Goal: Task Accomplishment & Management: Use online tool/utility

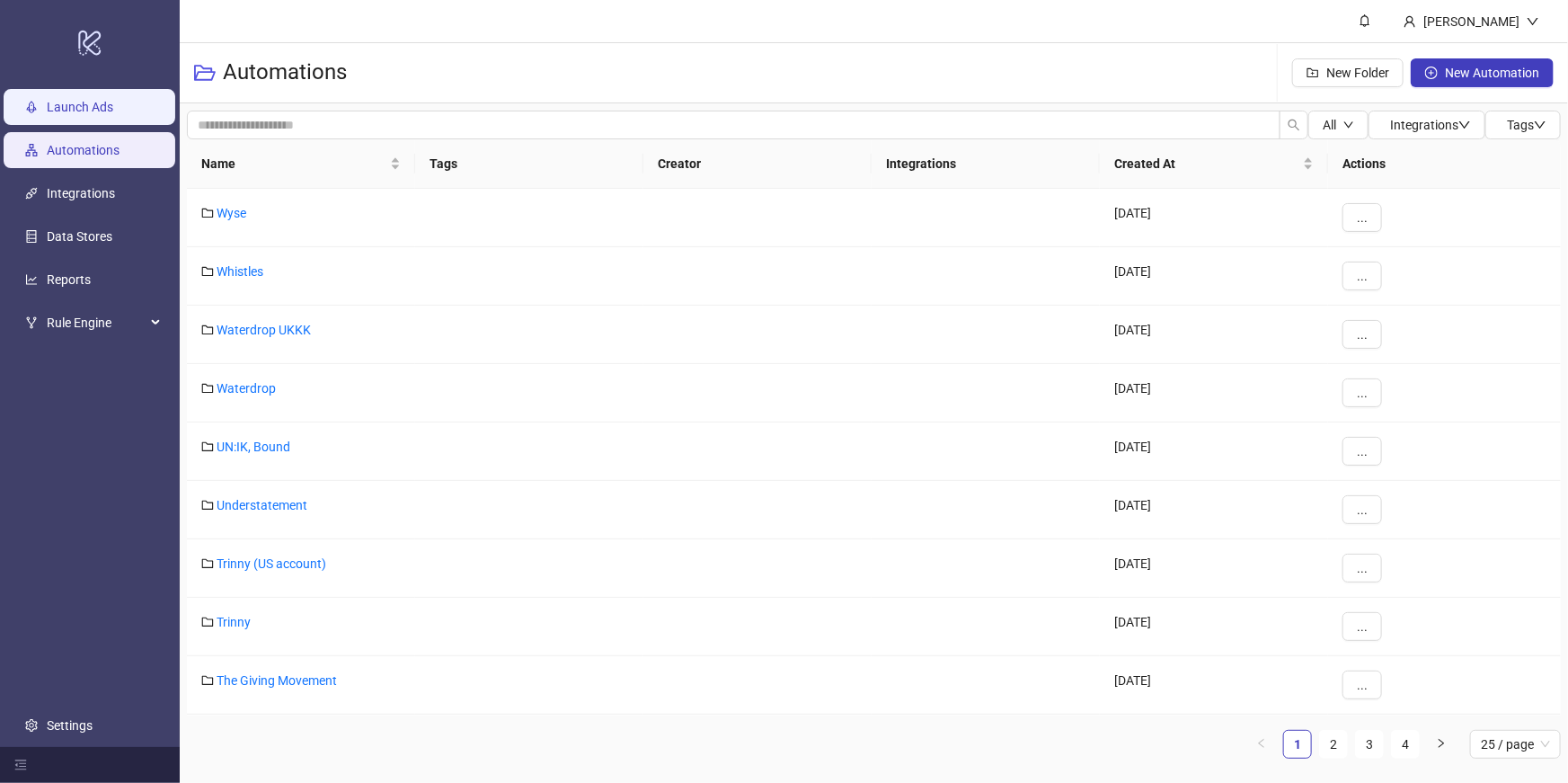
click at [57, 110] on link "Launch Ads" at bounding box center [80, 107] width 66 height 15
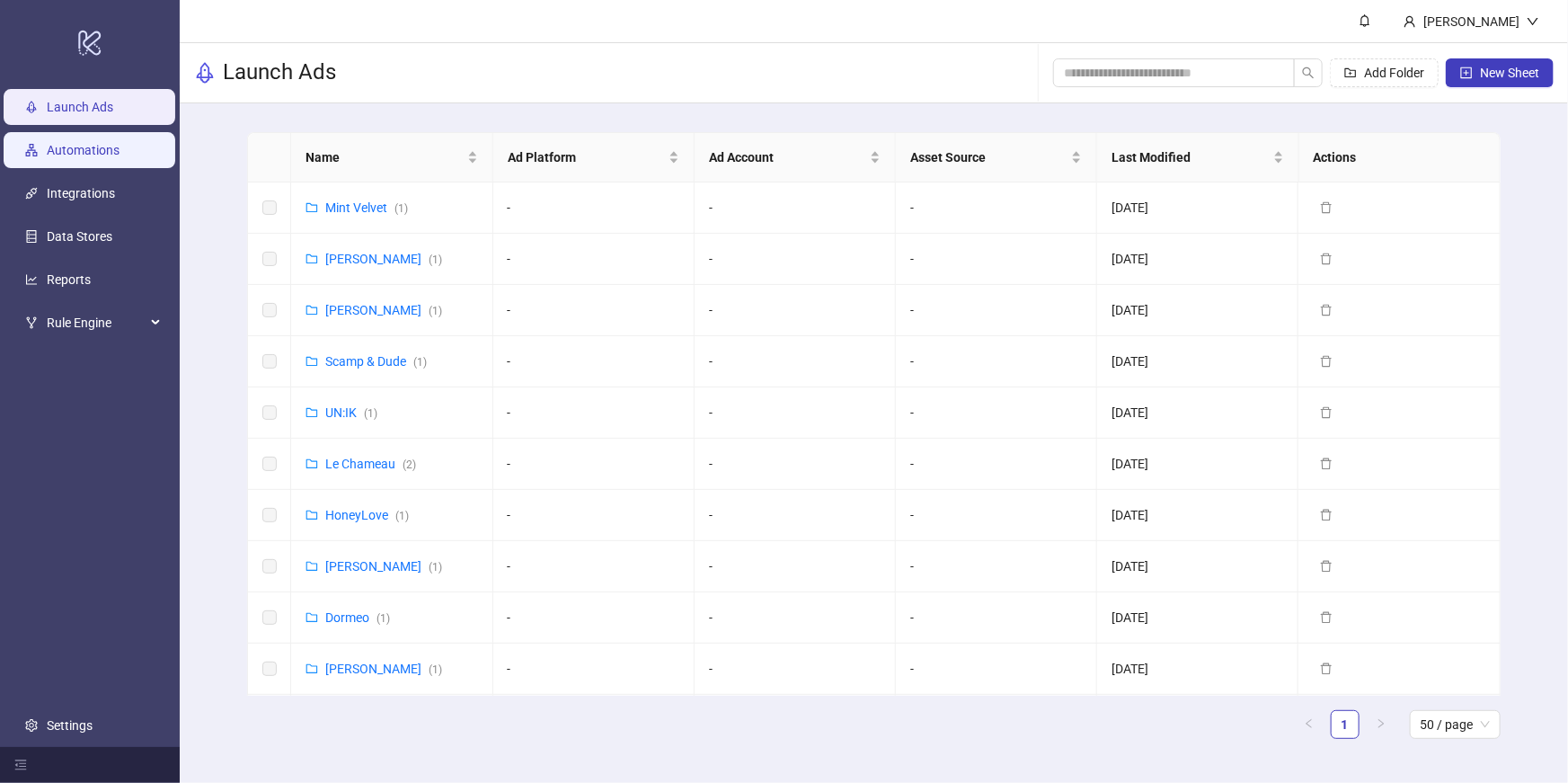
click at [67, 157] on link "Automations" at bounding box center [83, 150] width 73 height 15
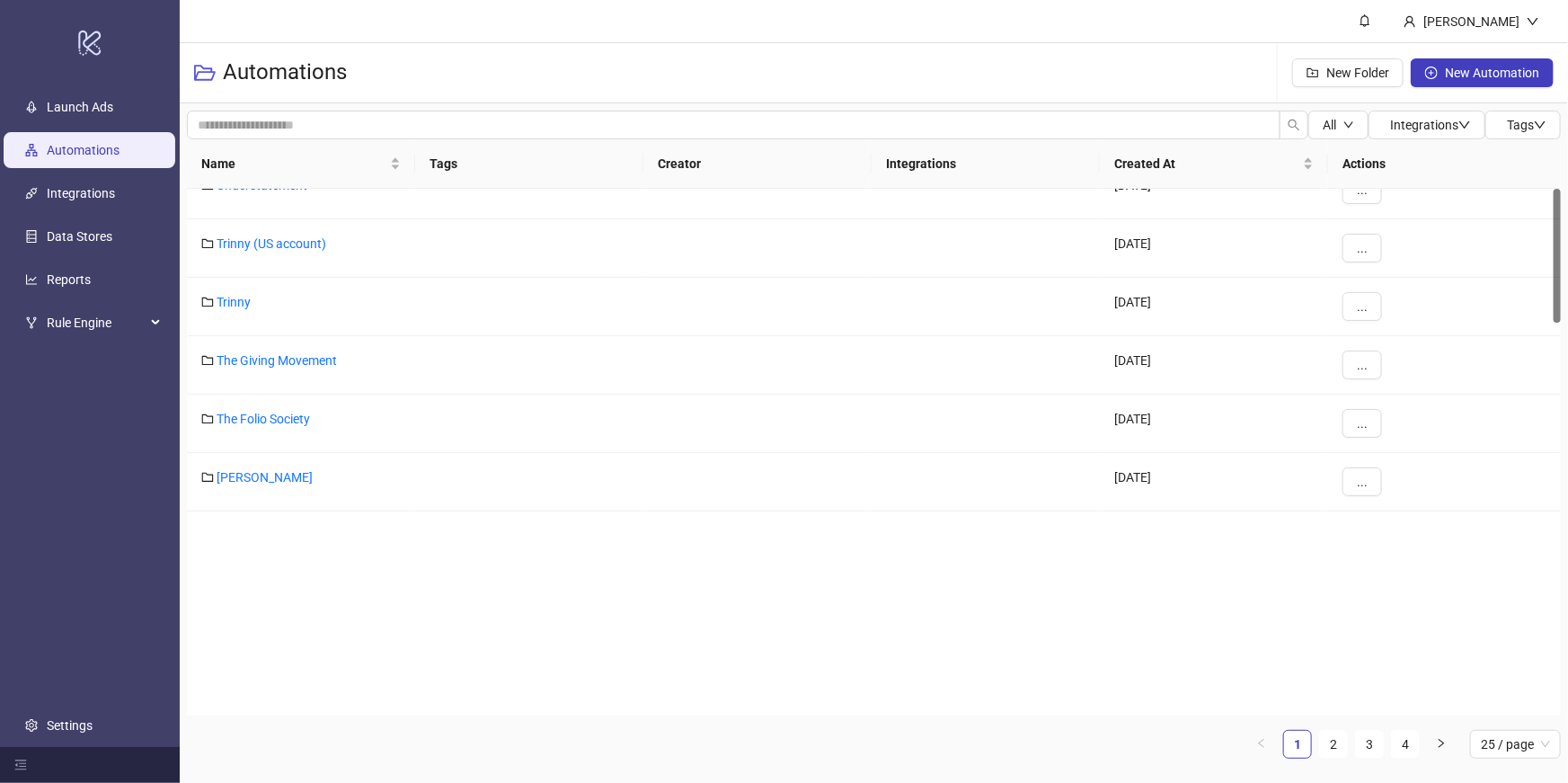
scroll to position [944, 0]
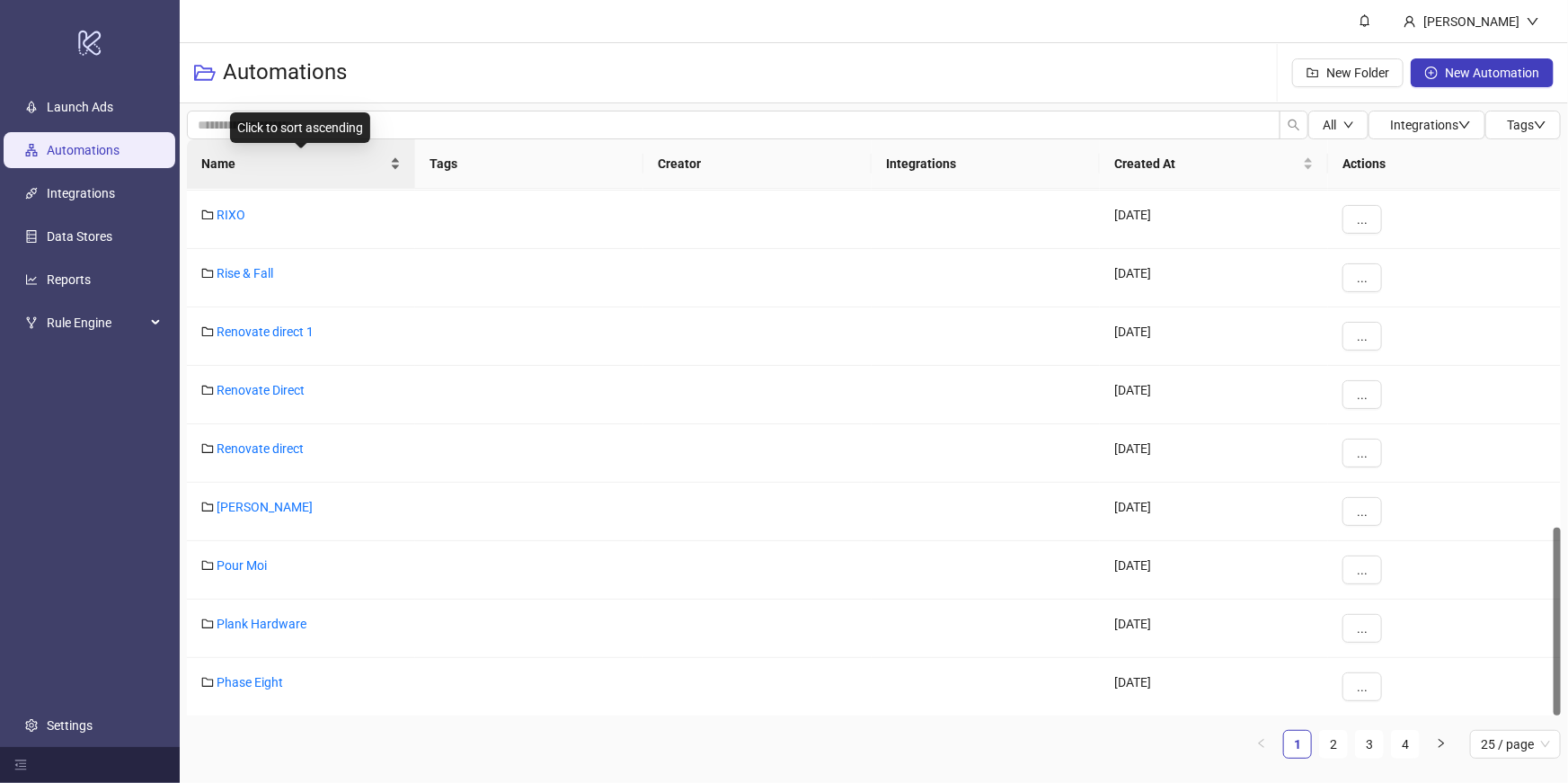
click at [298, 153] on div "Name" at bounding box center [301, 163] width 200 height 20
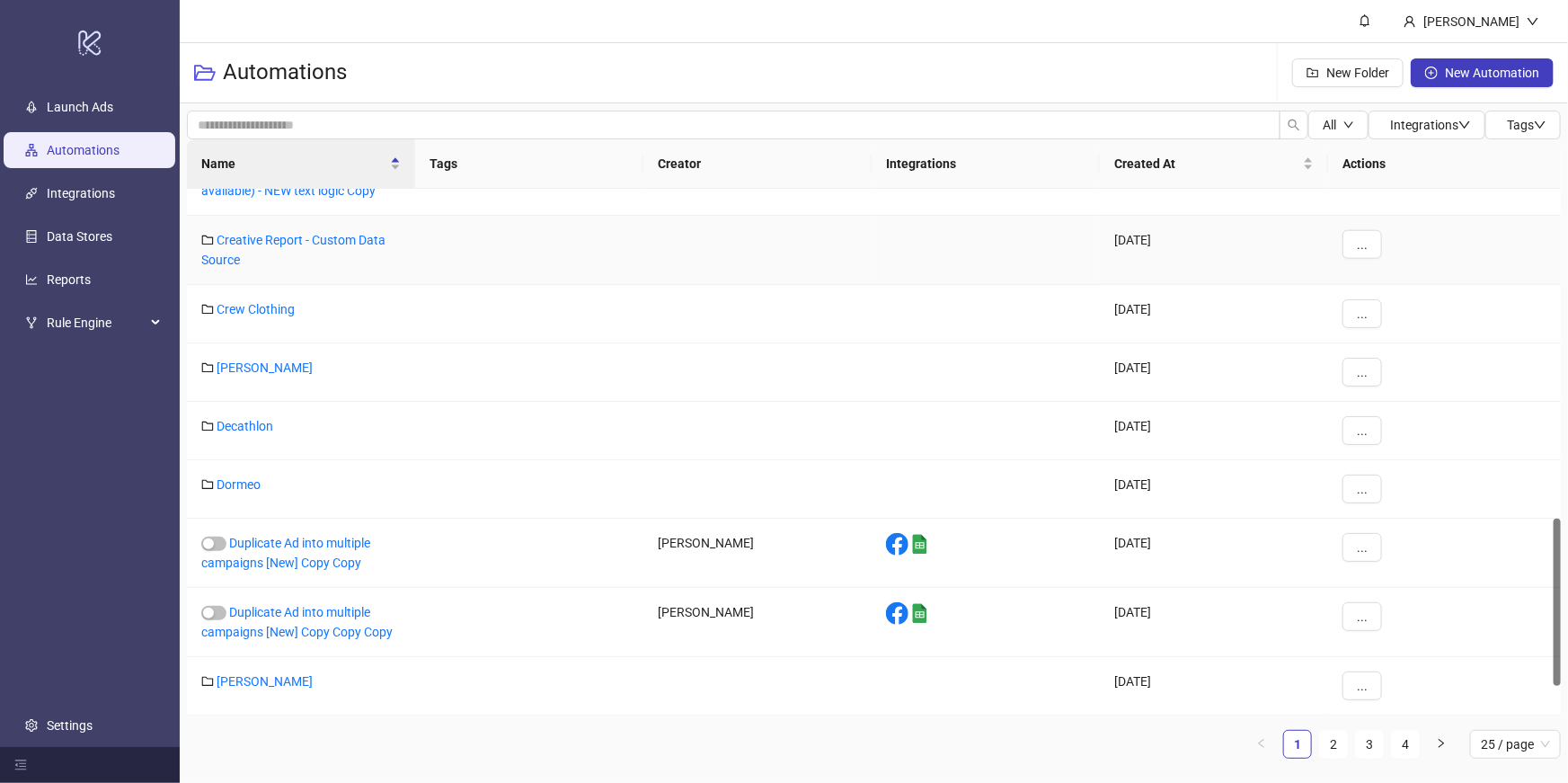
scroll to position [1131, 0]
click at [362, 615] on link "Duplicate Ad into multiple campaigns [New] Copy Copy Copy" at bounding box center [297, 622] width 191 height 34
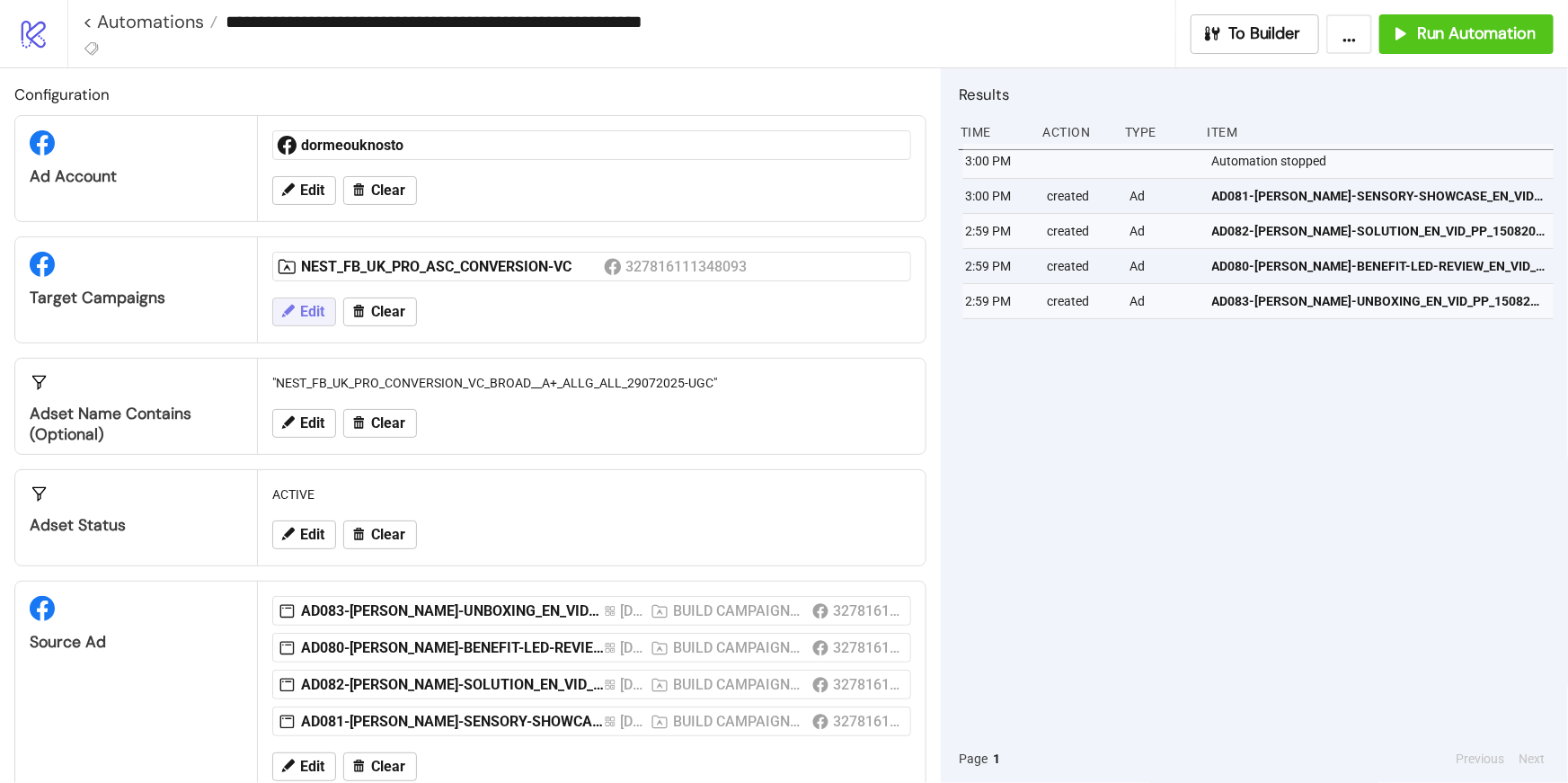
click at [299, 317] on button "Edit" at bounding box center [304, 312] width 64 height 29
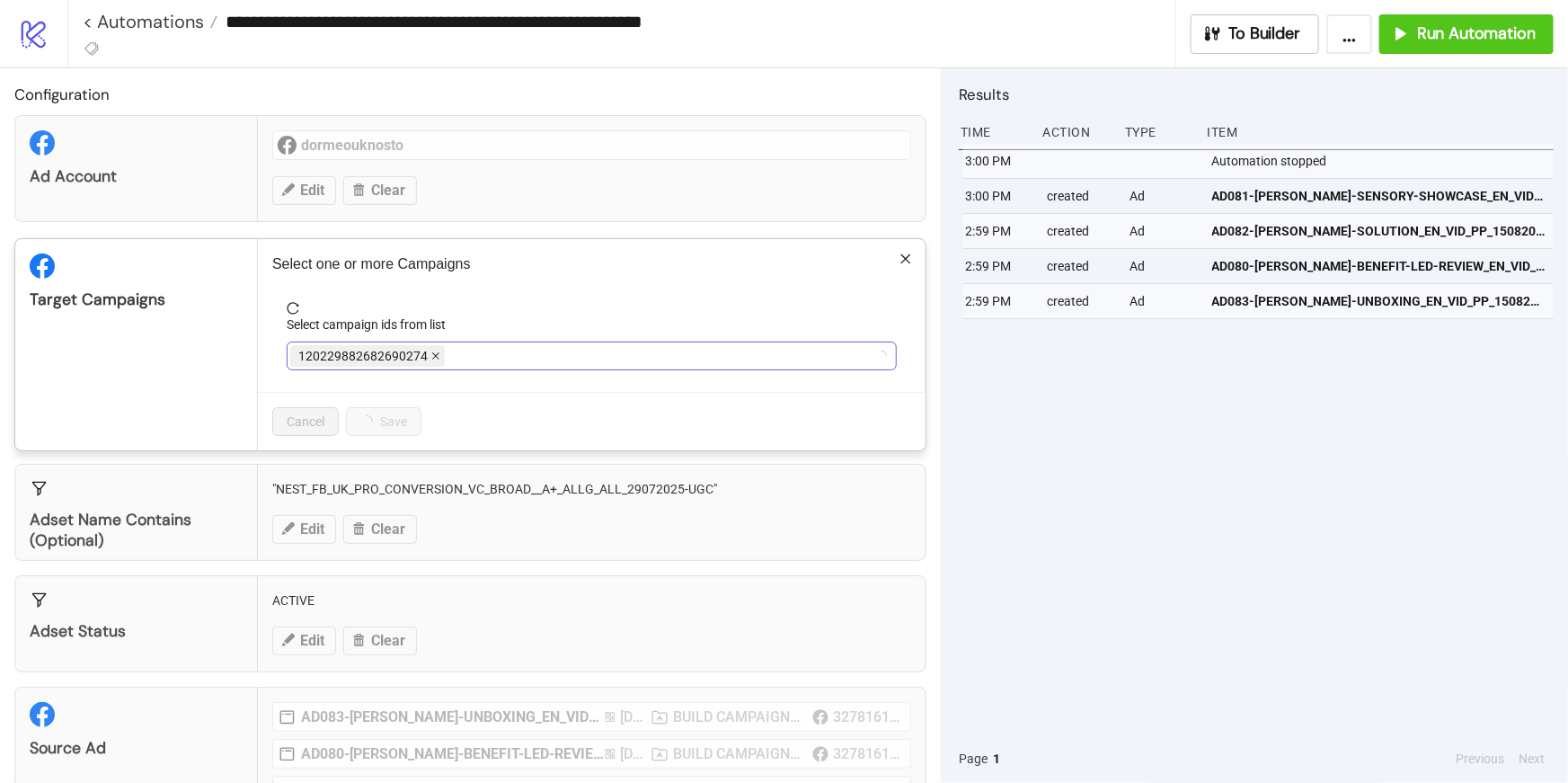
click at [433, 357] on icon "close" at bounding box center [436, 356] width 9 height 9
click at [433, 357] on div at bounding box center [583, 356] width 584 height 25
click at [541, 355] on icon "close" at bounding box center [542, 357] width 7 height 7
click at [543, 356] on div at bounding box center [583, 356] width 584 height 25
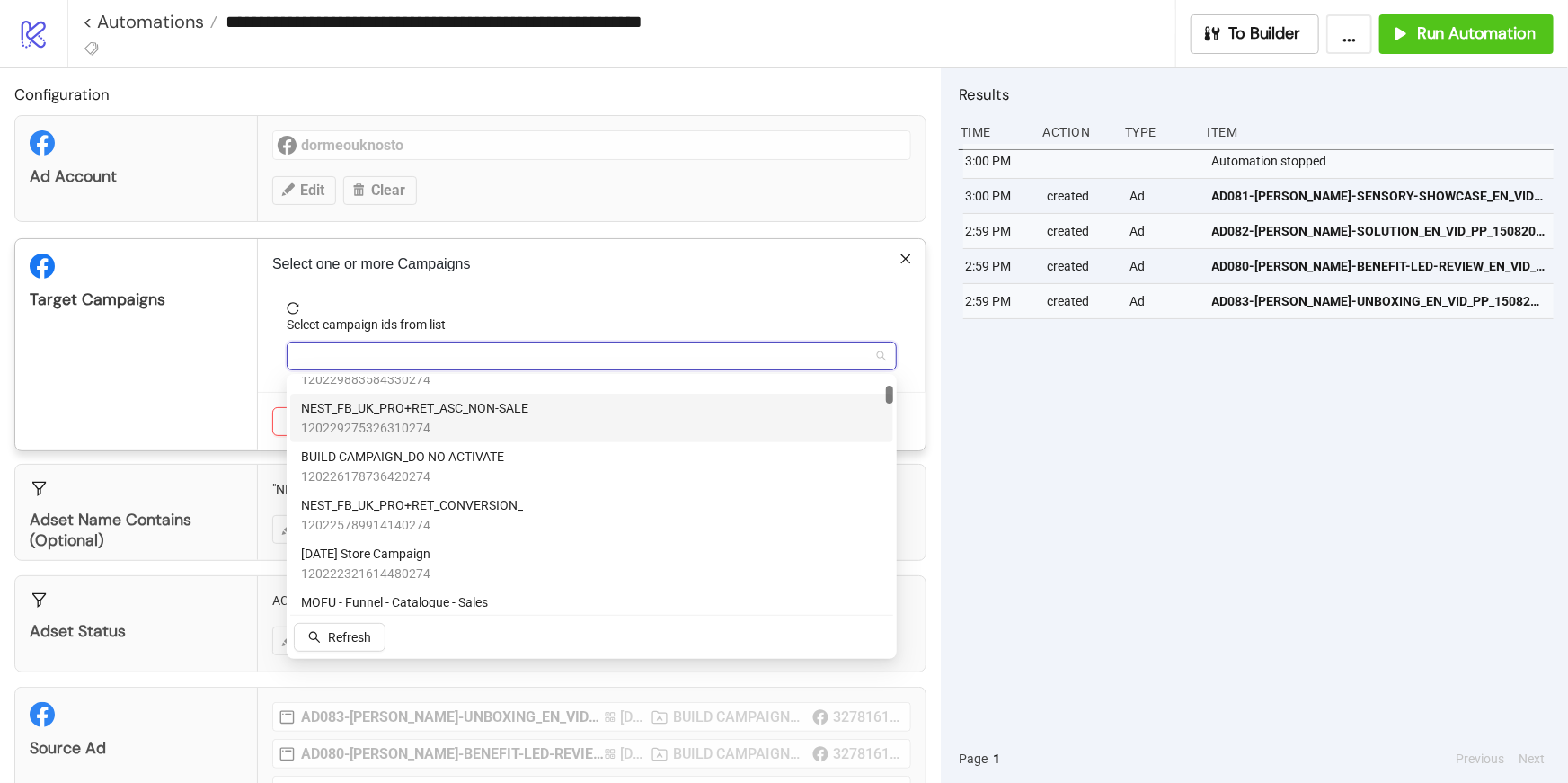
scroll to position [288, 0]
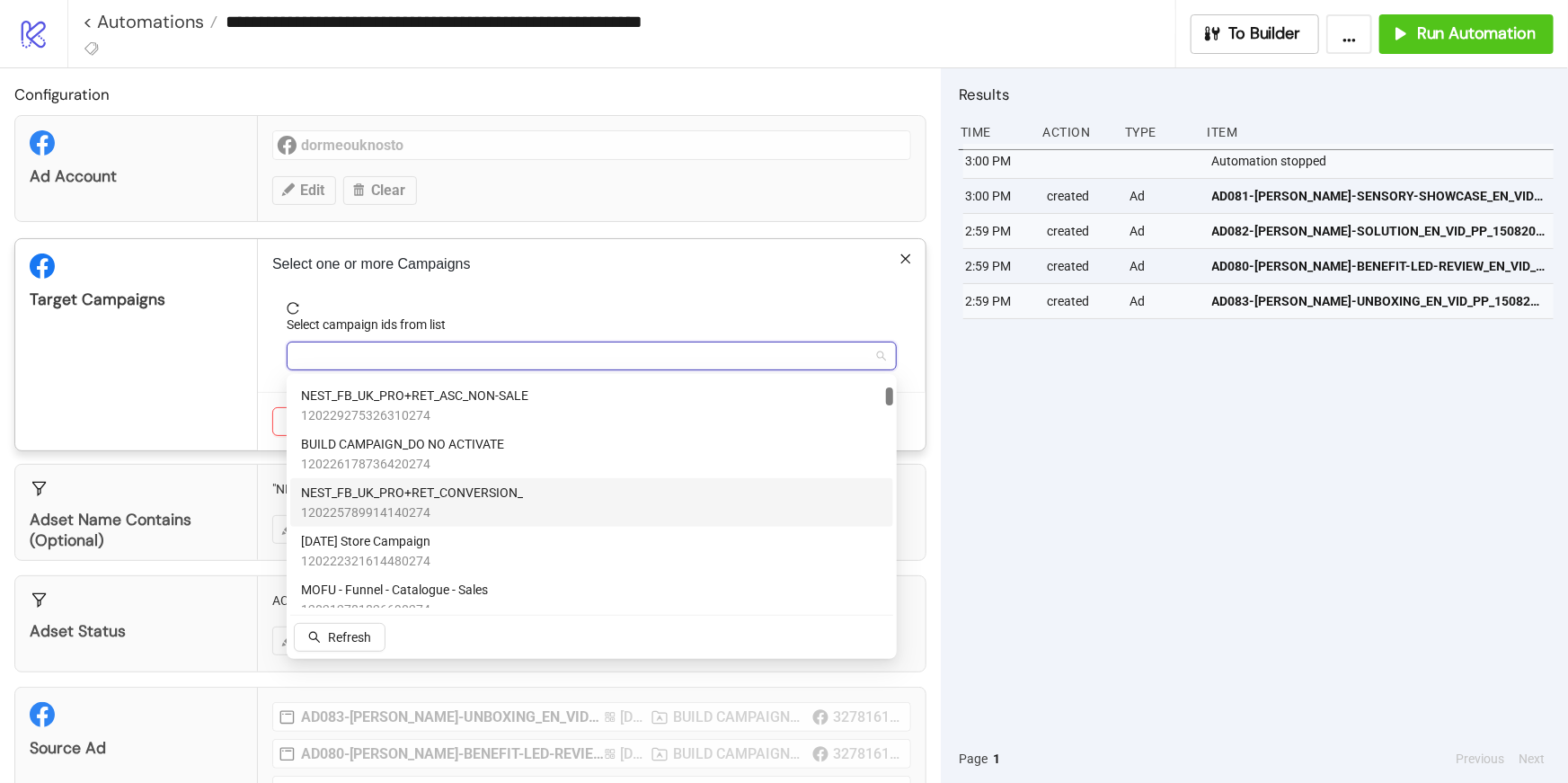
click at [511, 505] on span "120225789914140274" at bounding box center [412, 513] width 222 height 20
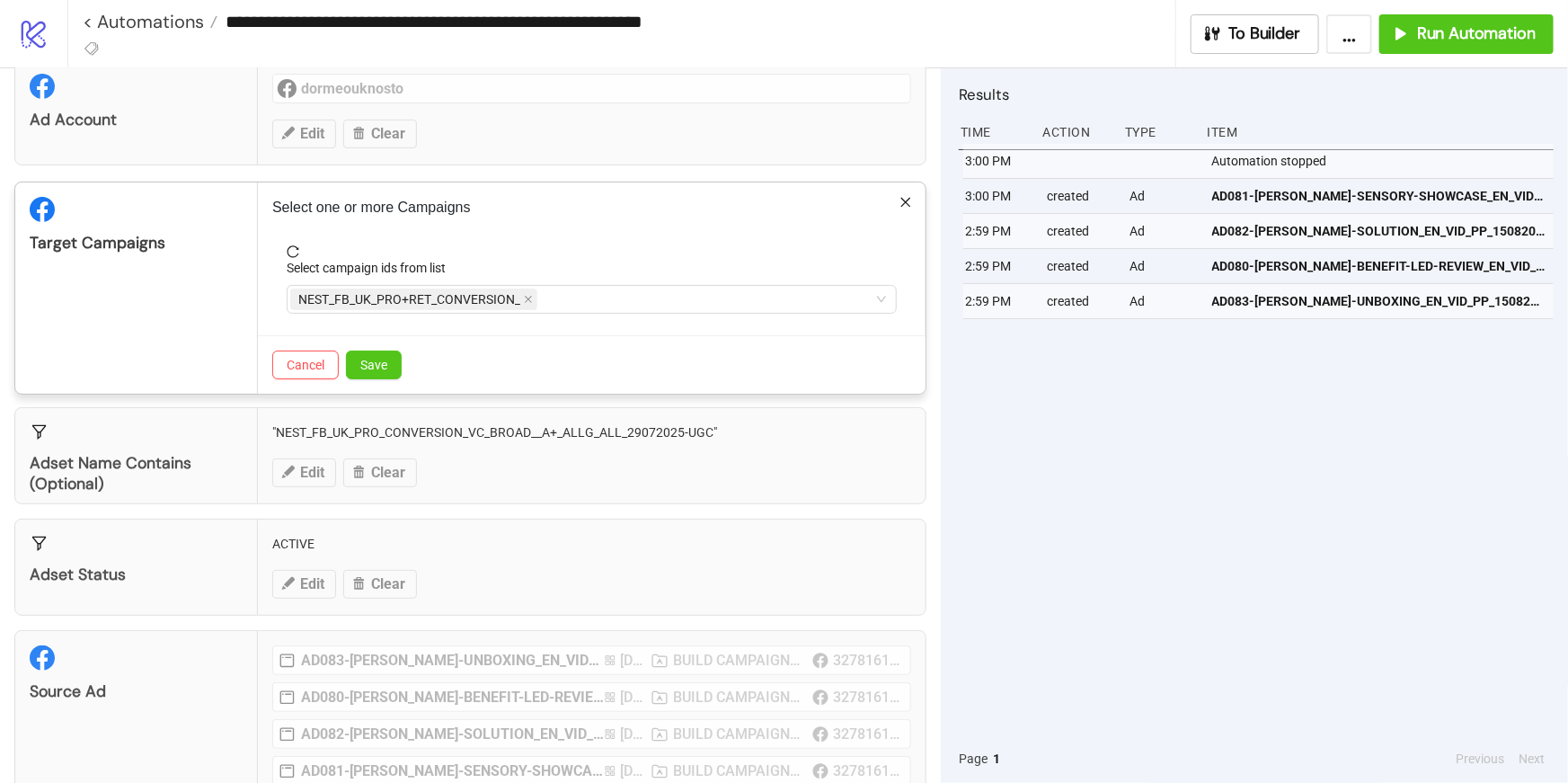
scroll to position [81, 0]
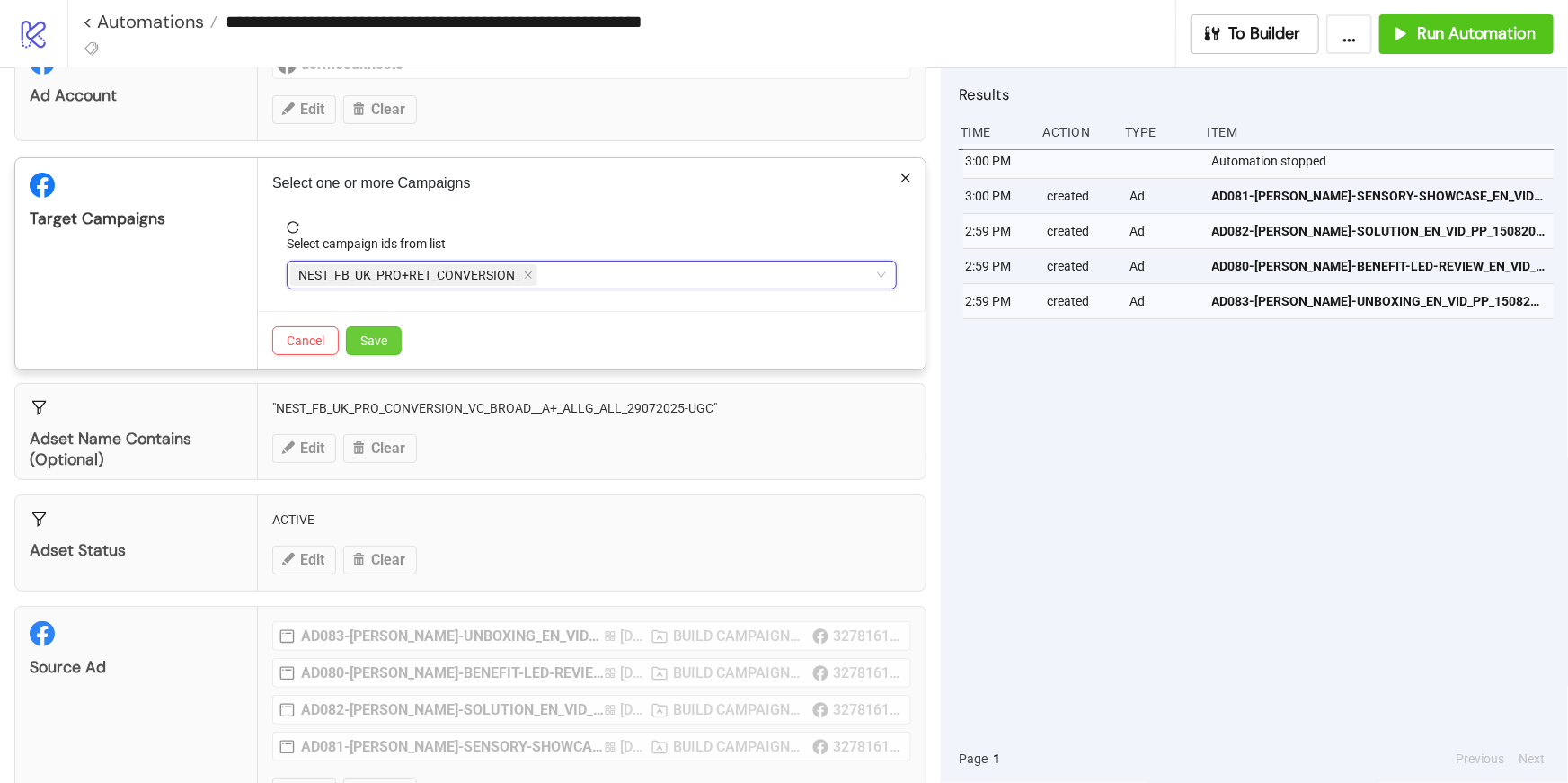
click at [379, 345] on span "Save" at bounding box center [374, 340] width 27 height 15
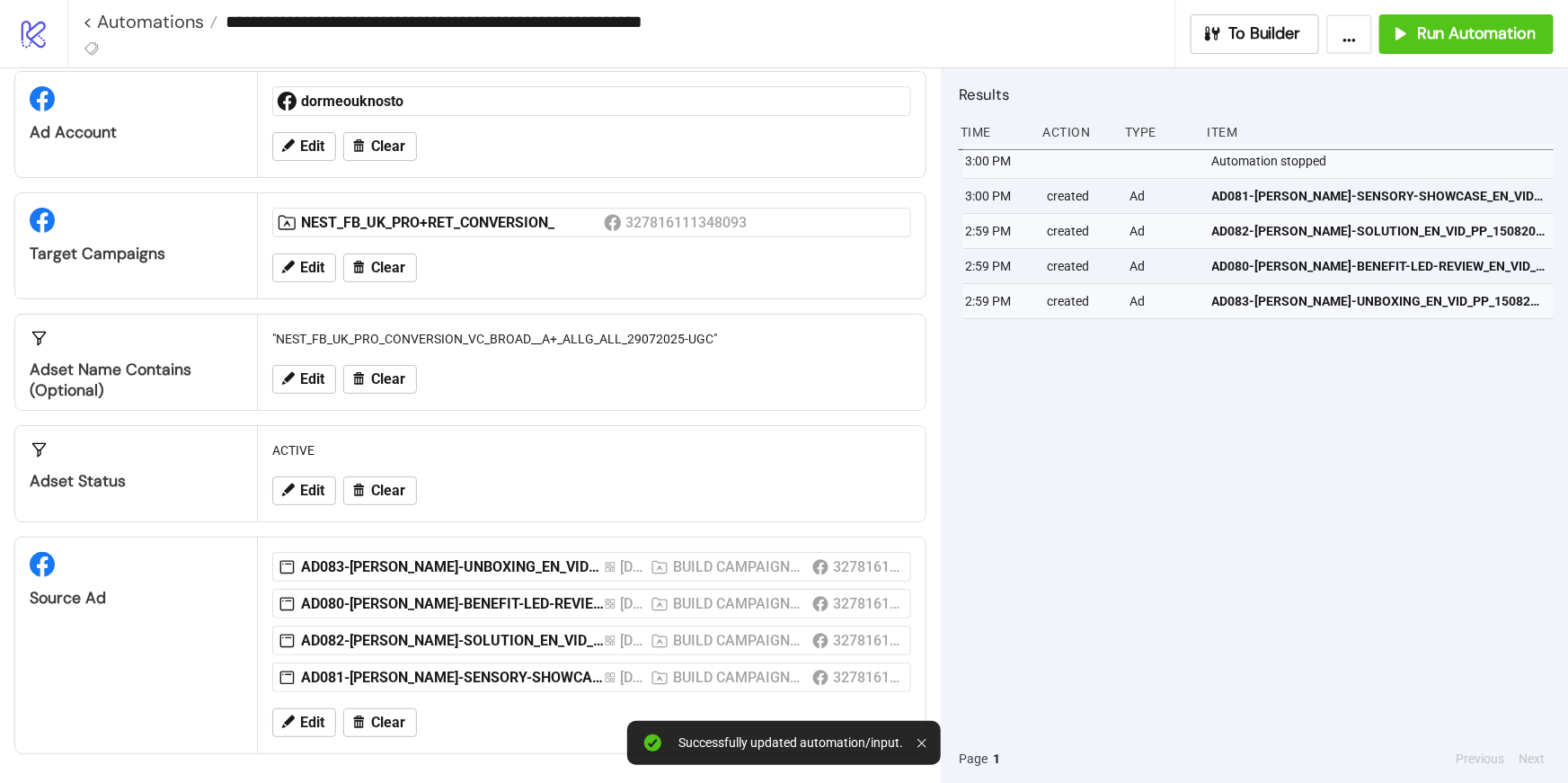
scroll to position [42, 0]
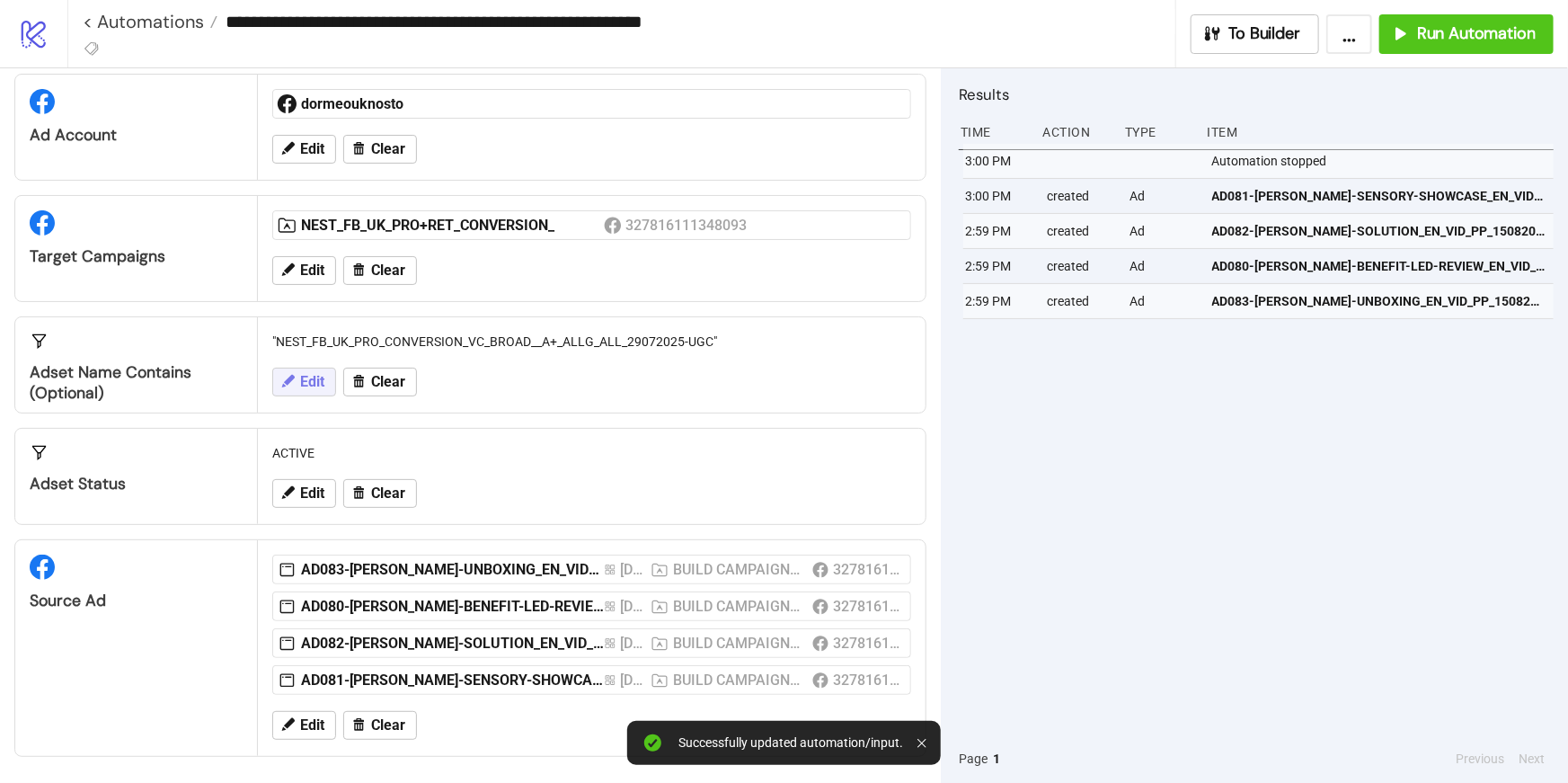
click at [302, 382] on span "Edit" at bounding box center [312, 382] width 24 height 16
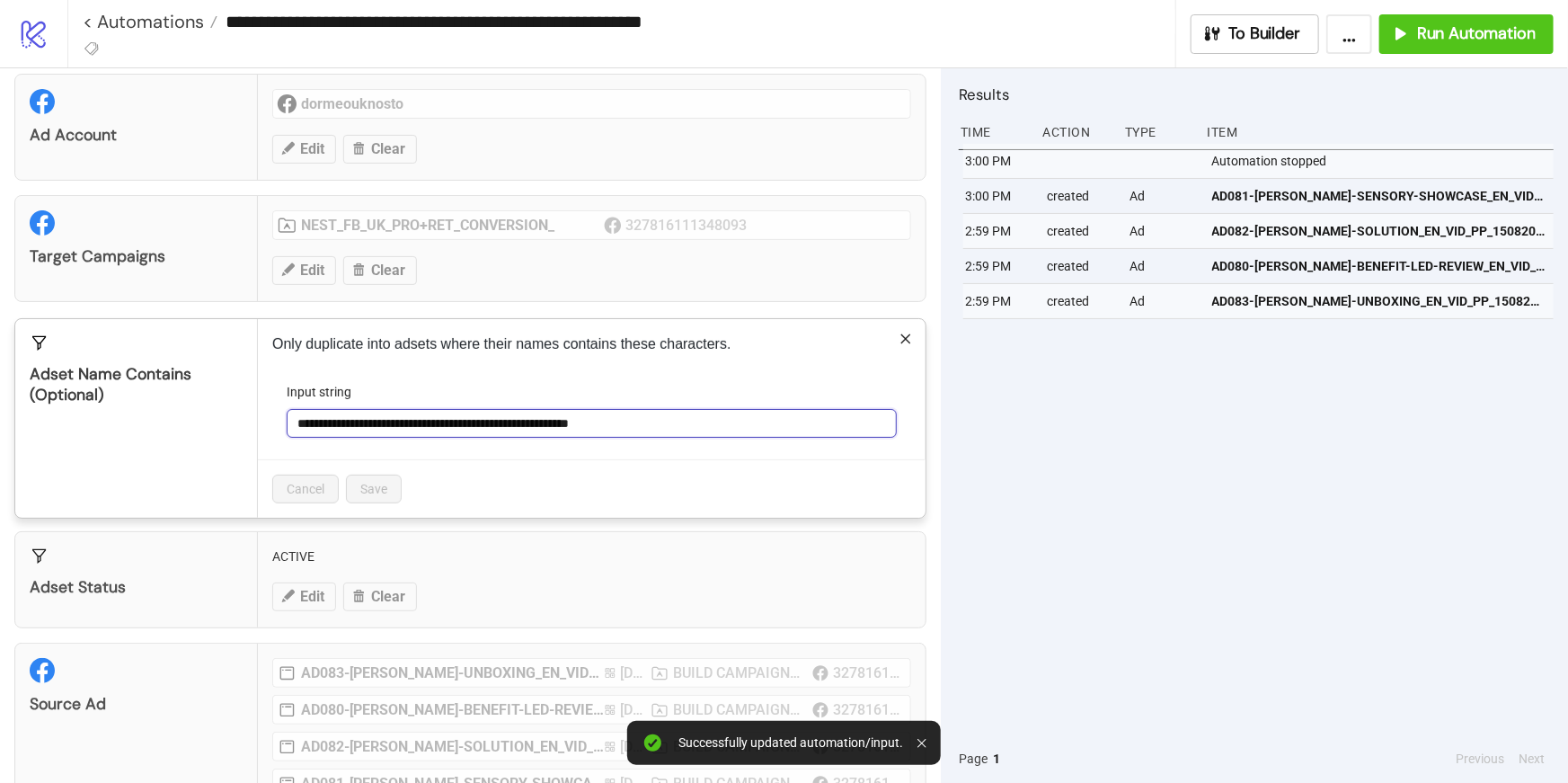
click at [745, 418] on input "**********" at bounding box center [592, 424] width 610 height 29
click at [744, 413] on input "**********" at bounding box center [592, 424] width 610 height 29
drag, startPoint x: 753, startPoint y: 426, endPoint x: 745, endPoint y: 404, distance: 23.4
click at [745, 404] on div "**********" at bounding box center [592, 409] width 610 height 55
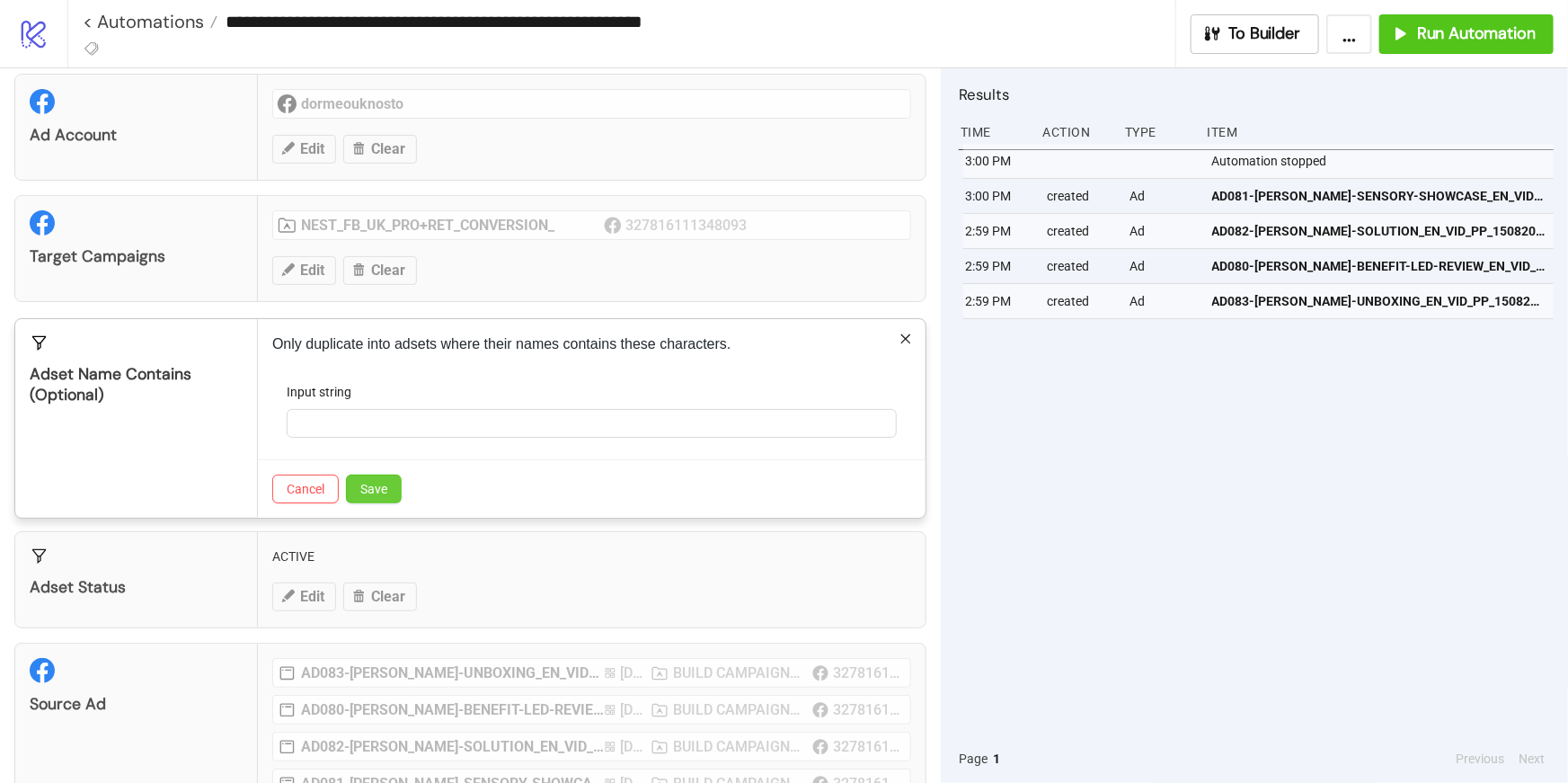
click at [363, 488] on span "Save" at bounding box center [374, 489] width 27 height 15
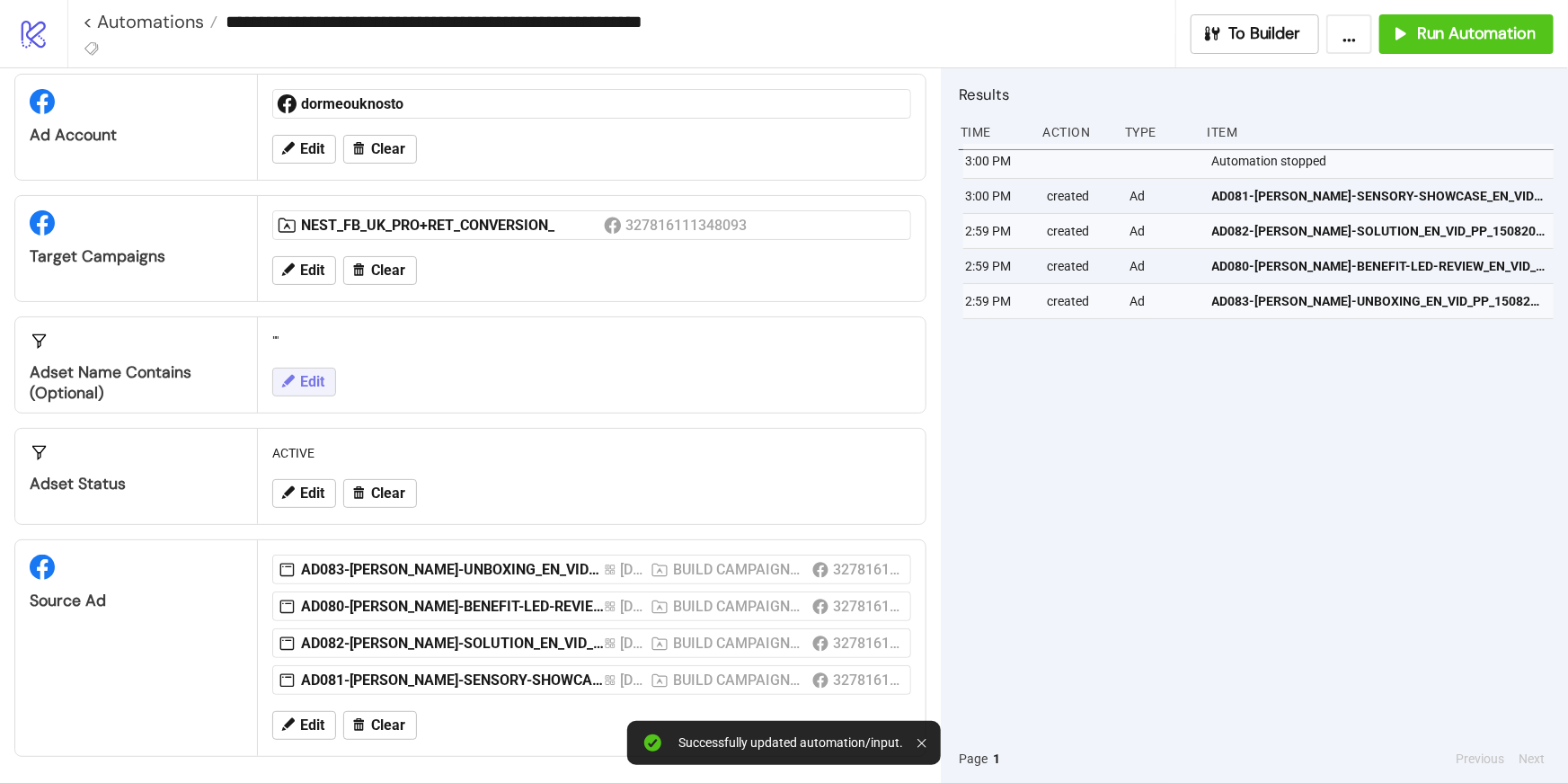
click at [305, 382] on span "Edit" at bounding box center [312, 382] width 24 height 16
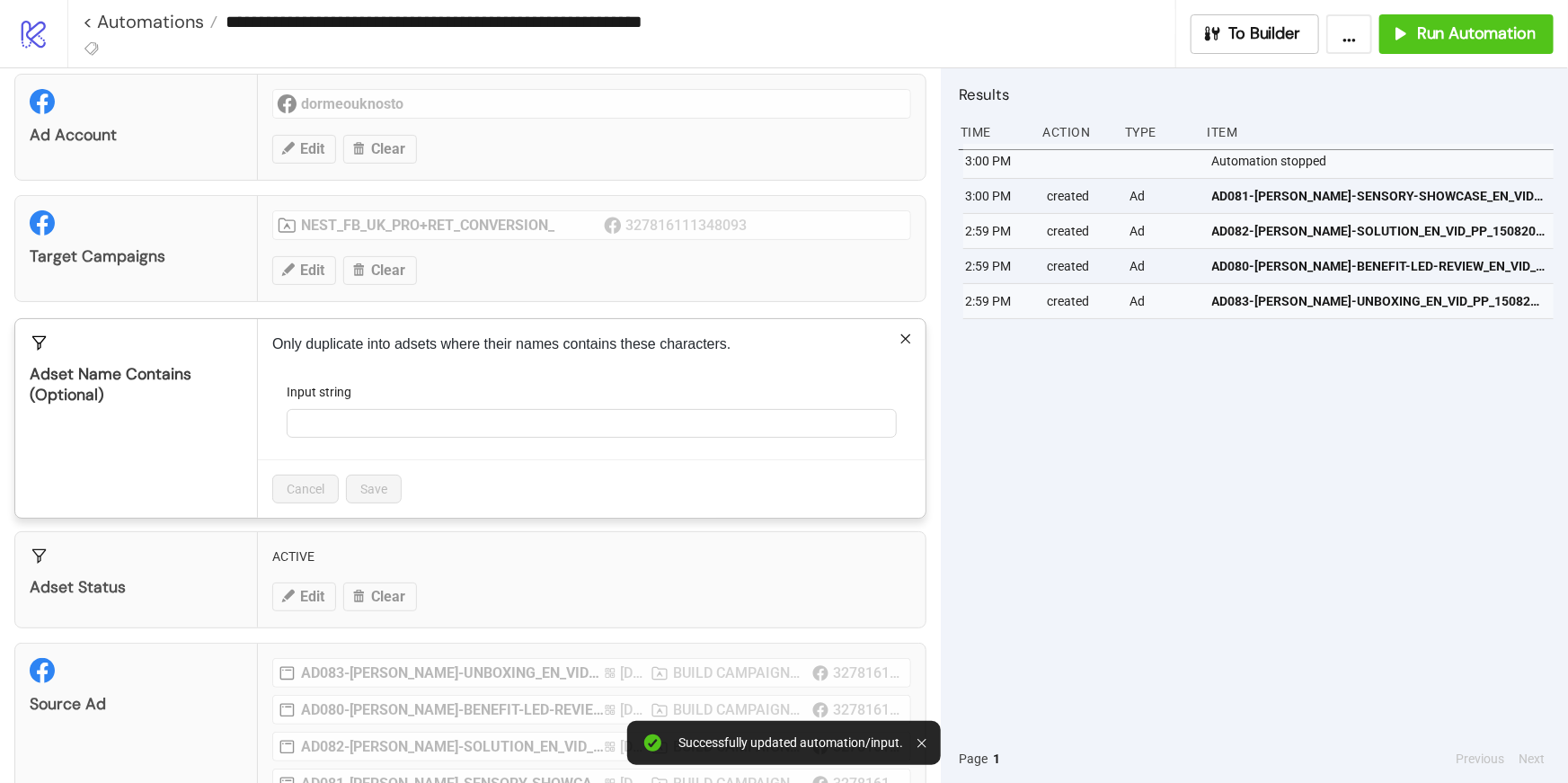
click at [351, 438] on form "Input string" at bounding box center [592, 420] width 639 height 77
click at [343, 434] on input "Input string" at bounding box center [592, 424] width 610 height 29
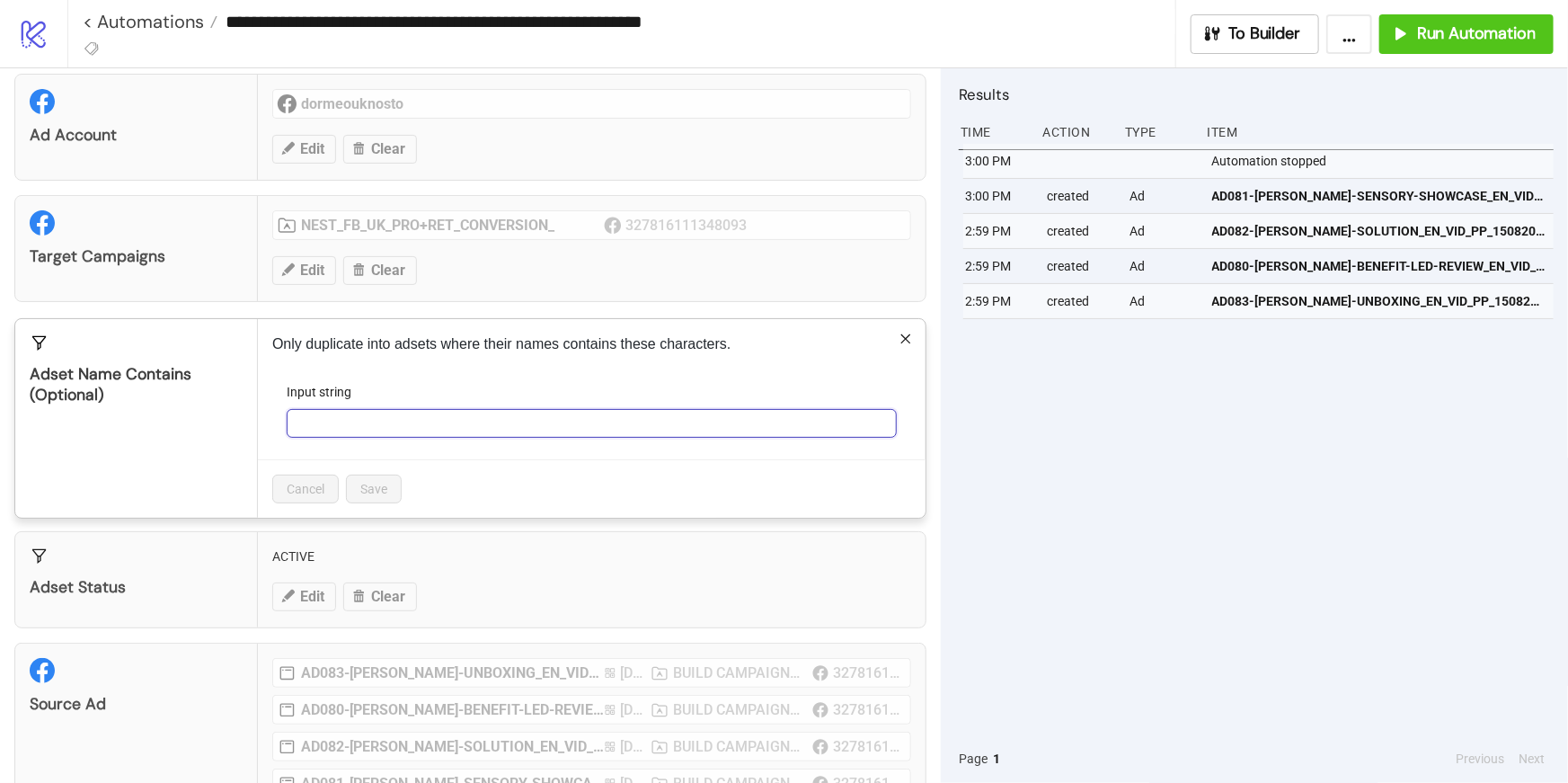
paste input "**********"
type input "**********"
click at [511, 491] on div "Cancel Save" at bounding box center [592, 488] width 668 height 58
click at [378, 498] on button "Save" at bounding box center [373, 489] width 55 height 29
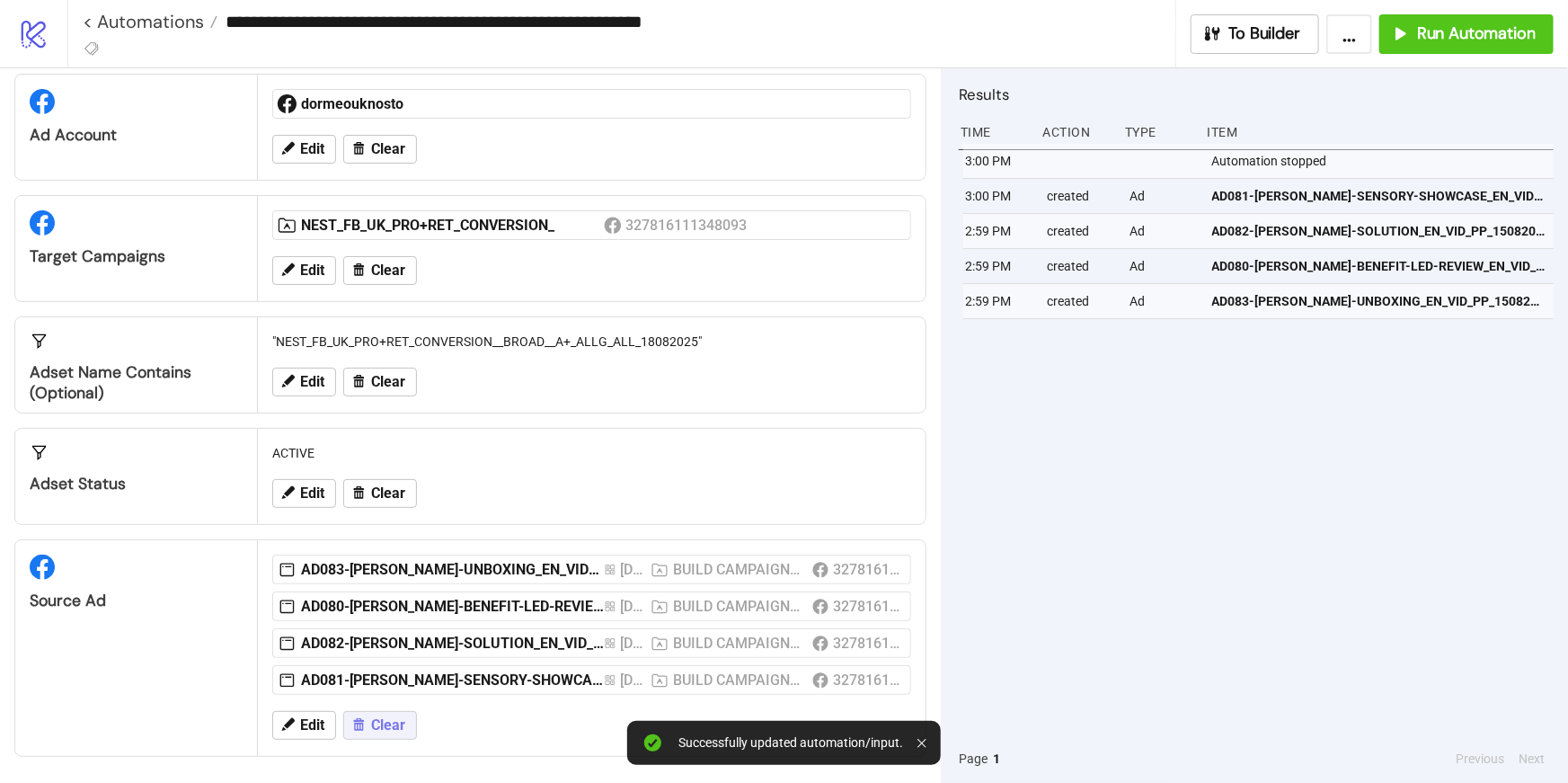
click at [376, 725] on span "Clear" at bounding box center [388, 725] width 34 height 16
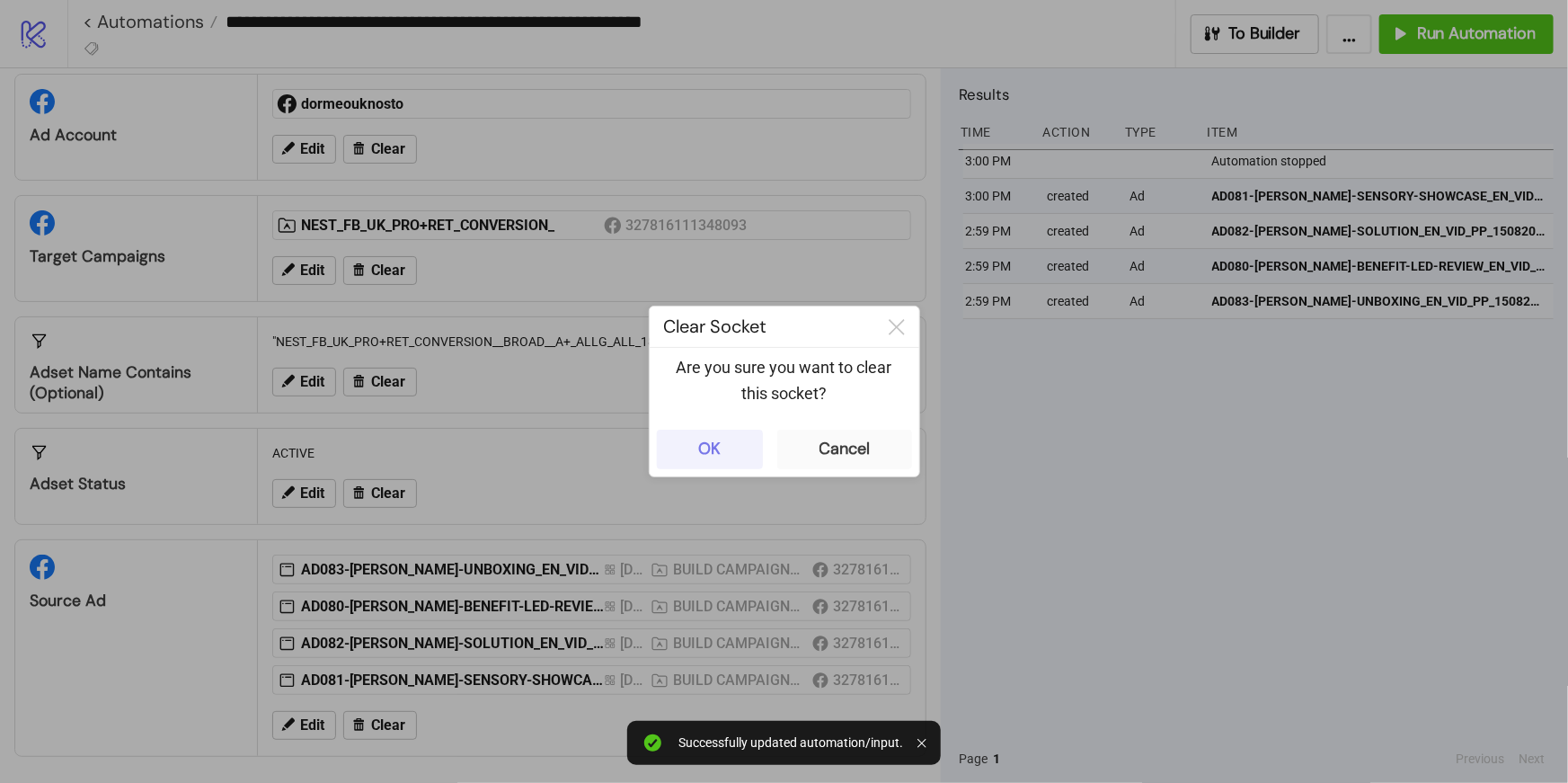
click at [729, 440] on button "OK" at bounding box center [710, 449] width 106 height 40
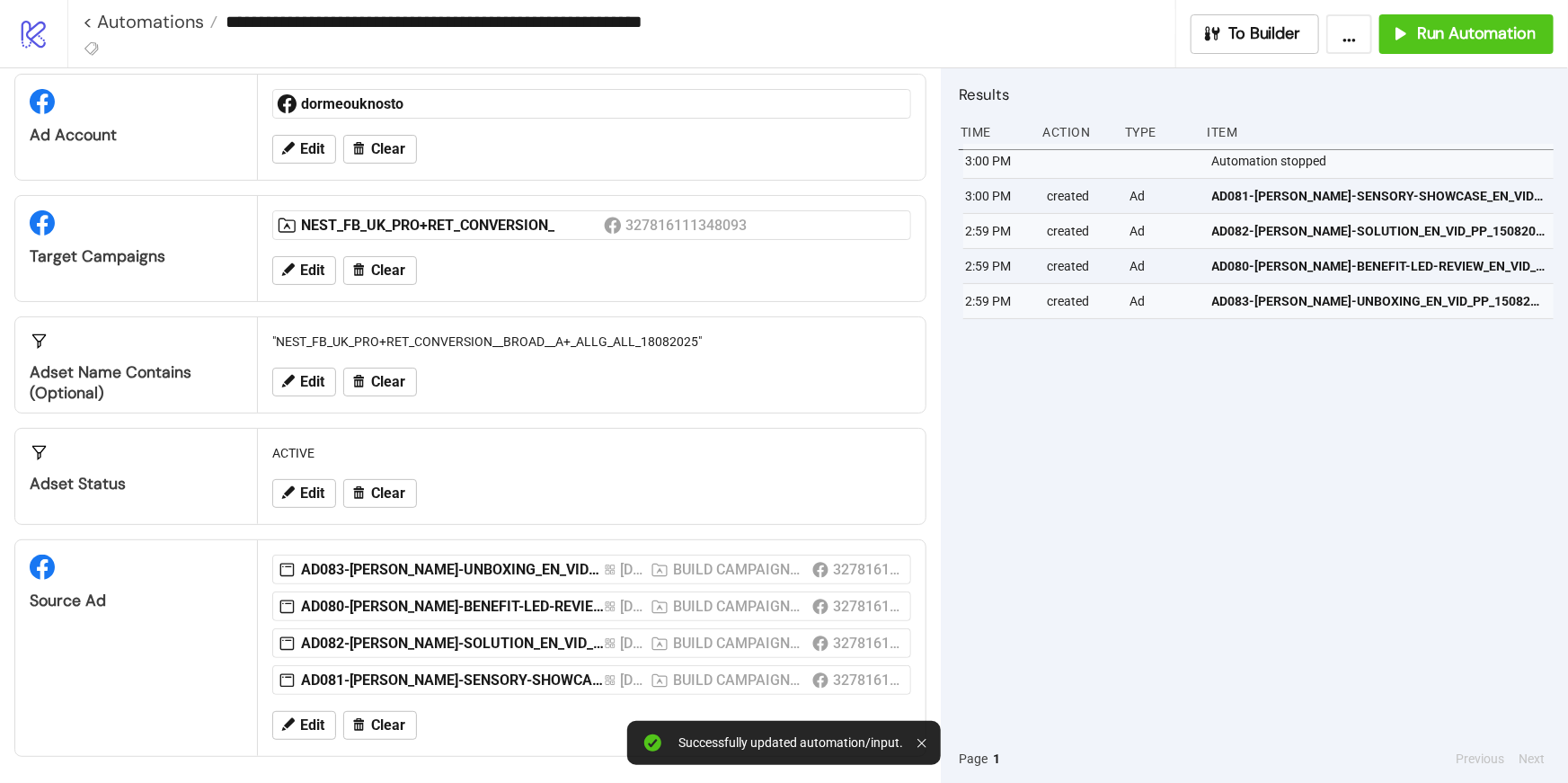
scroll to position [0, 0]
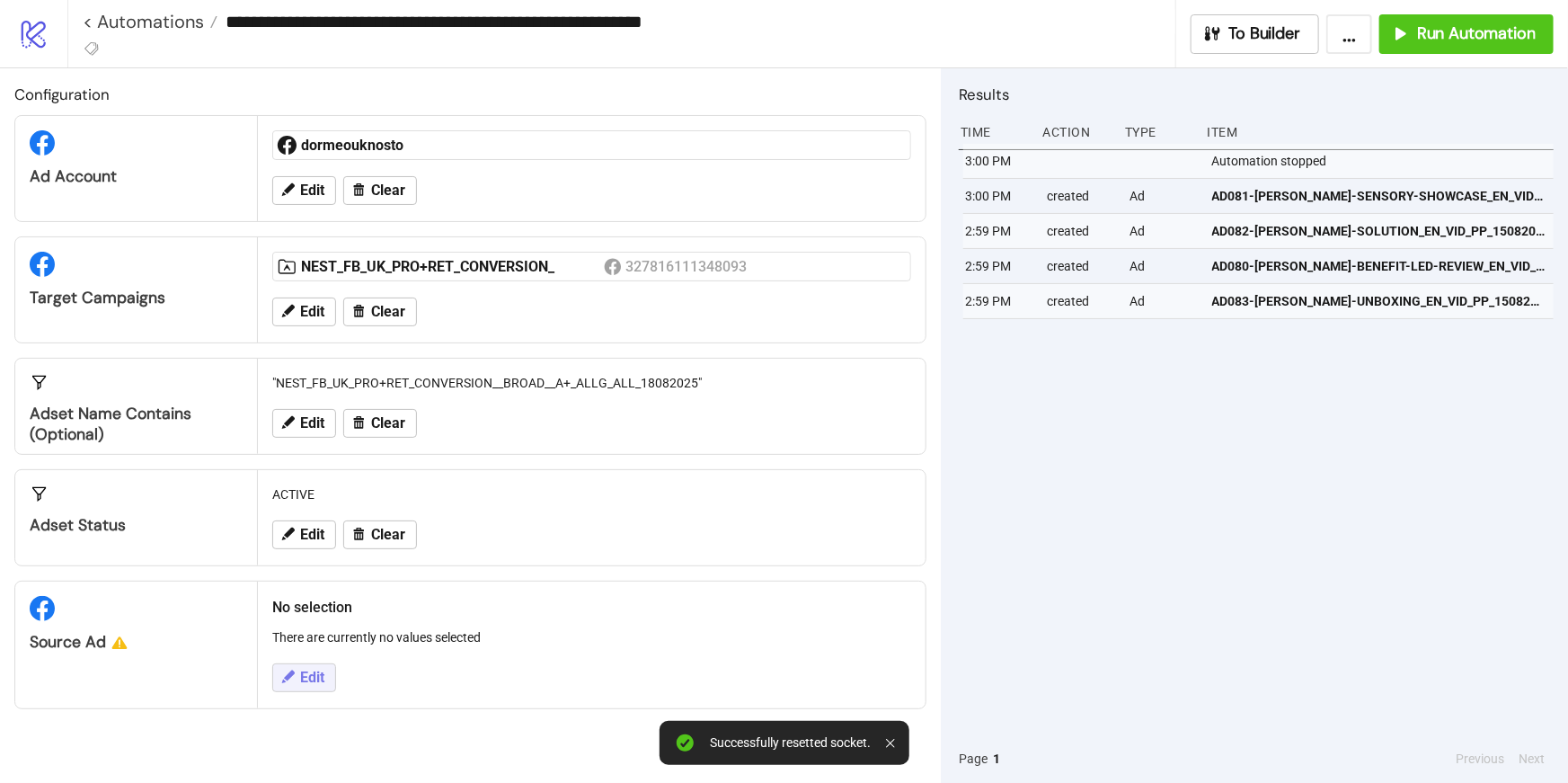
click at [328, 672] on button "Edit" at bounding box center [304, 678] width 64 height 29
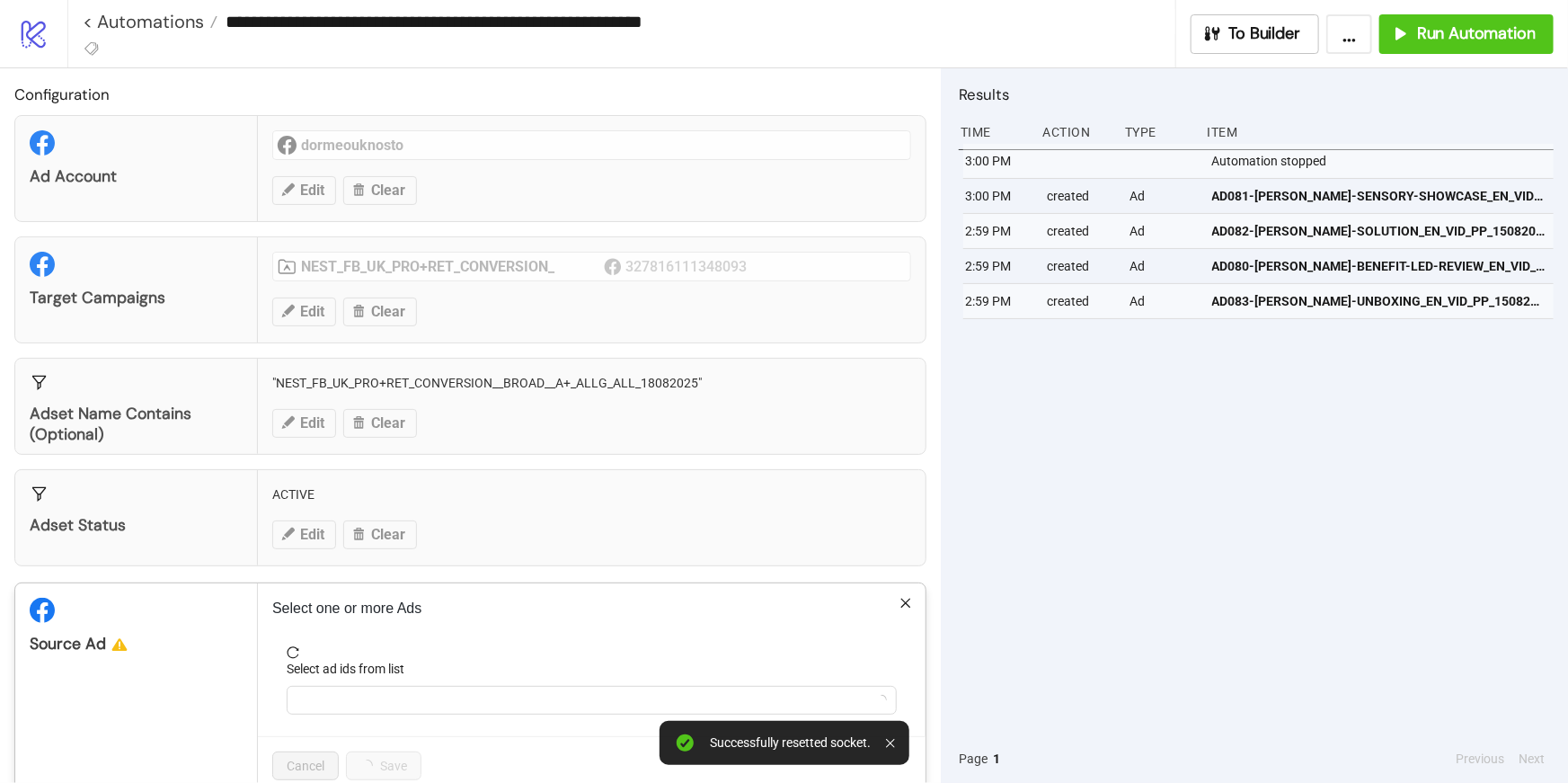
click at [399, 677] on label "Select ad ids from list" at bounding box center [351, 669] width 130 height 20
click at [301, 690] on input "Select ad ids from list" at bounding box center [299, 700] width 4 height 22
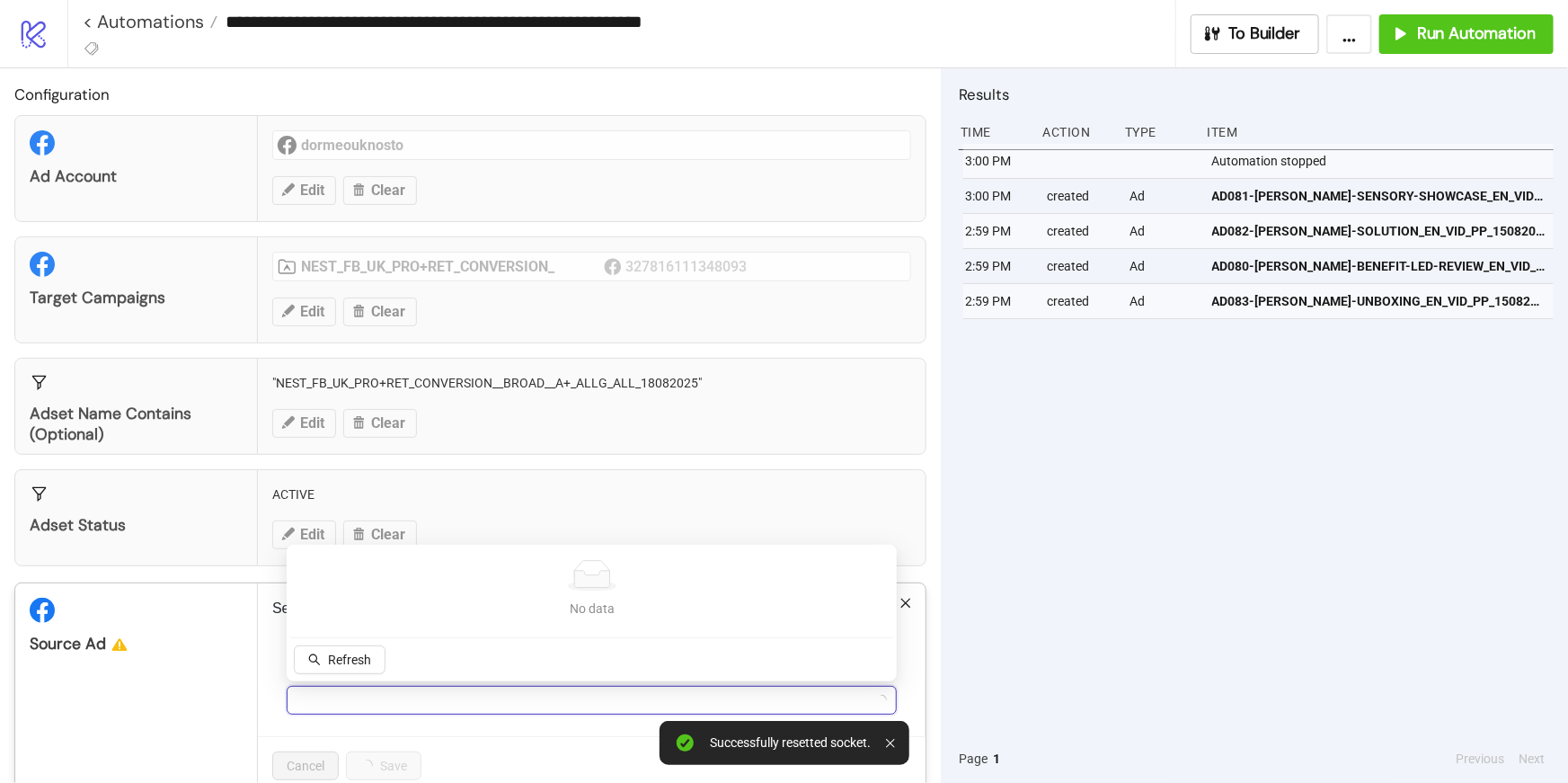
click at [402, 688] on div at bounding box center [583, 700] width 584 height 25
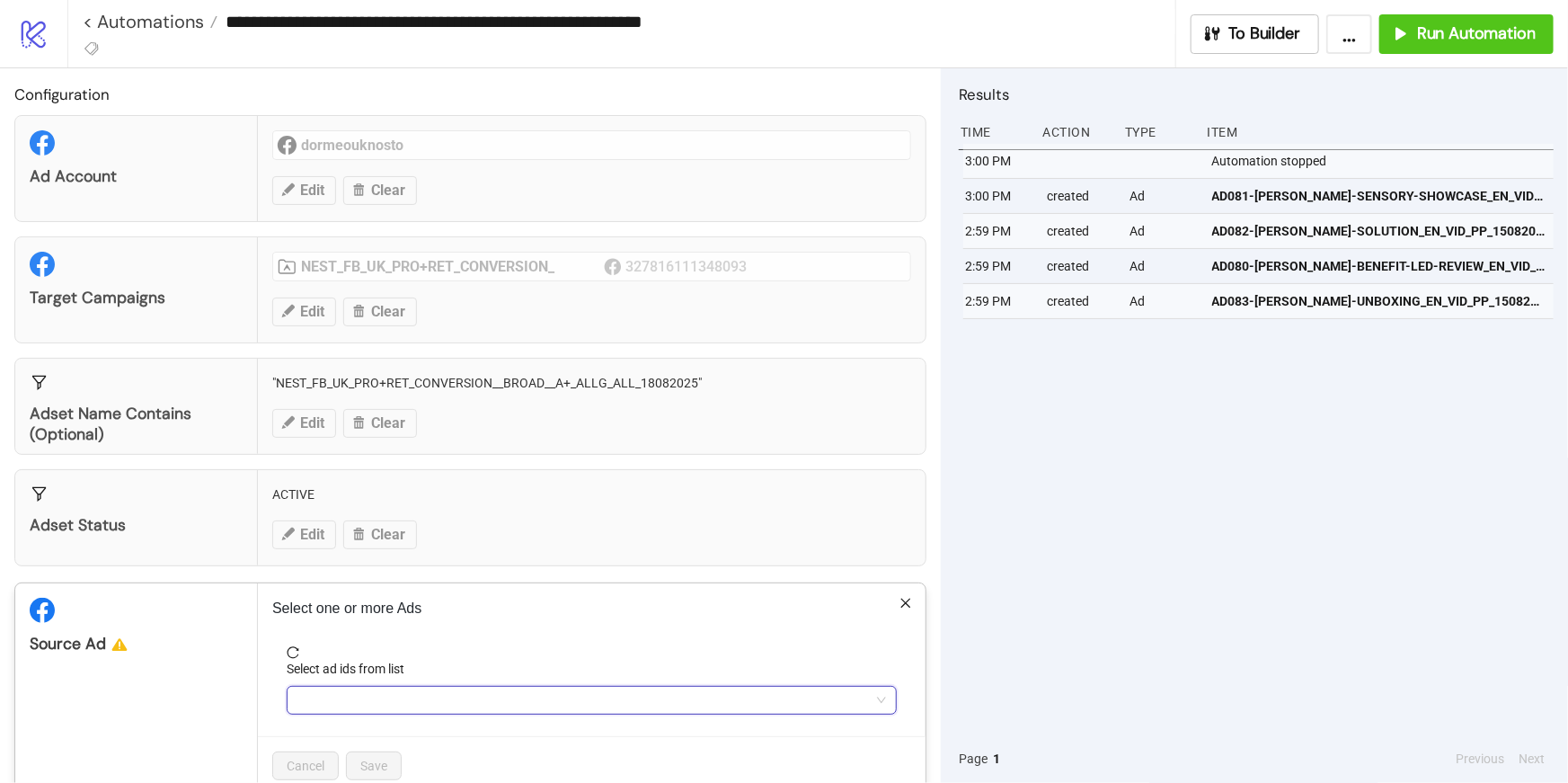
click at [343, 688] on div at bounding box center [583, 700] width 584 height 25
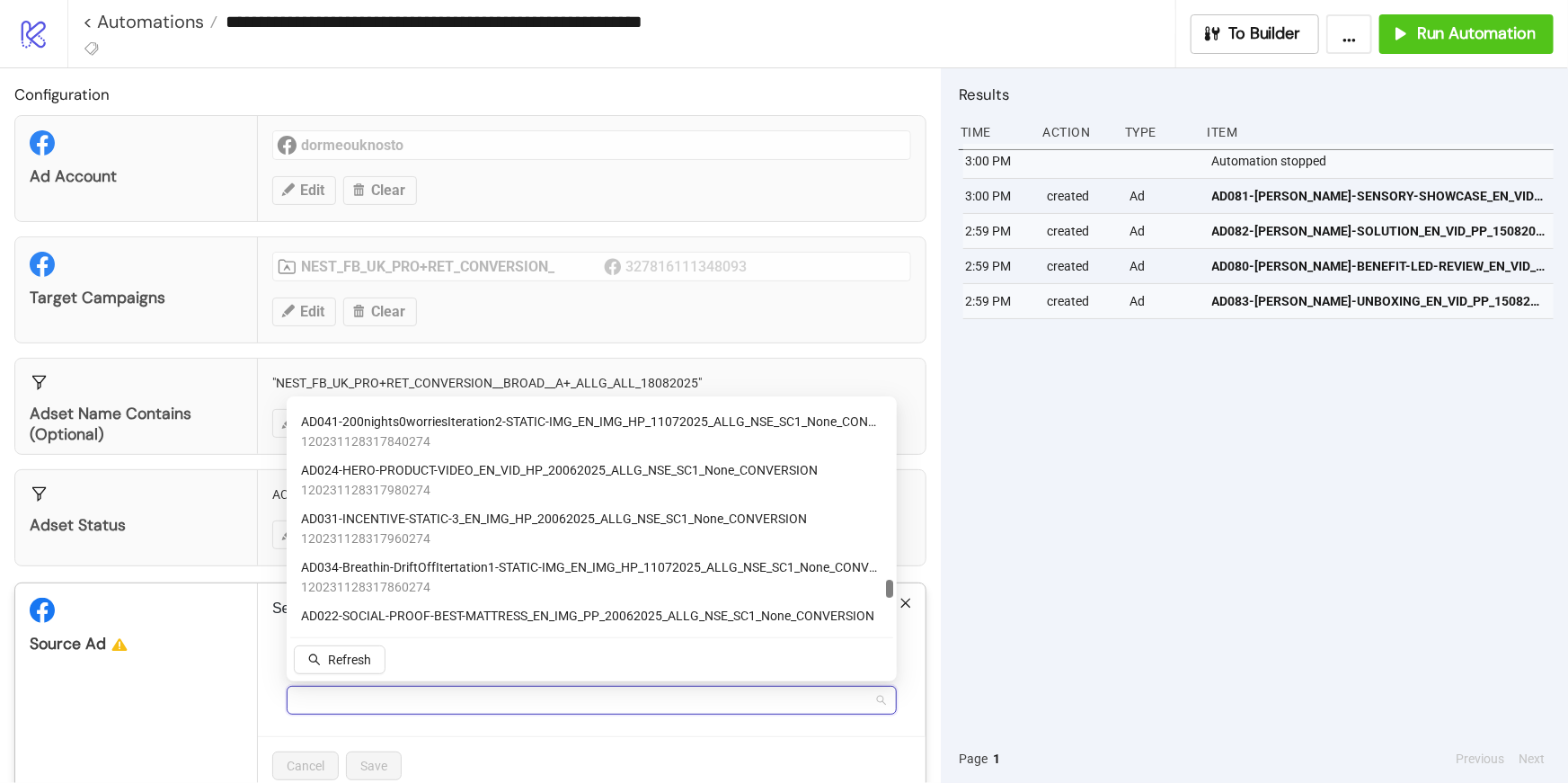
scroll to position [8050, 0]
click at [346, 662] on span "Refresh" at bounding box center [349, 660] width 44 height 15
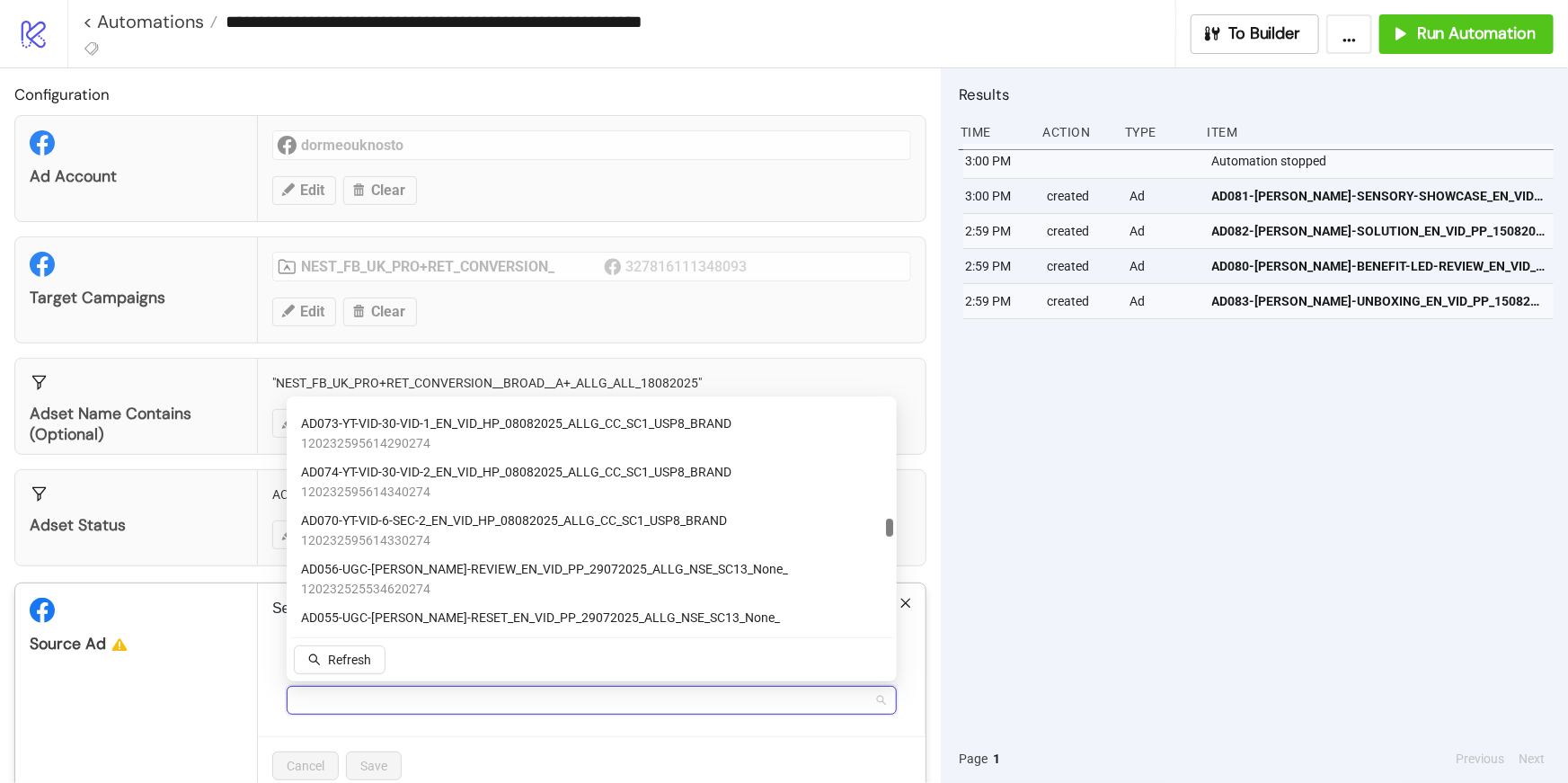
scroll to position [5283, 0]
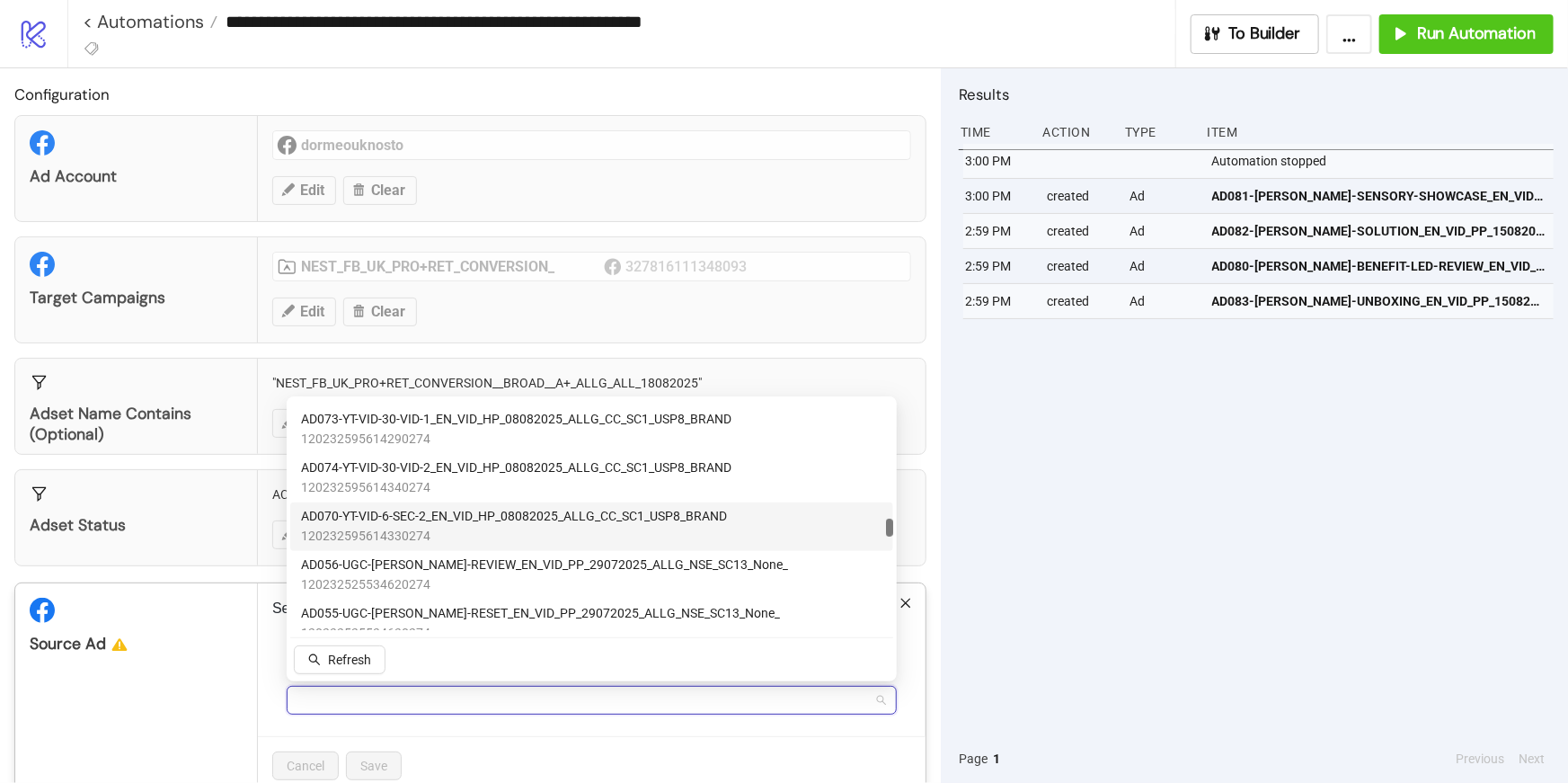
click at [409, 521] on span "AD070-YT-VID-6-SEC-2_EN_VID_HP_08082025_ALLG_CC_SC1_USP8_BRAND" at bounding box center [514, 517] width 426 height 20
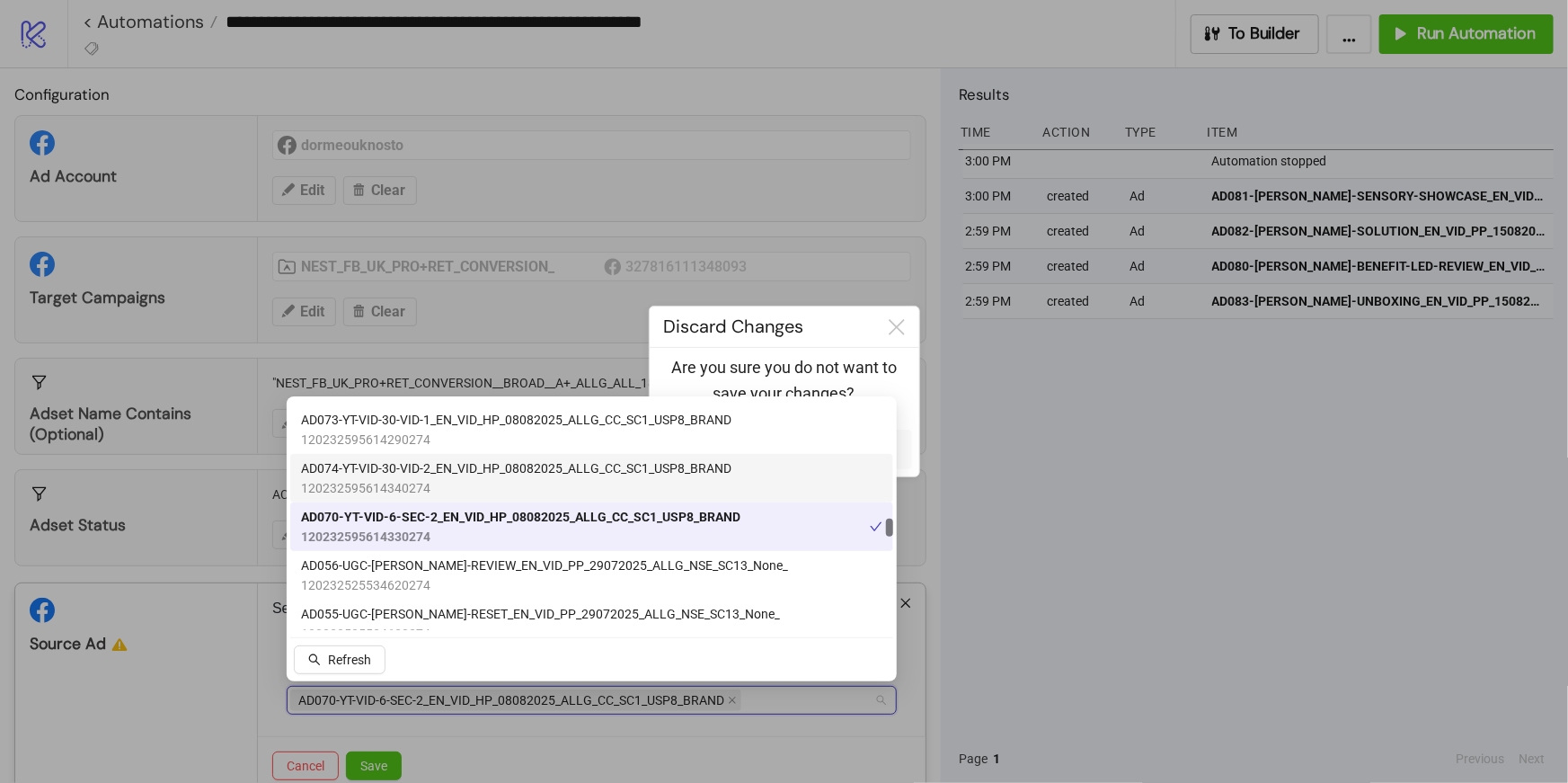
click at [368, 478] on span "120232595614340274" at bounding box center [516, 488] width 430 height 20
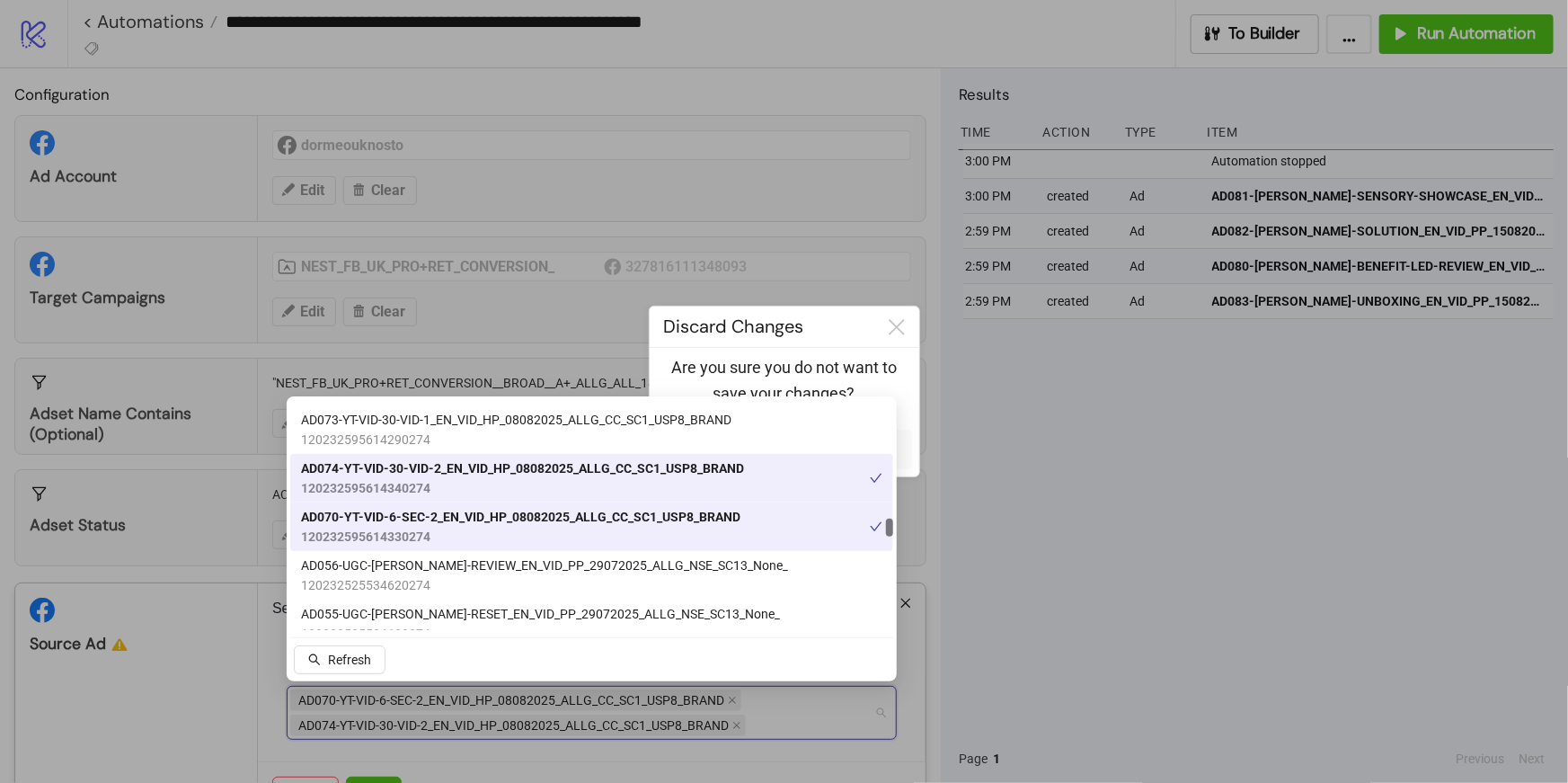
click at [348, 443] on span "120232595614290274" at bounding box center [516, 439] width 430 height 20
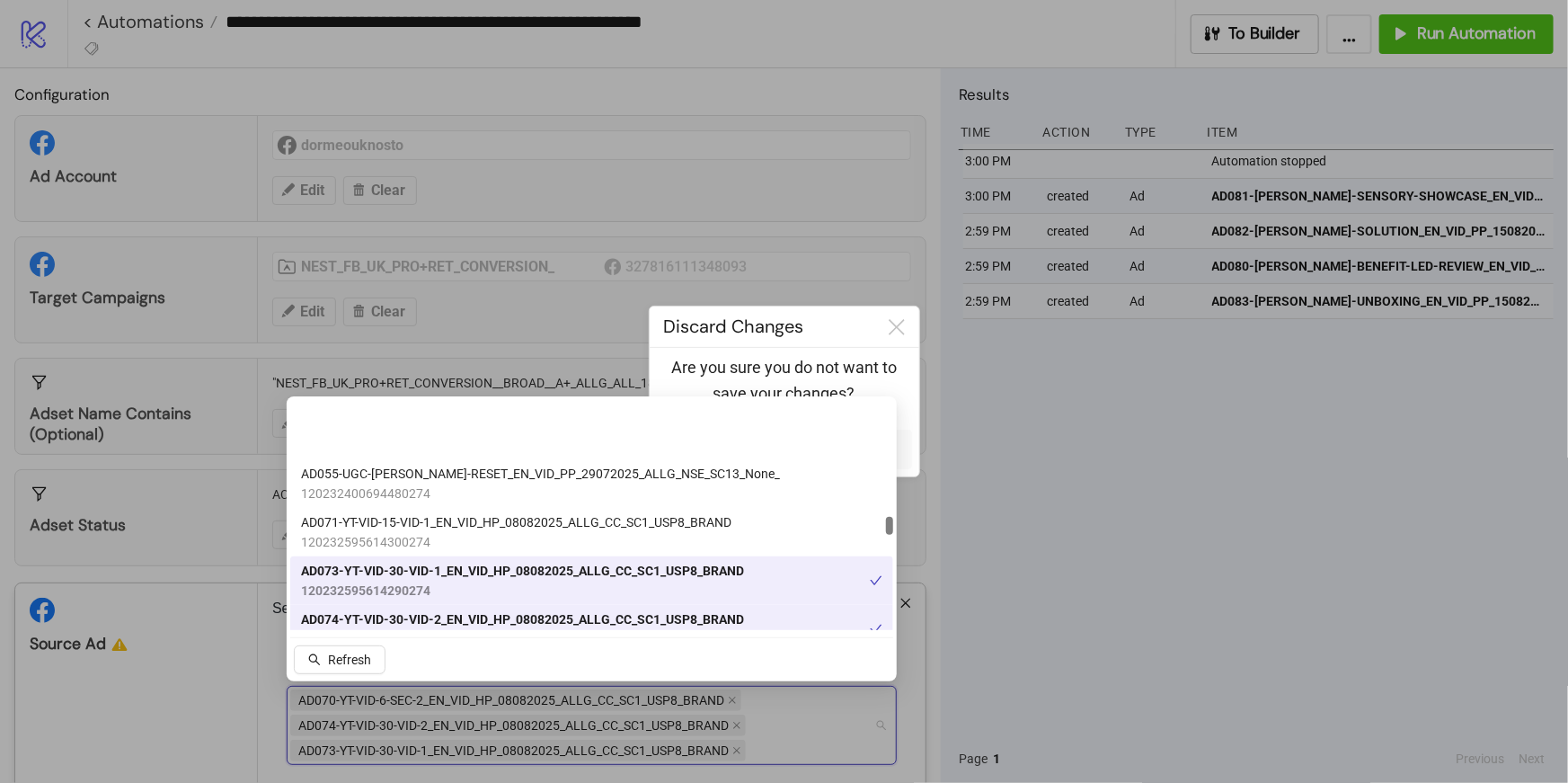
scroll to position [5110, 0]
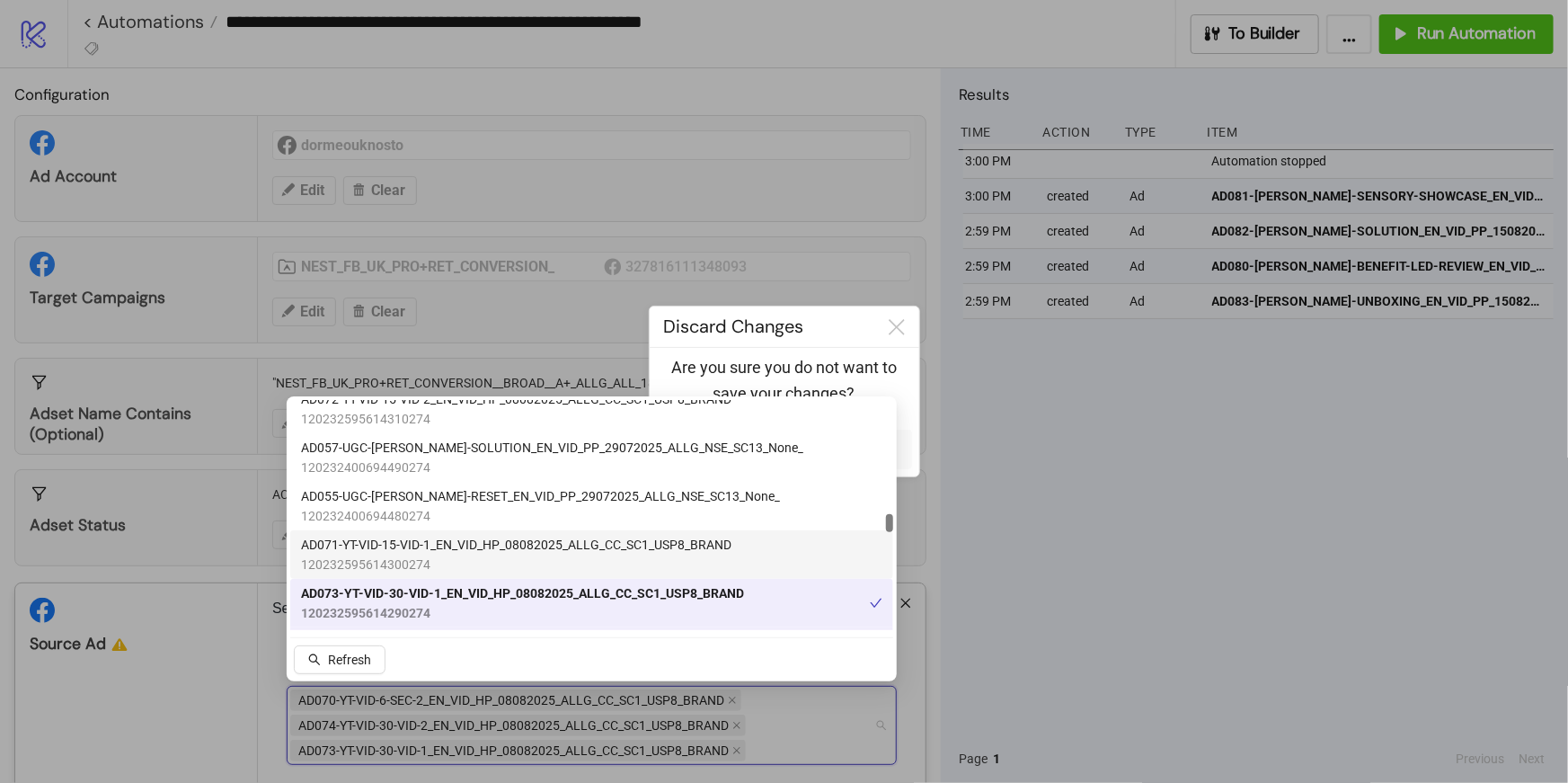
click at [436, 560] on span "120232595614300274" at bounding box center [516, 564] width 430 height 20
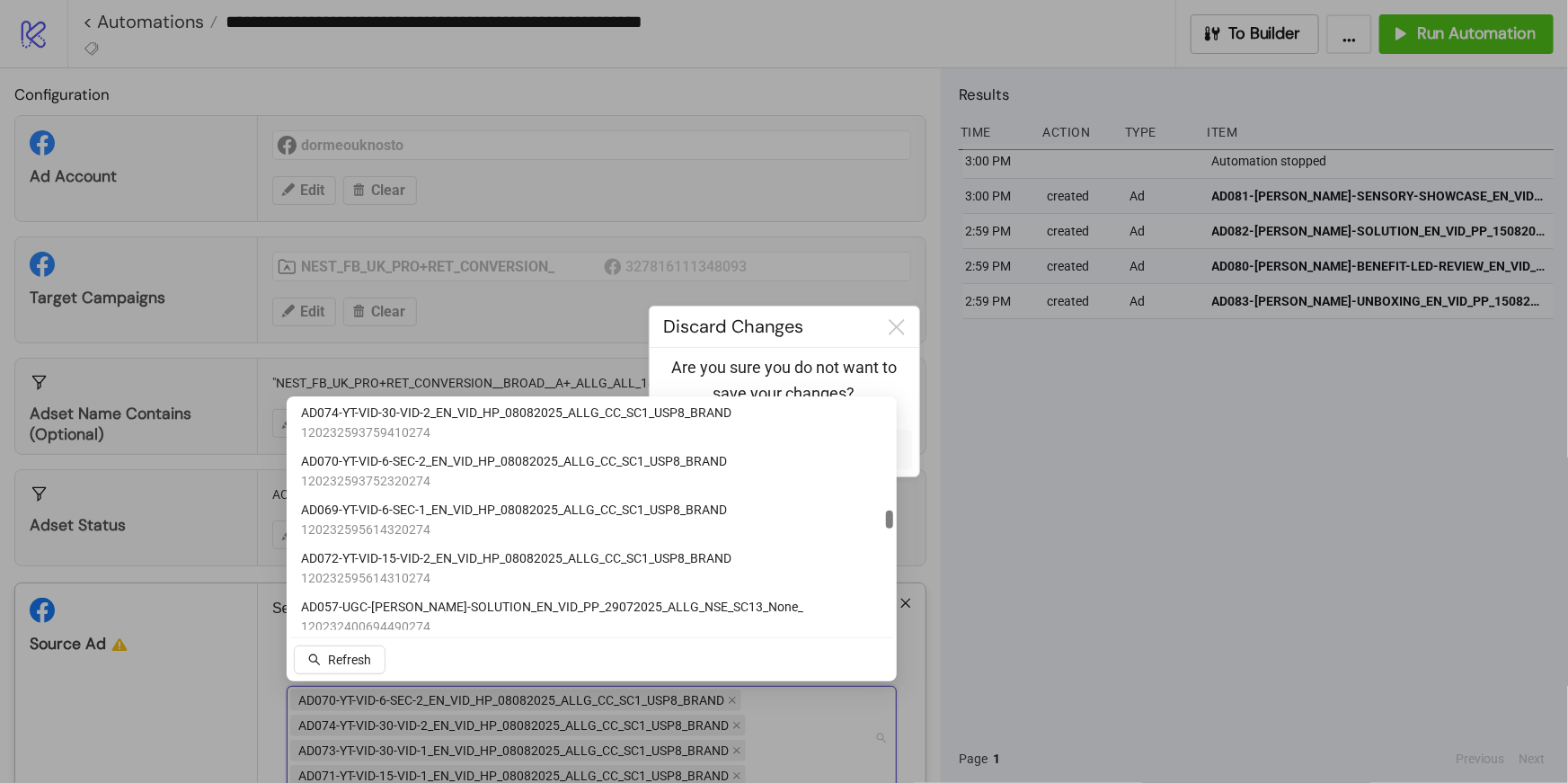
scroll to position [4953, 0]
click at [436, 560] on span "AD072-YT-VID-15-VID-2_EN_VID_HP_08082025_ALLG_CC_SC1_USP8_BRAND" at bounding box center [516, 556] width 430 height 20
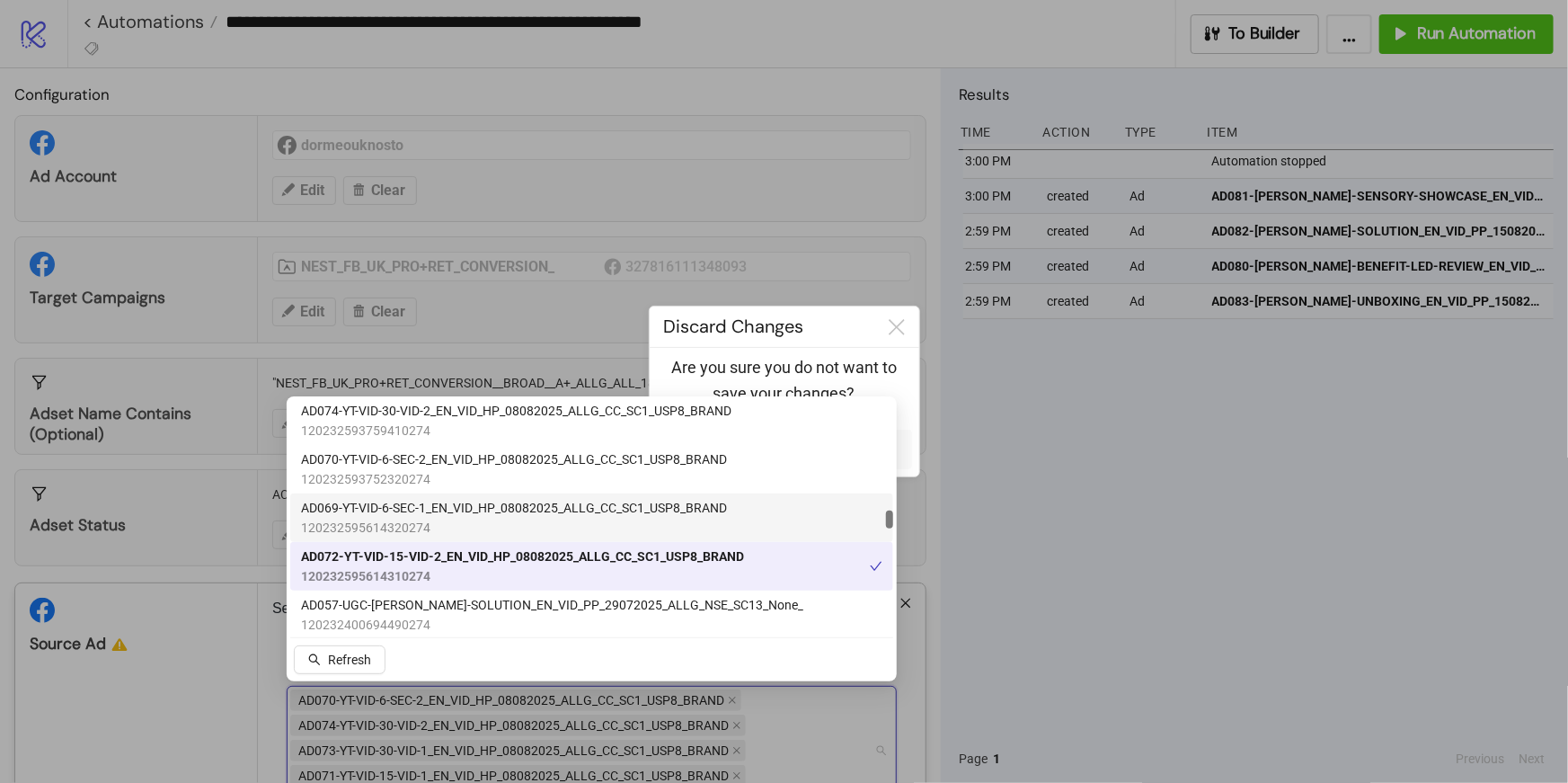
click at [406, 517] on span "120232595614320274" at bounding box center [514, 527] width 426 height 20
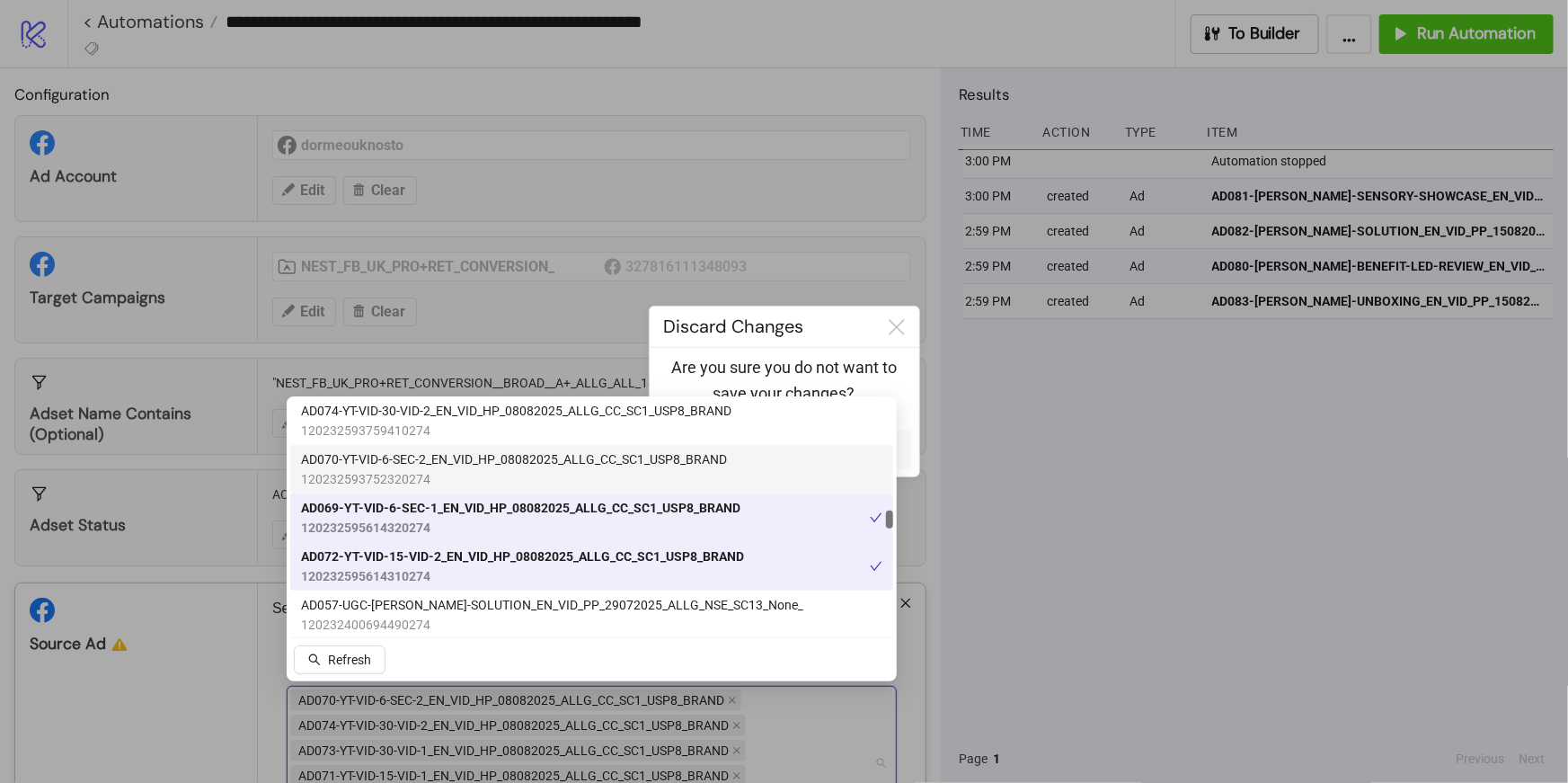
click at [395, 469] on span "120232593752320274" at bounding box center [514, 479] width 426 height 20
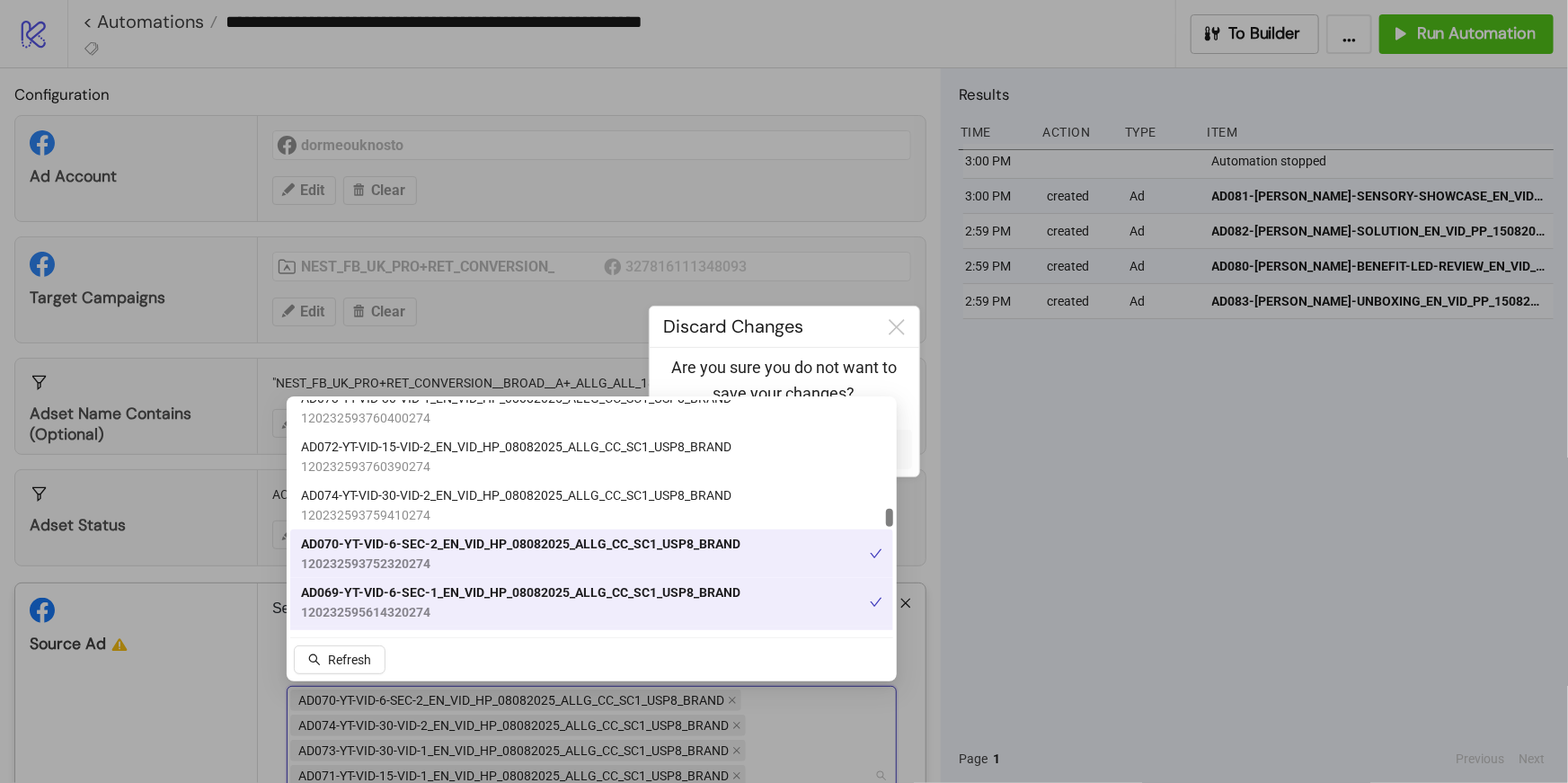
scroll to position [4863, 0]
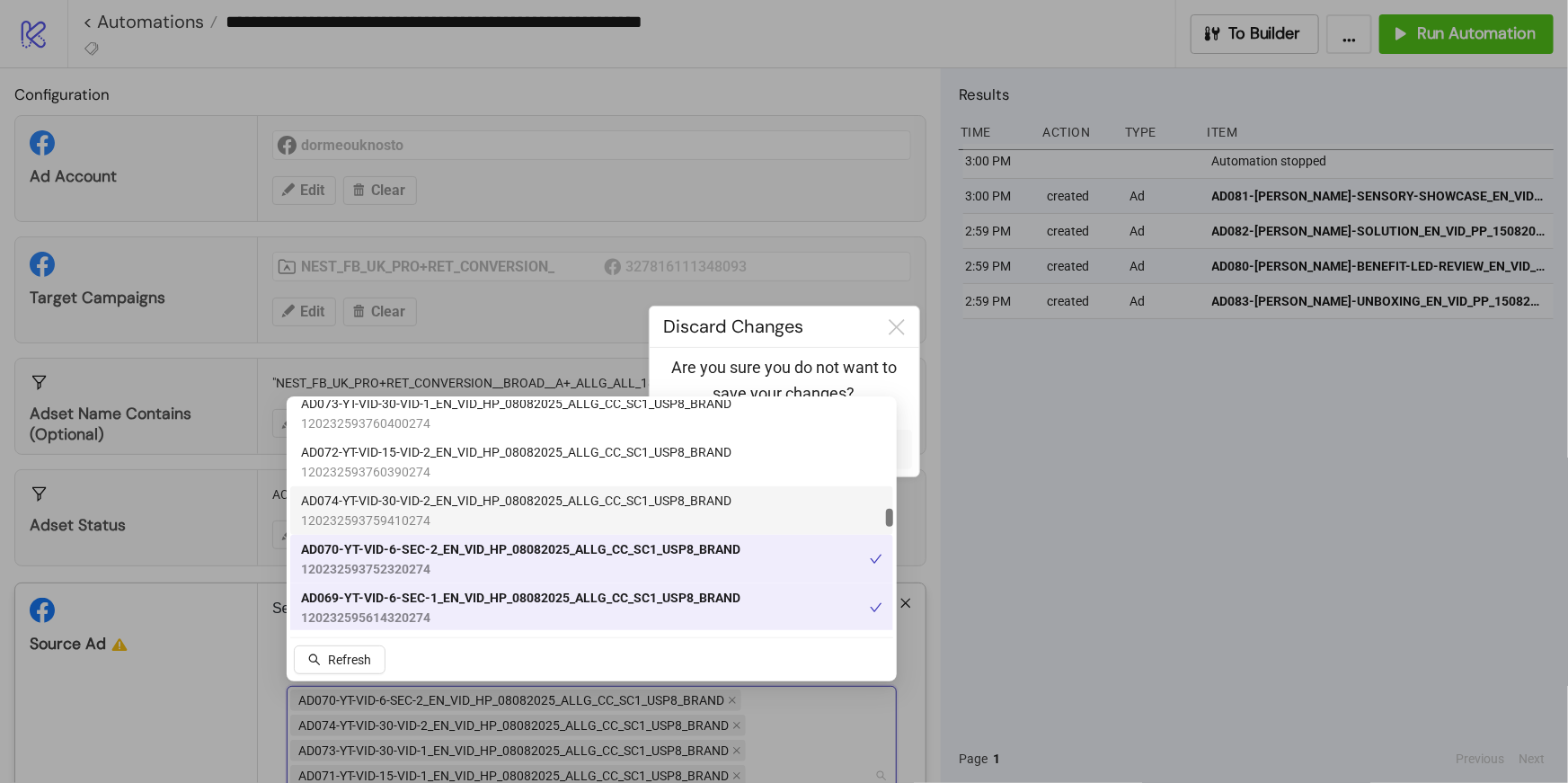
click at [398, 515] on span "120232593759410274" at bounding box center [516, 521] width 430 height 20
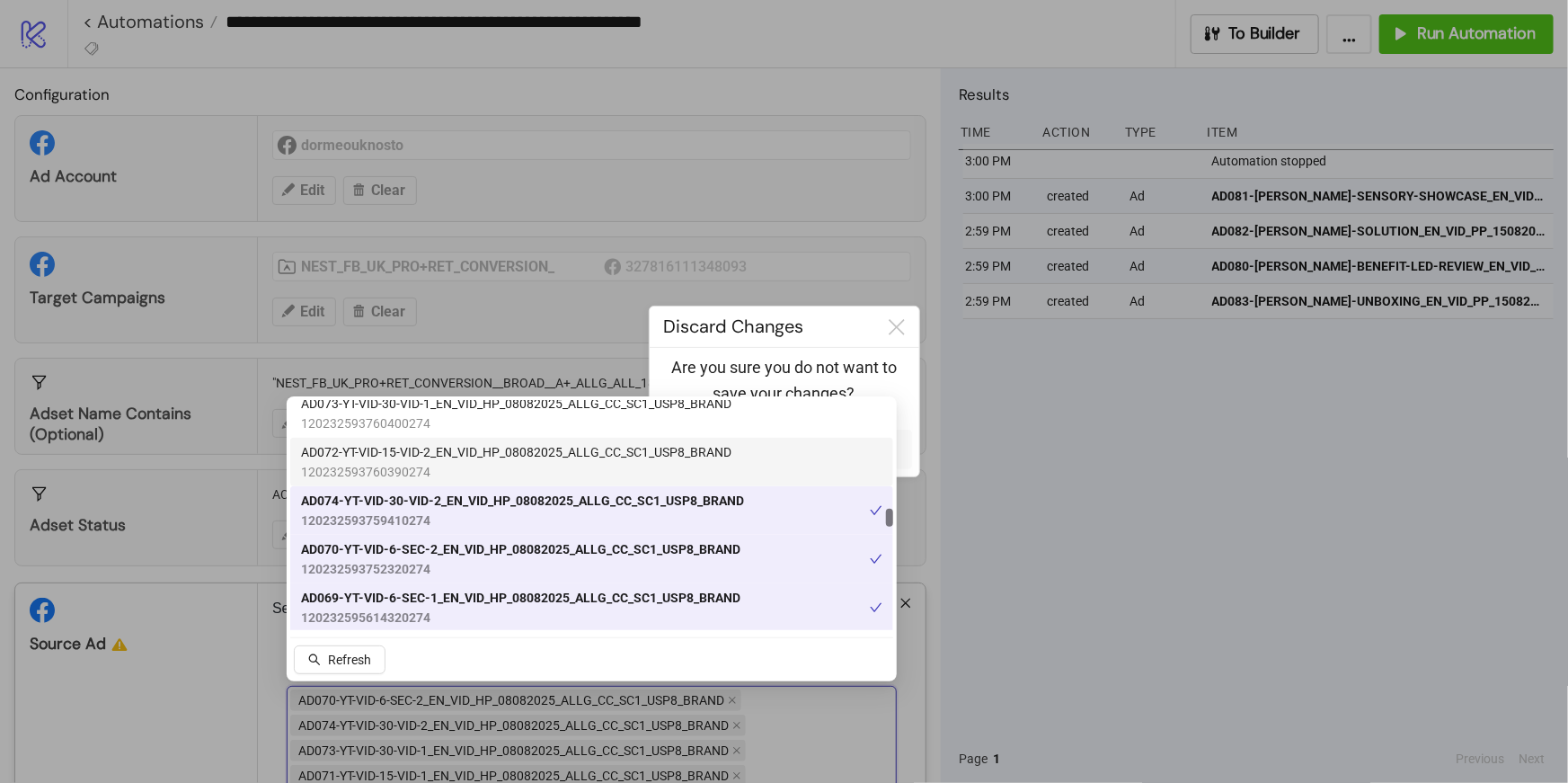
click at [372, 476] on span "120232593760390274" at bounding box center [516, 472] width 430 height 20
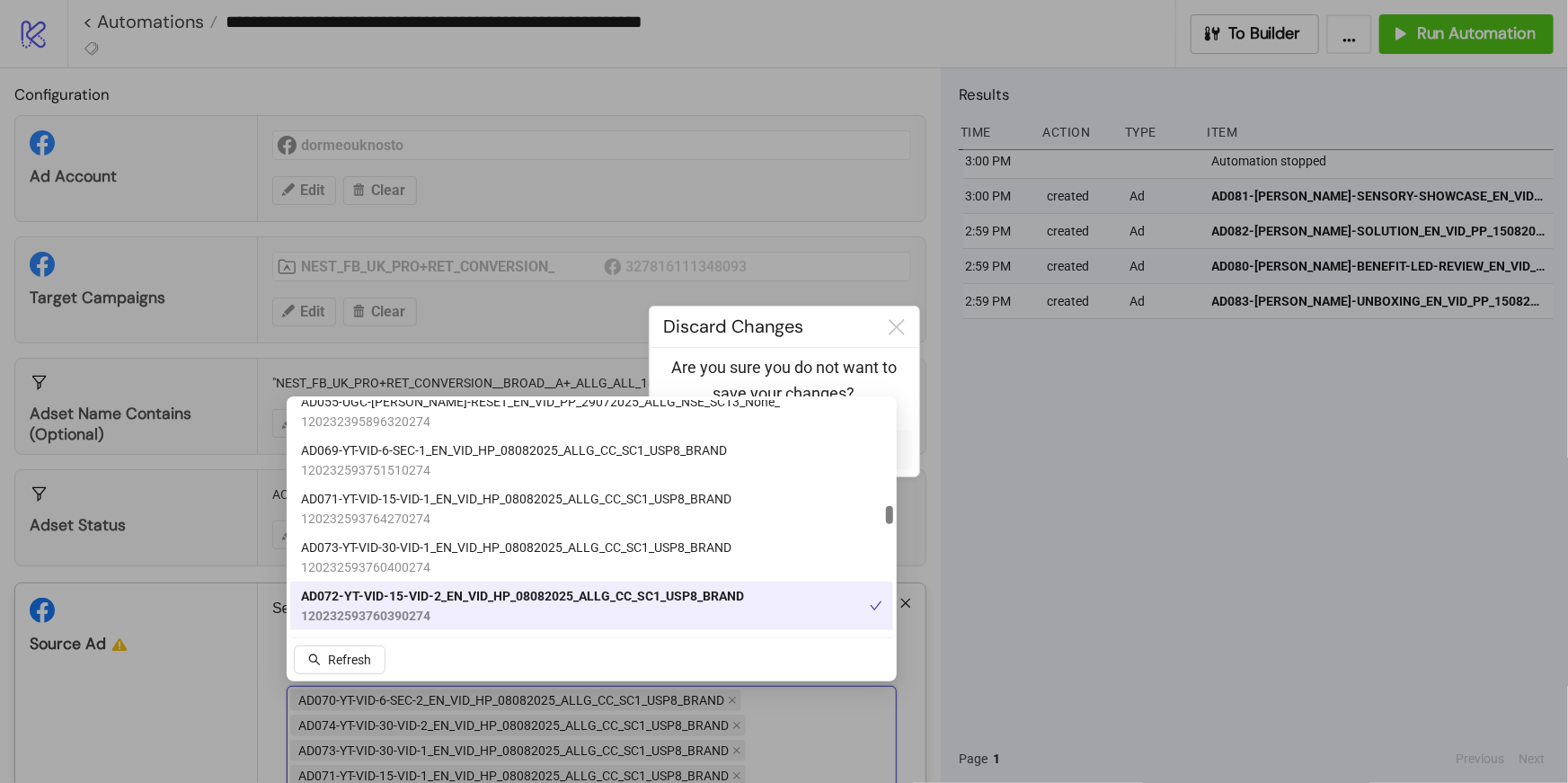
scroll to position [4722, 0]
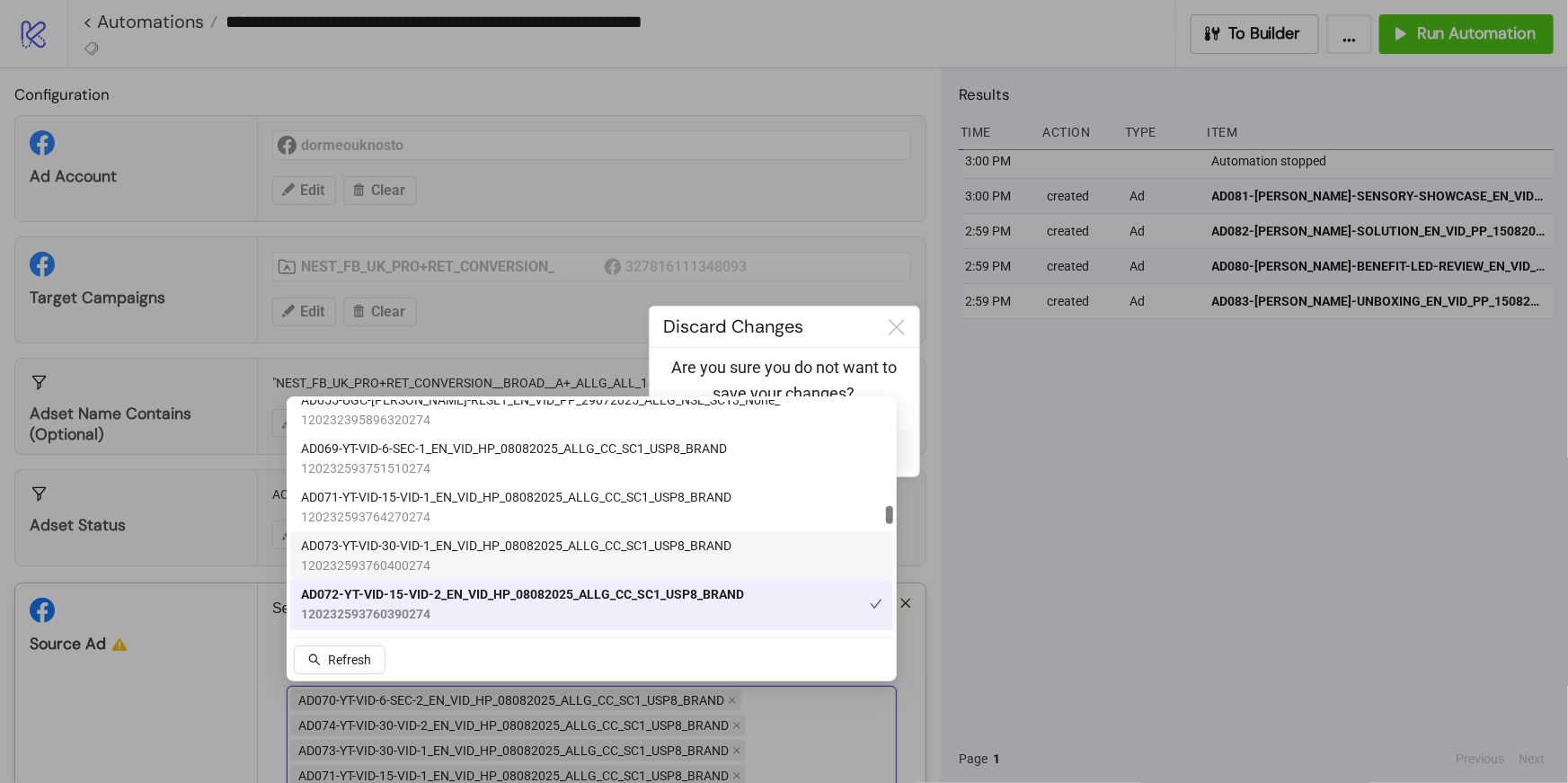
click at [391, 562] on span "120232593760400274" at bounding box center [516, 565] width 430 height 20
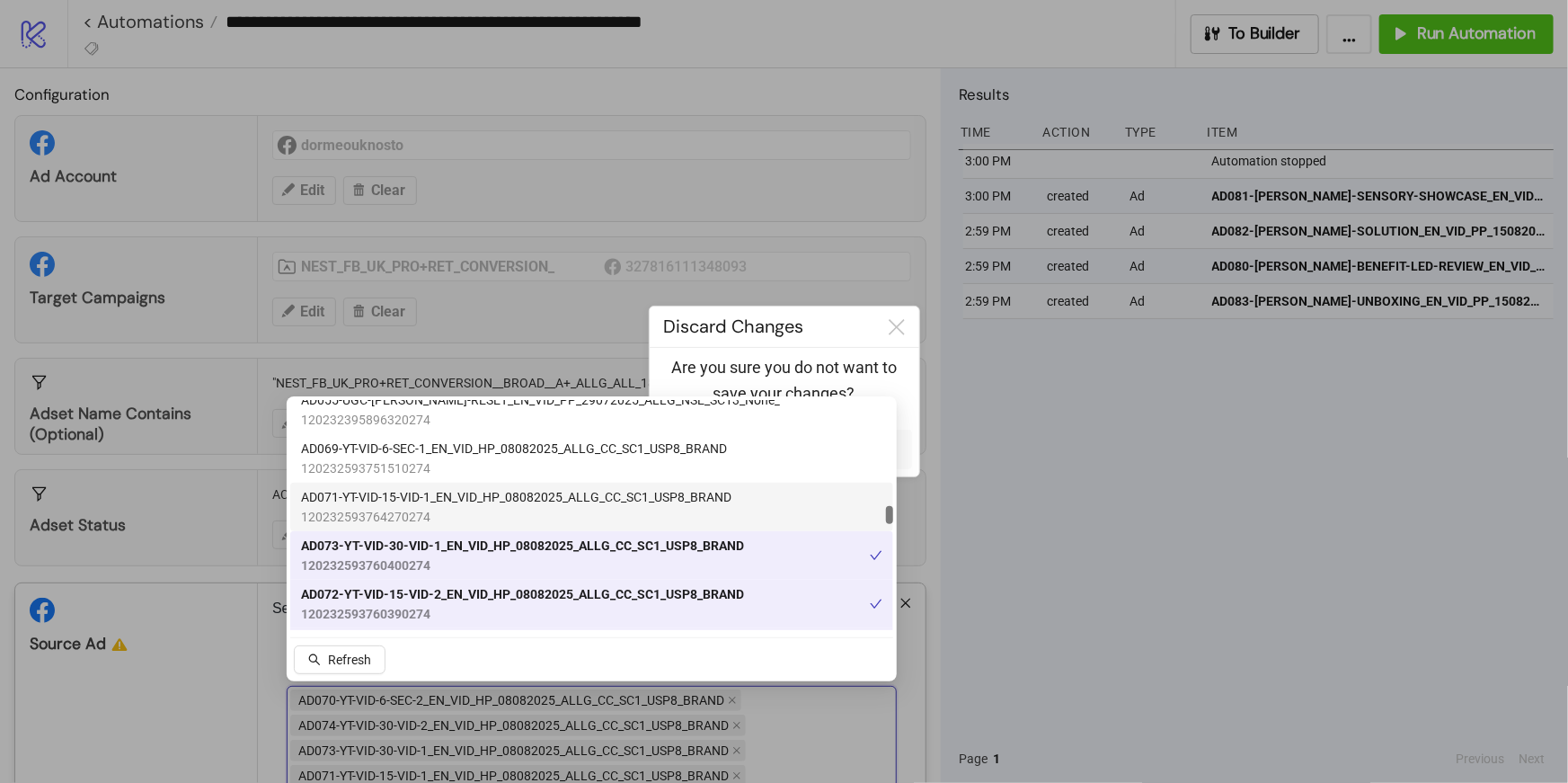
click at [361, 511] on span "120232593764270274" at bounding box center [516, 517] width 430 height 20
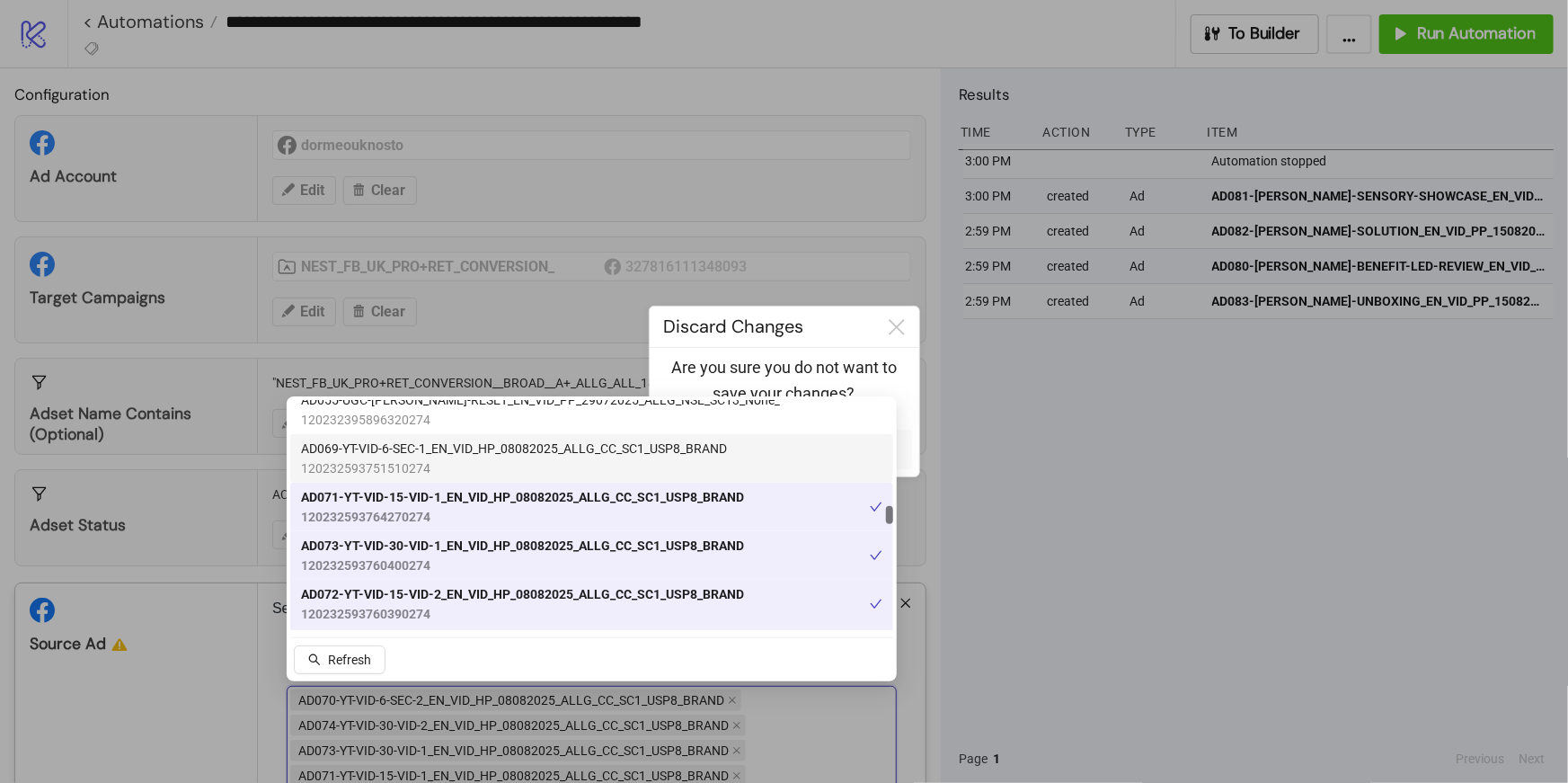
click at [349, 465] on span "120232593751510274" at bounding box center [514, 468] width 426 height 20
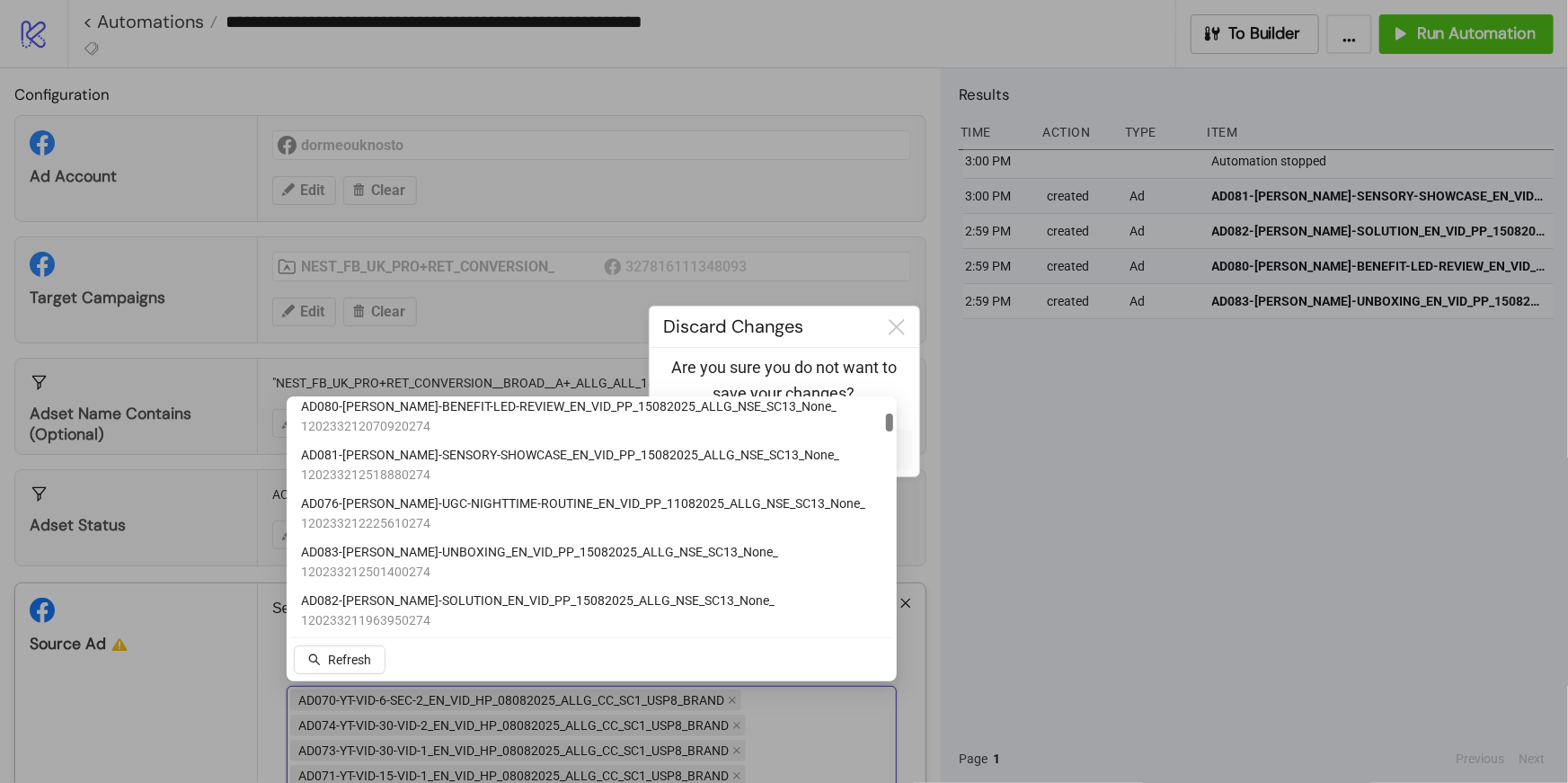
scroll to position [525, 0]
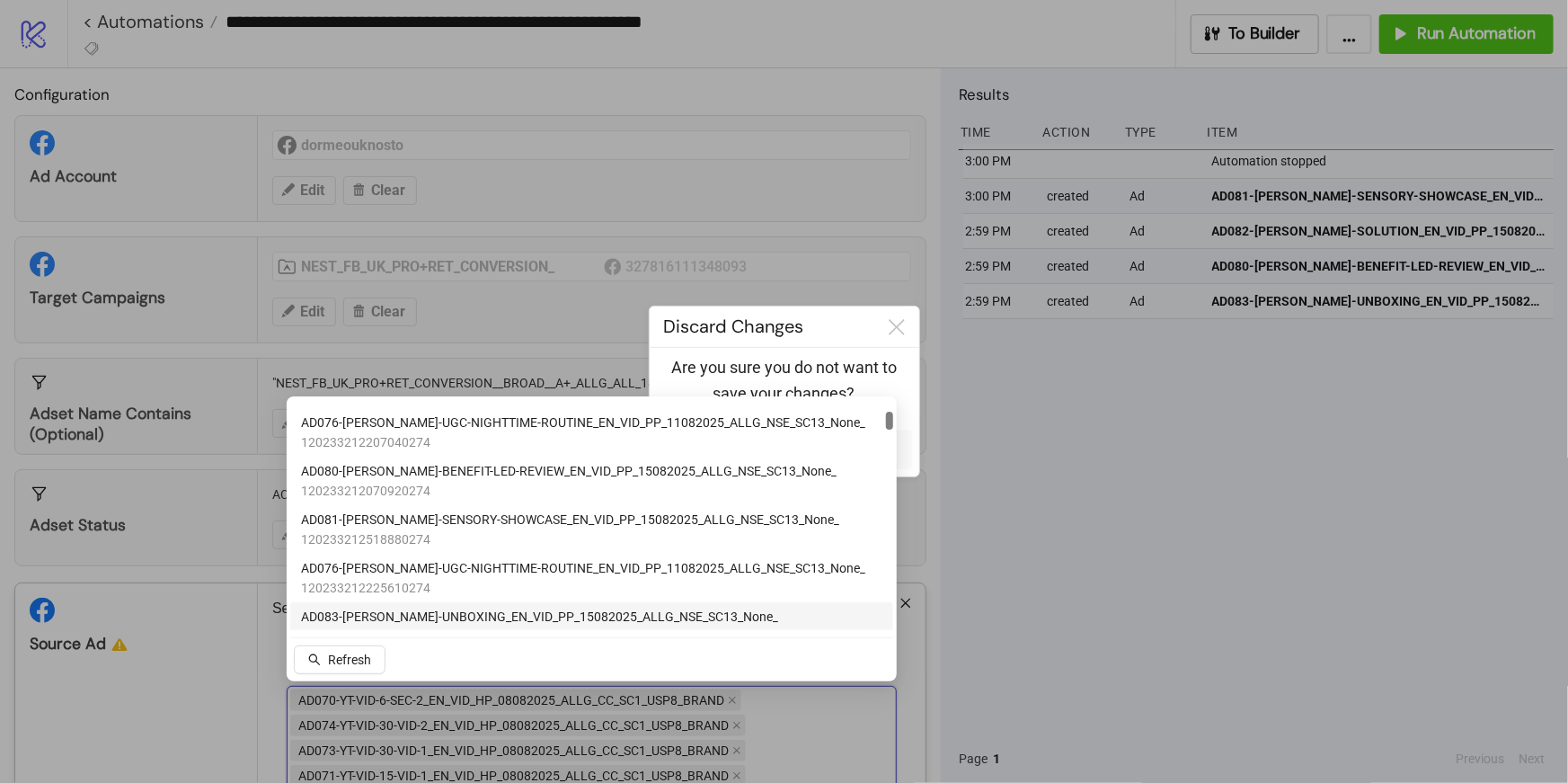
click at [801, 712] on div at bounding box center [784, 391] width 1568 height 783
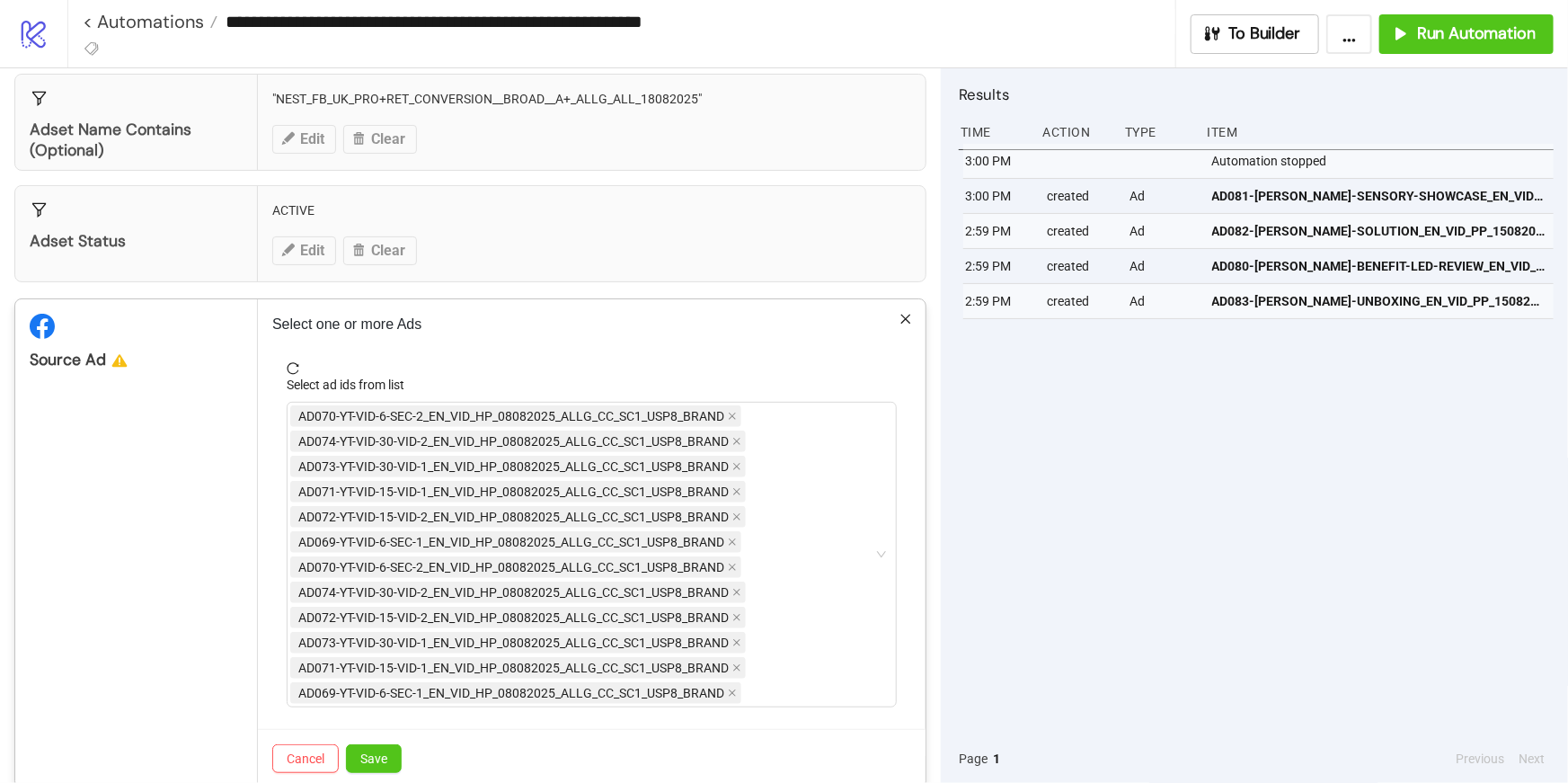
scroll to position [300, 0]
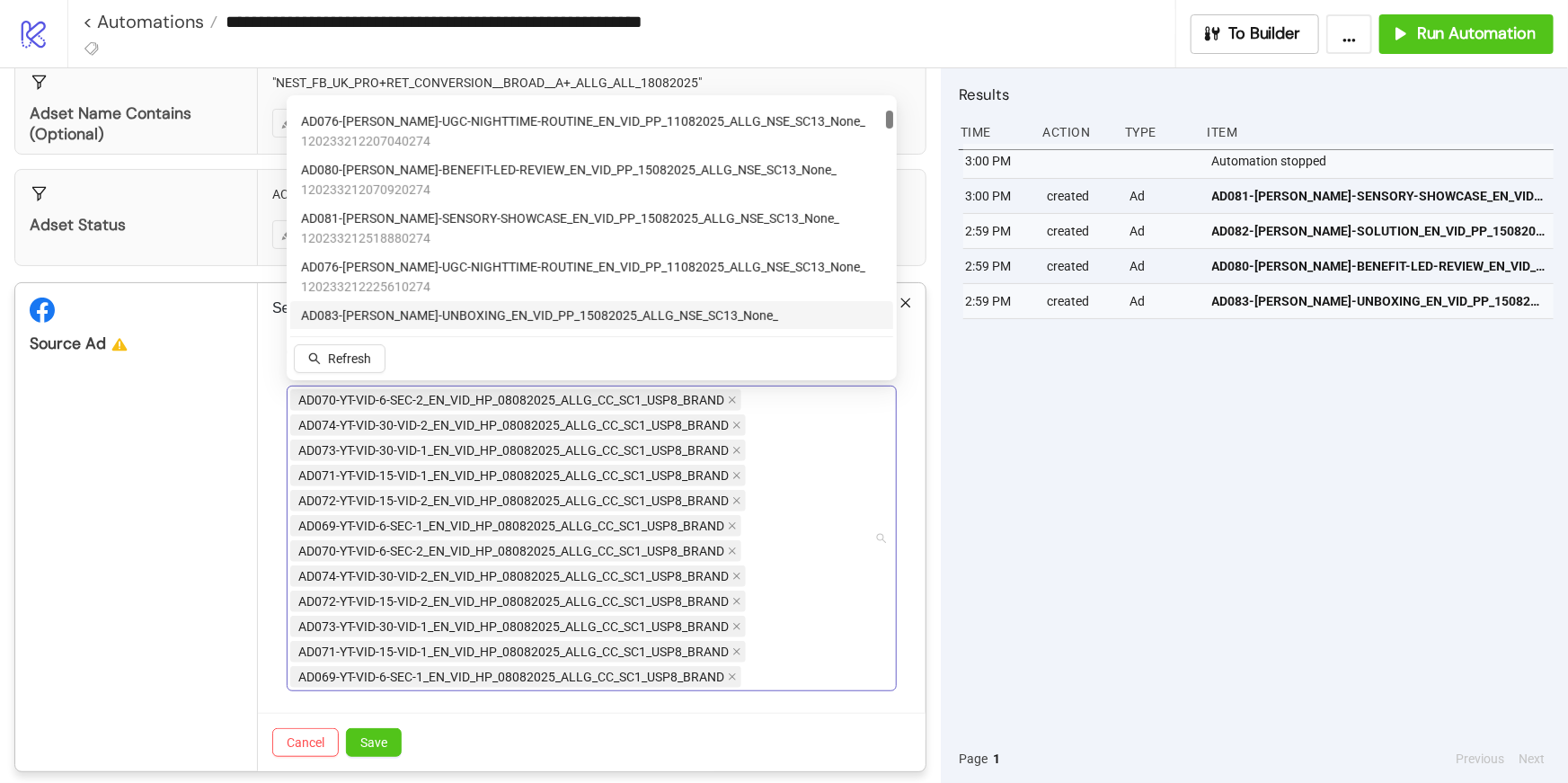
click at [360, 573] on span "AD074-YT-VID-30-VID-2_EN_VID_HP_08082025_ALLG_CC_SC1_USP8_BRAND" at bounding box center [514, 576] width 430 height 20
click at [735, 574] on icon "close" at bounding box center [737, 576] width 9 height 9
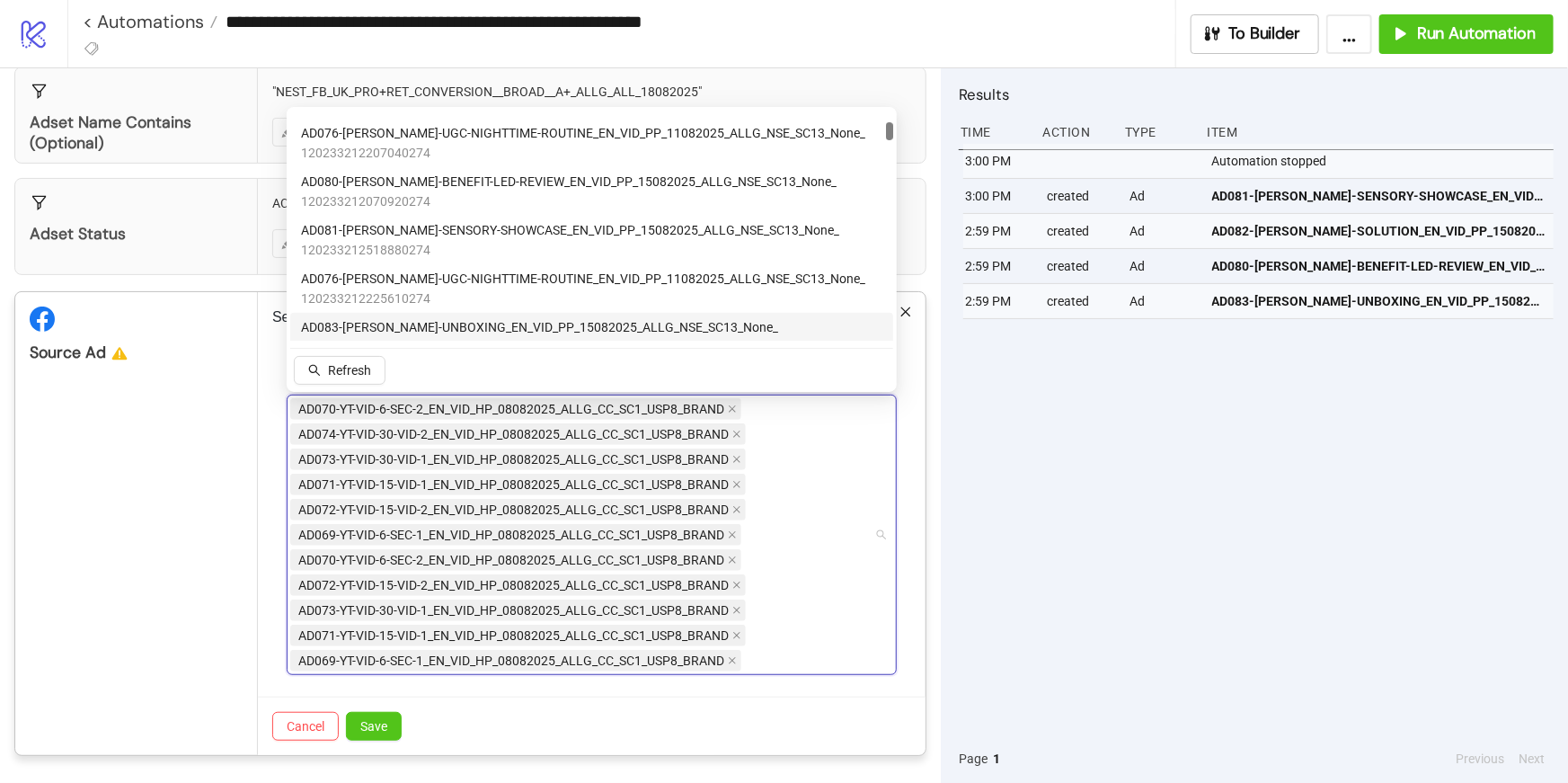
scroll to position [289, 0]
click at [736, 609] on icon "close" at bounding box center [737, 612] width 9 height 9
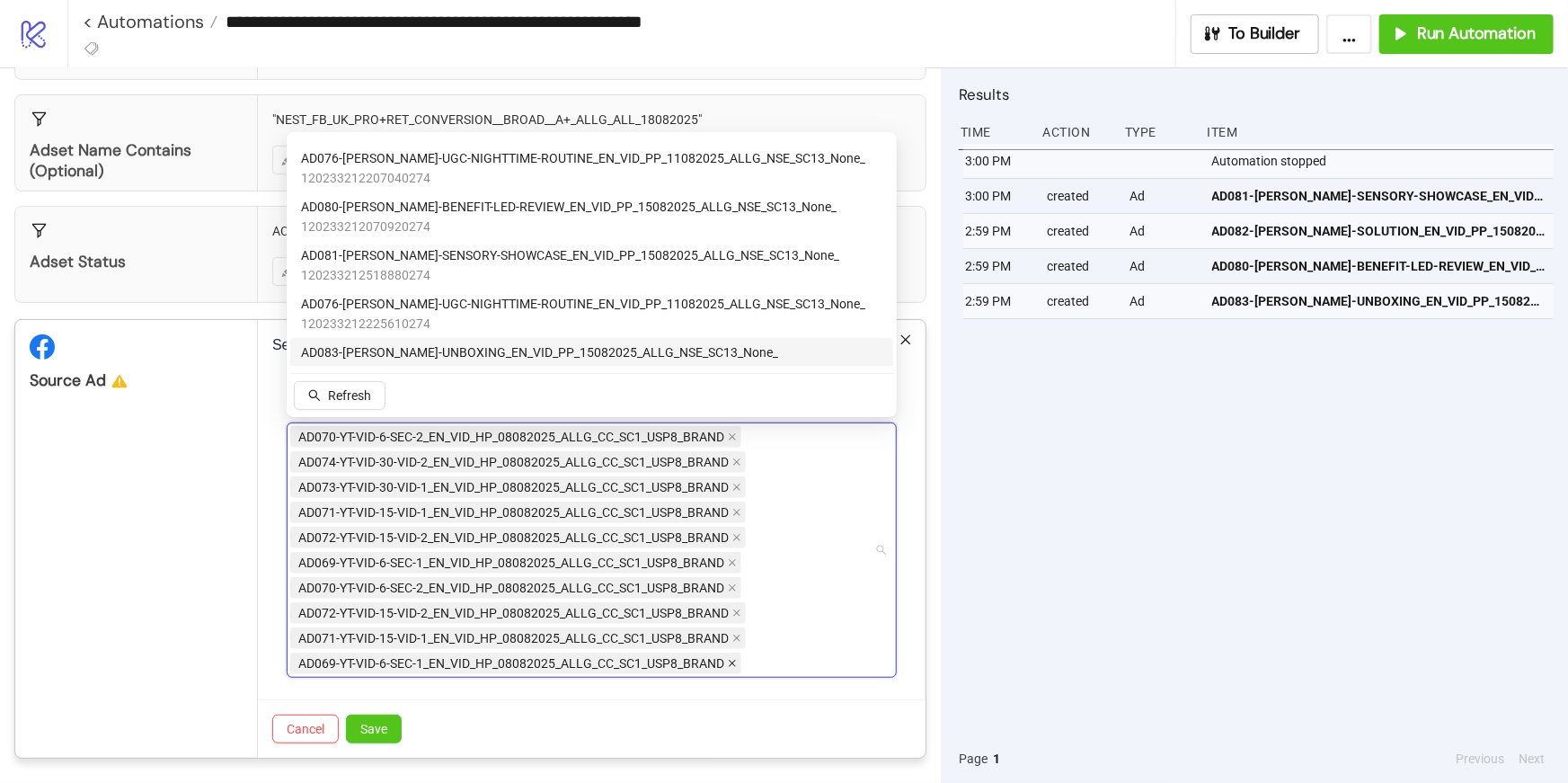
click at [731, 663] on icon "close" at bounding box center [732, 663] width 9 height 9
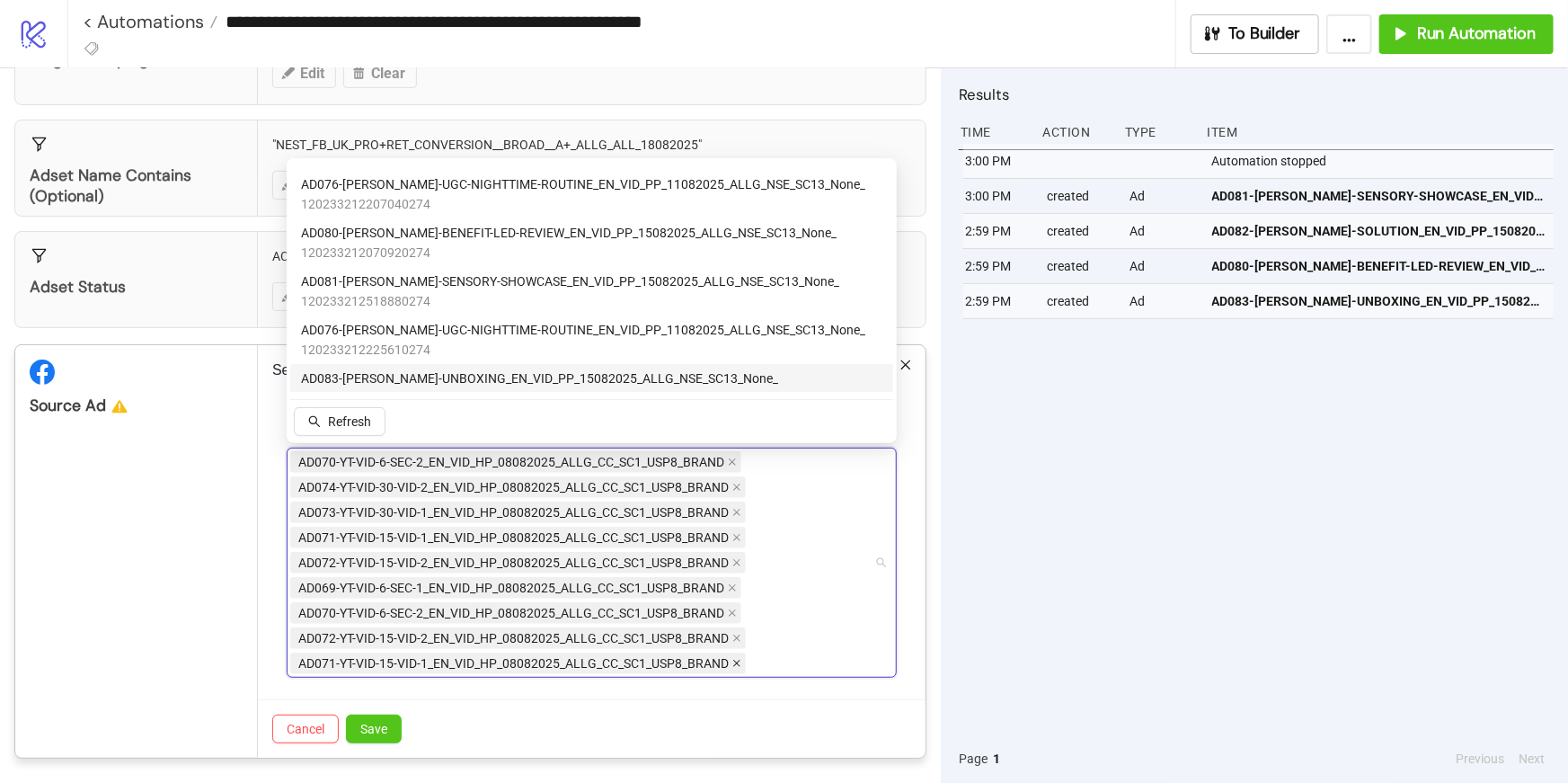
click at [736, 661] on icon "close" at bounding box center [737, 664] width 7 height 7
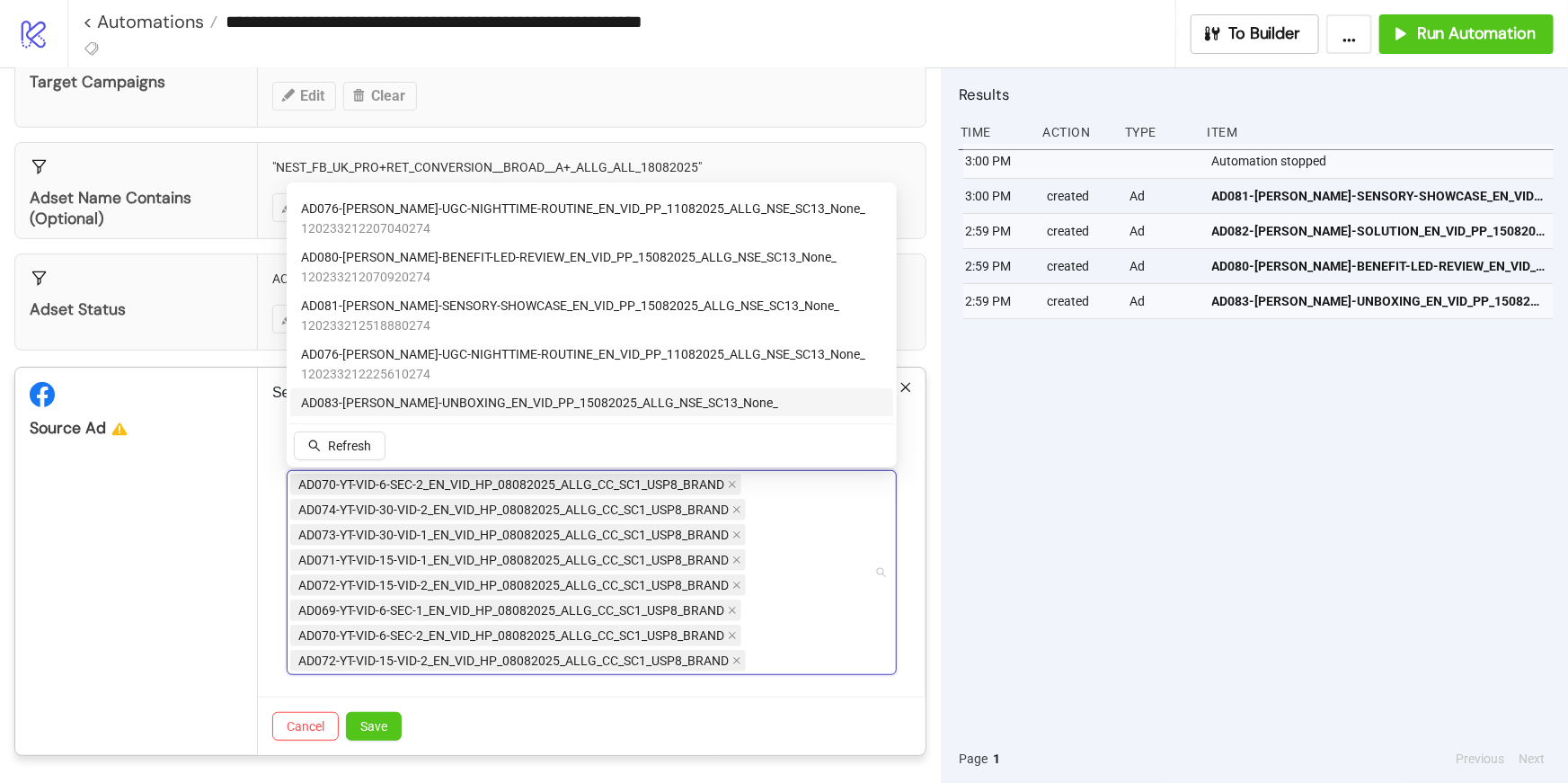
scroll to position [214, 0]
click at [737, 661] on icon "close" at bounding box center [737, 662] width 9 height 9
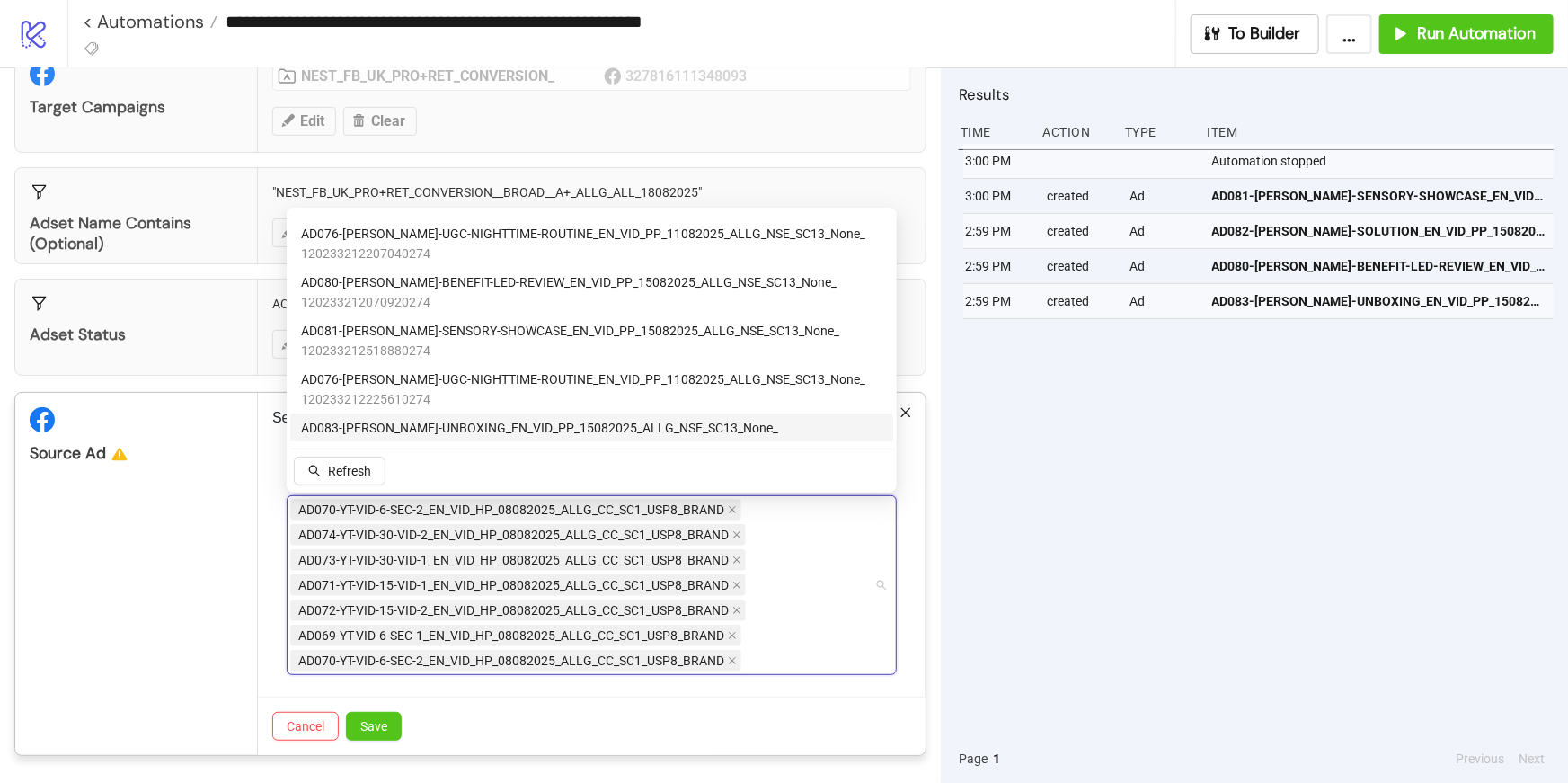
scroll to position [189, 0]
click at [732, 509] on icon "close" at bounding box center [732, 512] width 9 height 9
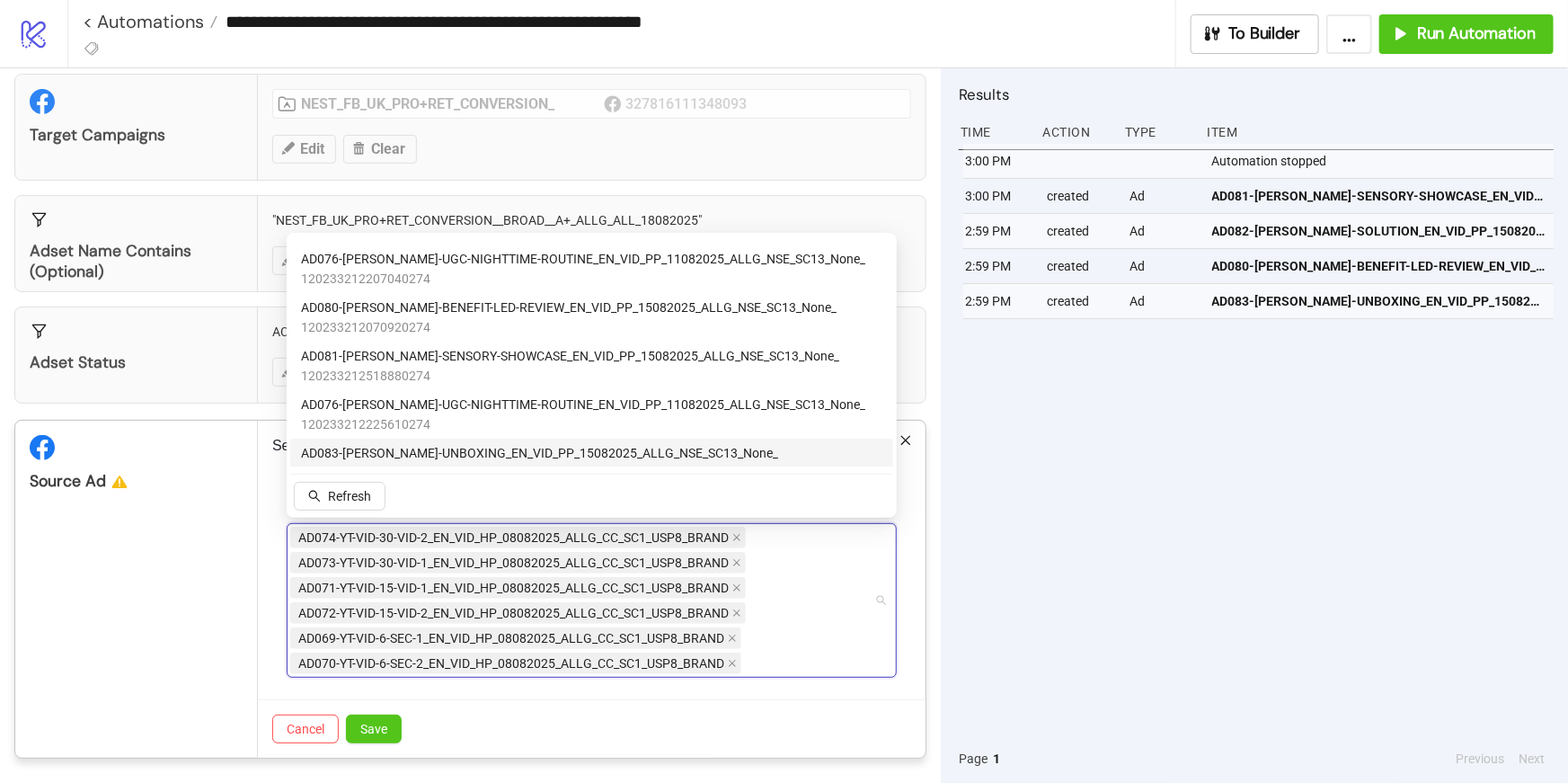
click at [650, 711] on div "Cancel Save" at bounding box center [592, 729] width 668 height 58
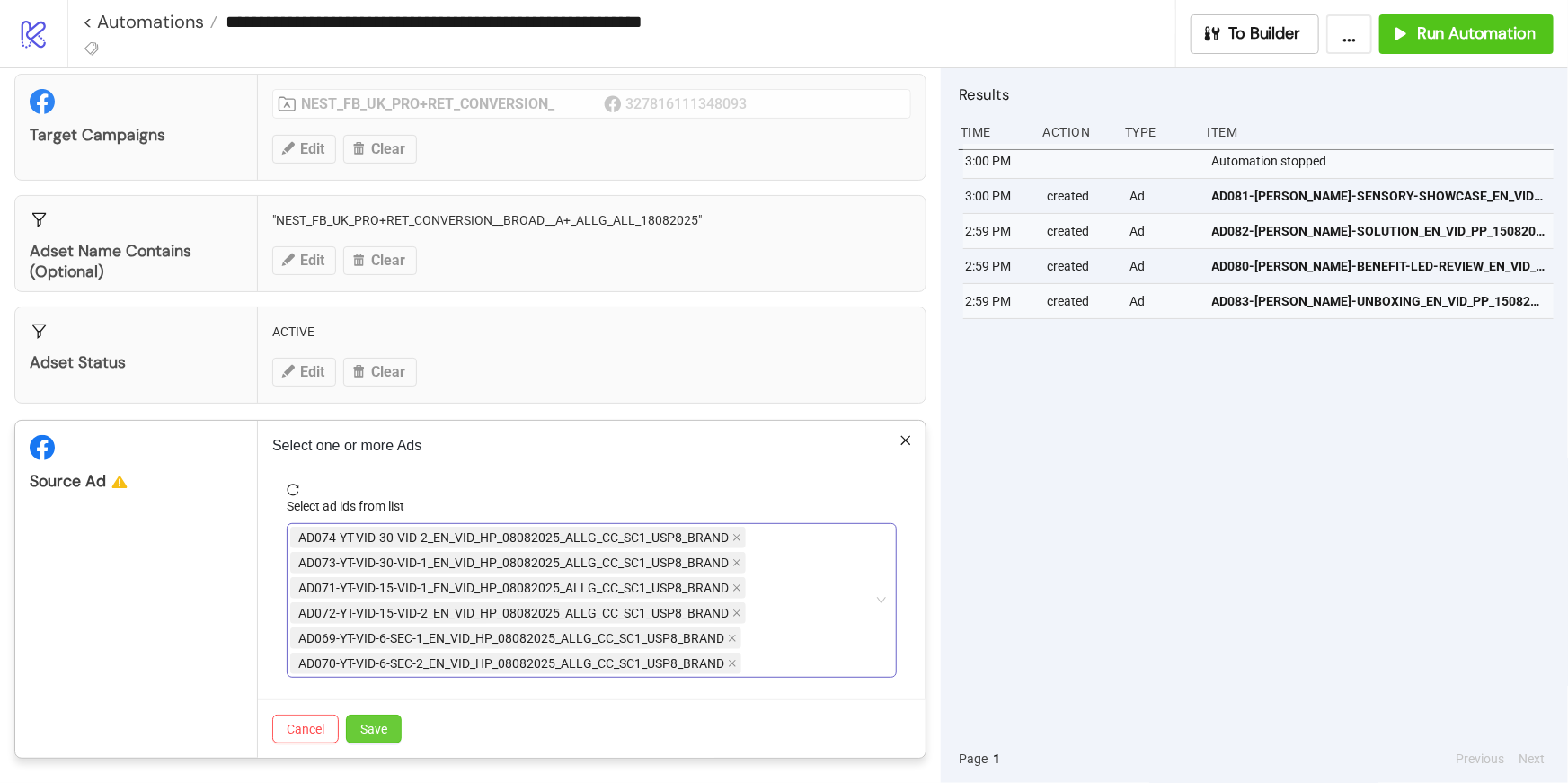
click at [387, 725] on span "Save" at bounding box center [374, 729] width 27 height 15
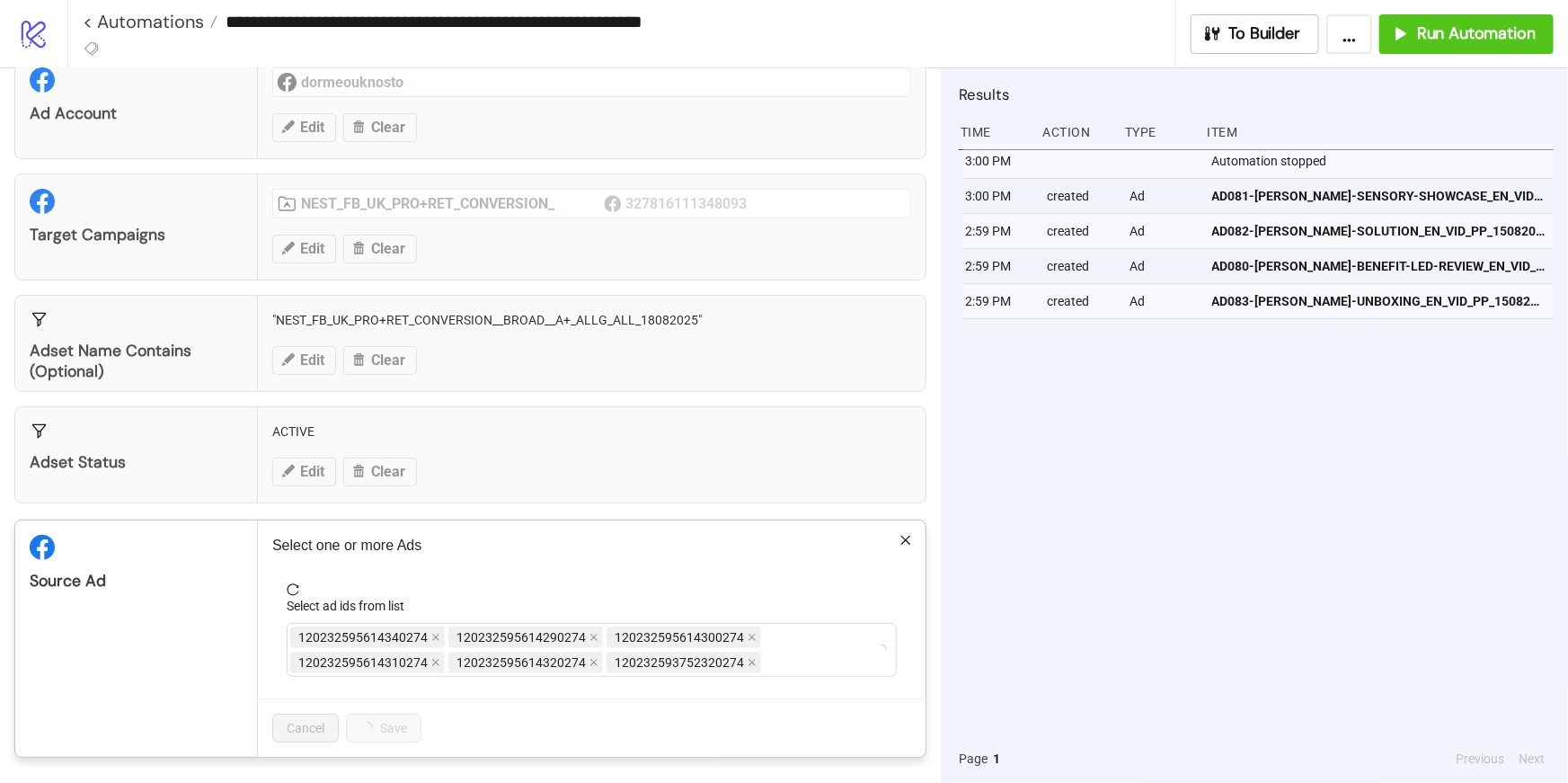
scroll to position [115, 0]
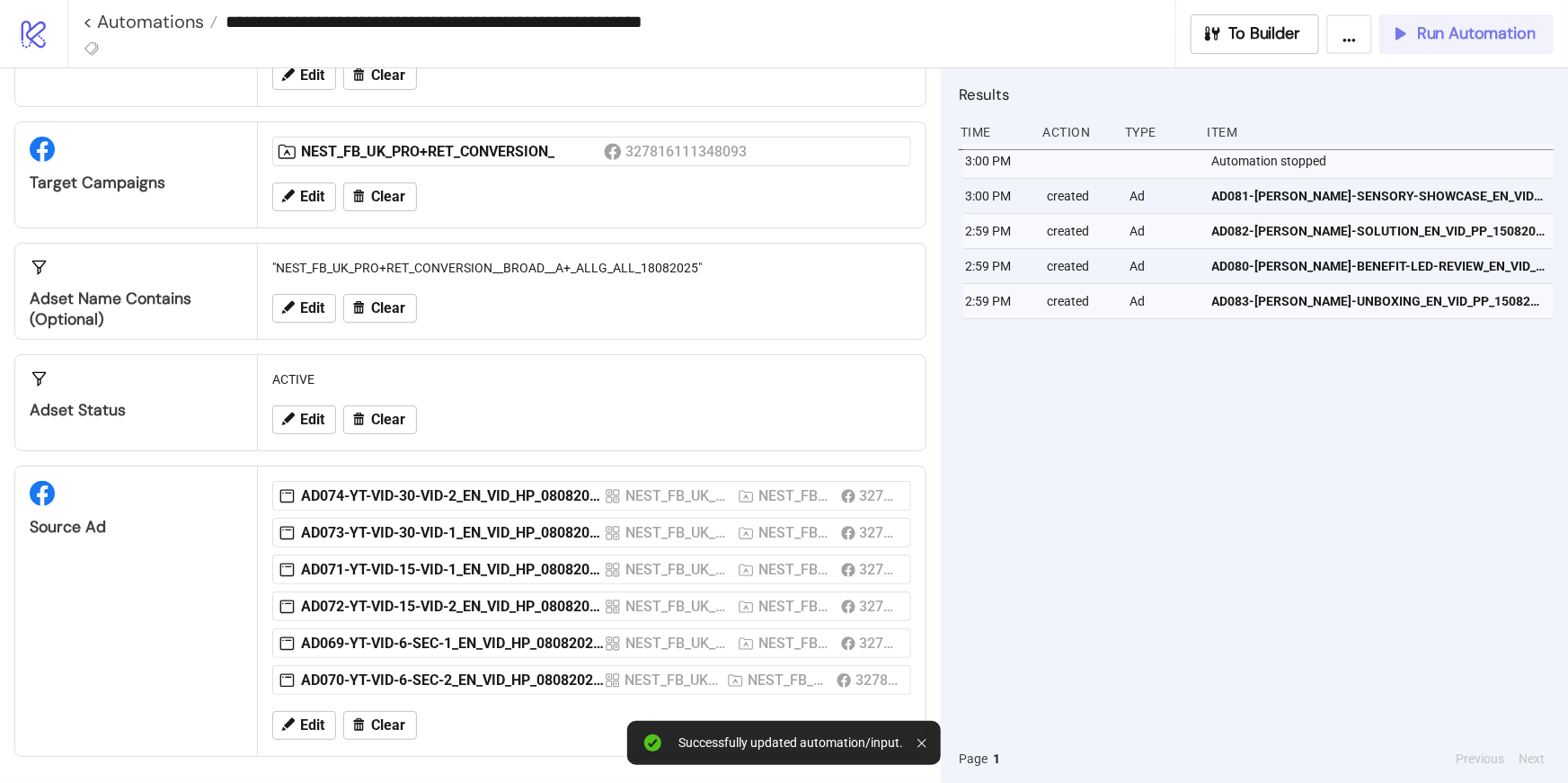
click at [1414, 51] on button "Run Automation" at bounding box center [1466, 34] width 174 height 40
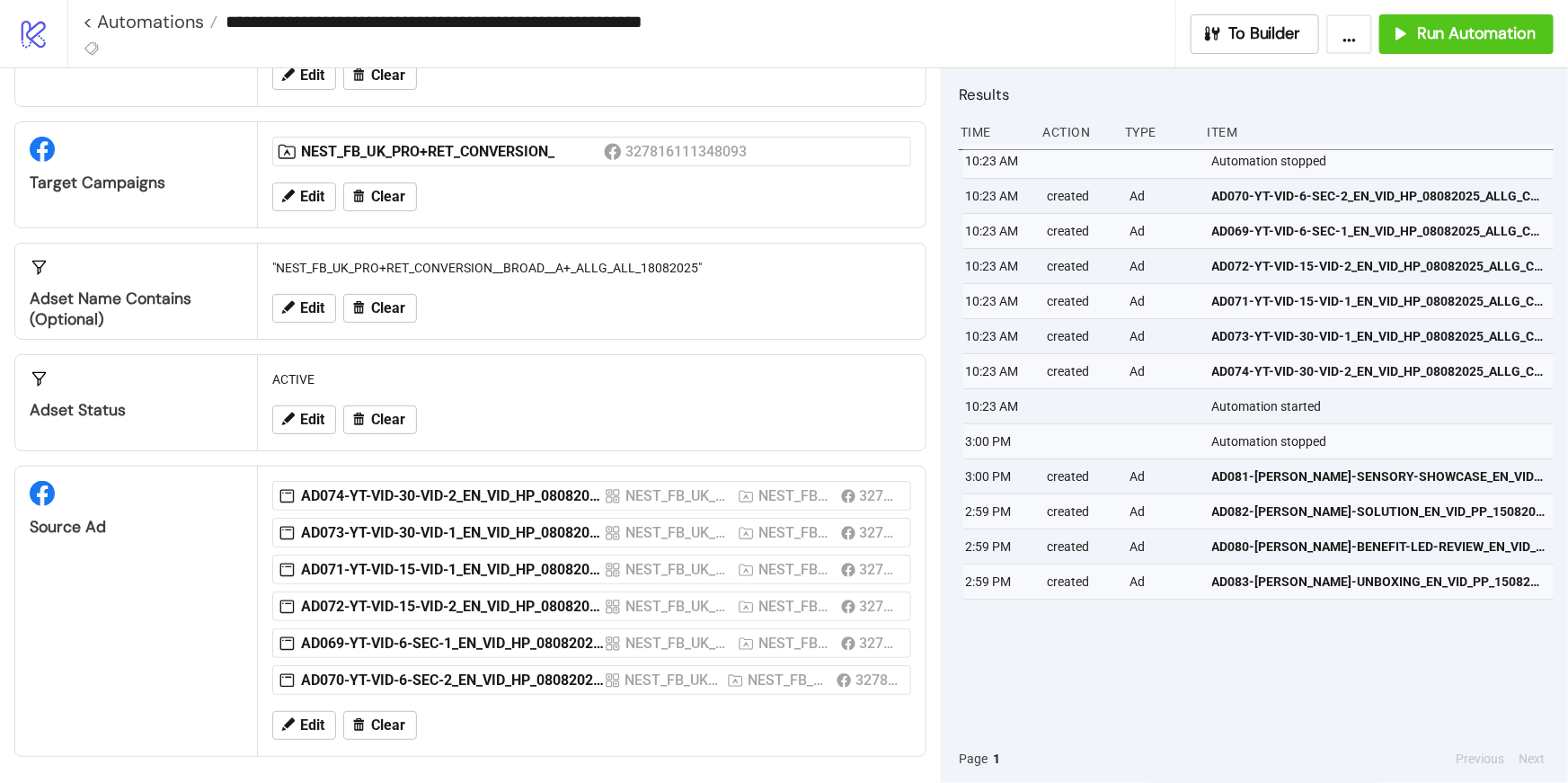
click at [40, 39] on icon "logo/logo-mobile" at bounding box center [34, 34] width 32 height 32
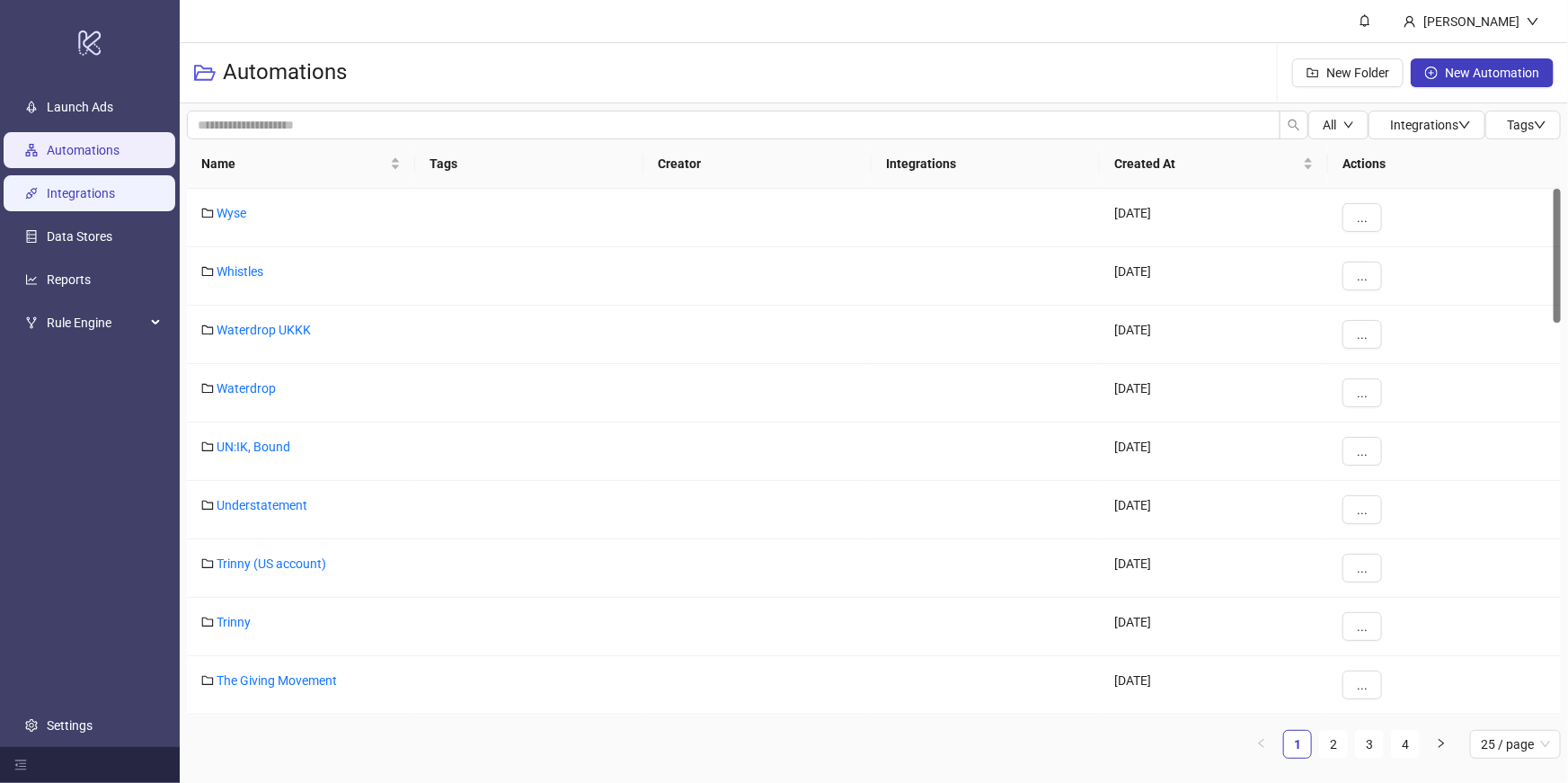
click at [72, 200] on link "Integrations" at bounding box center [81, 193] width 68 height 15
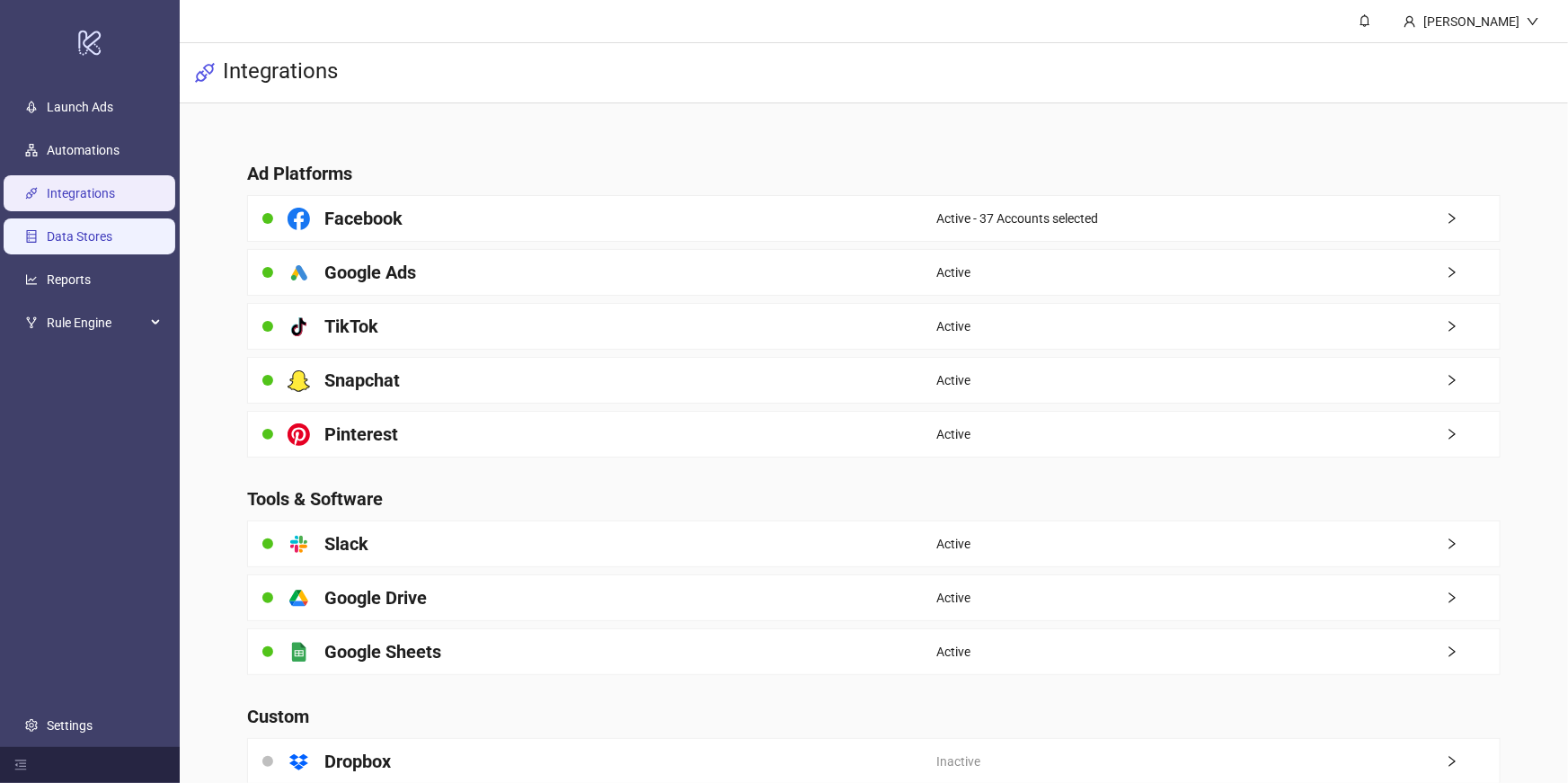
click at [86, 237] on link "Data Stores" at bounding box center [80, 237] width 65 height 15
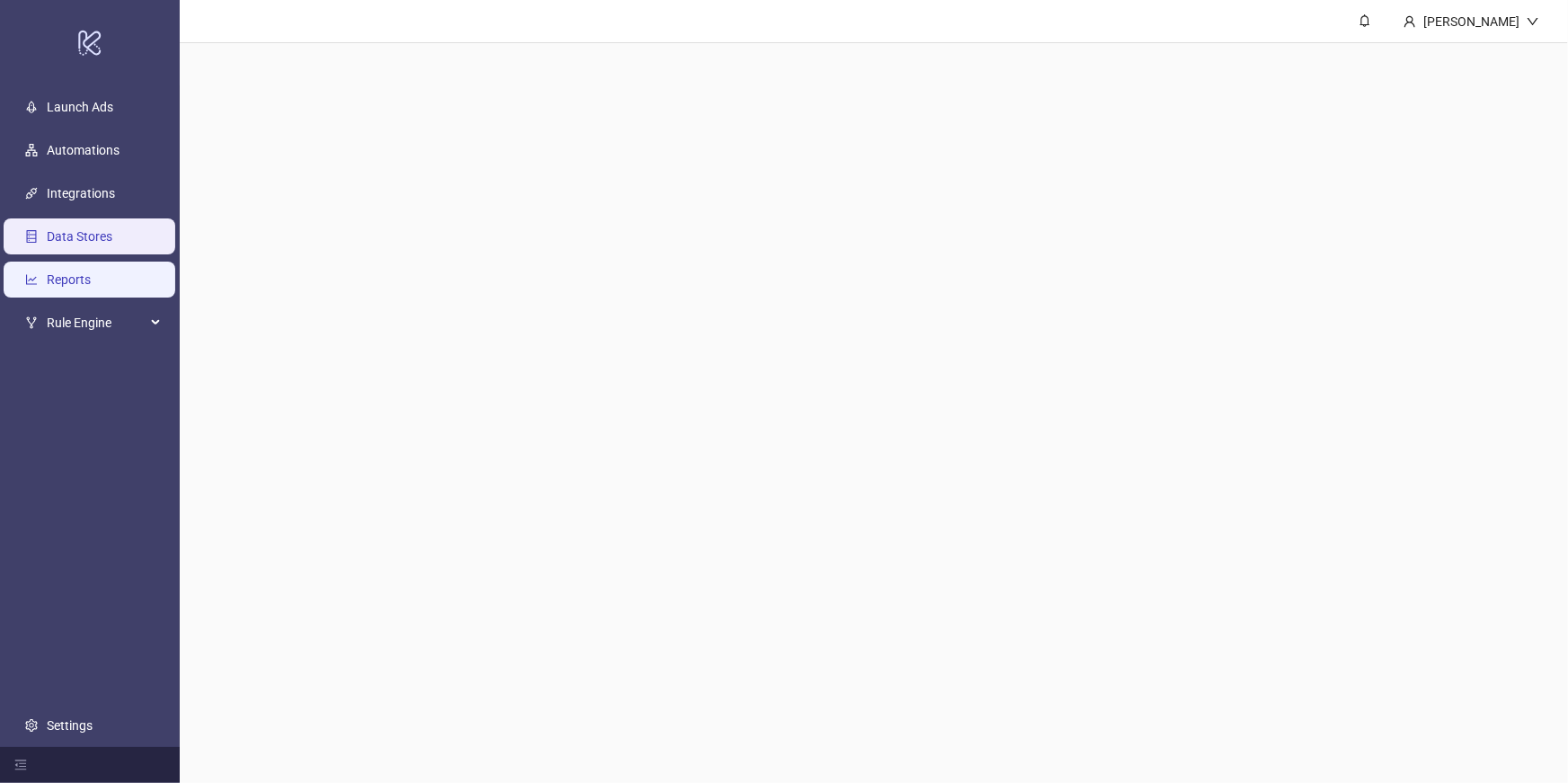
click at [87, 282] on link "Reports" at bounding box center [69, 279] width 44 height 15
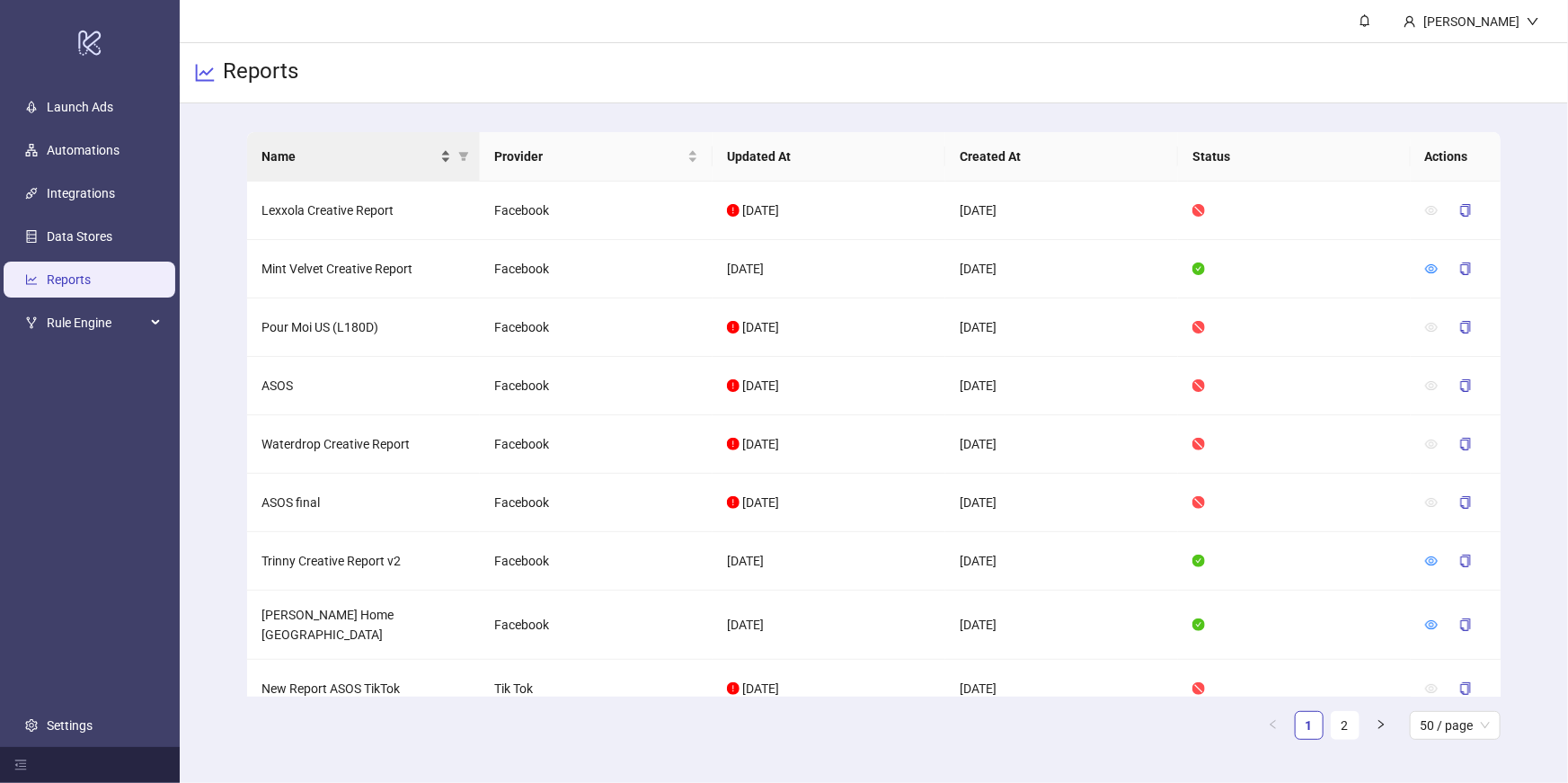
click at [337, 154] on span "Name" at bounding box center [348, 156] width 175 height 20
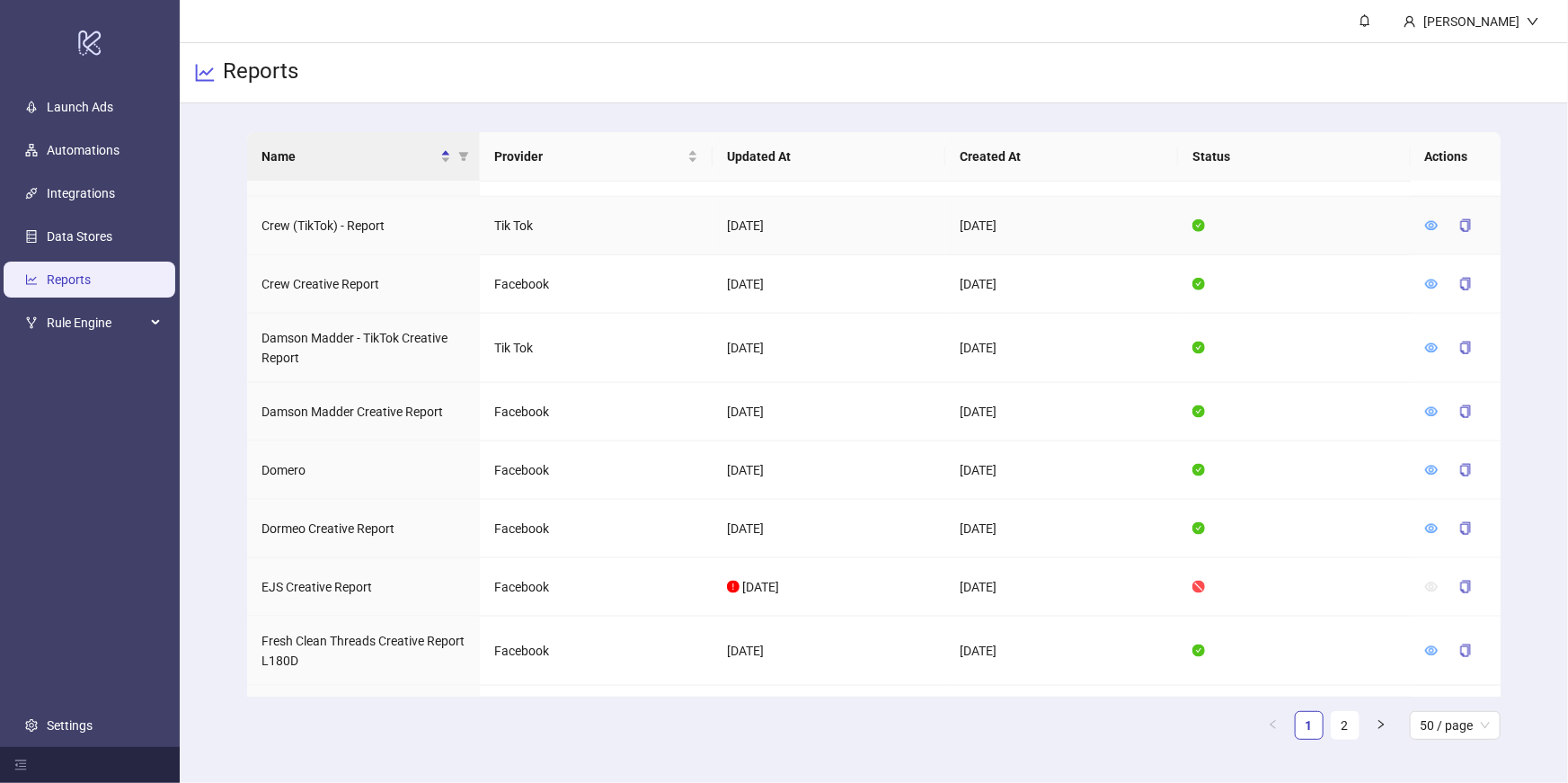
scroll to position [1160, 0]
click at [1429, 465] on icon "eye" at bounding box center [1432, 469] width 13 height 9
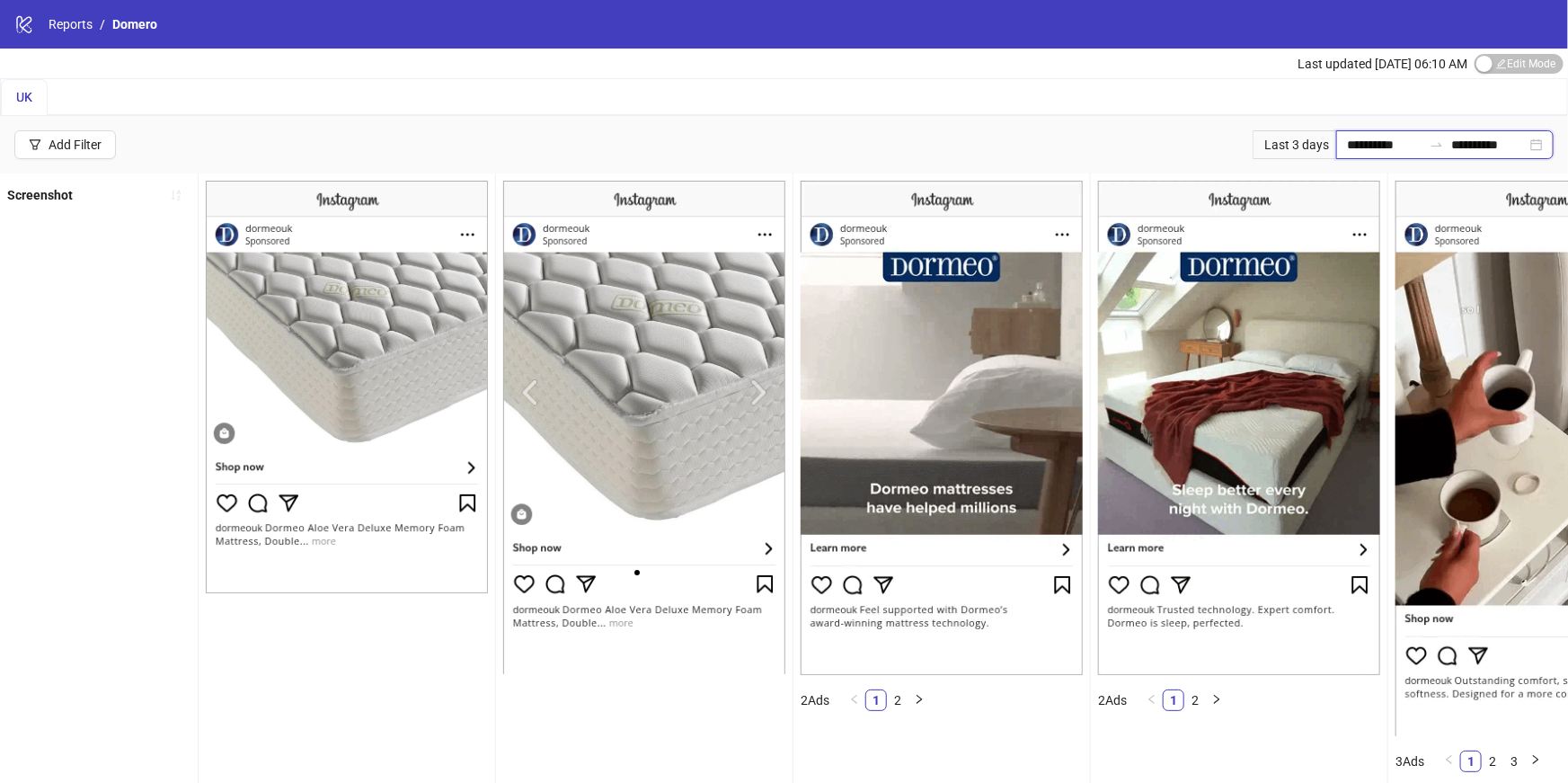
click at [1402, 145] on input "**********" at bounding box center [1385, 145] width 75 height 20
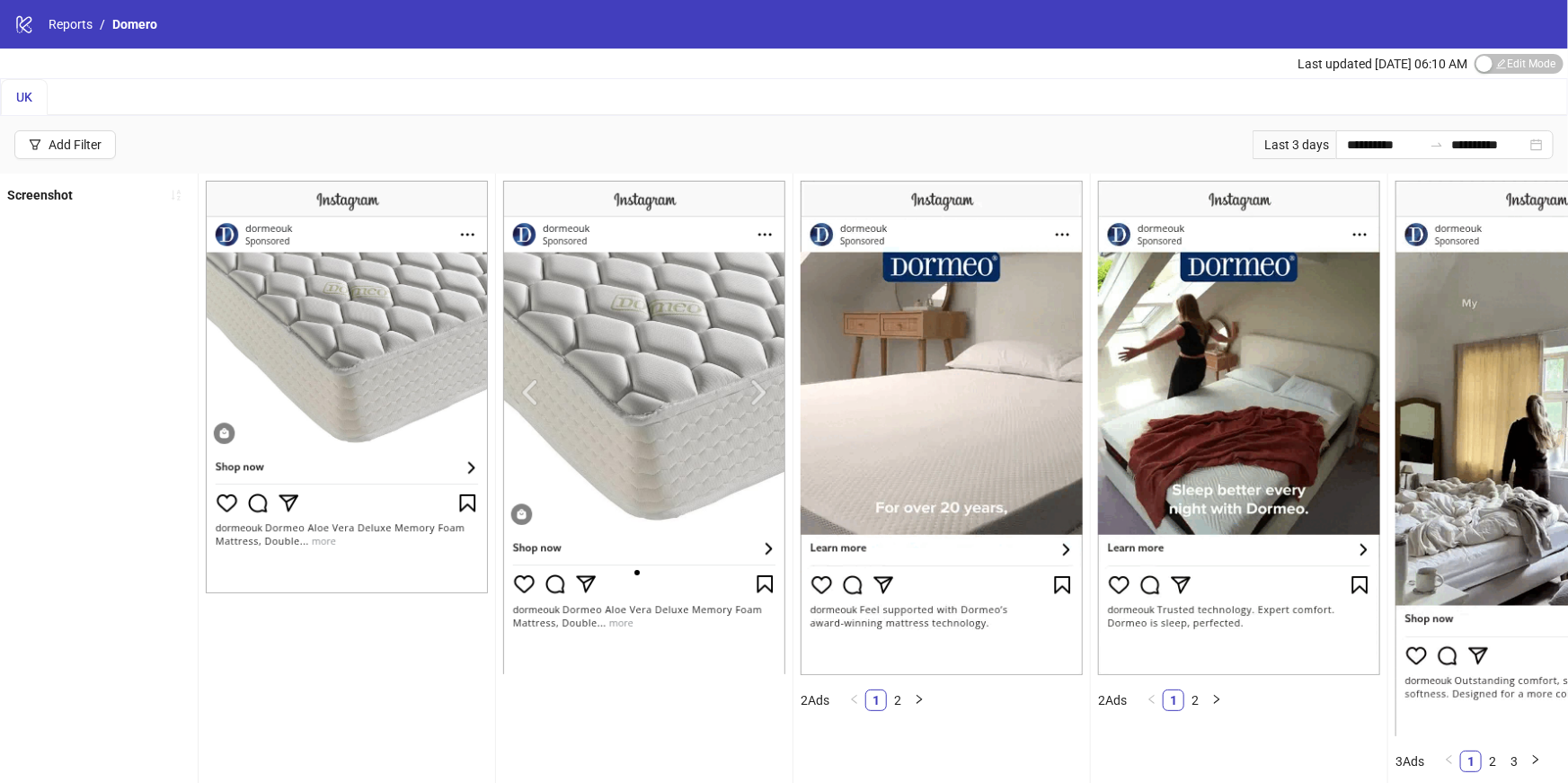
click at [885, 101] on div "UK" at bounding box center [784, 97] width 1566 height 36
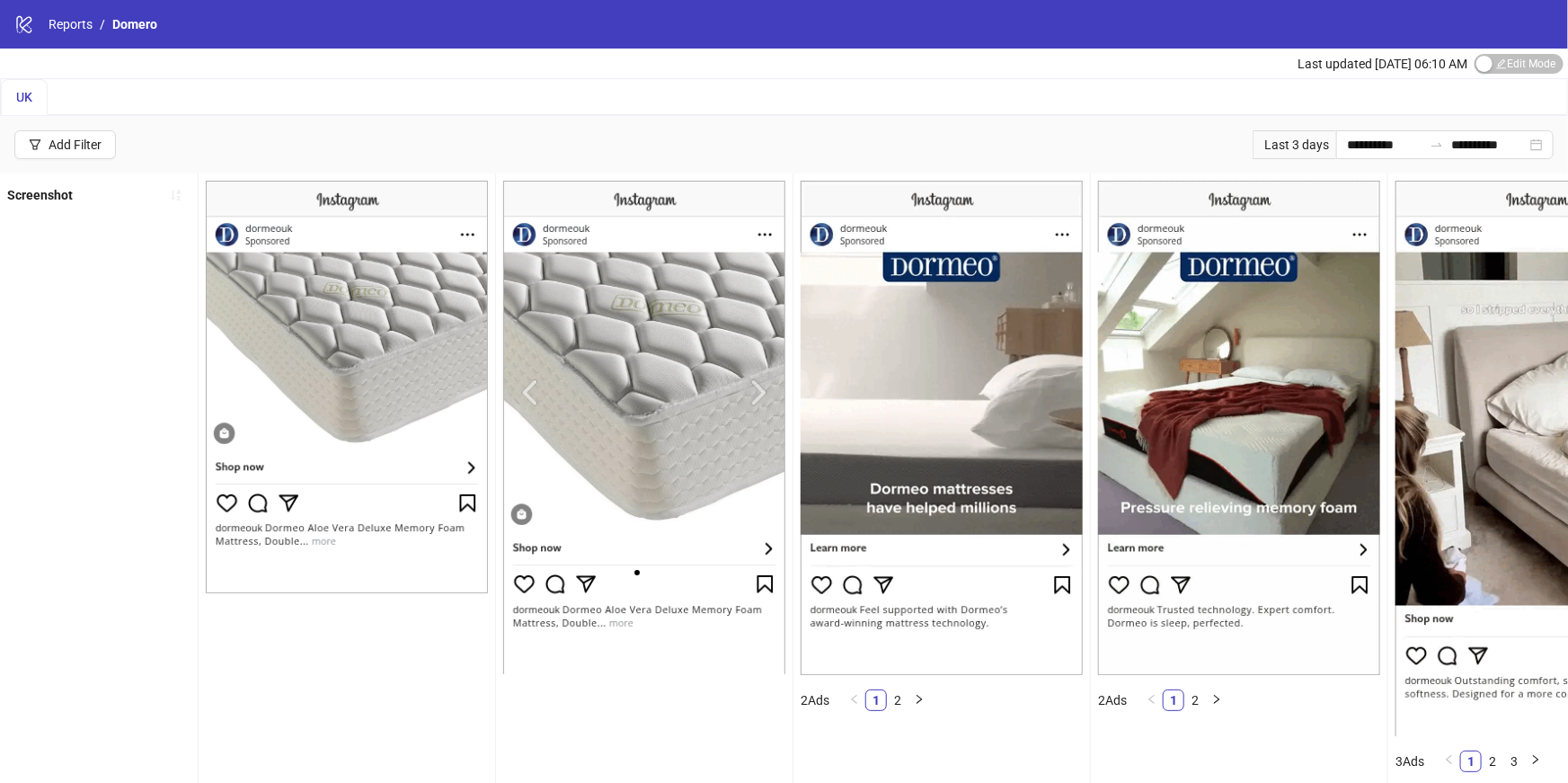
click at [1289, 144] on div "Last 3 days" at bounding box center [1295, 145] width 83 height 29
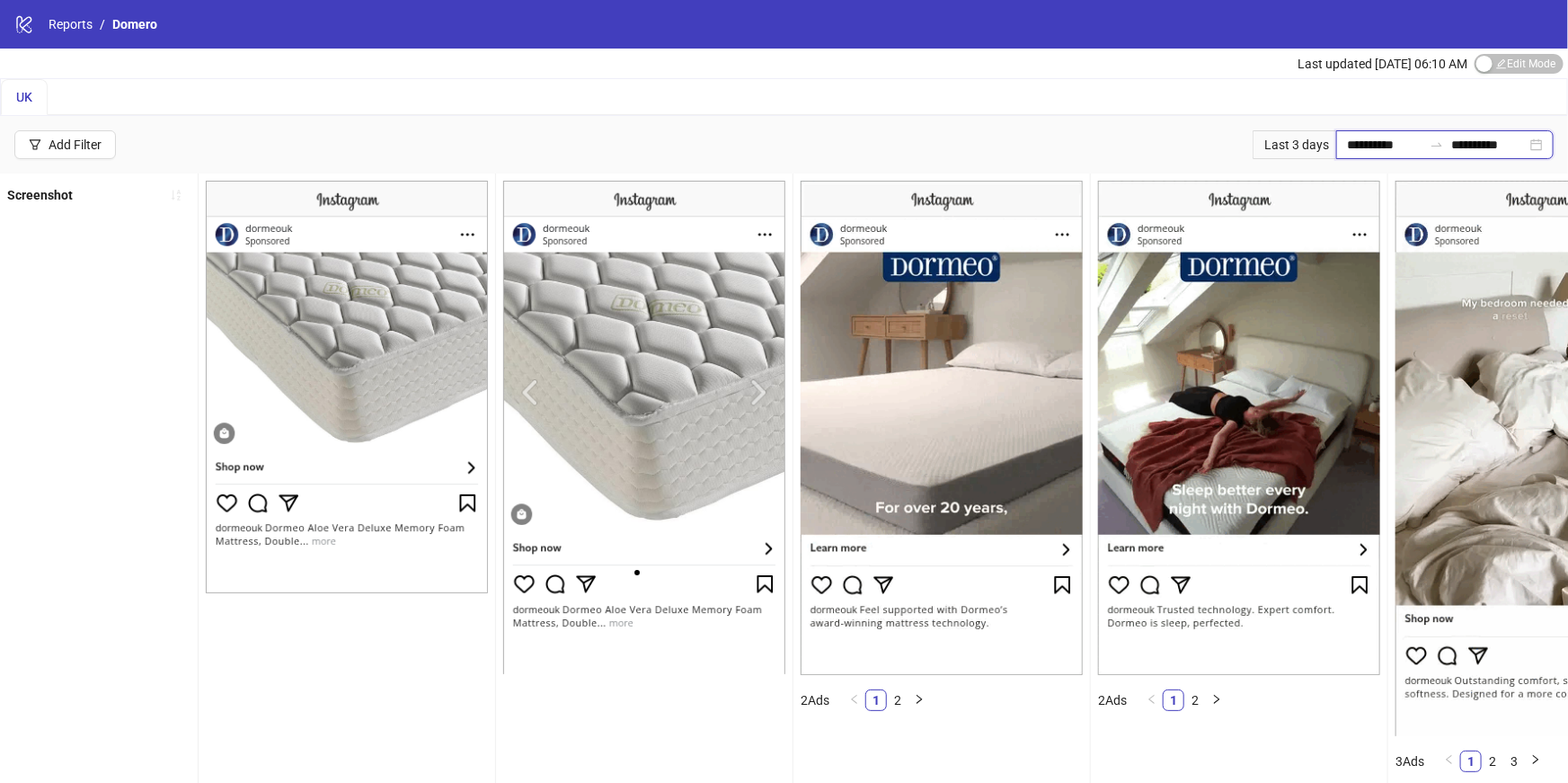
click at [1380, 142] on input "**********" at bounding box center [1385, 145] width 75 height 20
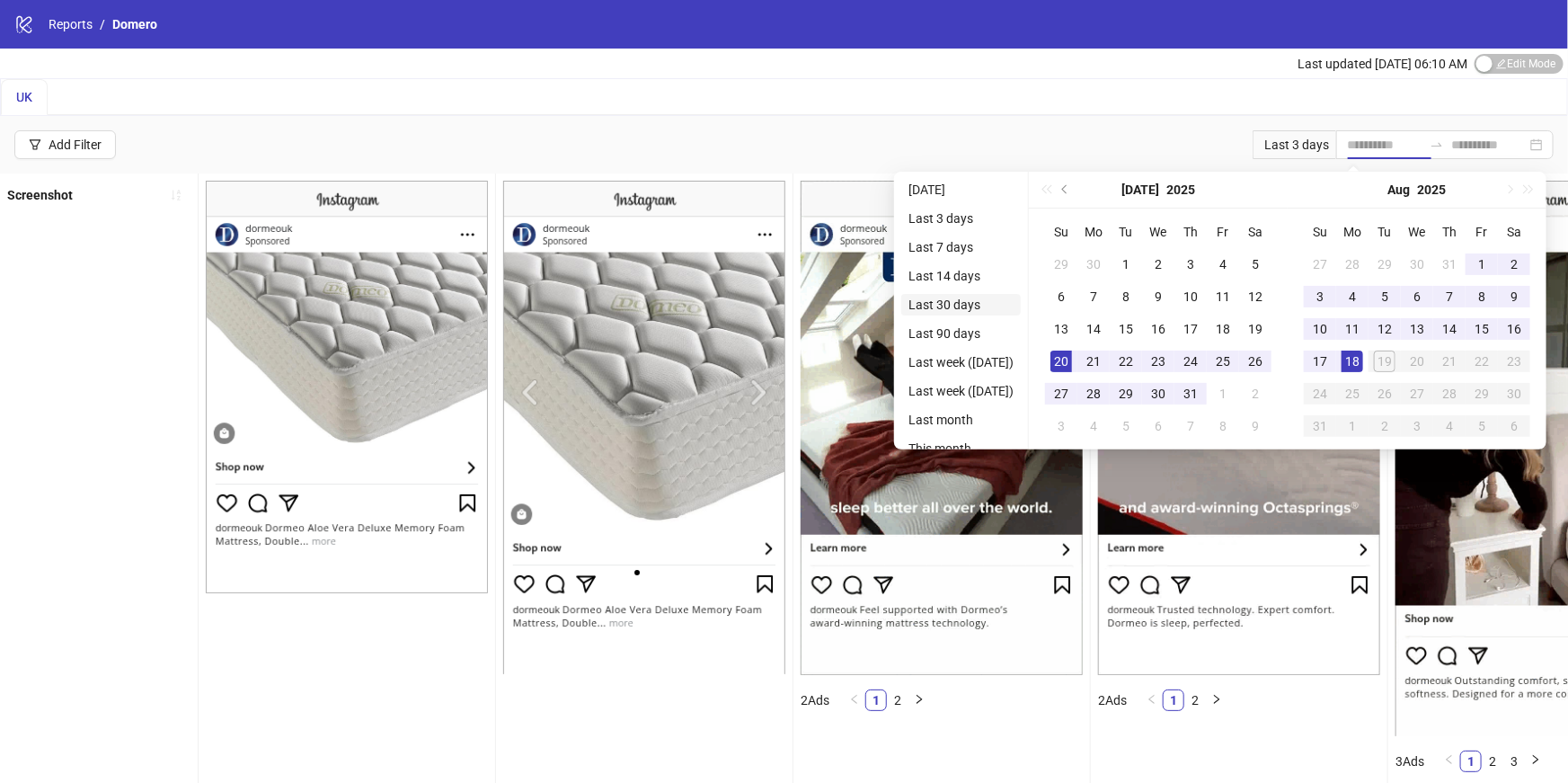
click at [956, 312] on li "Last 30 days" at bounding box center [961, 305] width 120 height 22
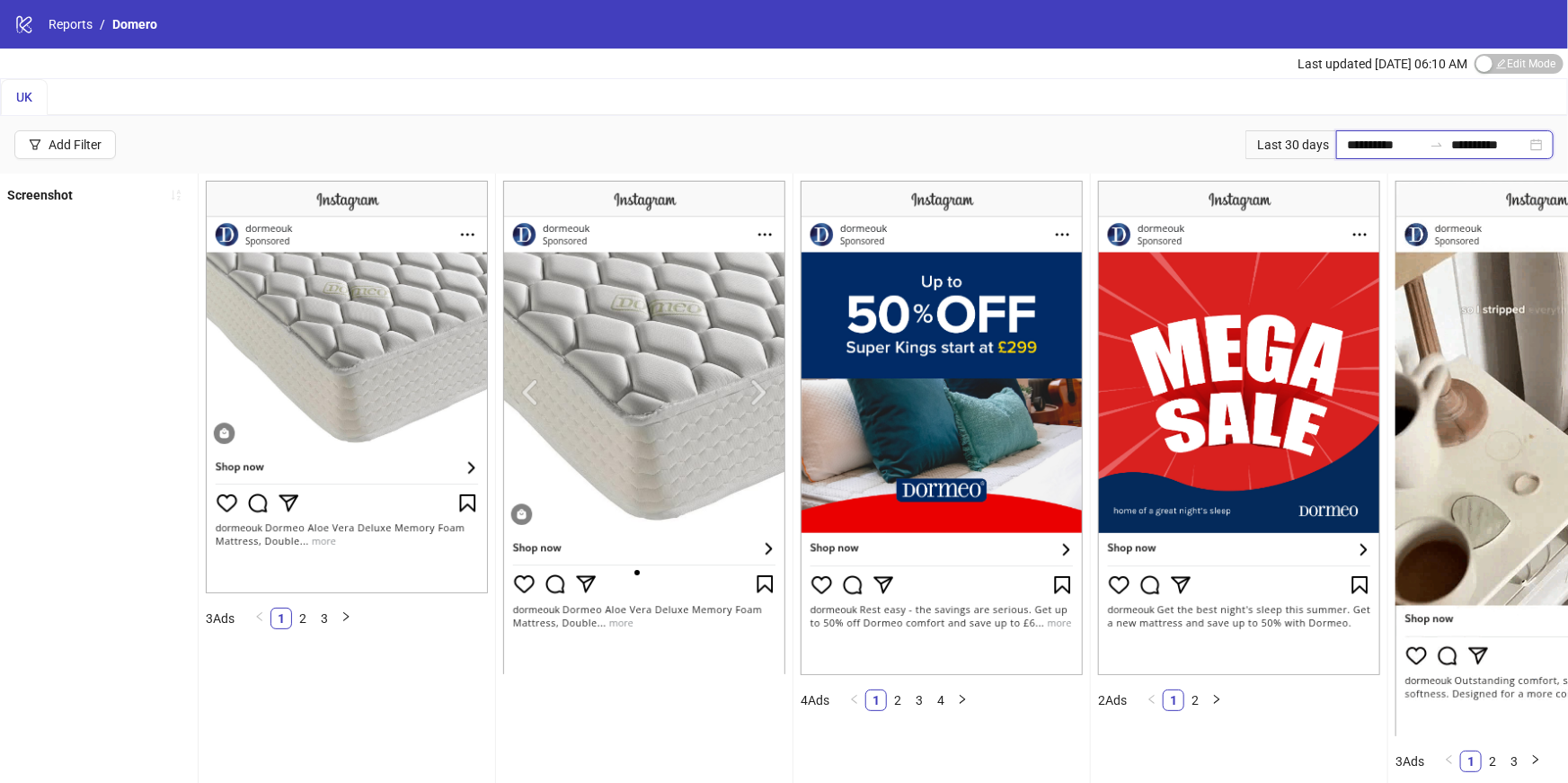
click at [1363, 149] on input "**********" at bounding box center [1385, 145] width 75 height 20
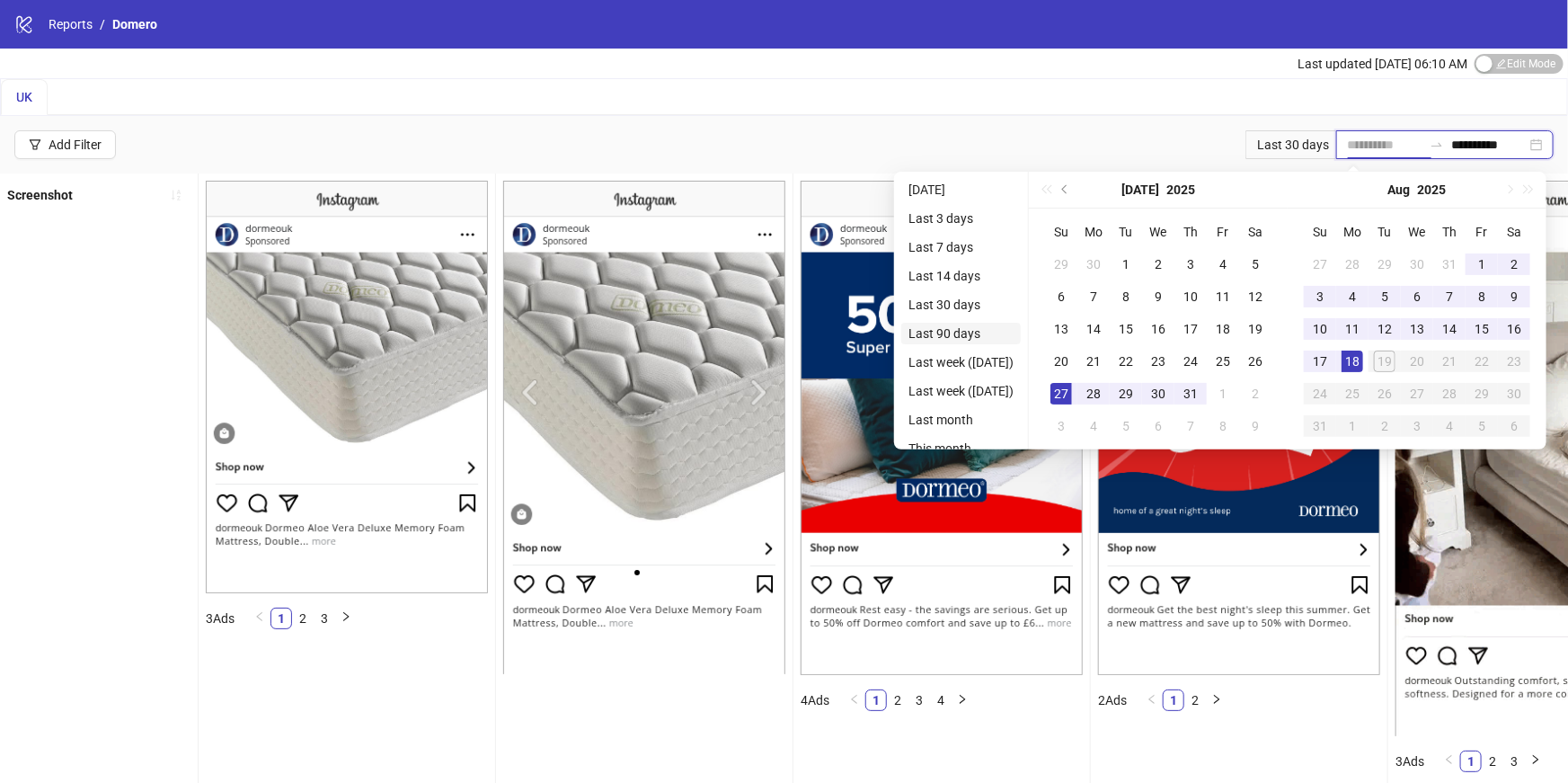
type input "**********"
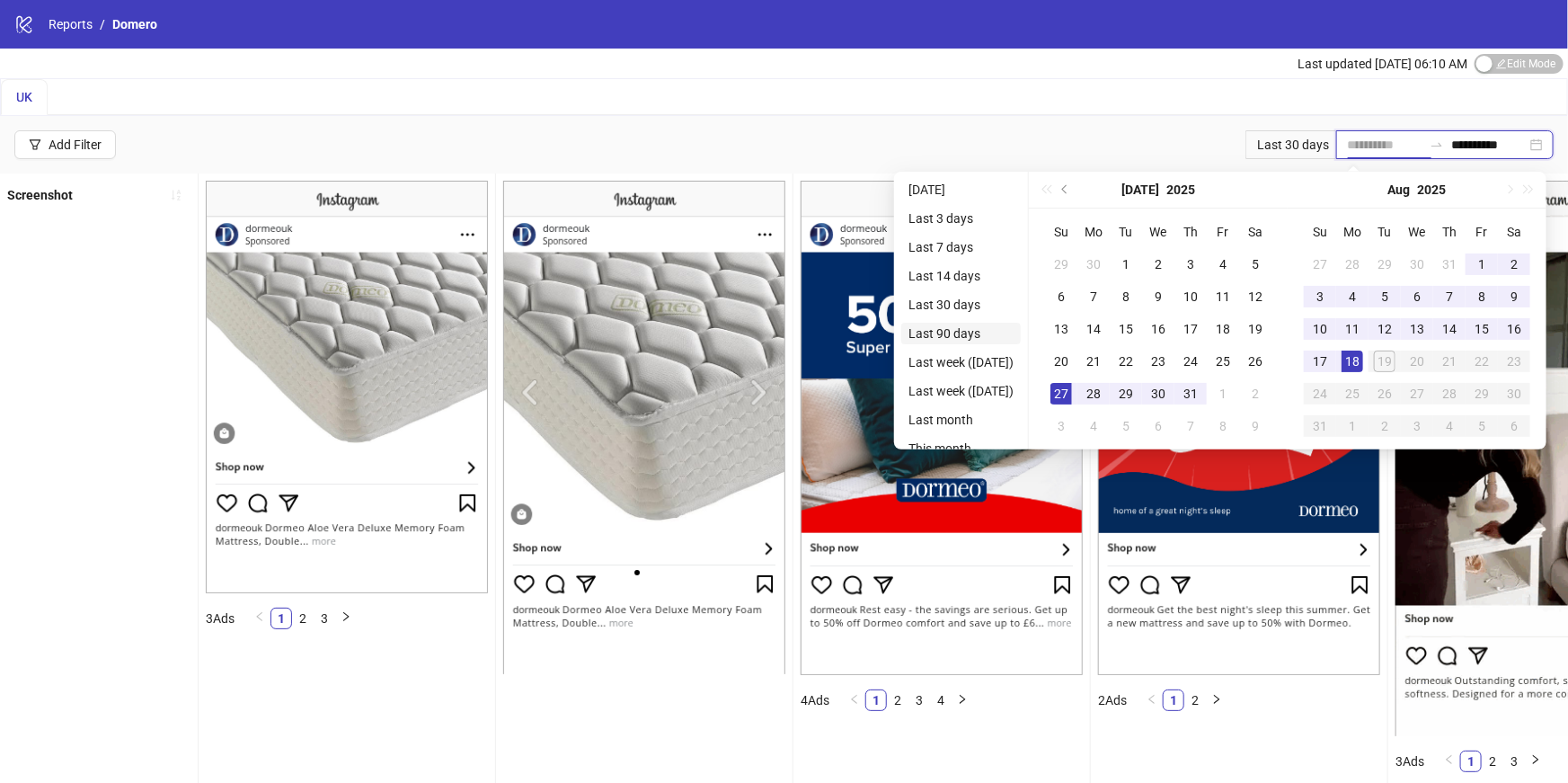
type input "**********"
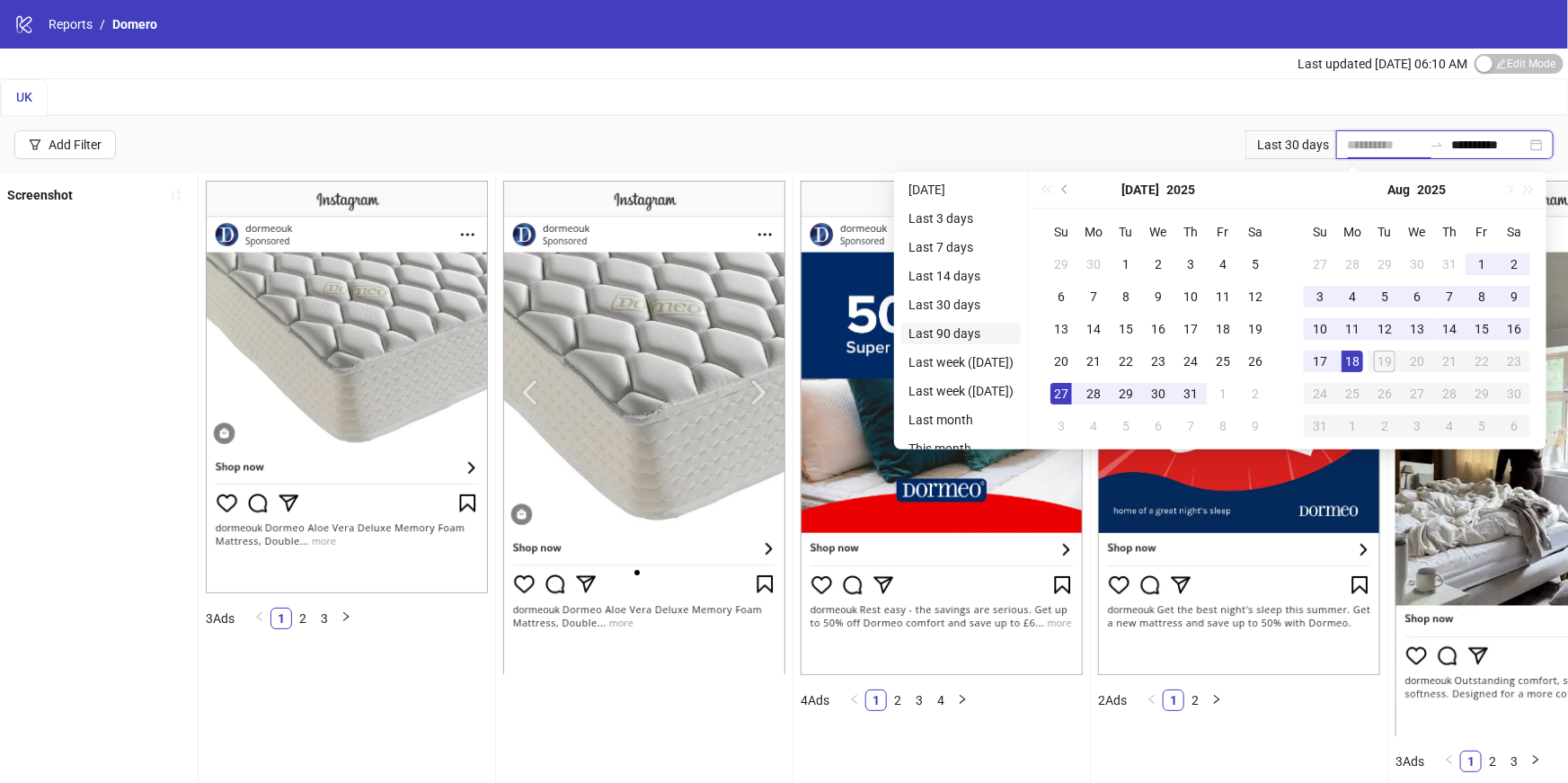
type input "**********"
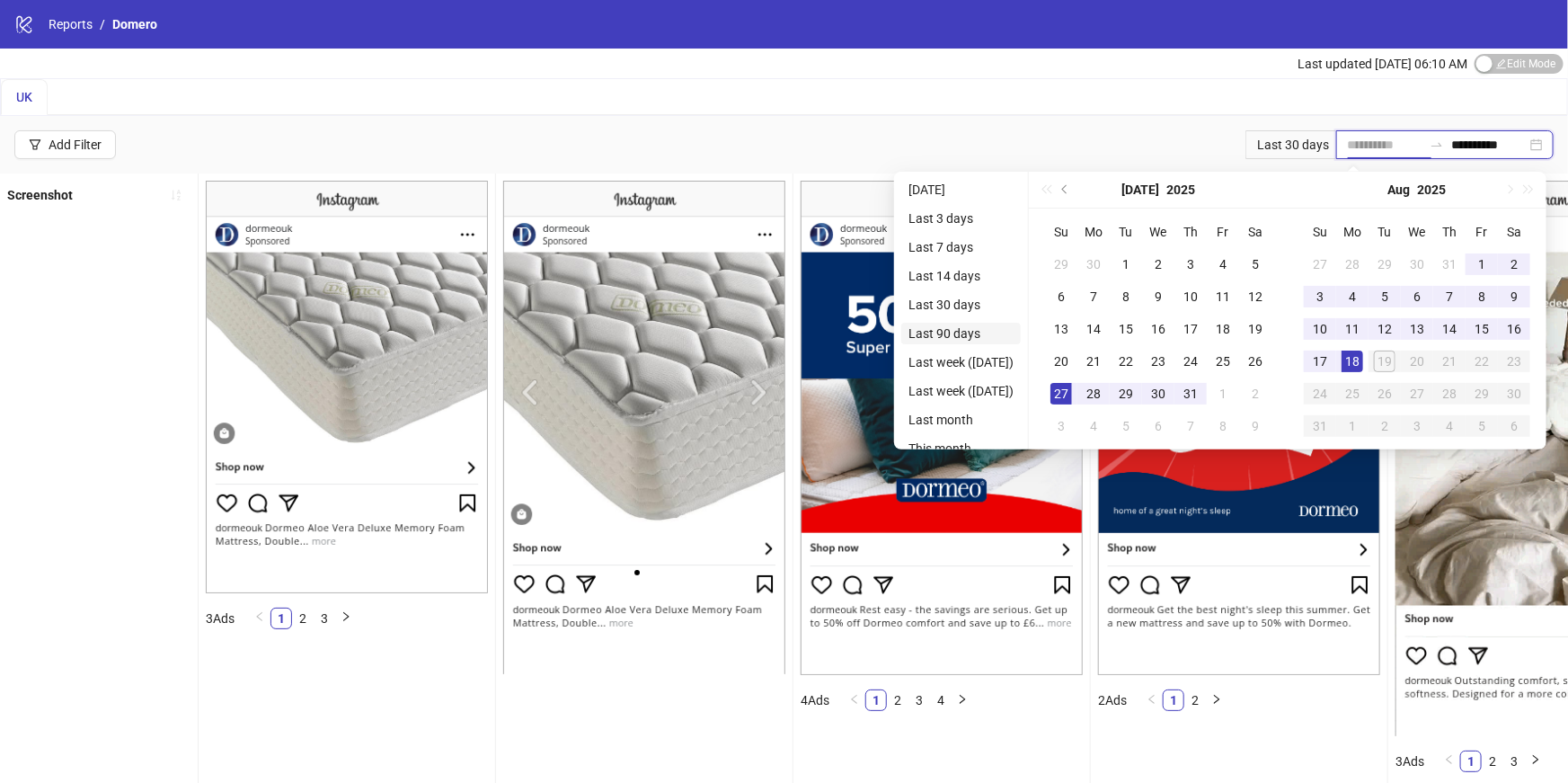
type input "**********"
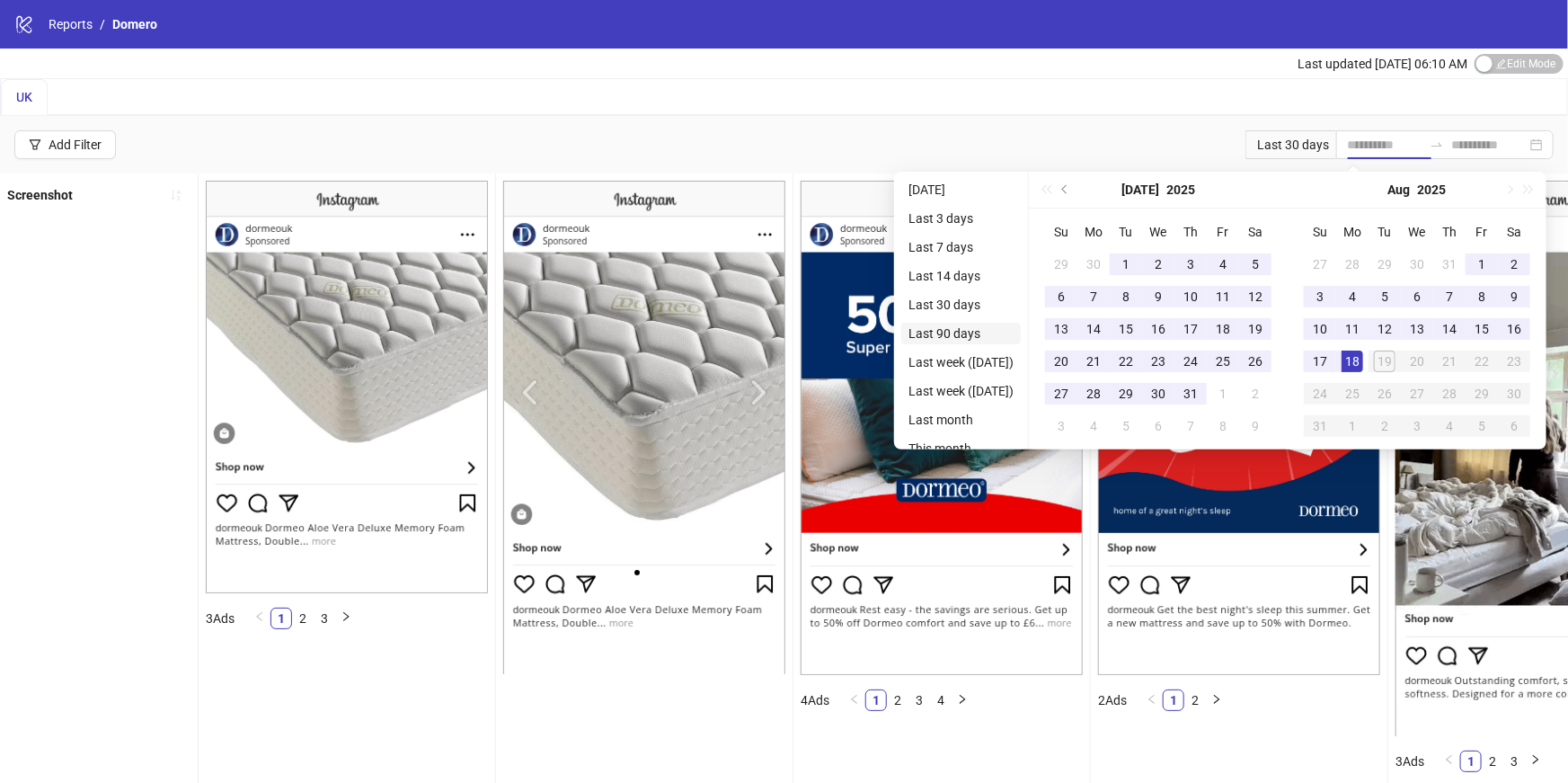
click at [973, 328] on li "Last 90 days" at bounding box center [961, 334] width 120 height 22
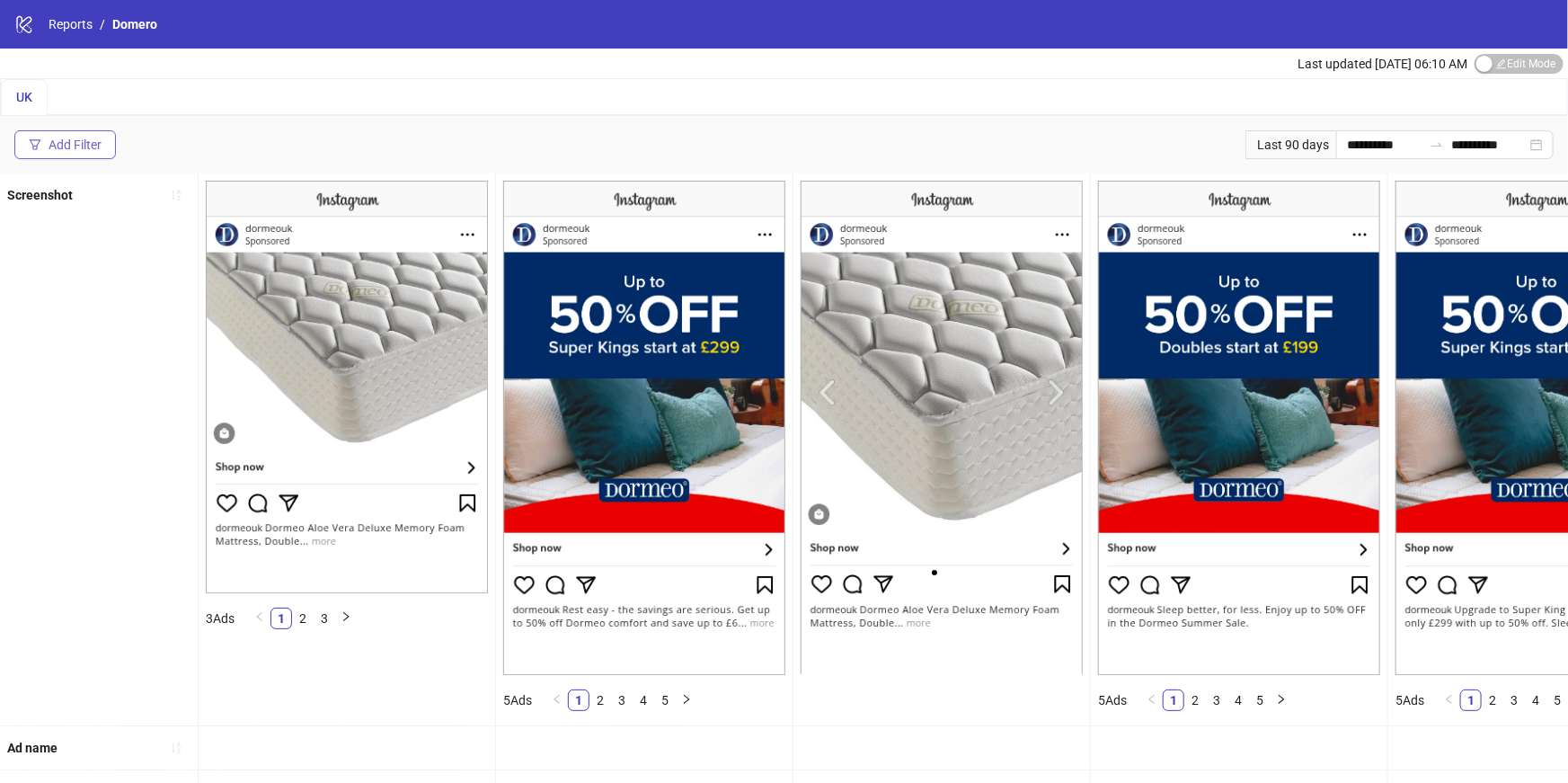
click at [54, 155] on button "Add Filter" at bounding box center [65, 145] width 102 height 29
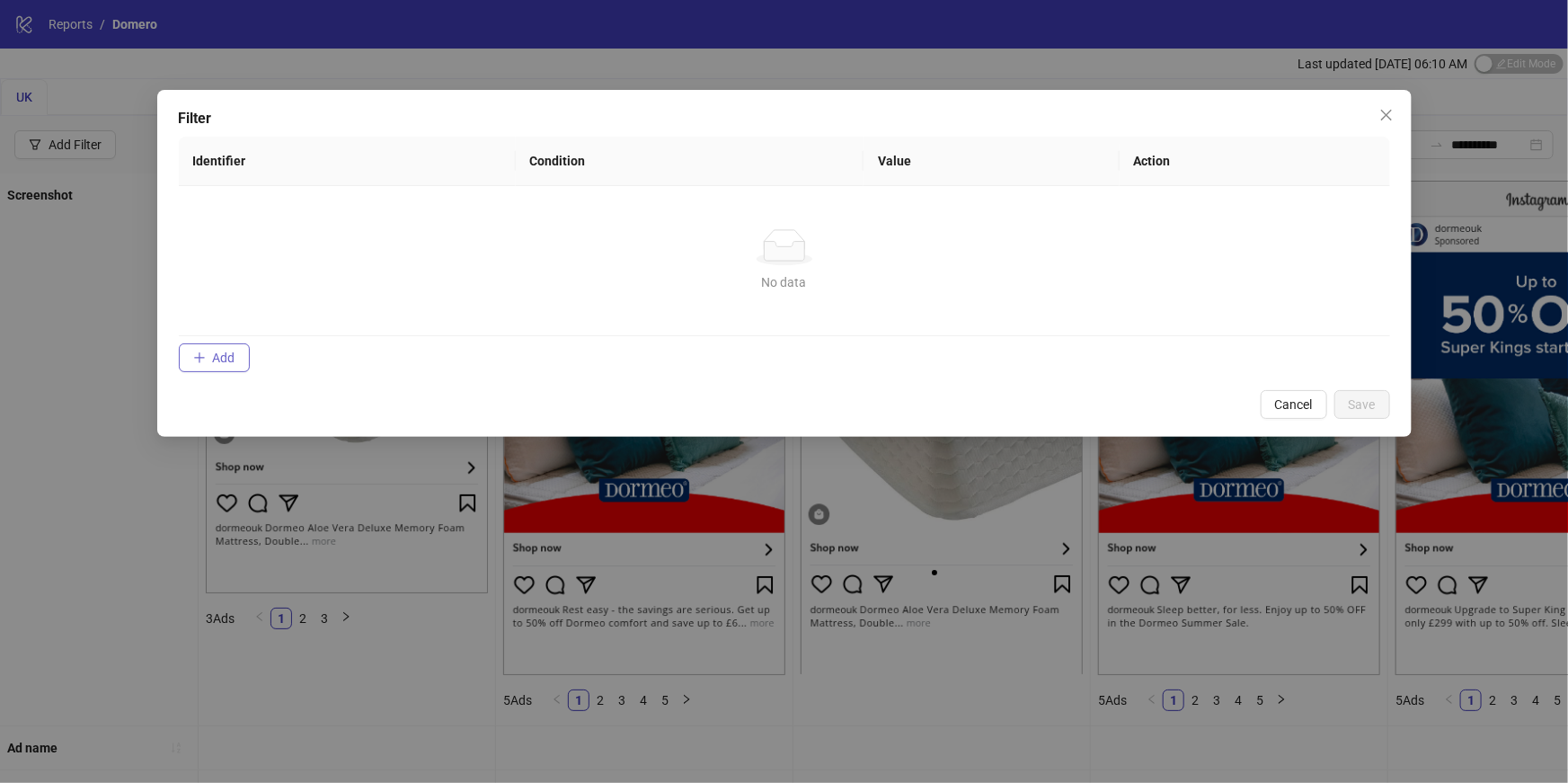
click at [241, 344] on button "Add" at bounding box center [214, 357] width 71 height 29
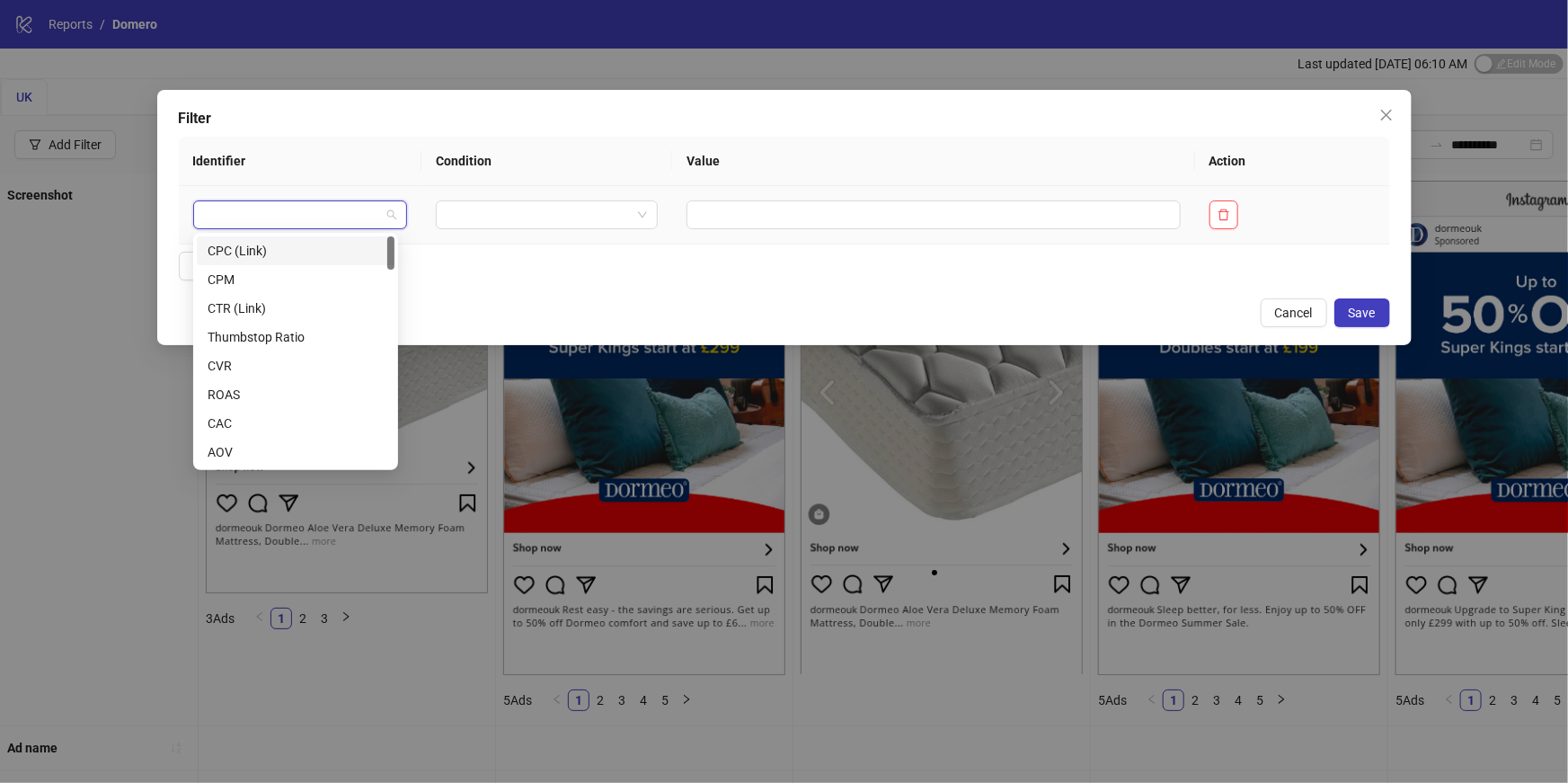
click at [338, 211] on input "search" at bounding box center [292, 215] width 176 height 27
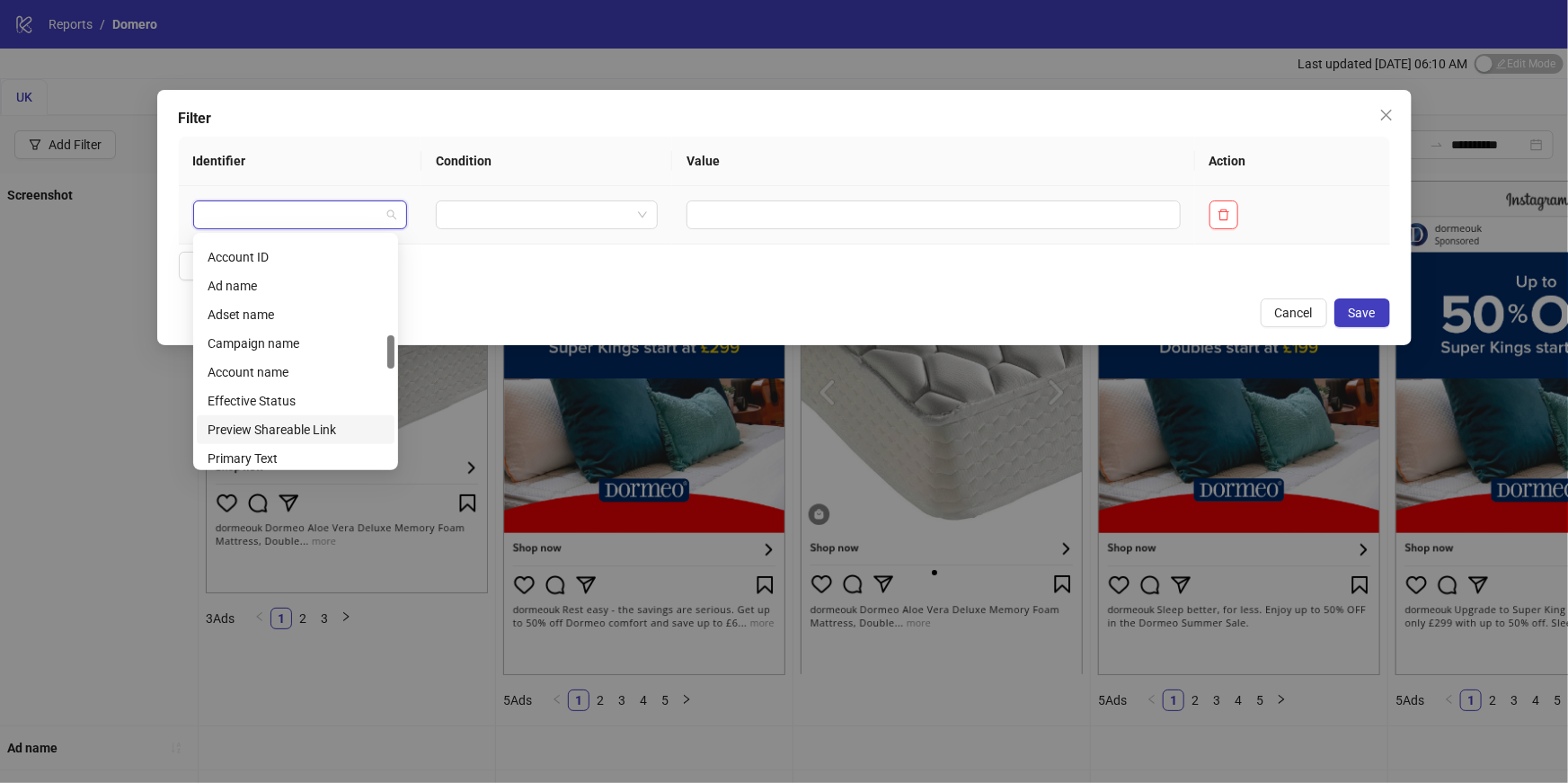
scroll to position [662, 0]
click at [237, 306] on div "Ad name" at bounding box center [296, 308] width 176 height 20
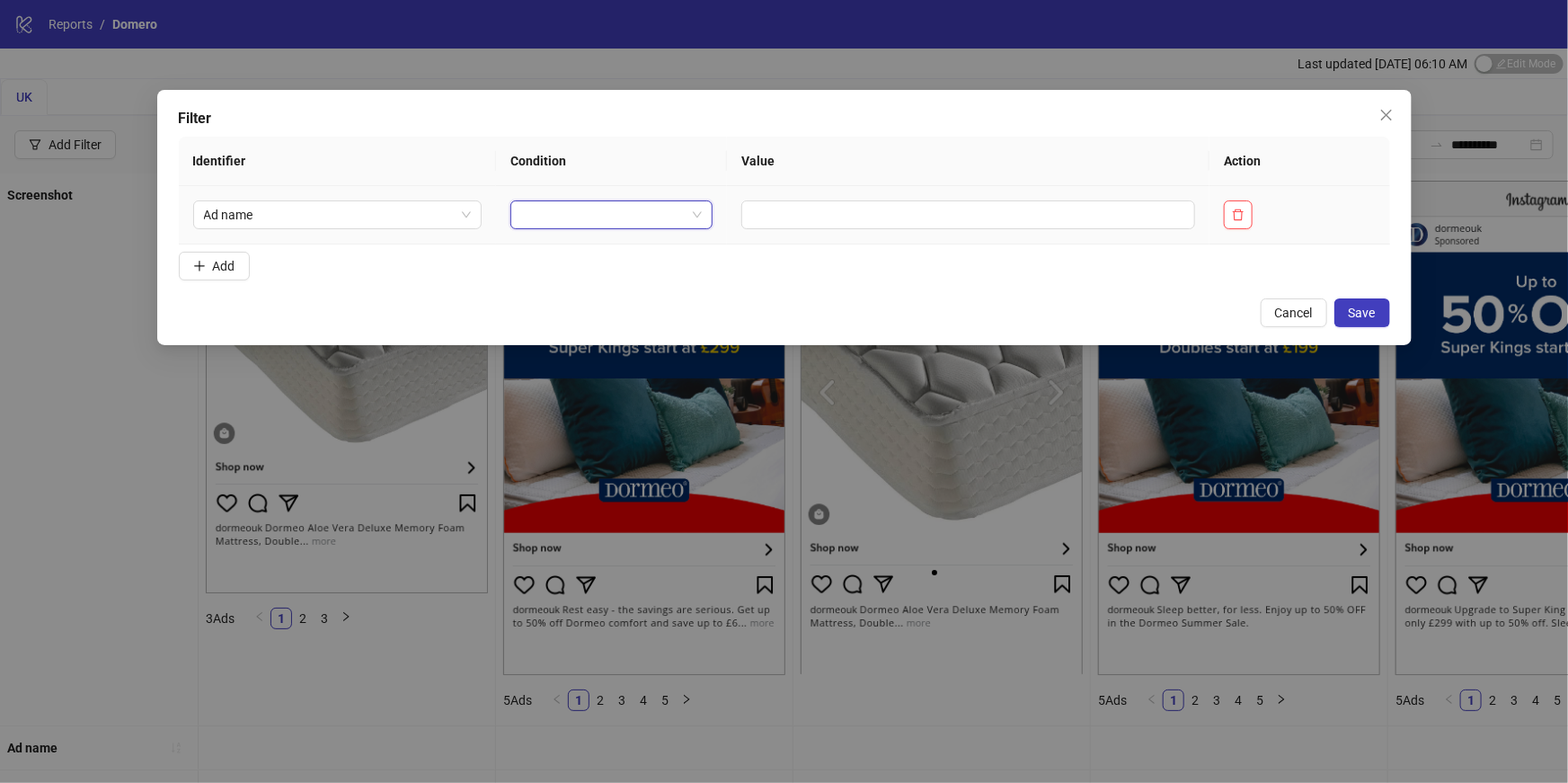
click at [562, 210] on input "search" at bounding box center [603, 215] width 165 height 27
click at [597, 306] on div "NOT CONTAINS" at bounding box center [602, 308] width 166 height 20
click at [840, 223] on input "text" at bounding box center [1026, 215] width 388 height 29
type input "*"
type input "***"
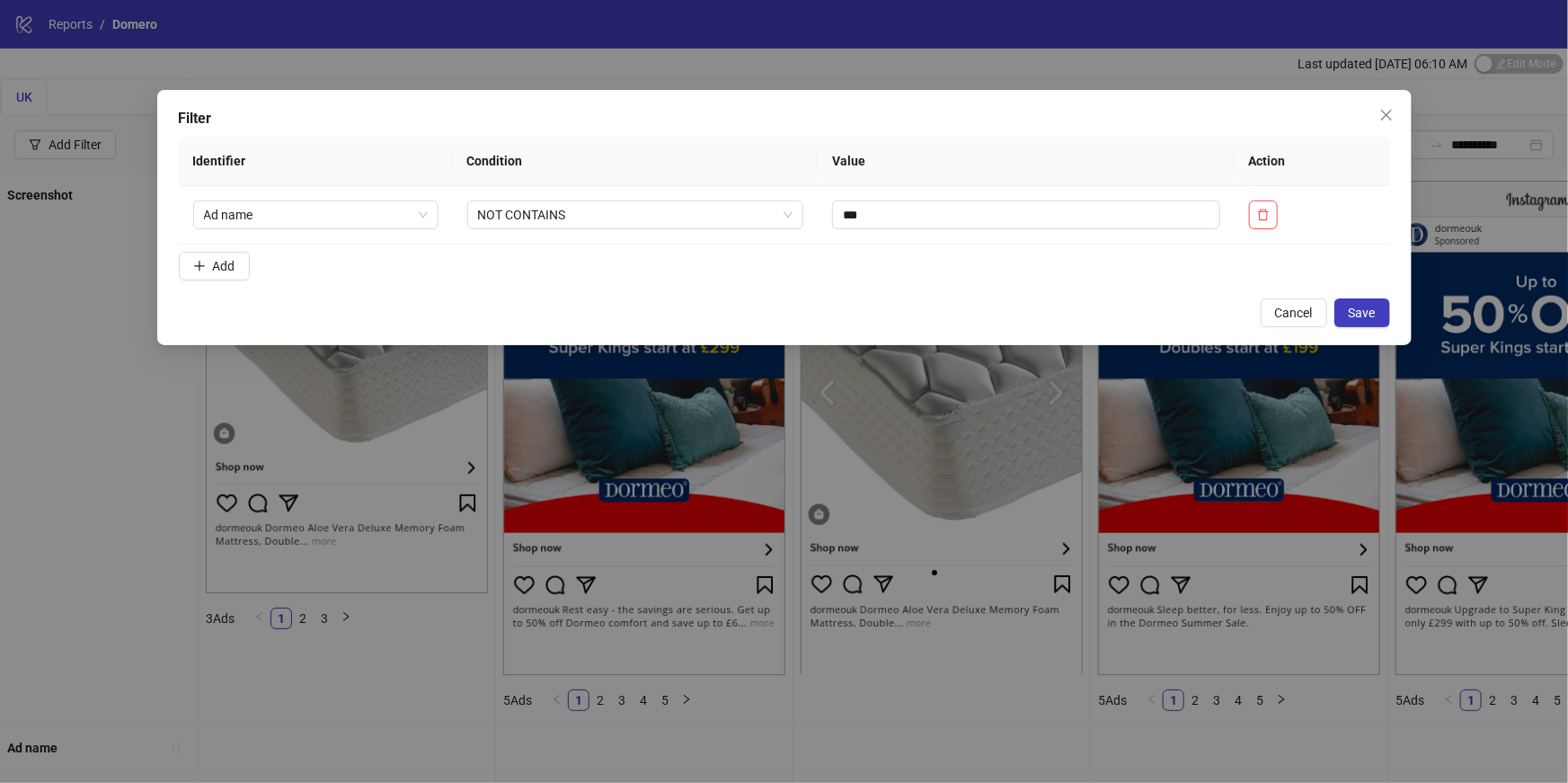
click at [946, 300] on div "Cancel Save" at bounding box center [784, 313] width 1211 height 29
click at [1376, 311] on button "Save" at bounding box center [1362, 313] width 55 height 29
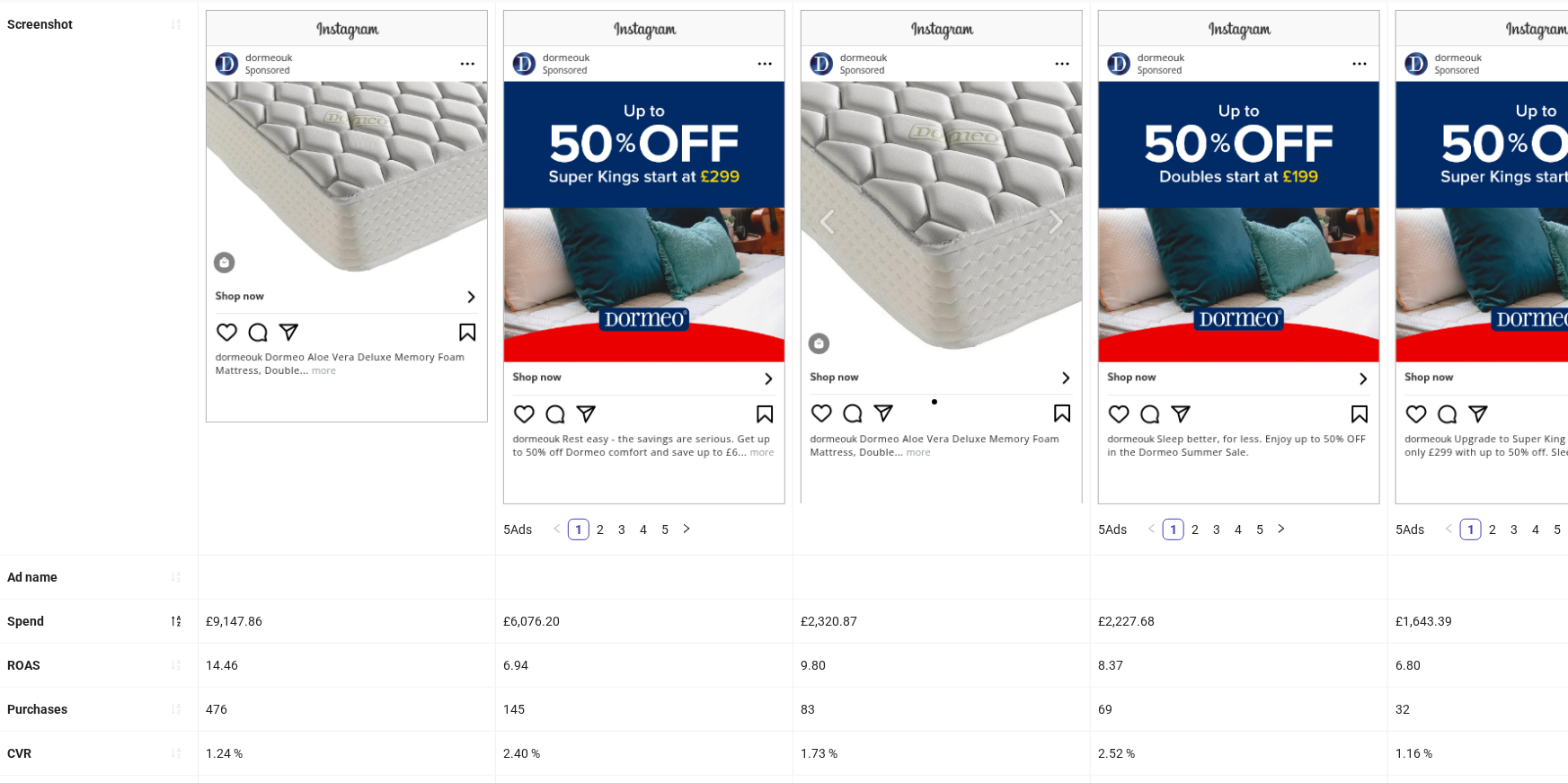
scroll to position [0, 0]
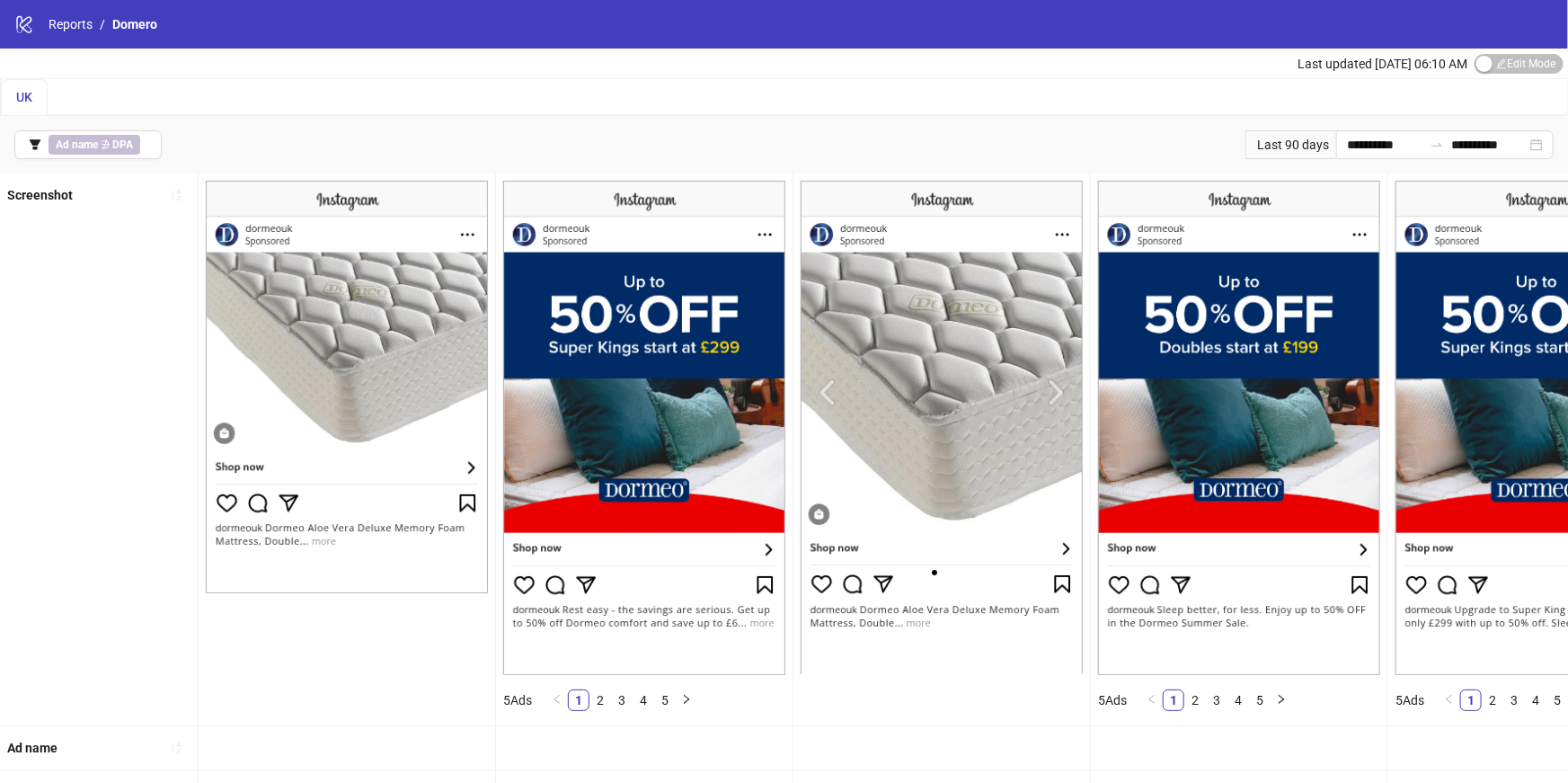
click at [358, 518] on img at bounding box center [347, 387] width 282 height 412
click at [111, 152] on span "Ad name ∌ DPA" at bounding box center [93, 145] width 92 height 20
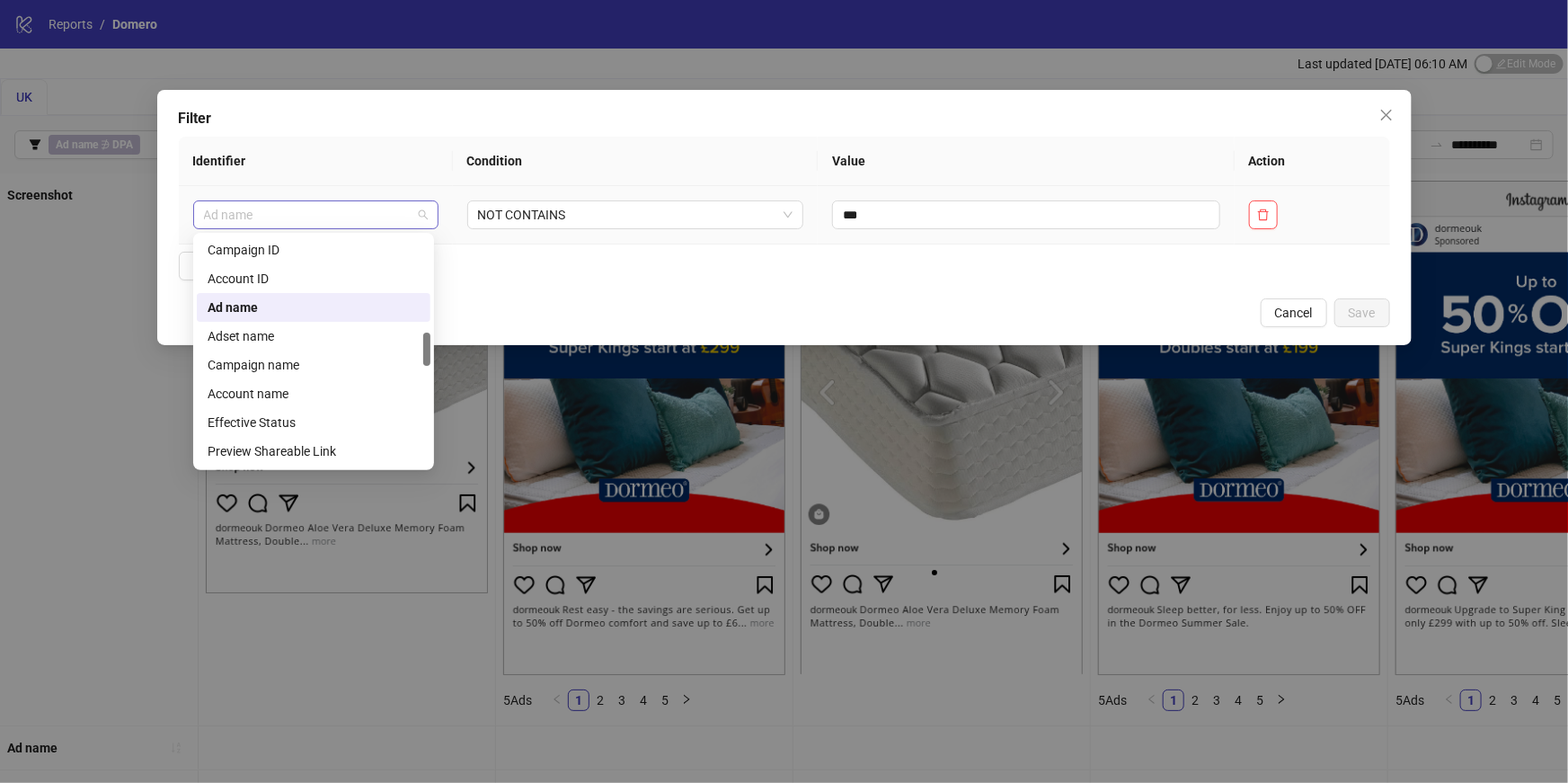
click at [367, 228] on div "Ad name" at bounding box center [316, 215] width 245 height 29
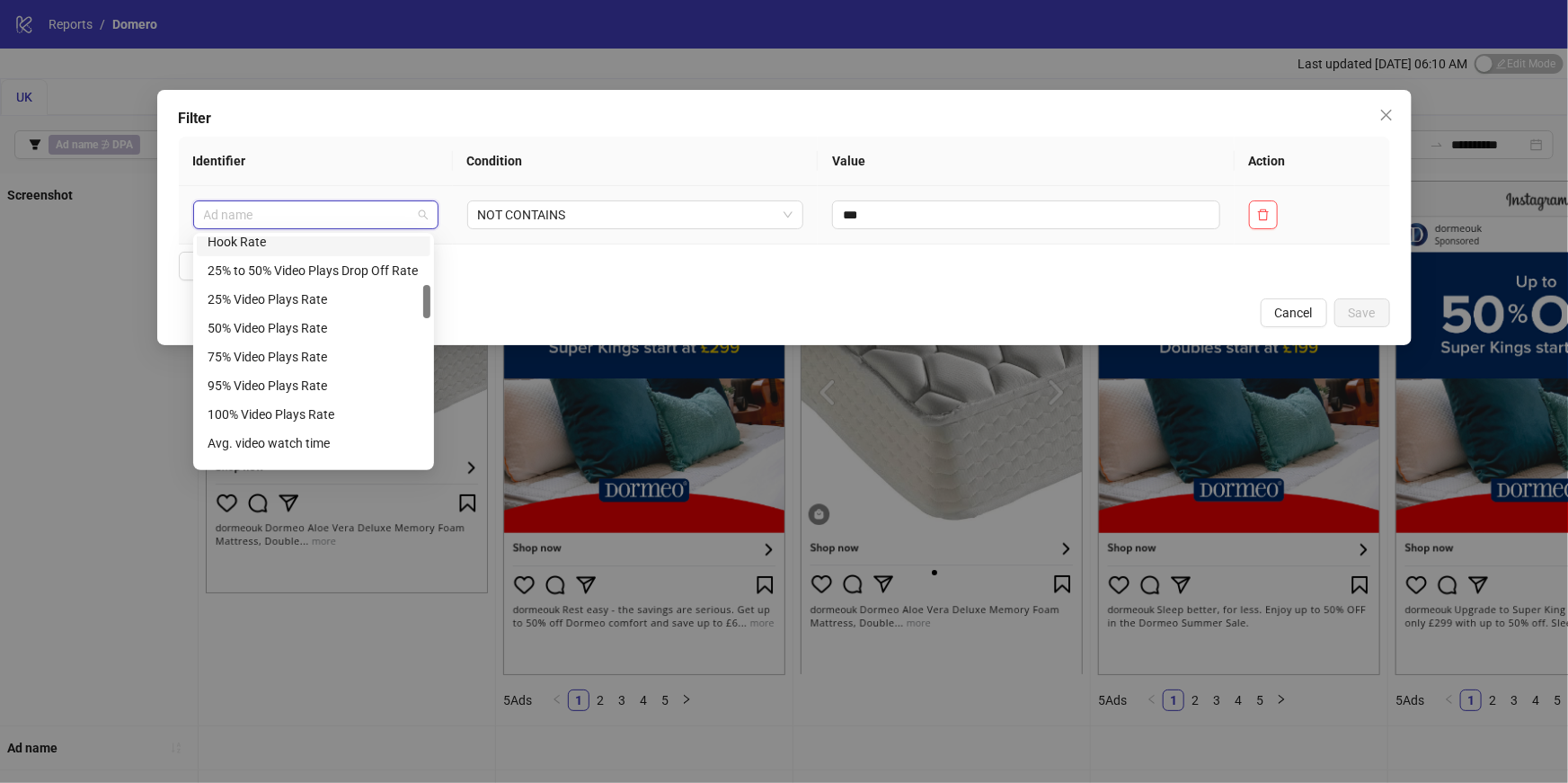
scroll to position [335, 0]
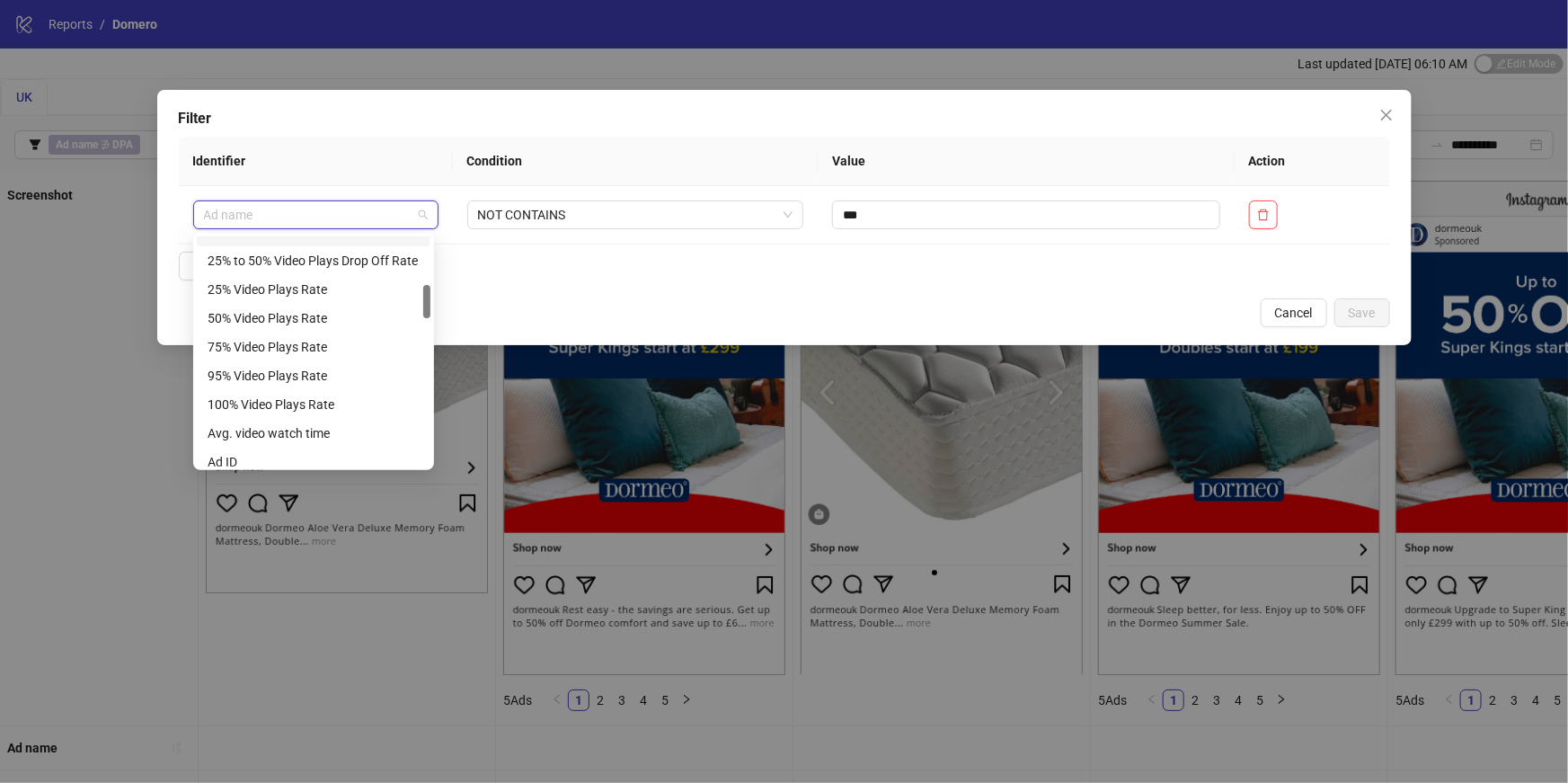
click at [318, 146] on th "Identifier" at bounding box center [316, 161] width 274 height 49
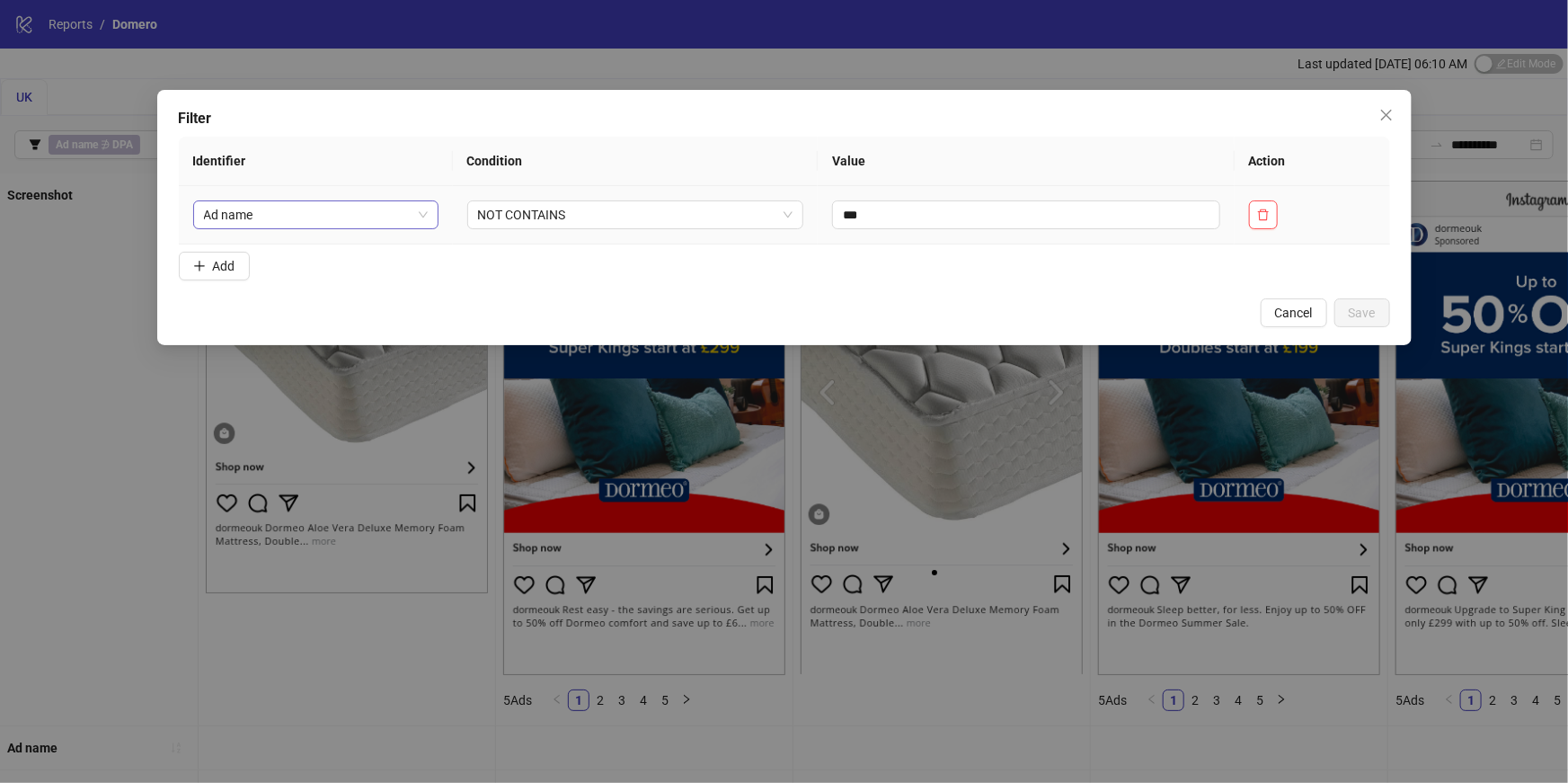
click at [403, 221] on span "Ad name" at bounding box center [316, 215] width 224 height 27
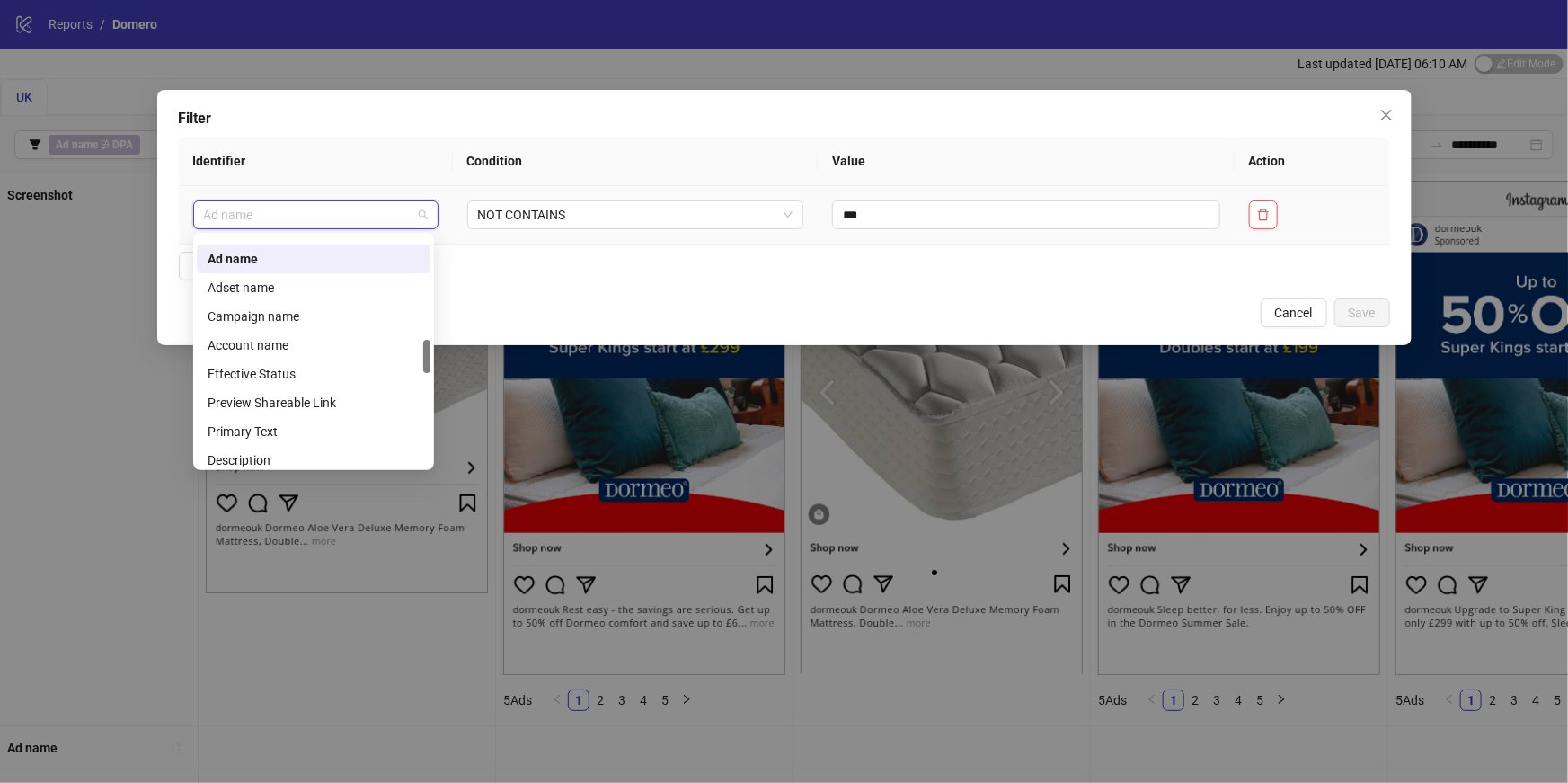
scroll to position [711, 0]
click at [266, 316] on div "Campaign name" at bounding box center [314, 316] width 212 height 20
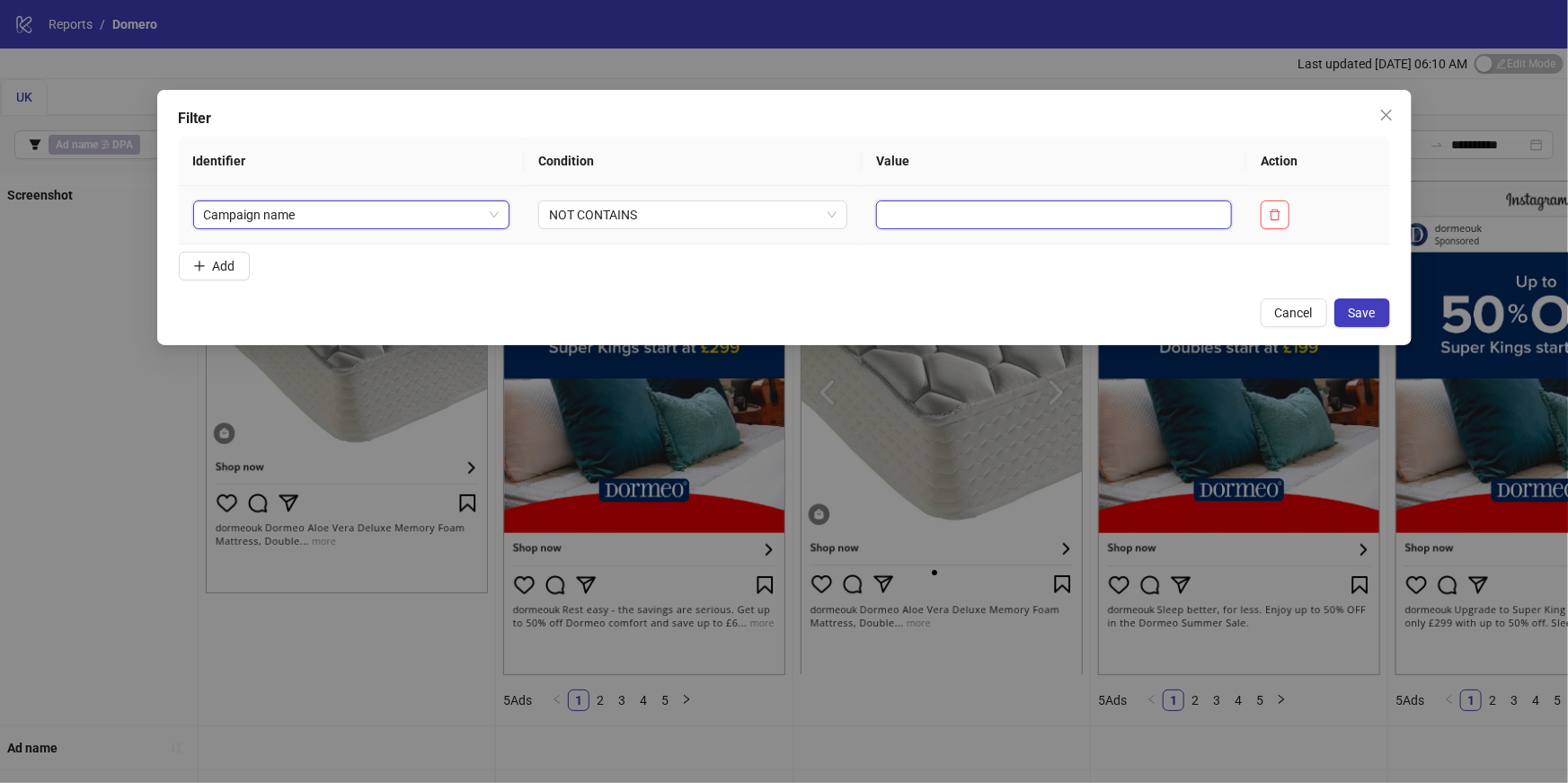
click at [924, 213] on input "text" at bounding box center [1054, 215] width 356 height 29
paste input "**********"
type input "**********"
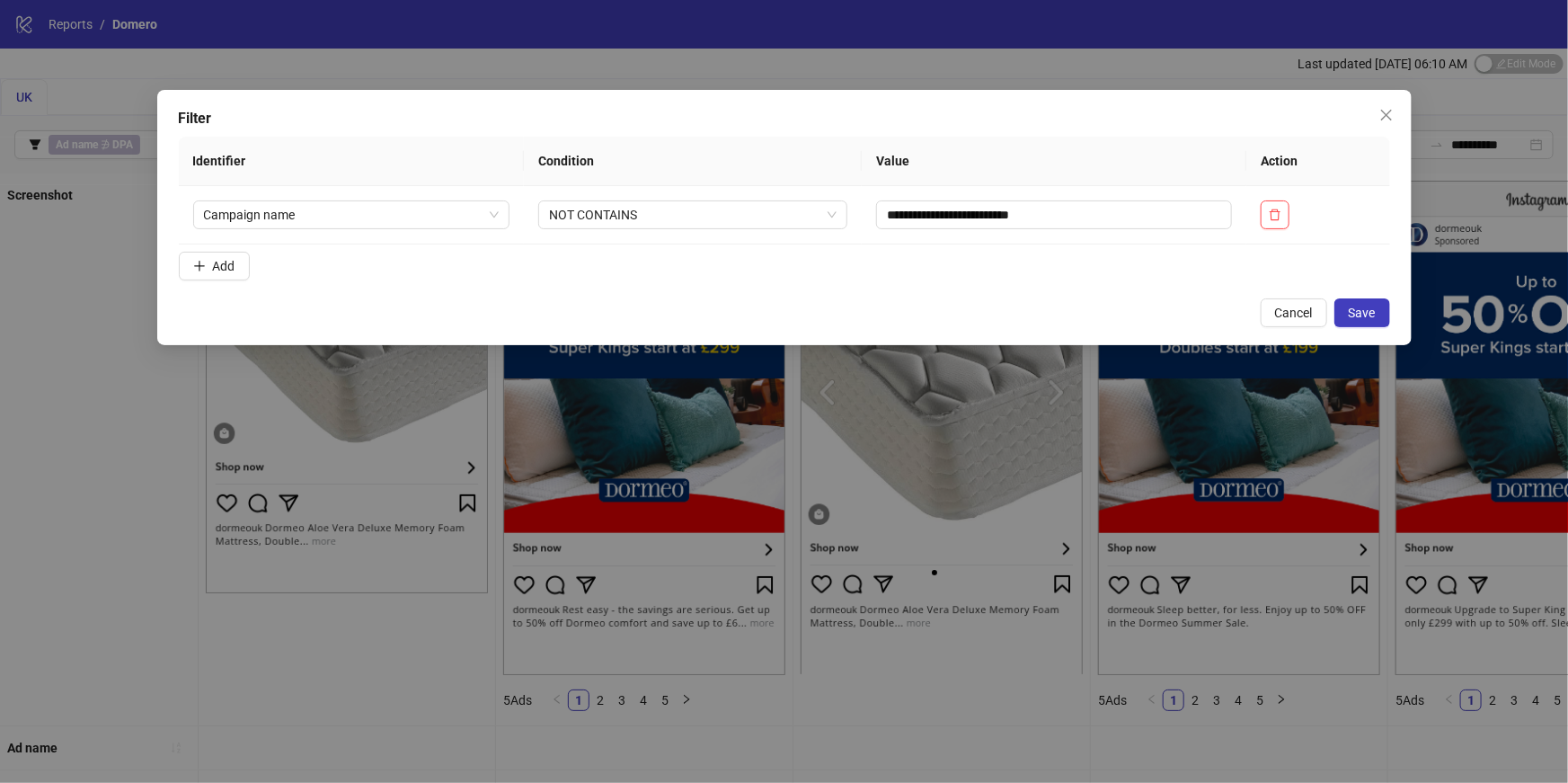
click at [938, 271] on form "**********" at bounding box center [784, 212] width 1211 height 151
click at [1370, 303] on button "Save" at bounding box center [1362, 313] width 55 height 29
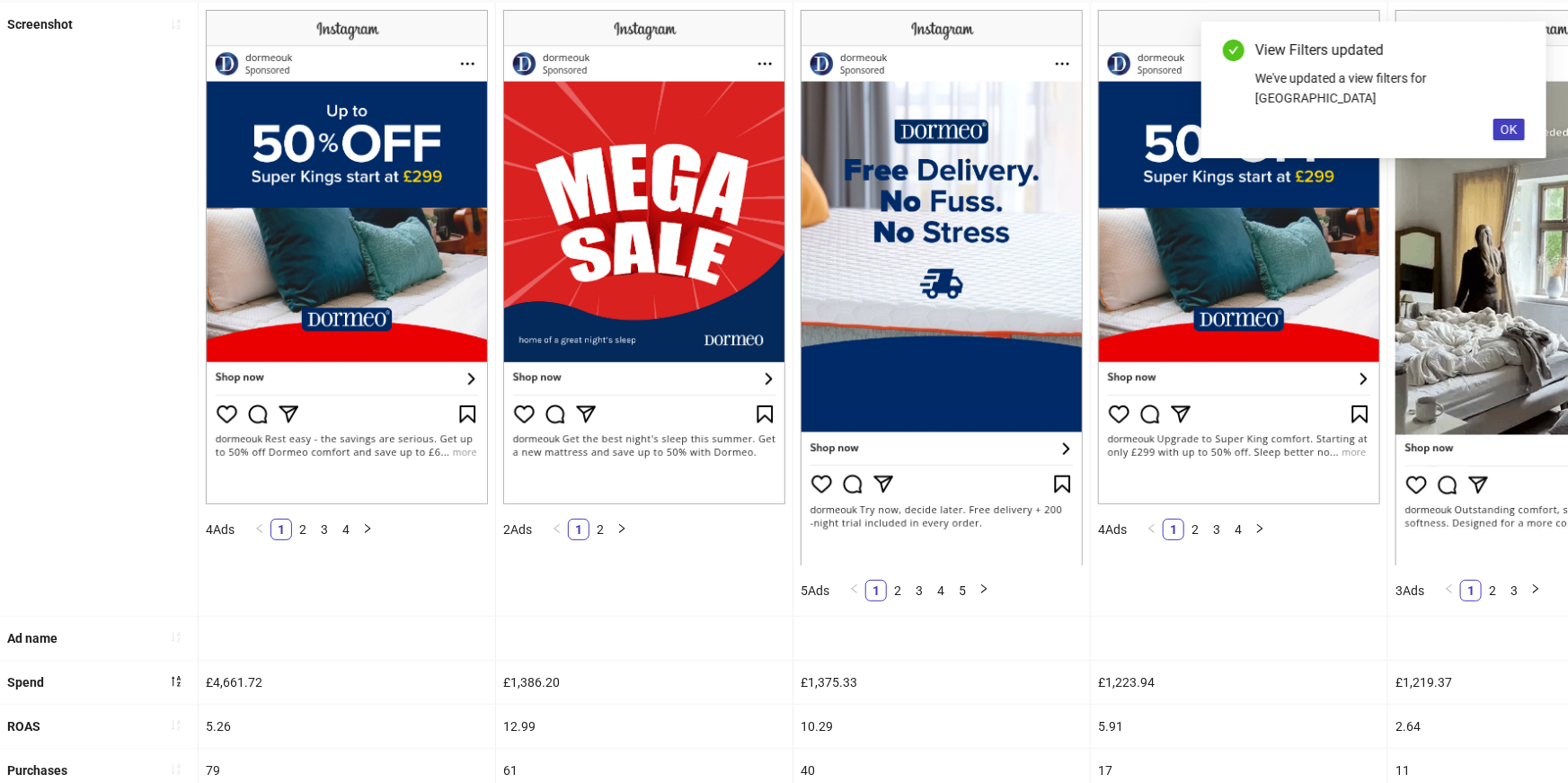
scroll to position [152, 0]
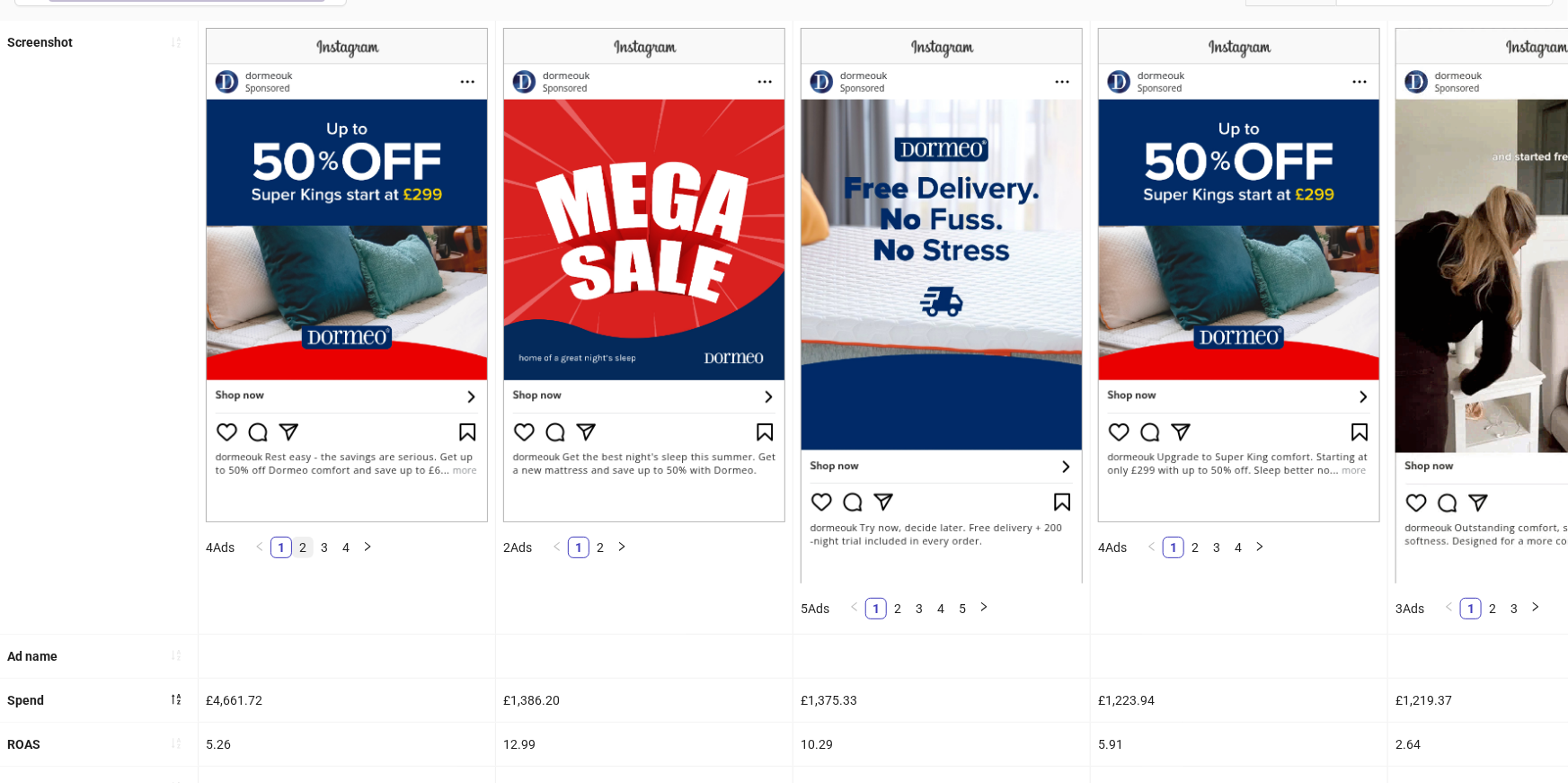
click at [303, 539] on link "2" at bounding box center [303, 547] width 20 height 20
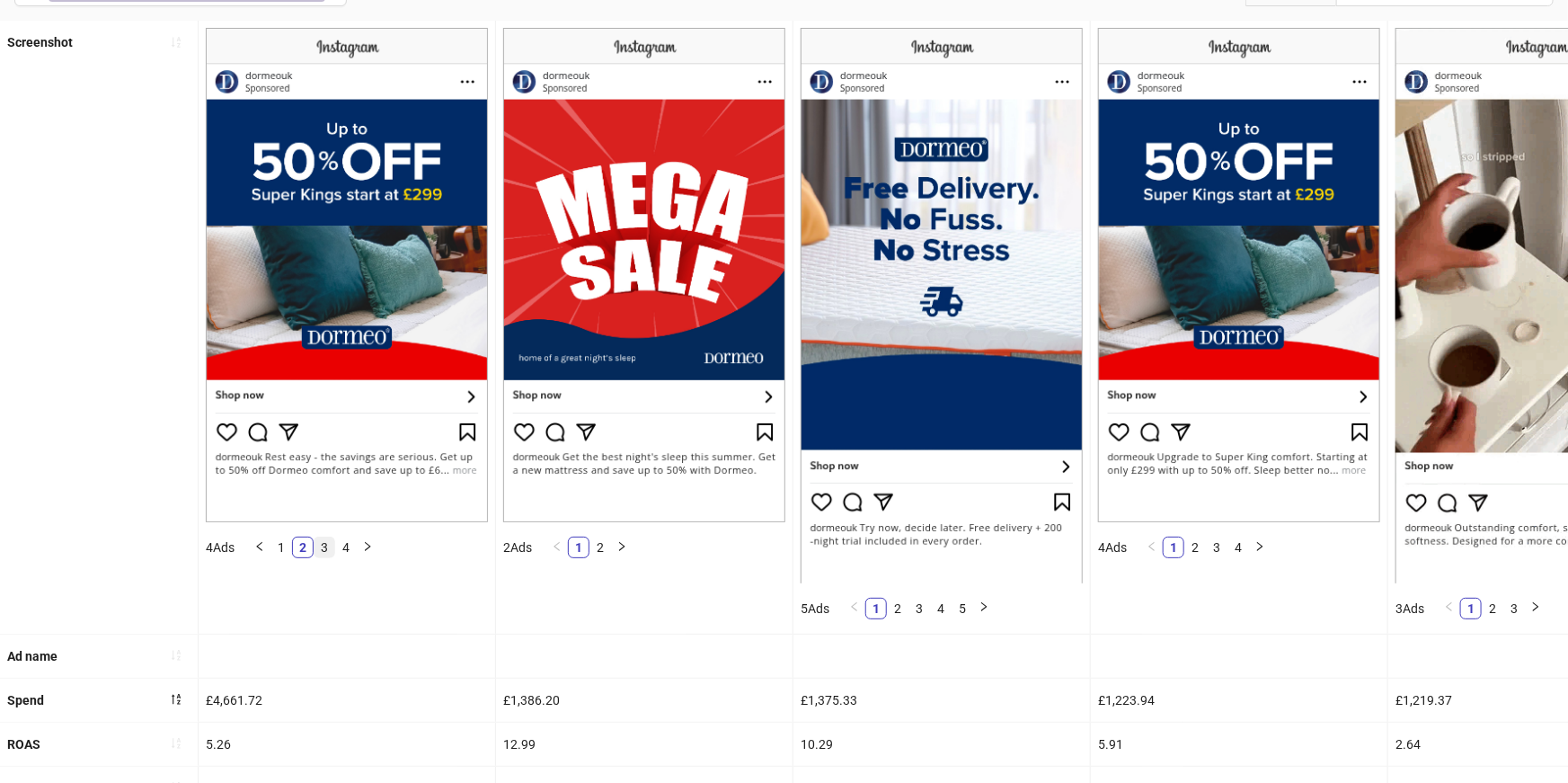
click at [318, 548] on link "3" at bounding box center [325, 547] width 20 height 20
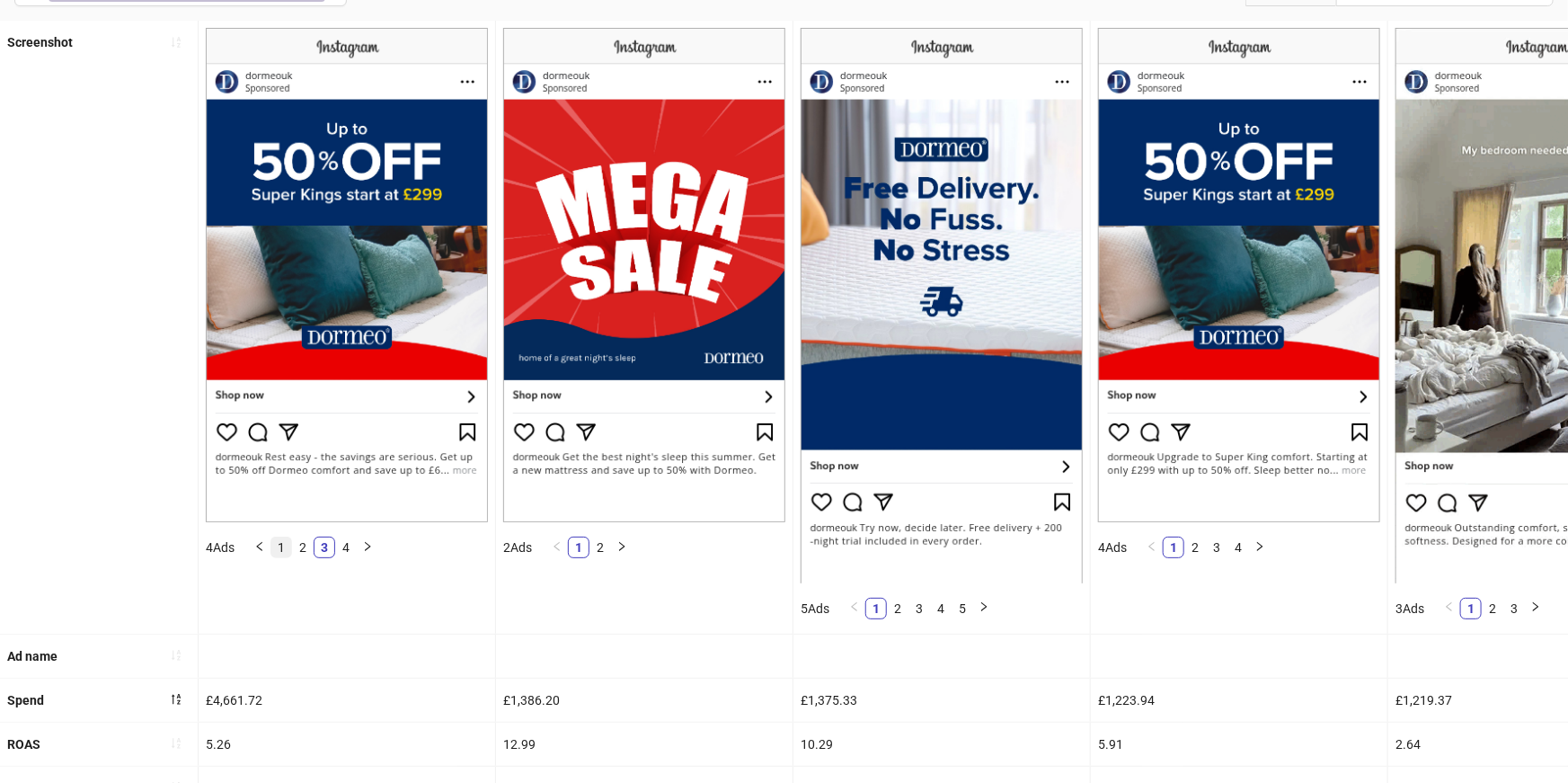
click at [275, 548] on link "1" at bounding box center [281, 547] width 20 height 20
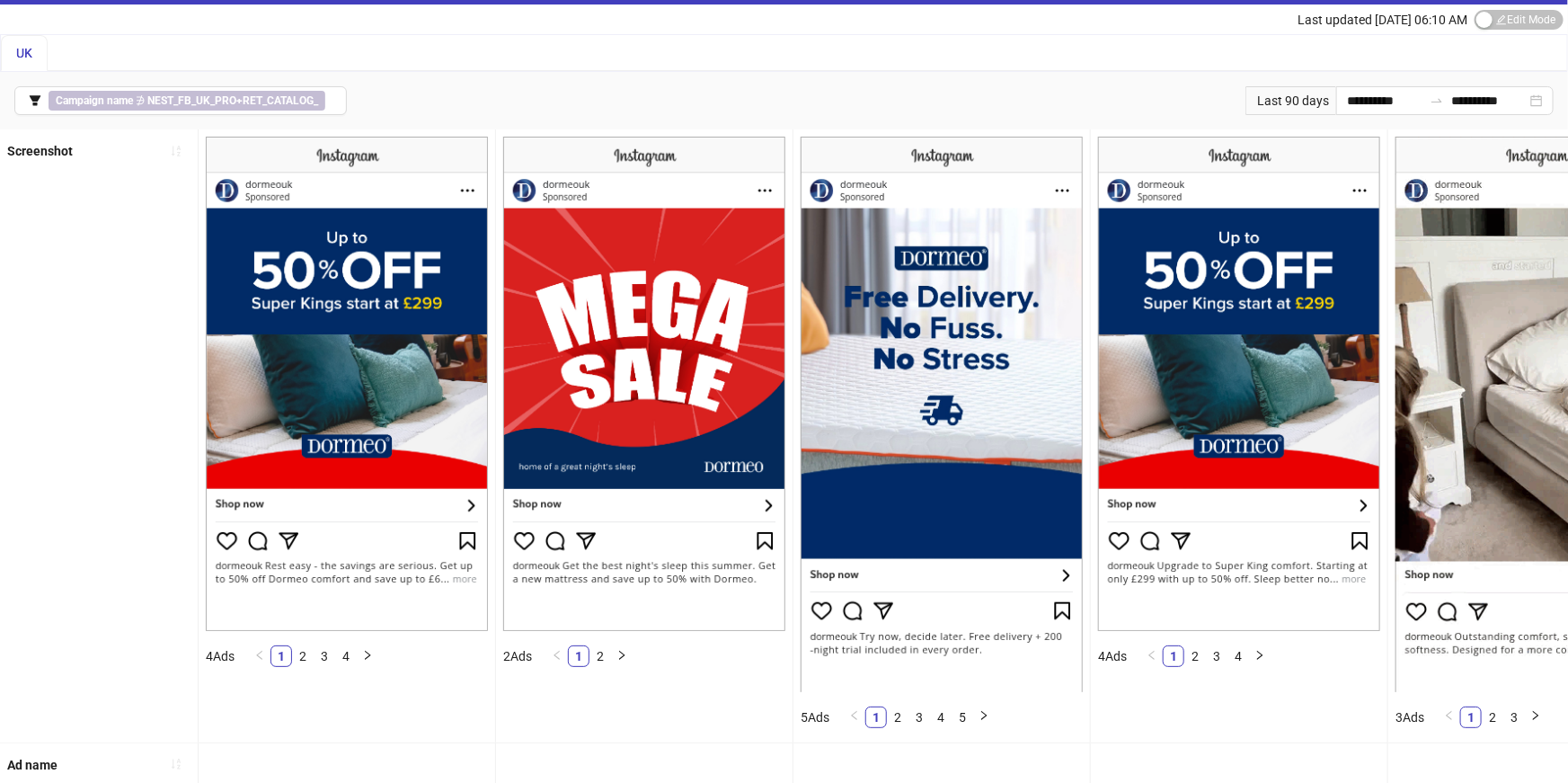
scroll to position [0, 0]
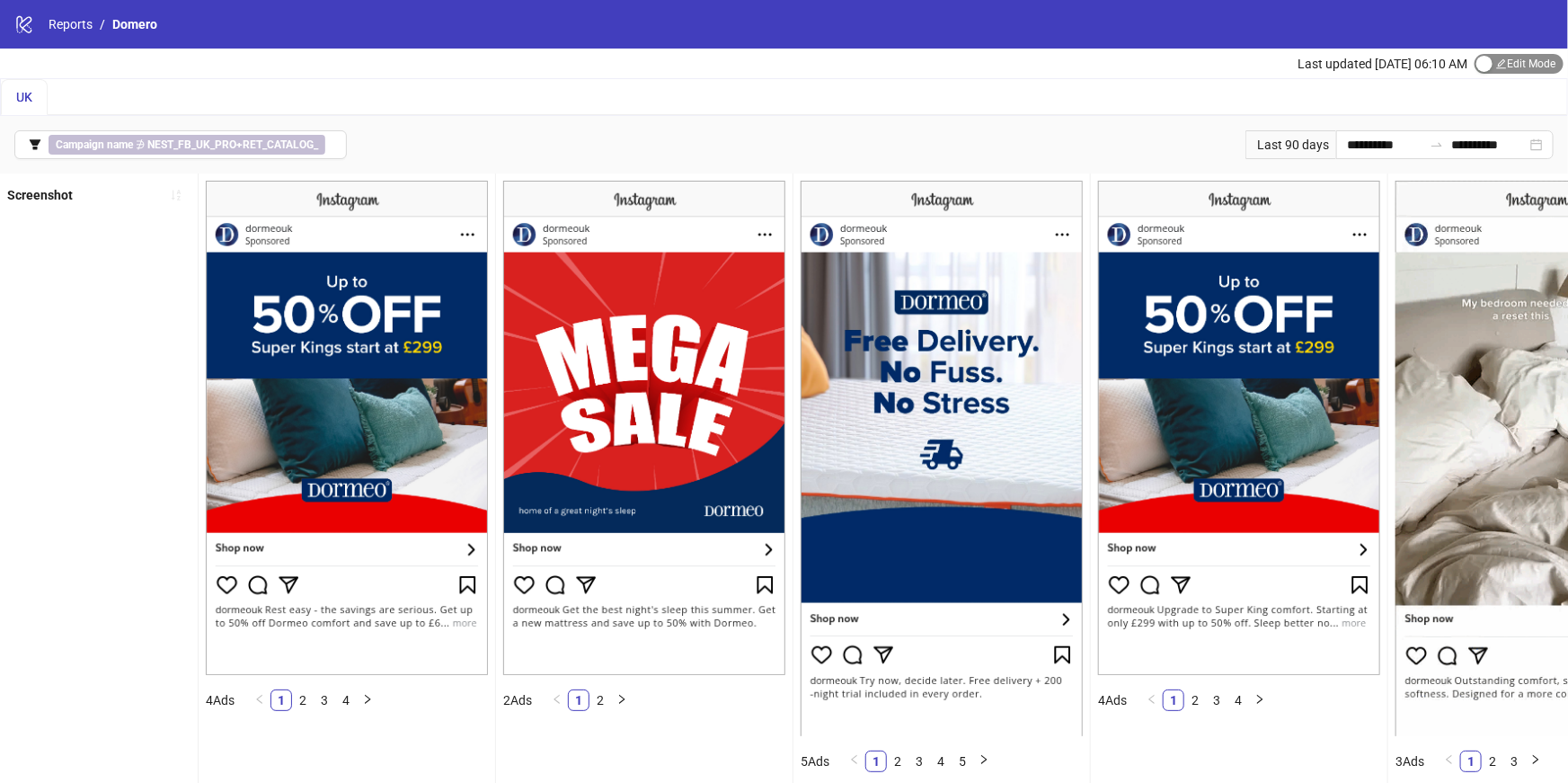
click at [1506, 63] on span "Edit Mode Edit Mode" at bounding box center [1519, 64] width 89 height 20
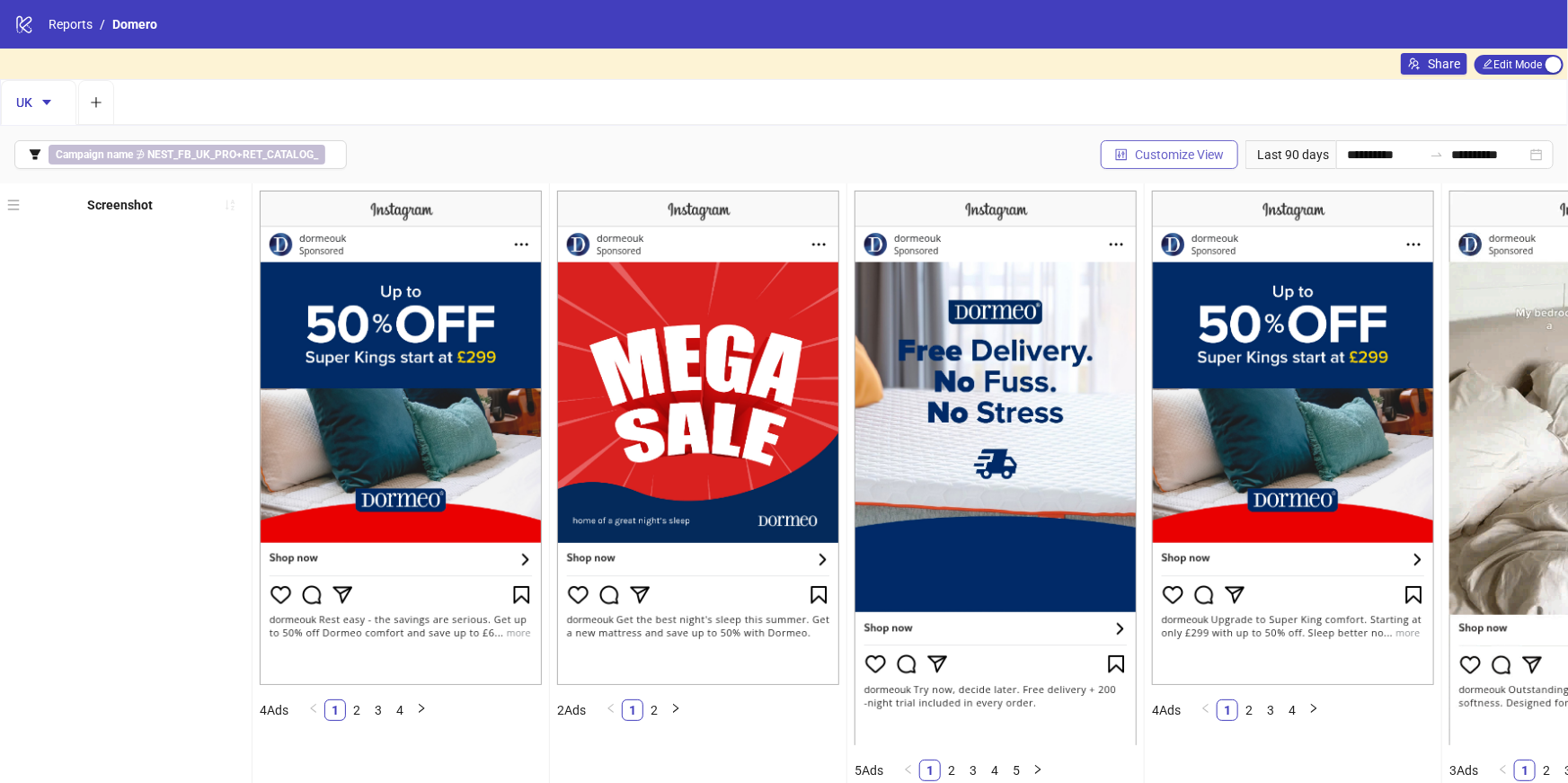
click at [1171, 152] on span "Customize View" at bounding box center [1180, 154] width 89 height 15
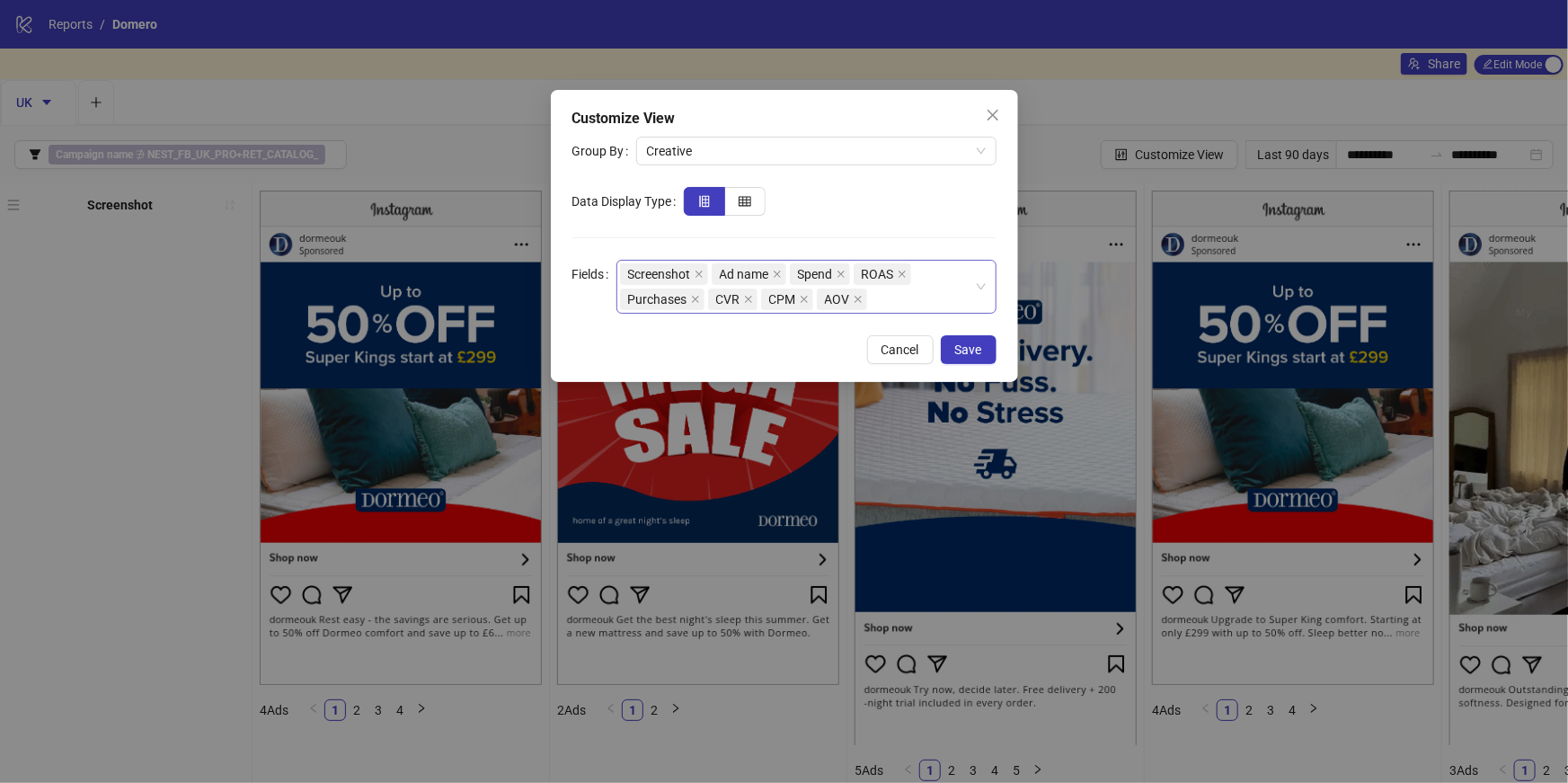
click at [906, 296] on div "Screenshot Ad name Spend ROAS Purchases CVR CPM AOV" at bounding box center [797, 286] width 354 height 50
click at [840, 212] on div at bounding box center [840, 201] width 313 height 29
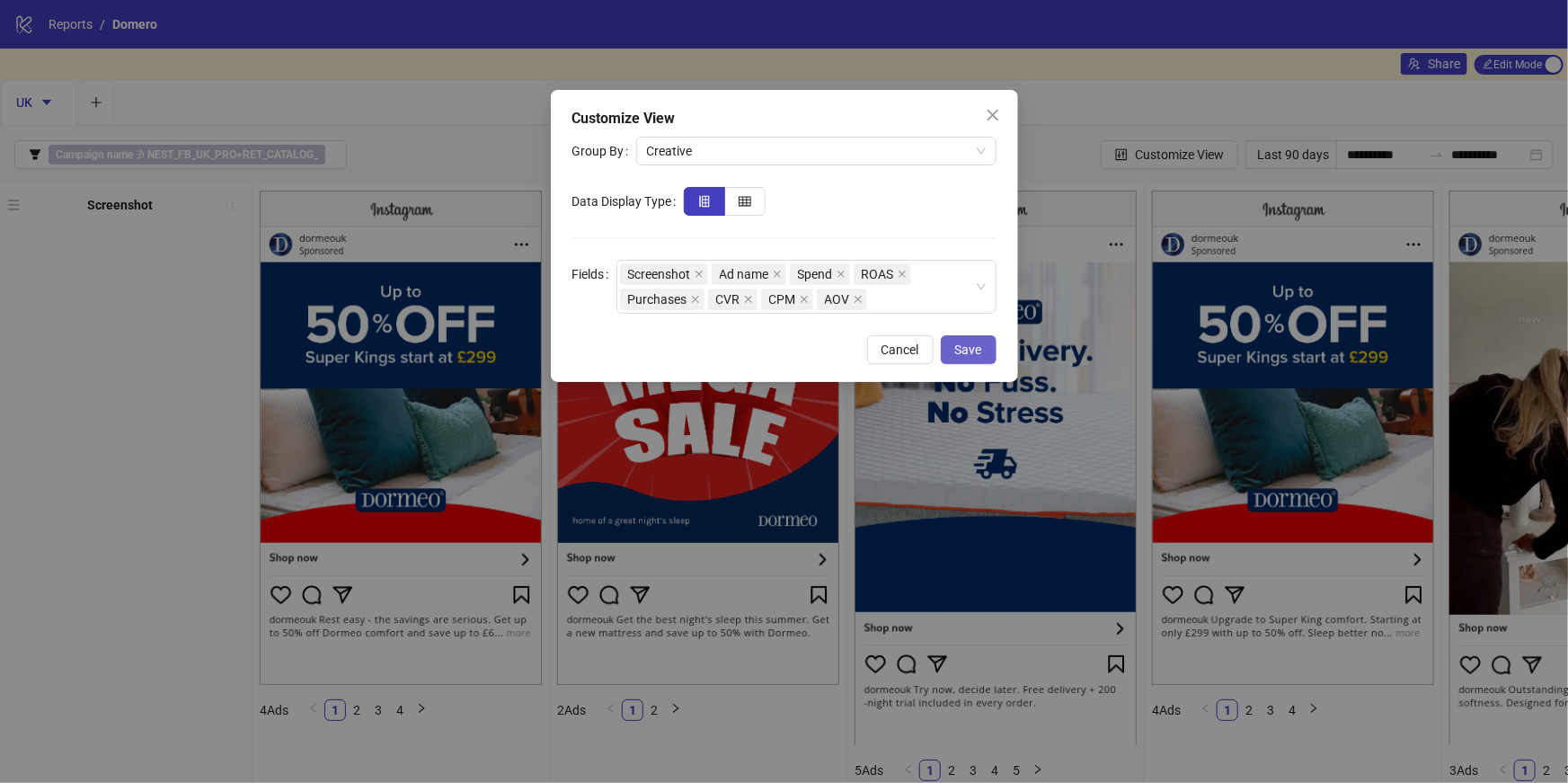
click at [978, 347] on span "Save" at bounding box center [969, 349] width 27 height 15
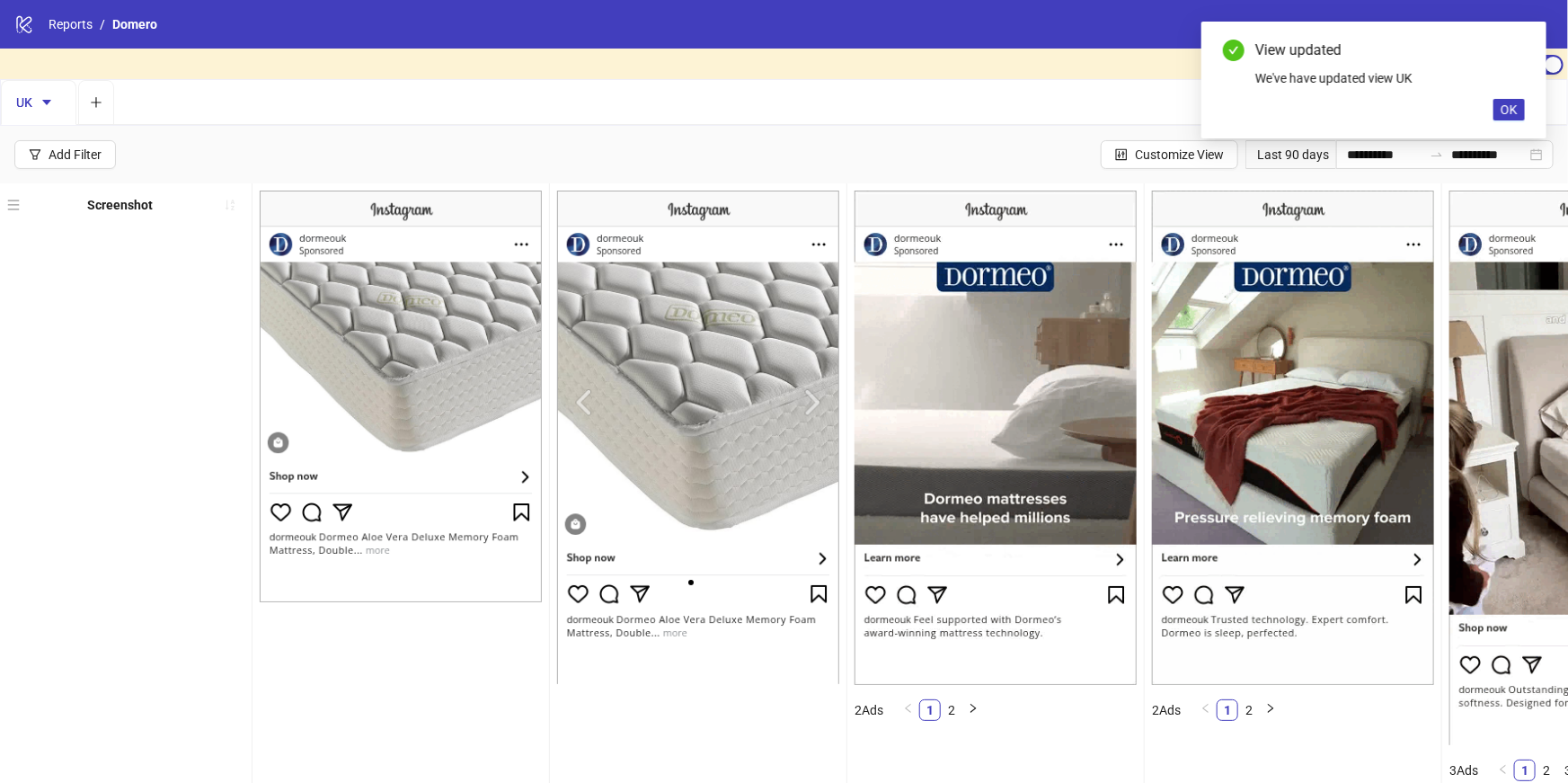
click at [73, 171] on div "**********" at bounding box center [784, 154] width 1568 height 57
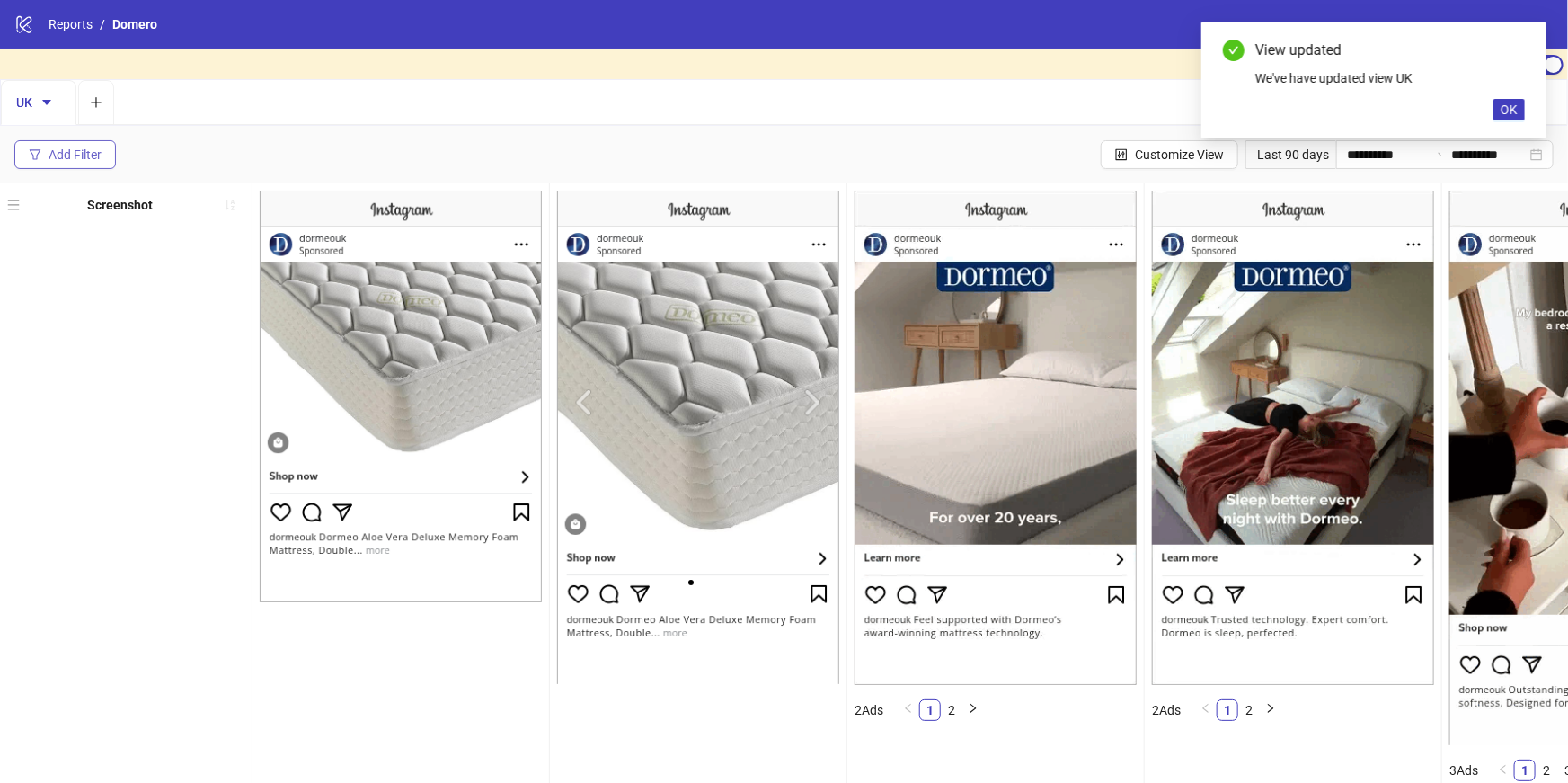
click at [72, 159] on div "Add Filter" at bounding box center [74, 154] width 53 height 15
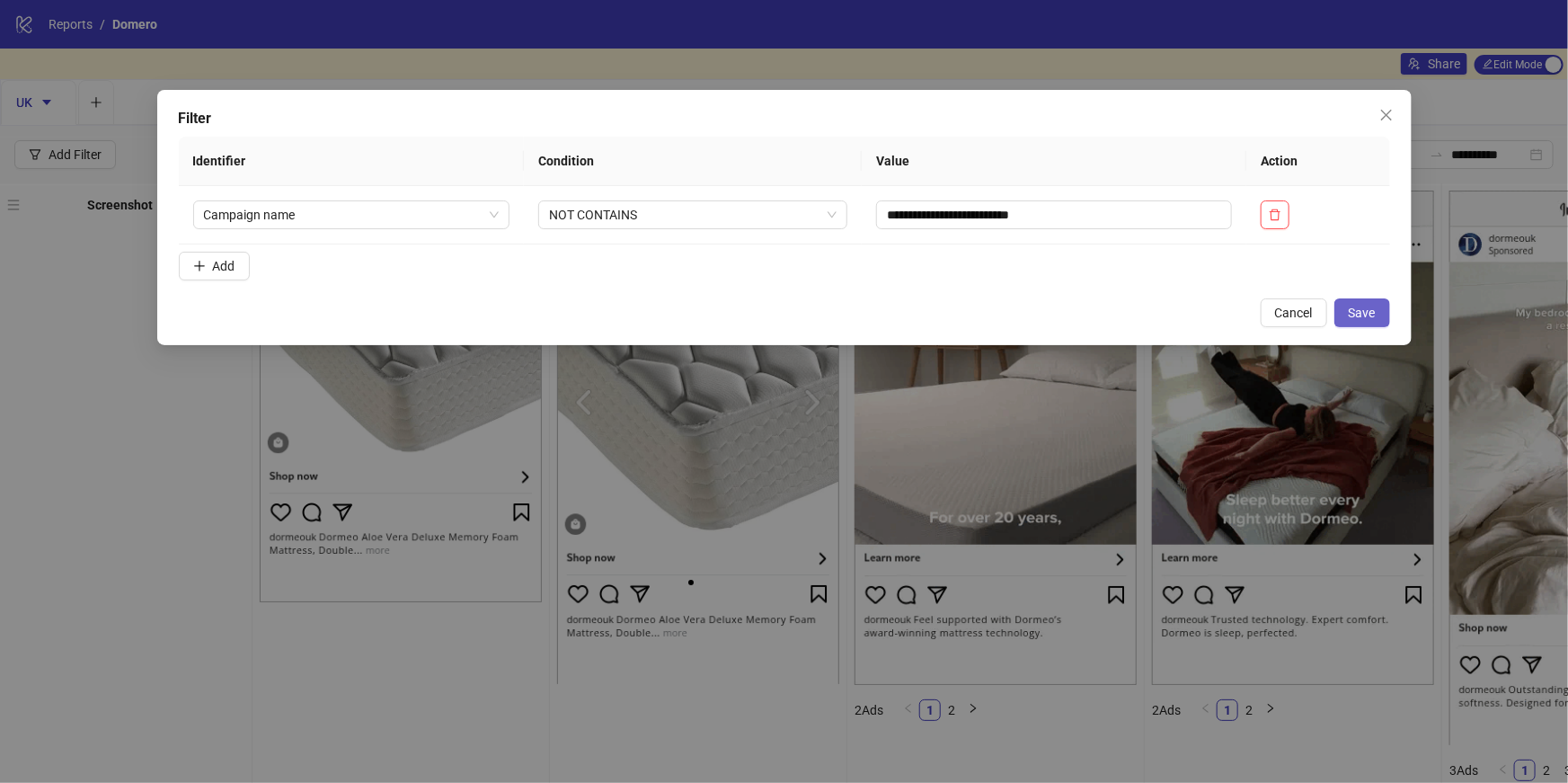
click at [1367, 310] on span "Save" at bounding box center [1363, 313] width 27 height 15
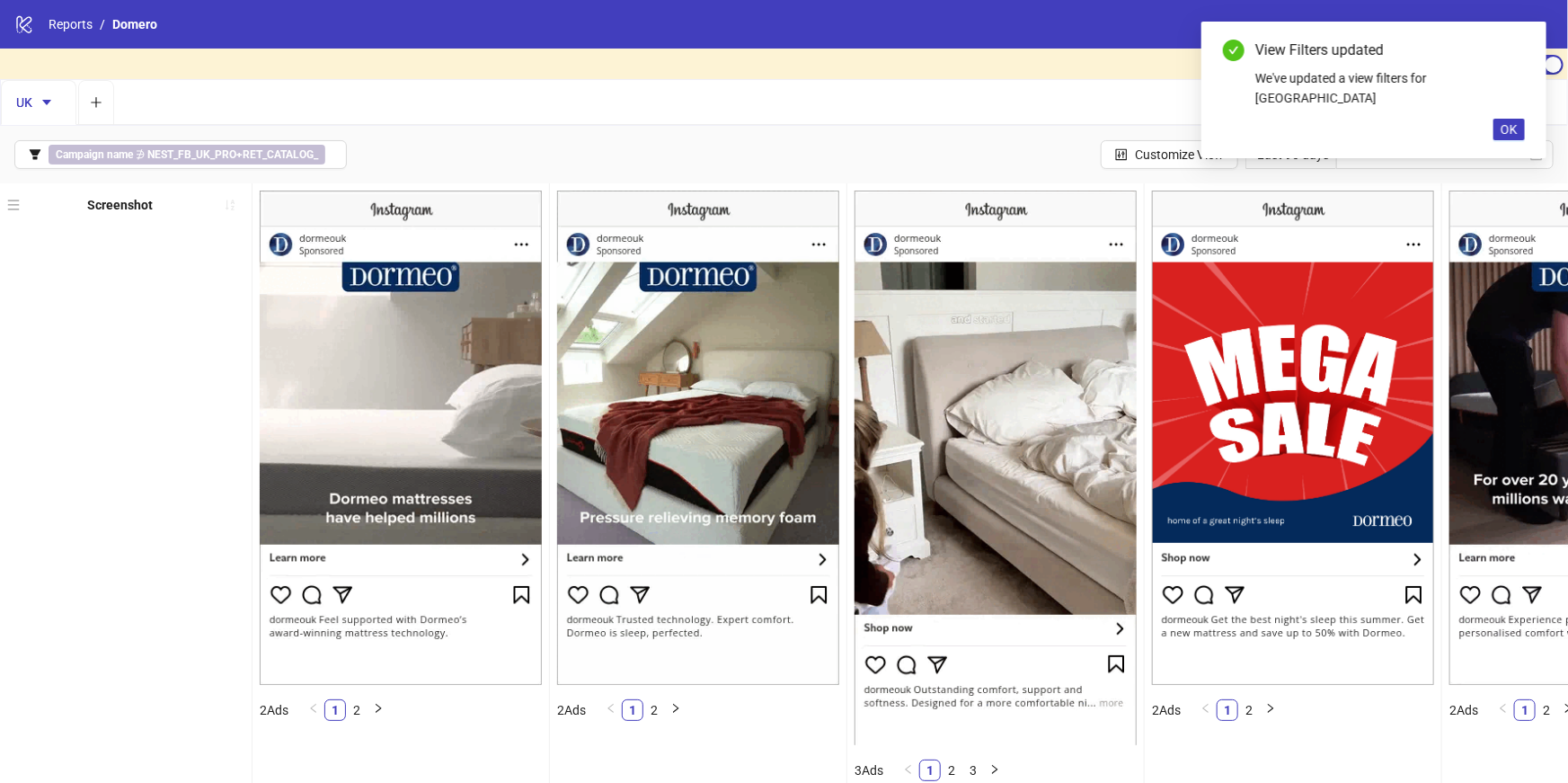
click at [955, 158] on div "**********" at bounding box center [784, 154] width 1568 height 57
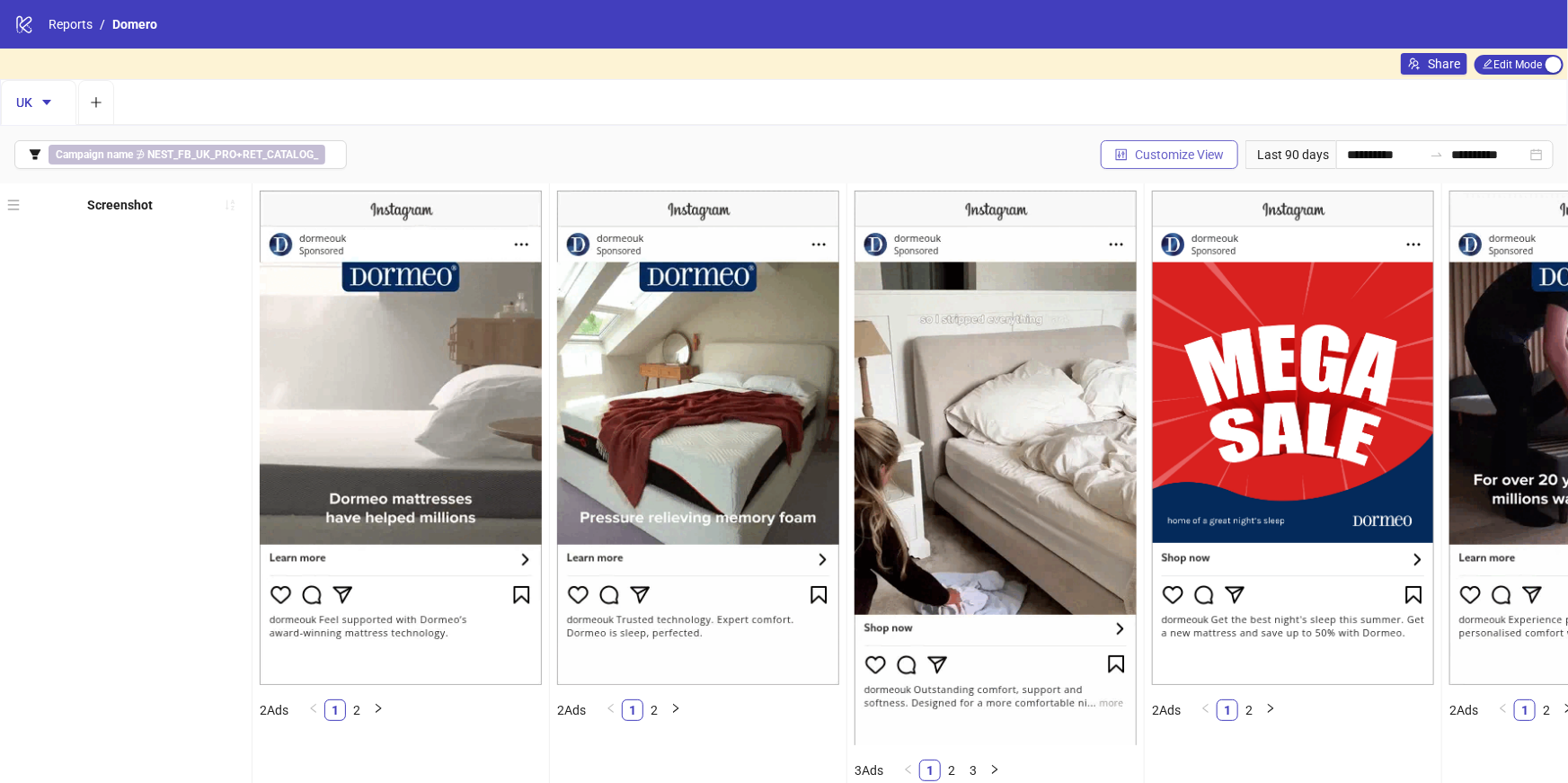
click at [1187, 161] on span "Customize View" at bounding box center [1180, 154] width 89 height 15
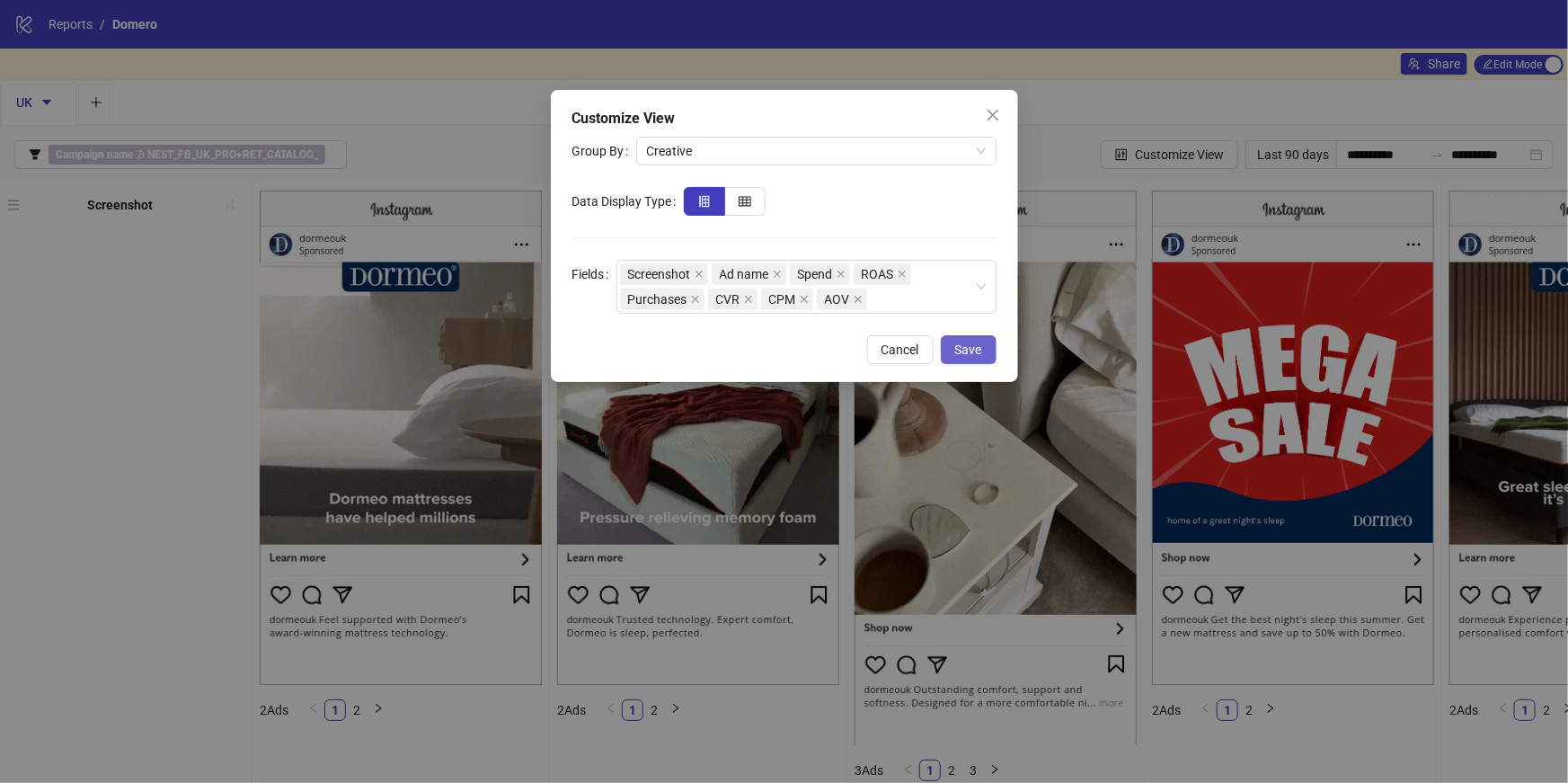
click at [975, 356] on span "Save" at bounding box center [969, 349] width 27 height 15
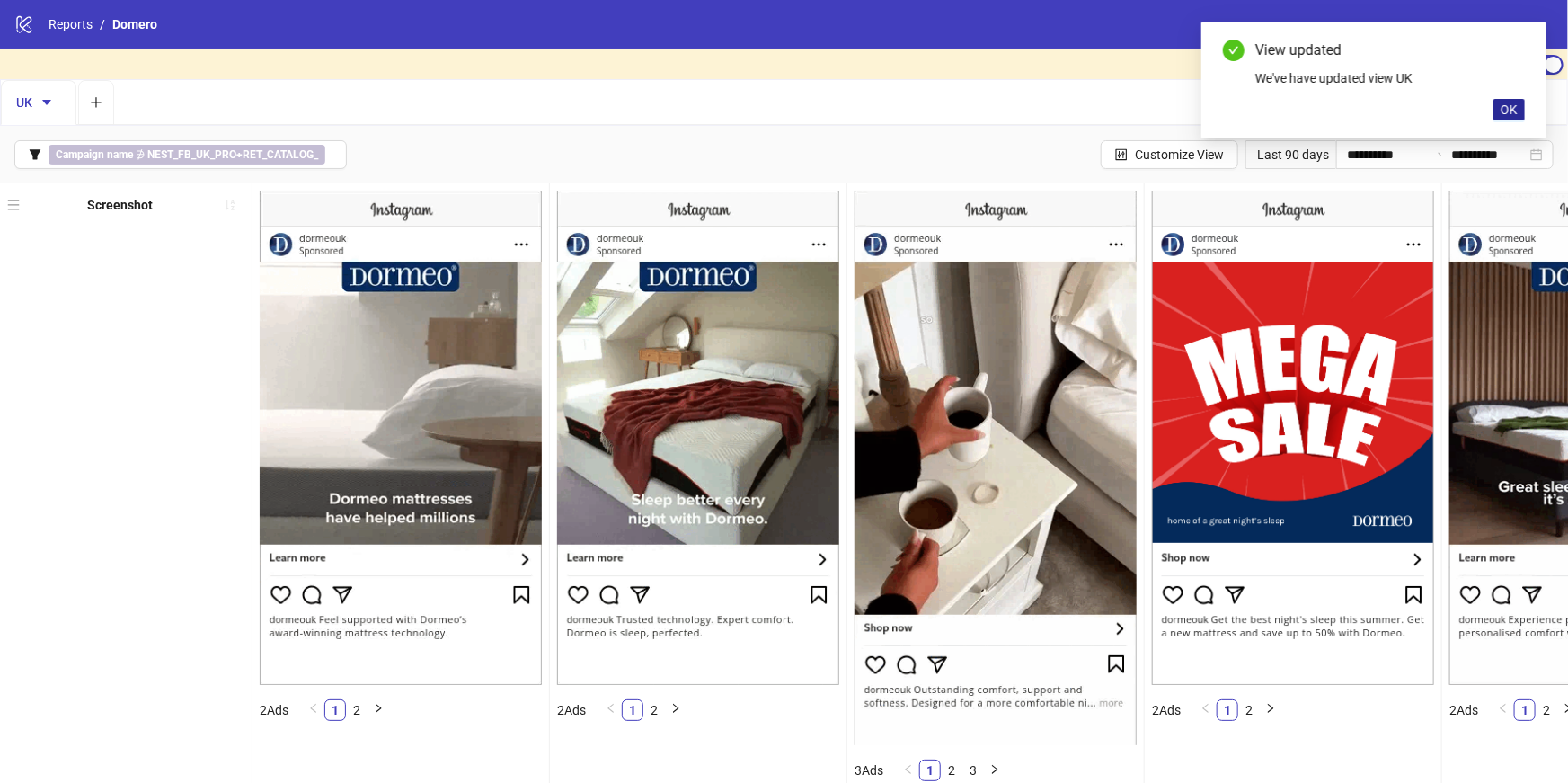
click at [1514, 100] on button "OK" at bounding box center [1509, 110] width 32 height 22
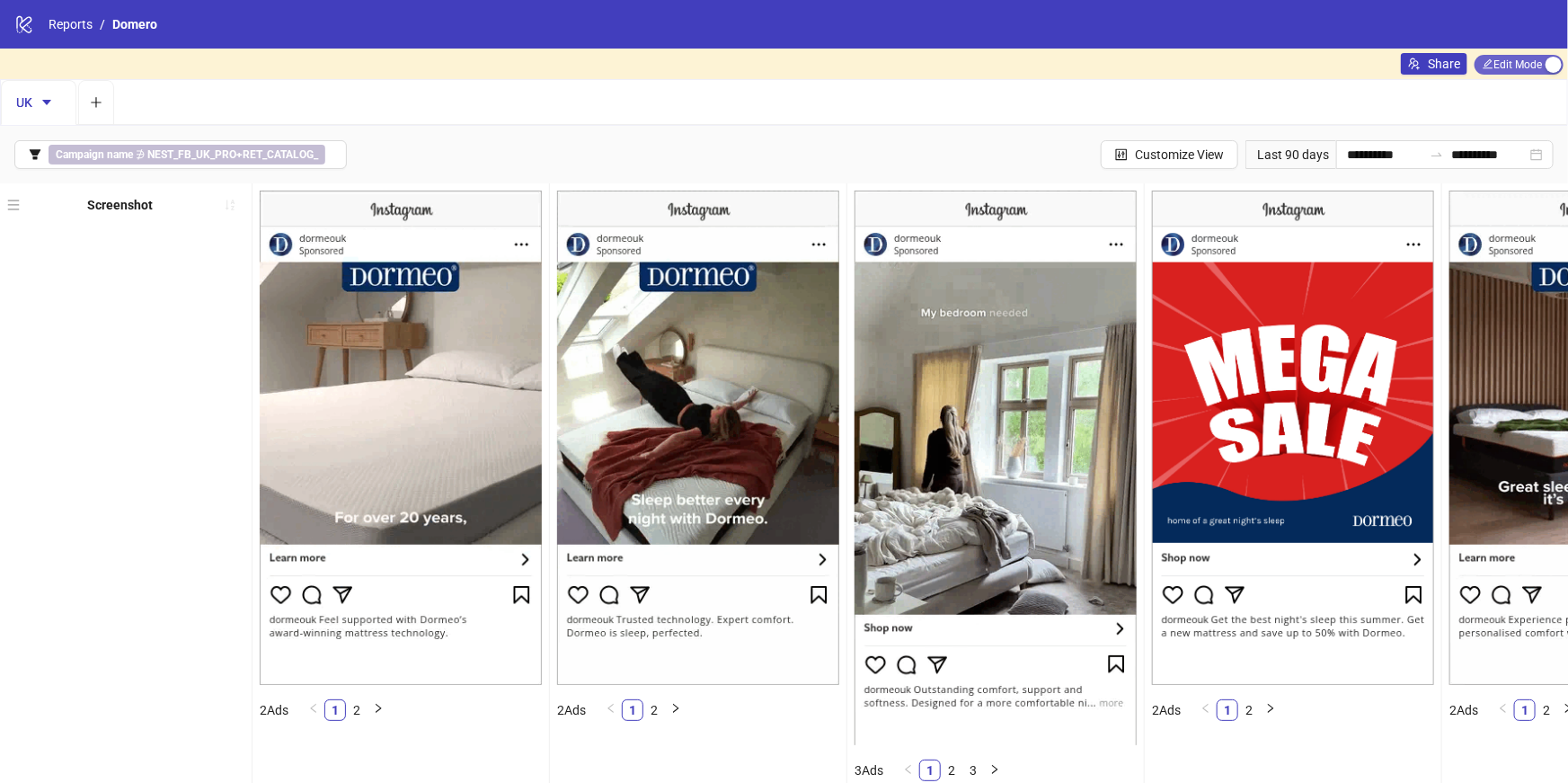
click at [1518, 69] on span "Edit Mode Edit Mode" at bounding box center [1519, 64] width 89 height 20
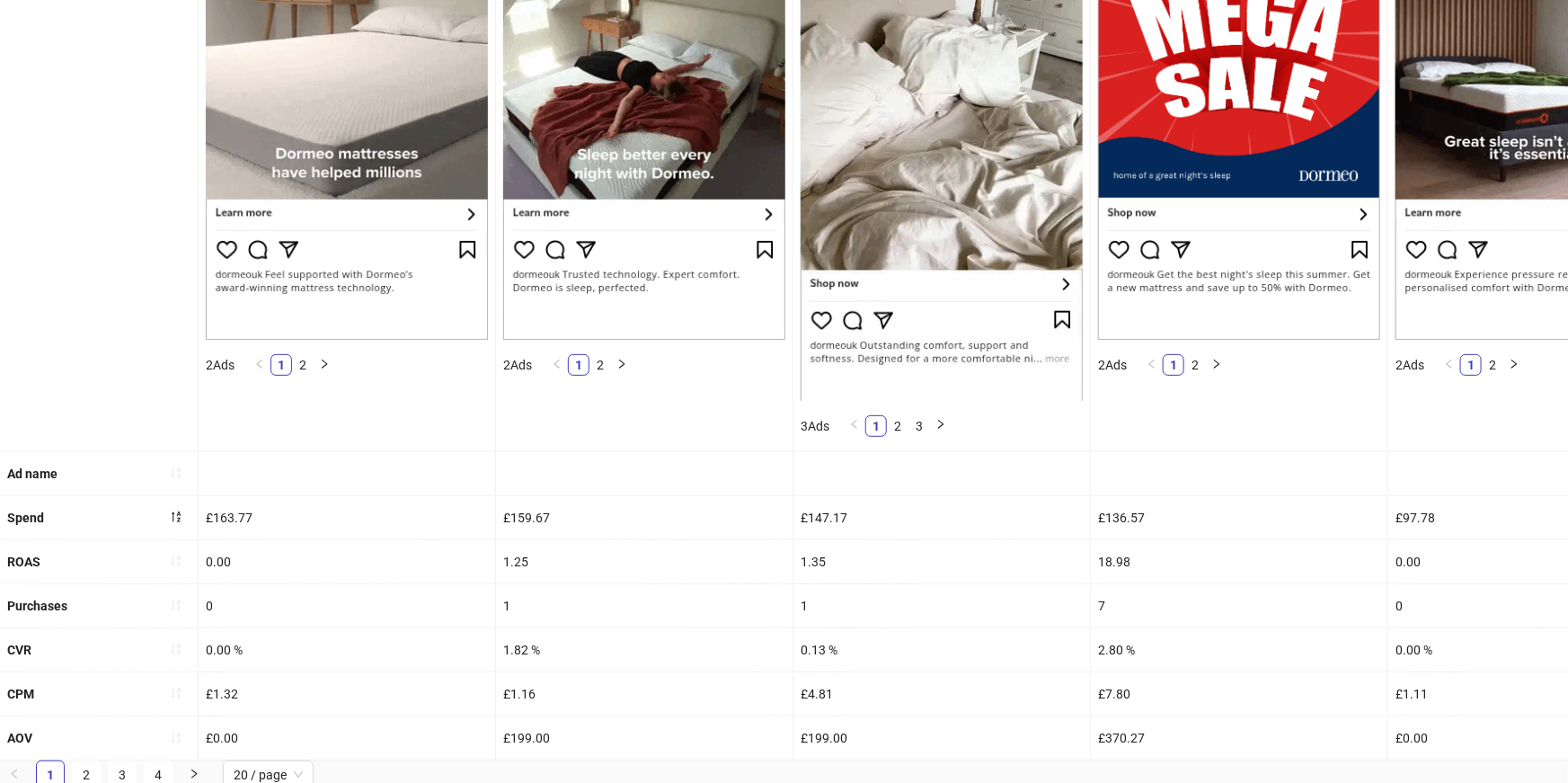
scroll to position [339, 0]
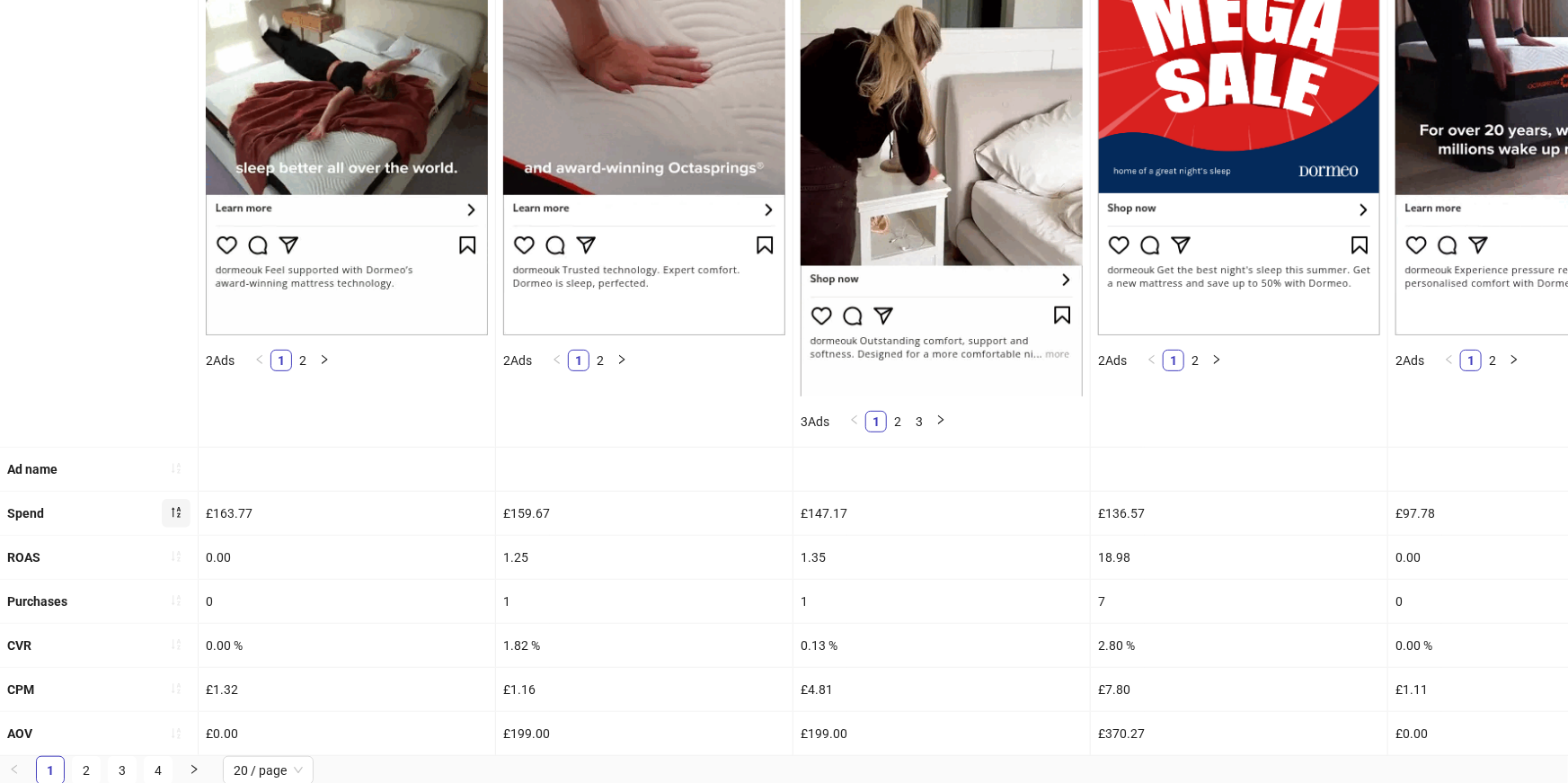
click at [172, 510] on icon "sort-descending" at bounding box center [176, 514] width 9 height 11
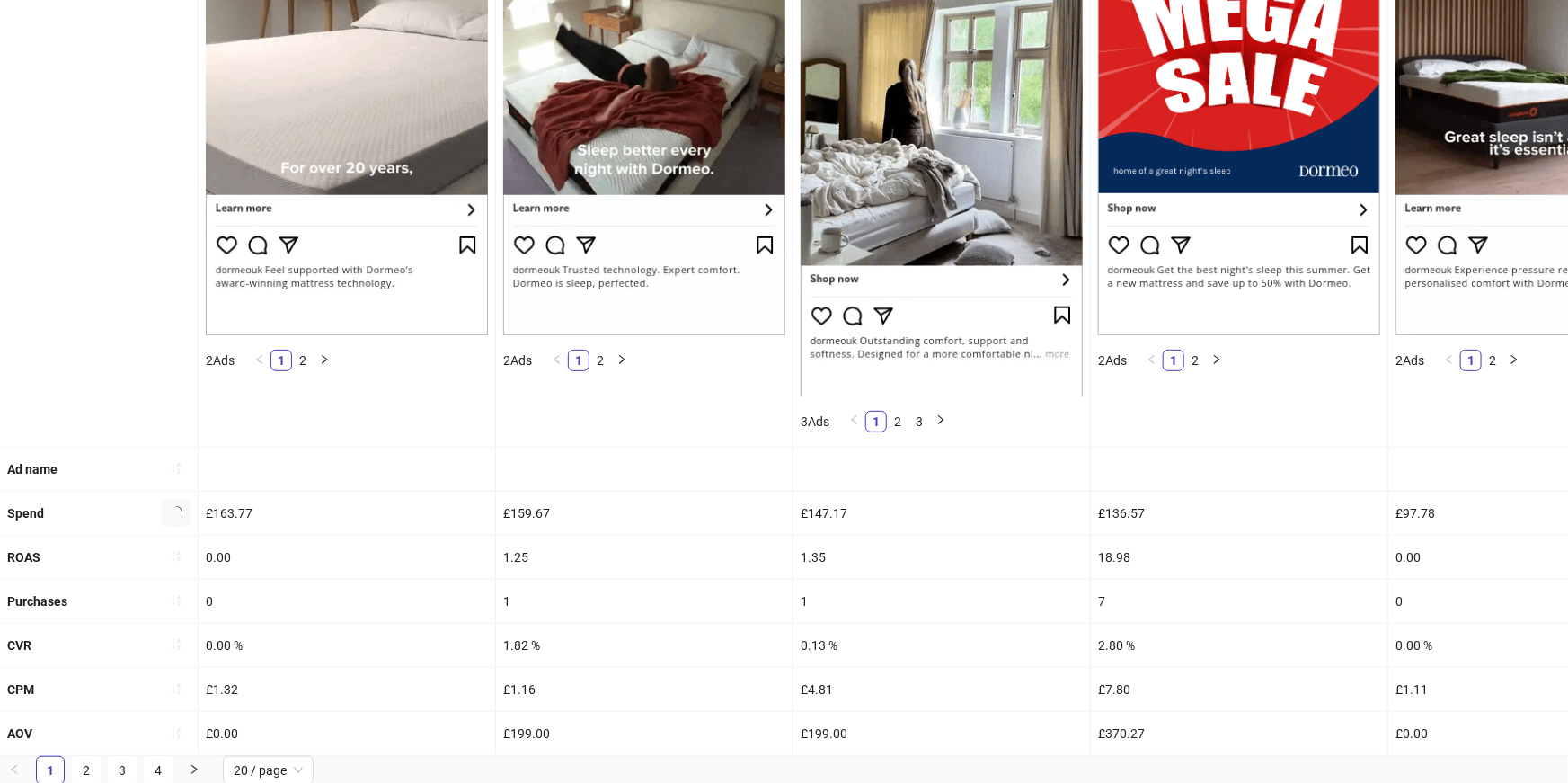
scroll to position [297, 0]
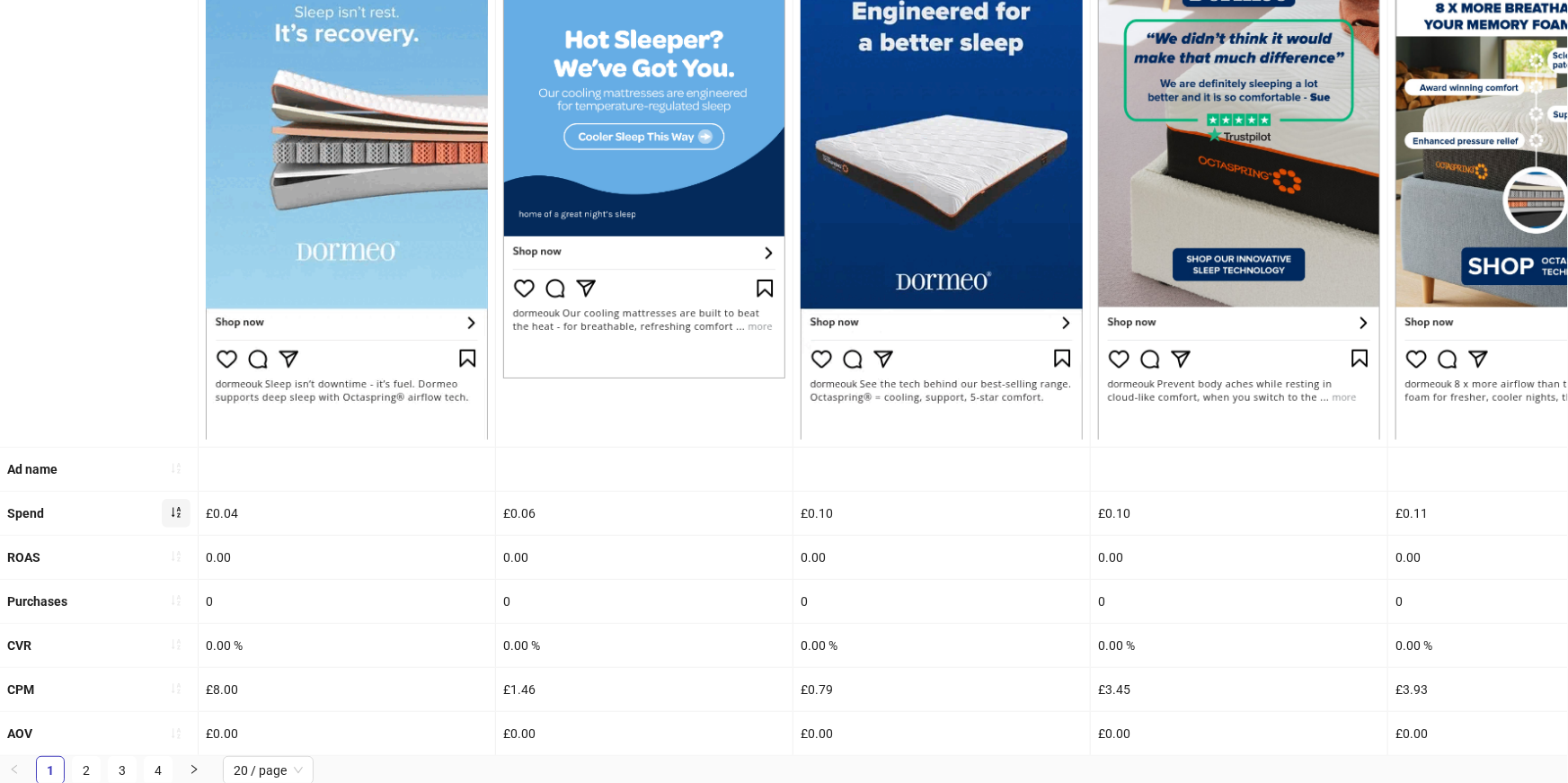
click at [172, 510] on icon "sort-ascending" at bounding box center [176, 514] width 9 height 11
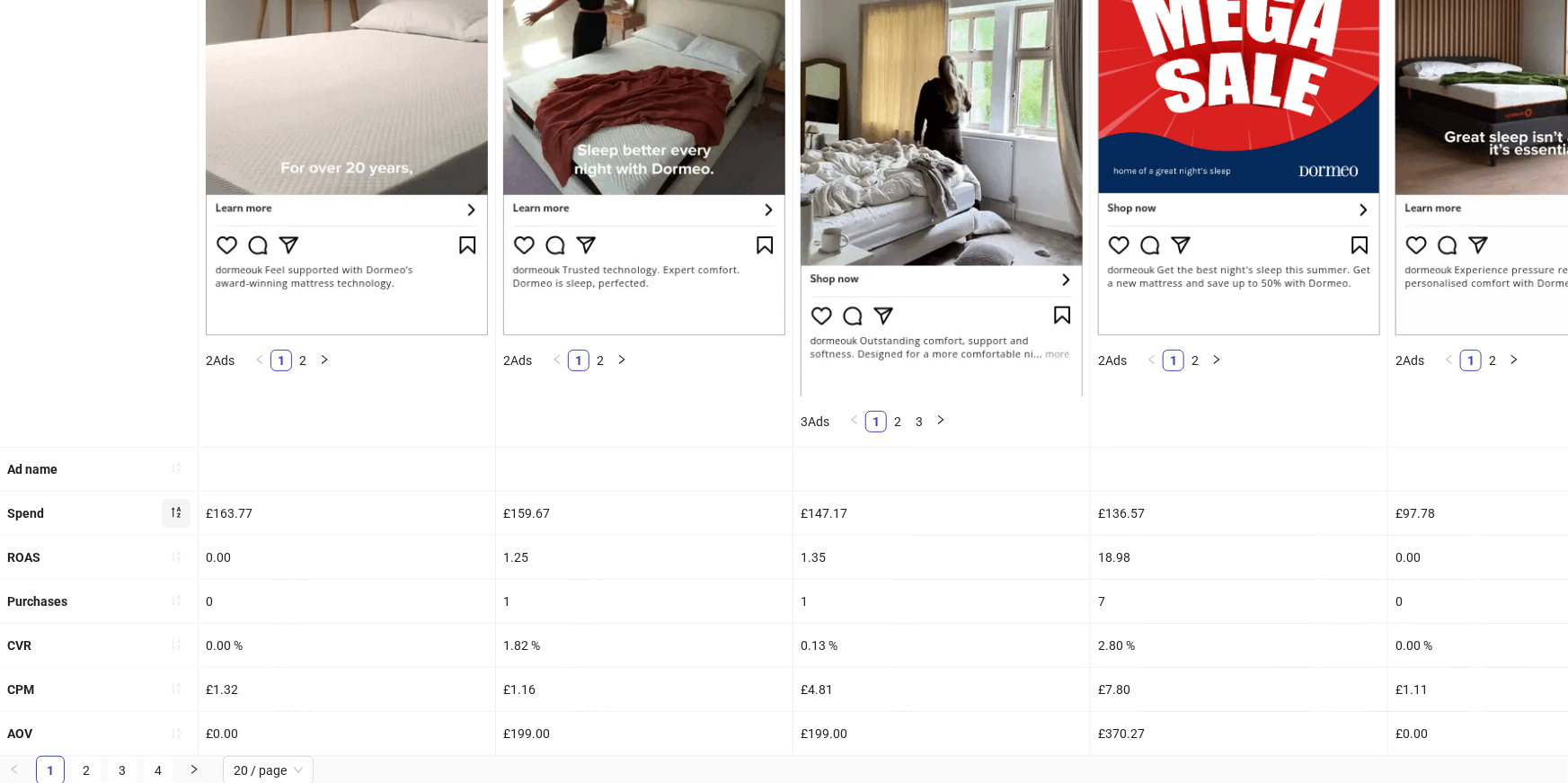
scroll to position [0, 0]
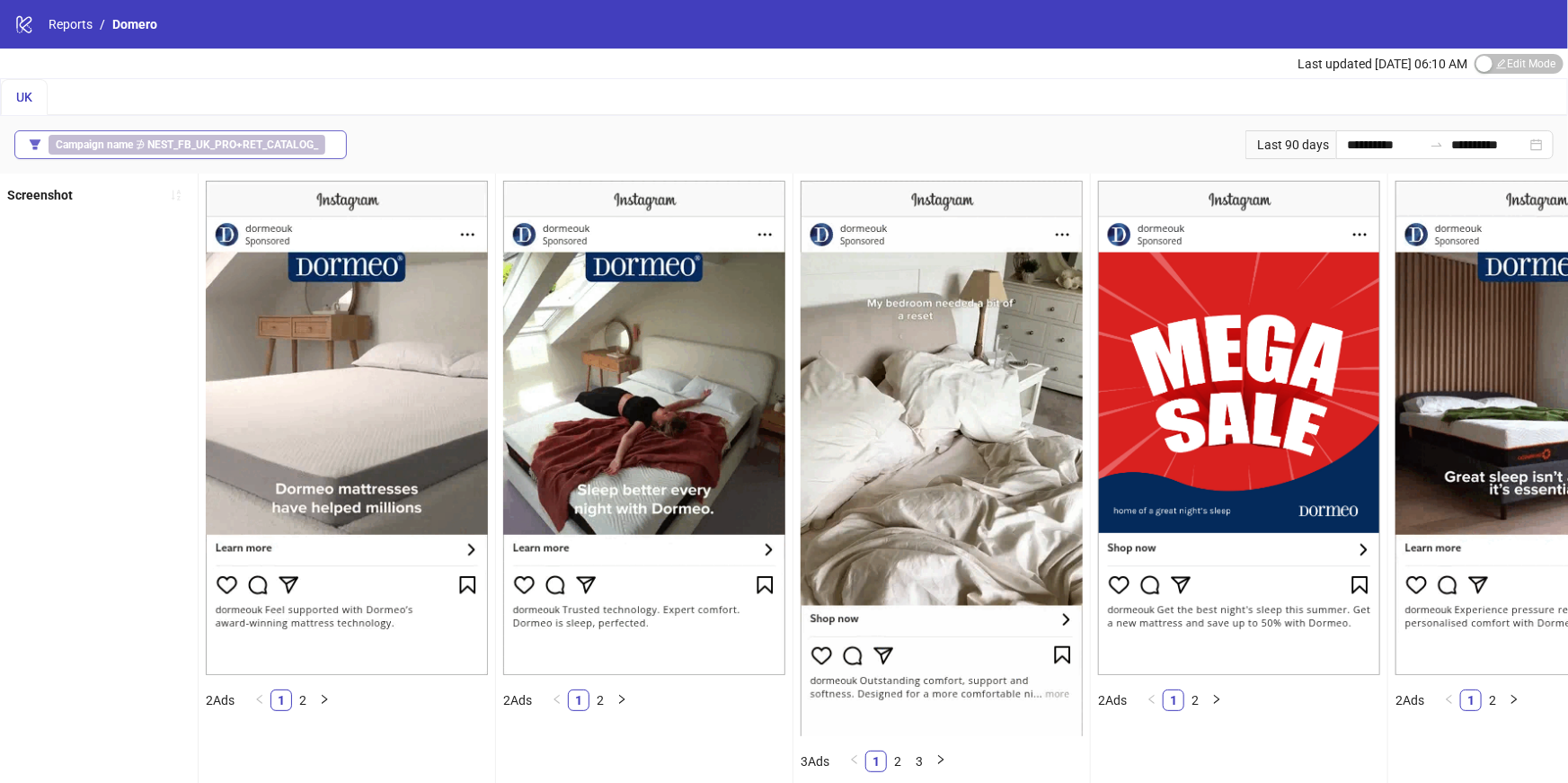
click at [184, 151] on span "Campaign name ∌ NEST_FB_UK_PRO+RET_CATALOG_" at bounding box center [186, 145] width 277 height 20
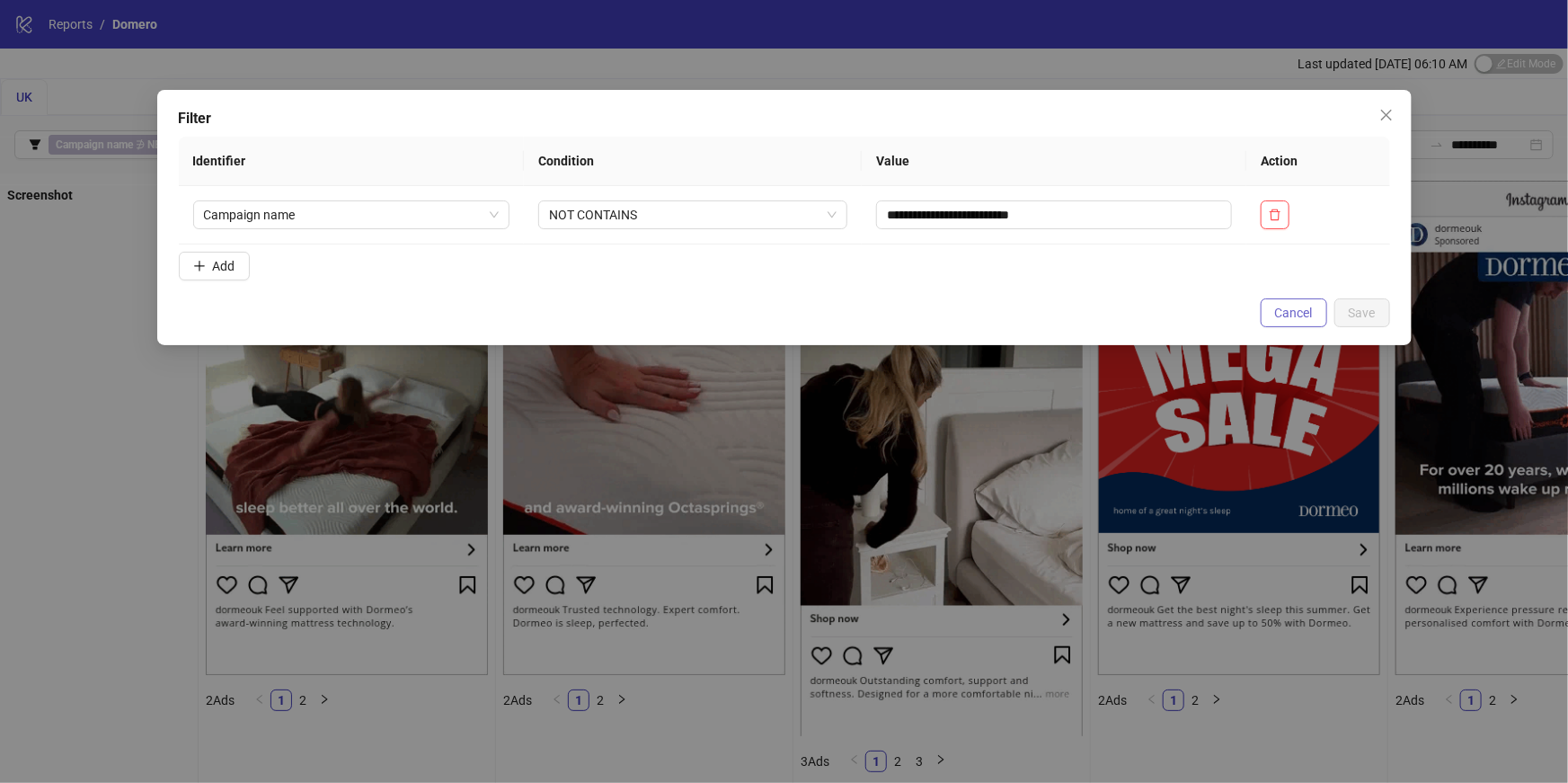
click at [1307, 308] on span "Cancel" at bounding box center [1294, 313] width 38 height 15
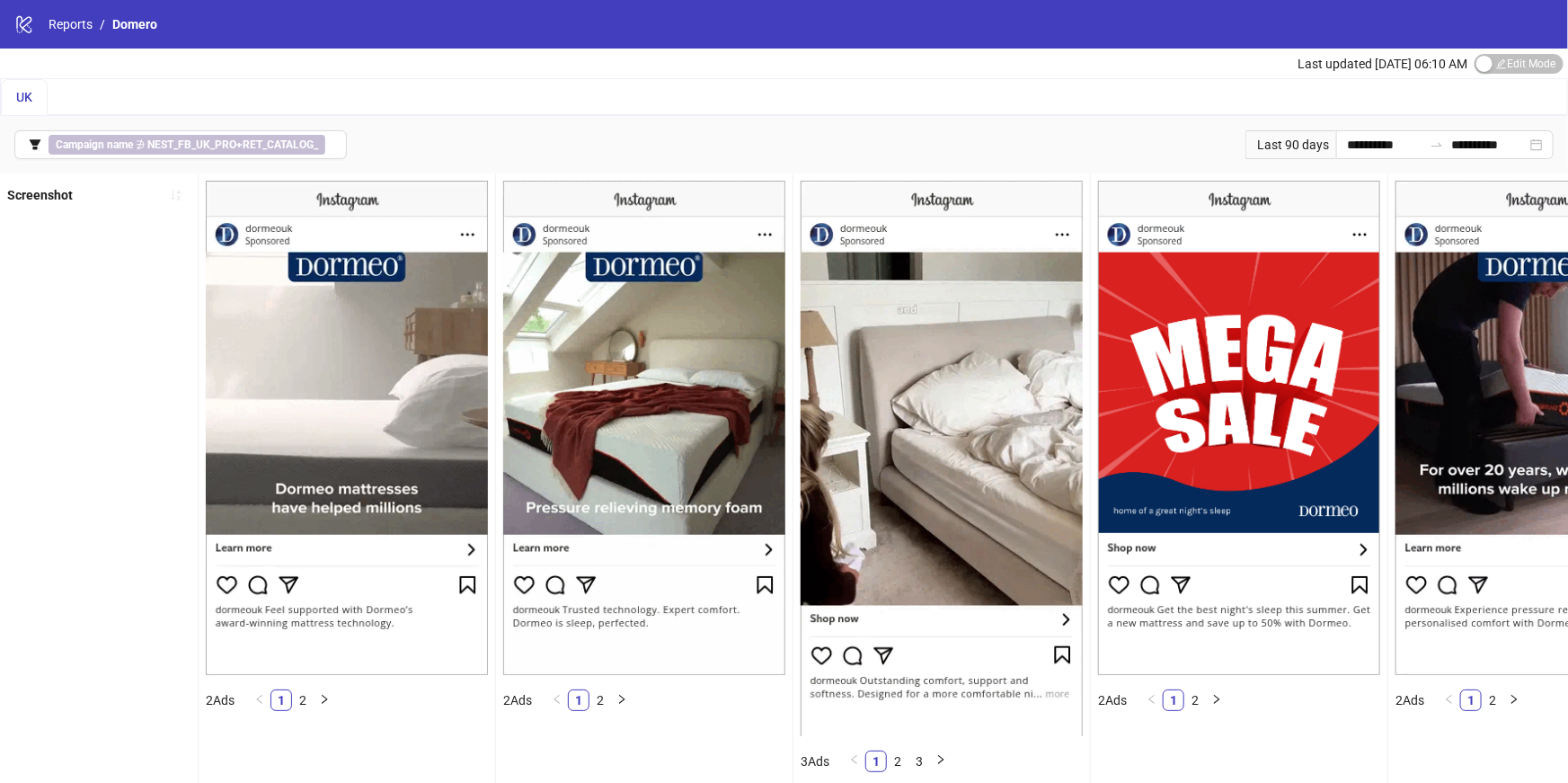
click at [1277, 145] on div "Last 90 days" at bounding box center [1291, 145] width 91 height 29
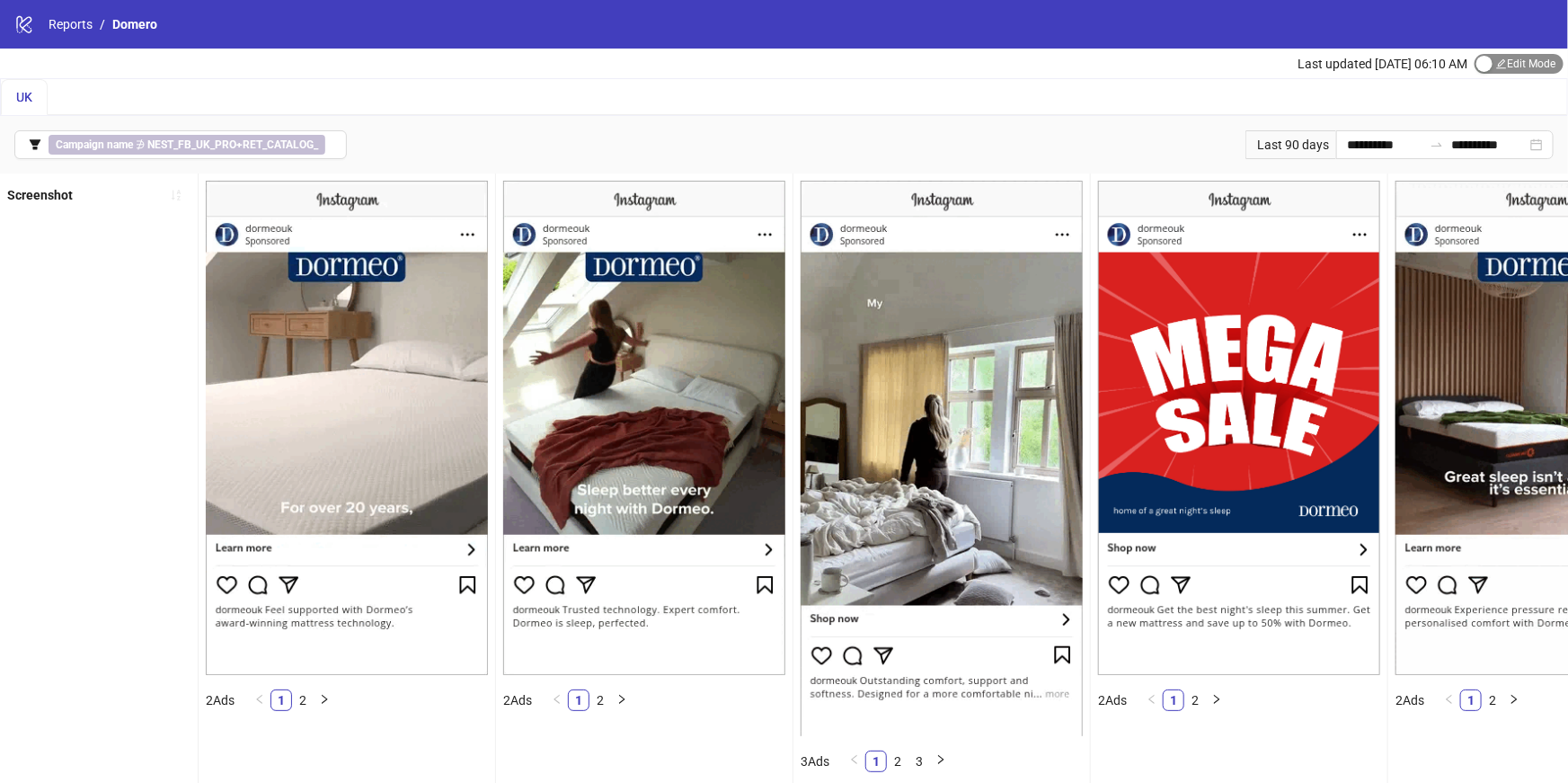
click at [1512, 55] on span "Edit Mode Edit Mode" at bounding box center [1519, 64] width 89 height 20
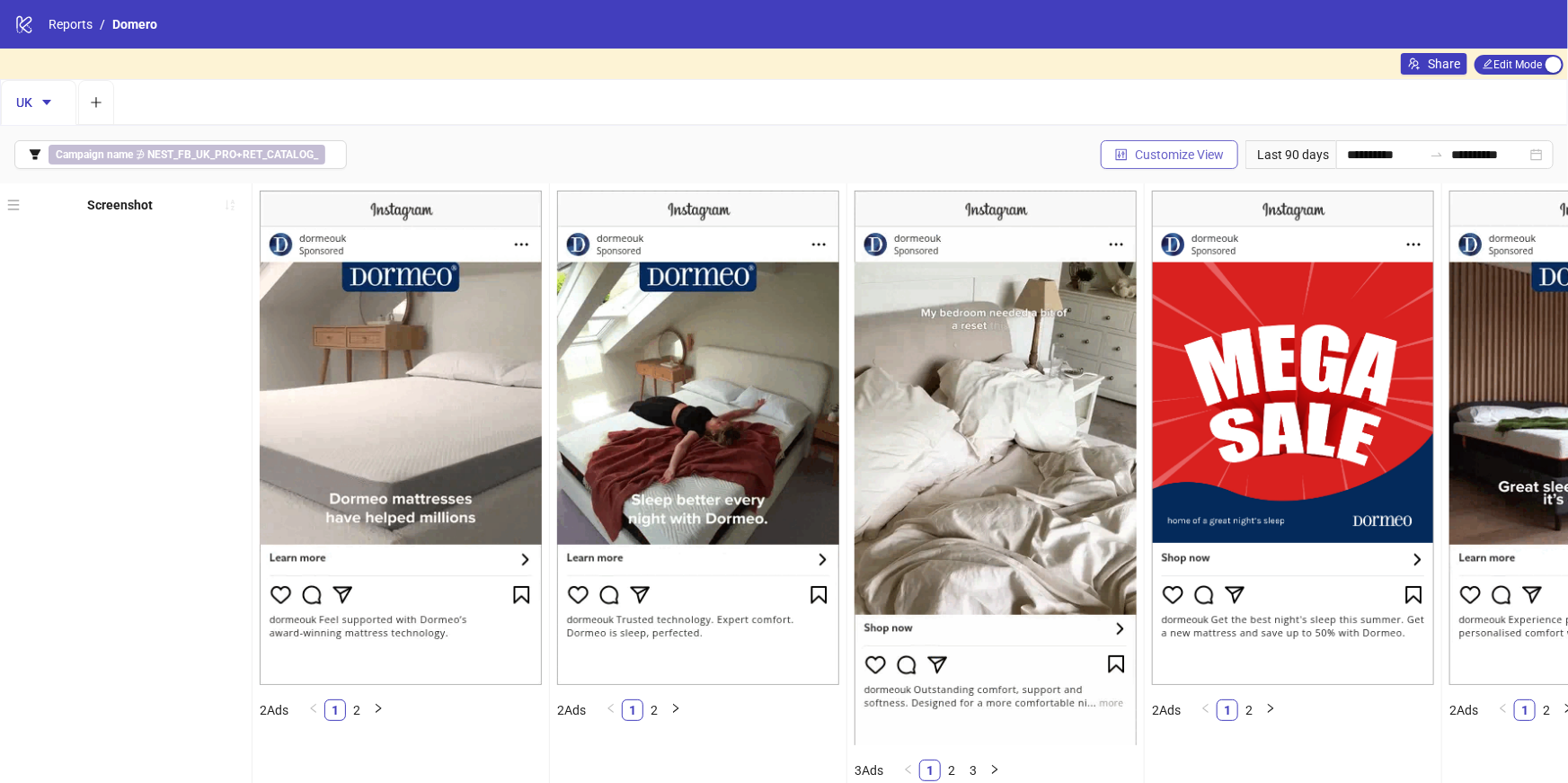
click at [1186, 154] on span "Customize View" at bounding box center [1180, 154] width 89 height 15
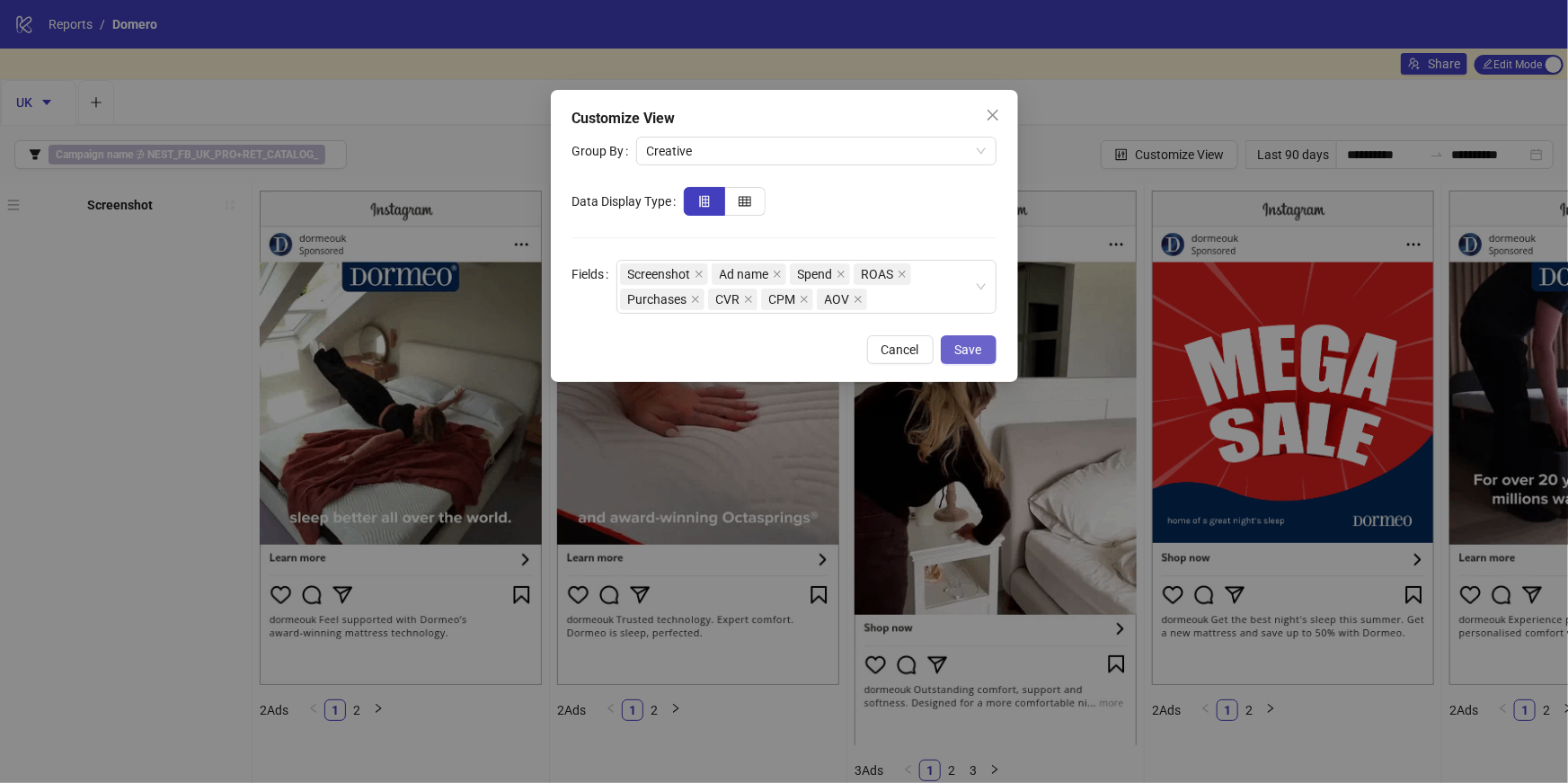
click at [984, 352] on button "Save" at bounding box center [968, 349] width 55 height 29
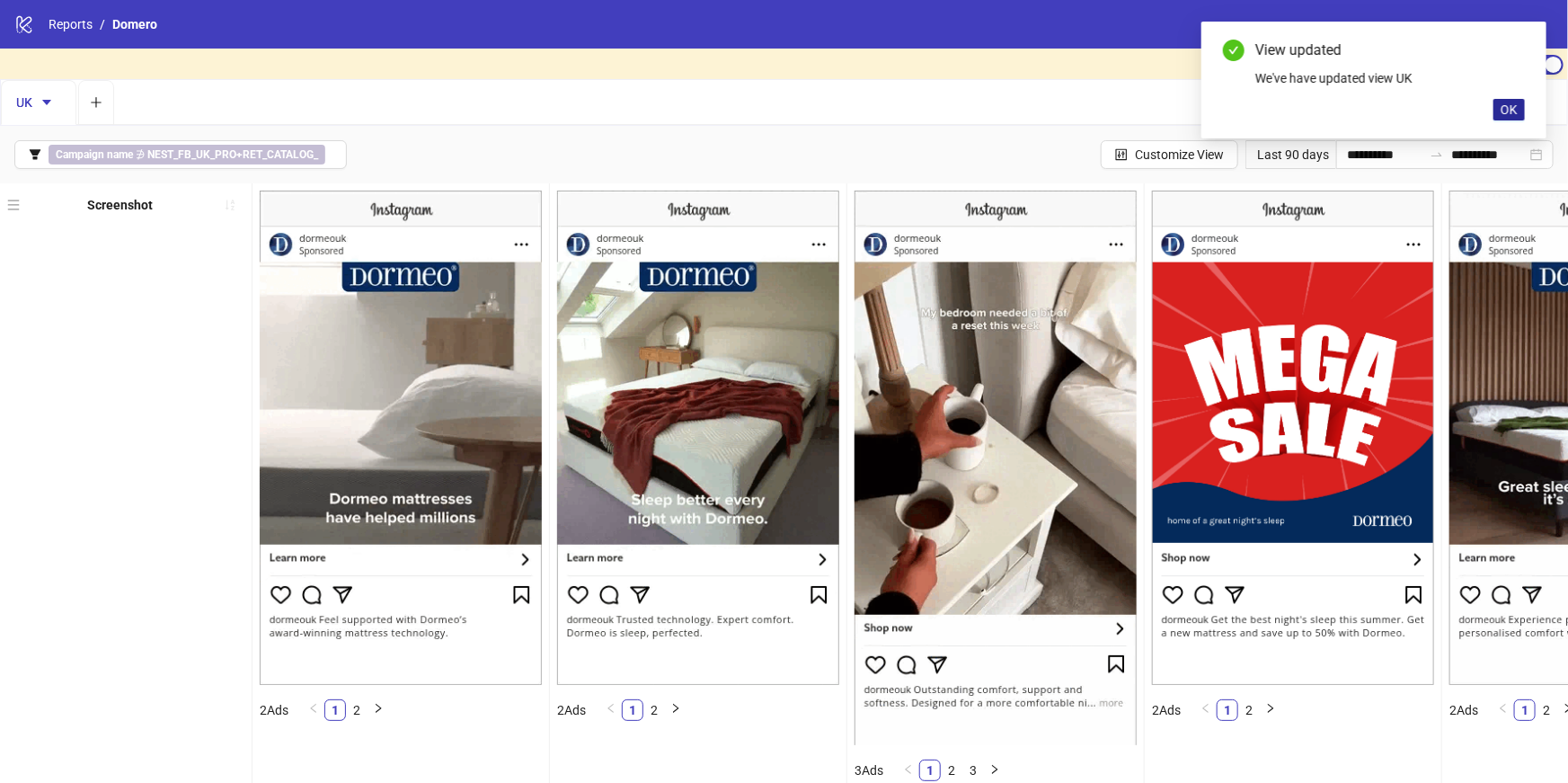
click at [1505, 111] on span "OK" at bounding box center [1509, 110] width 17 height 15
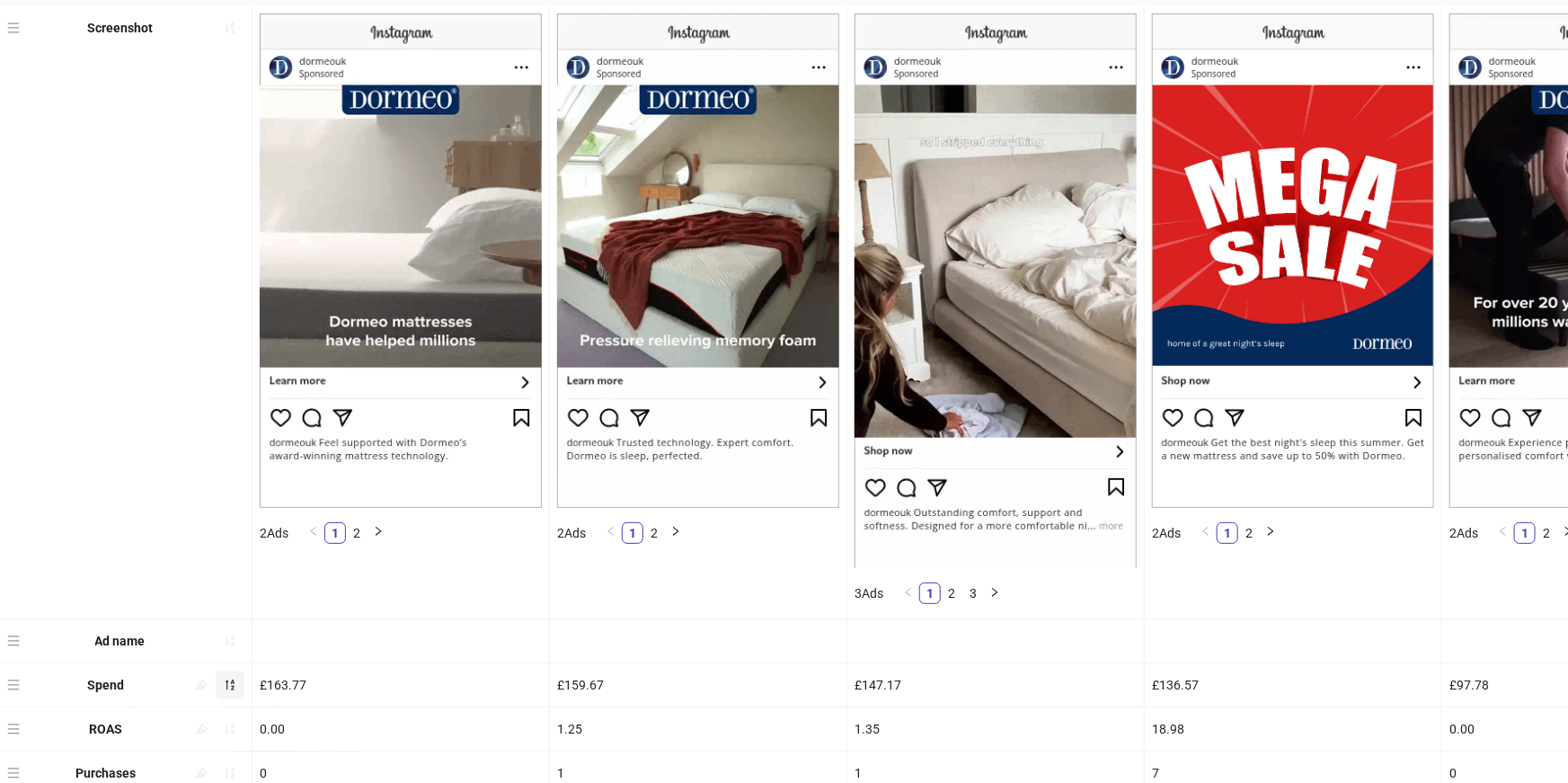
scroll to position [349, 0]
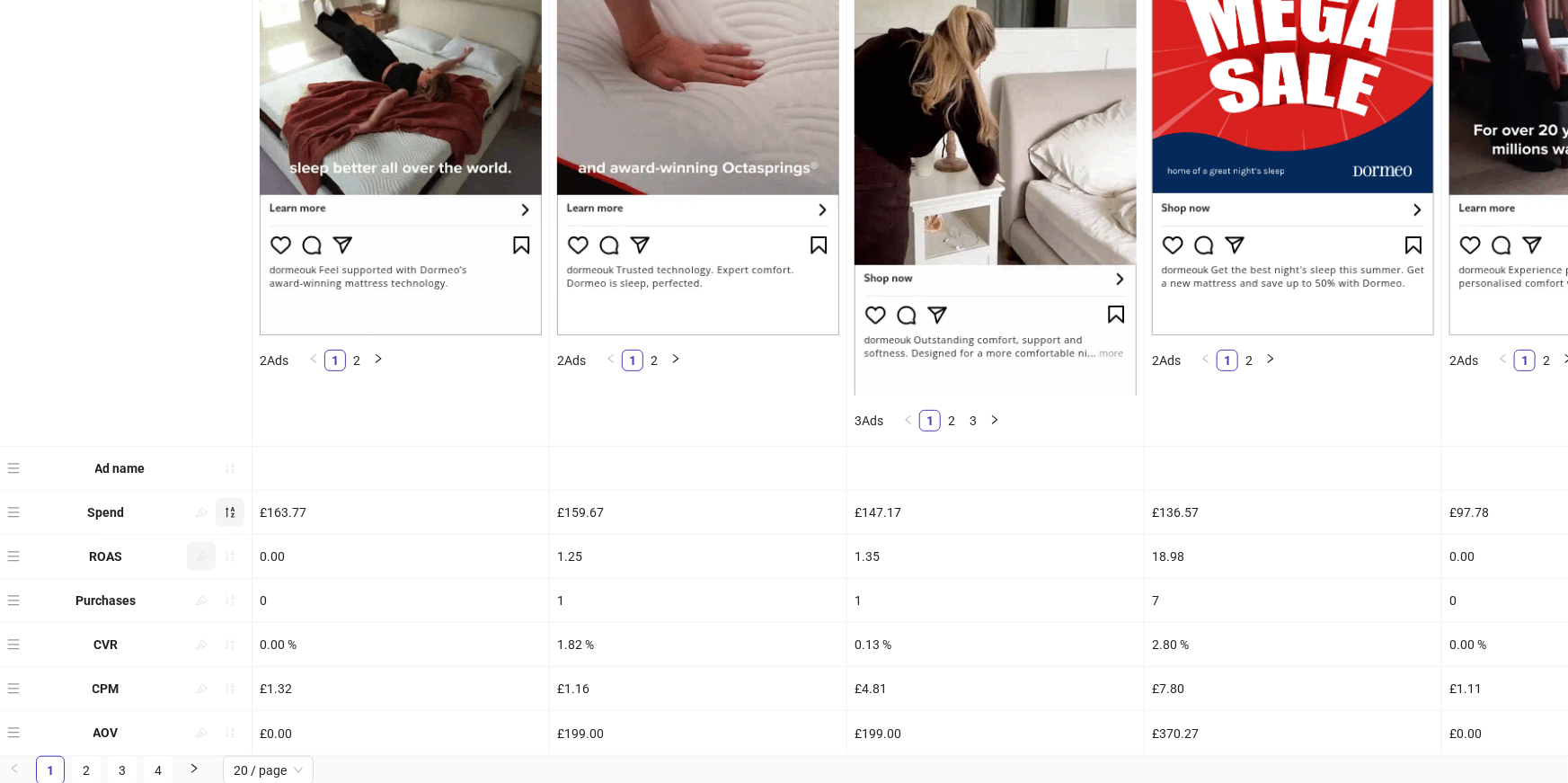
click at [211, 553] on button "button" at bounding box center [201, 556] width 29 height 29
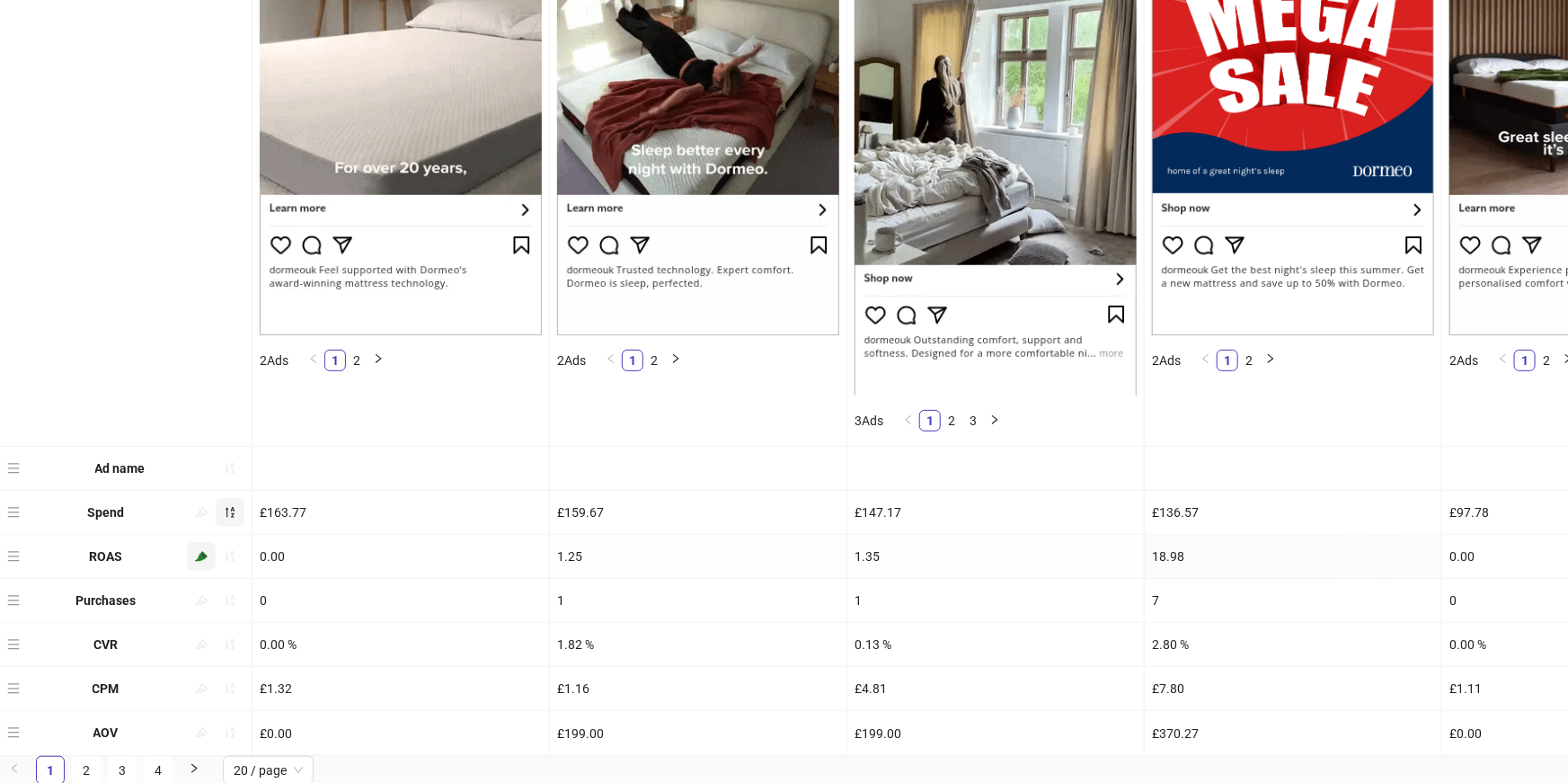
click at [205, 554] on icon "highlight" at bounding box center [202, 556] width 9 height 7
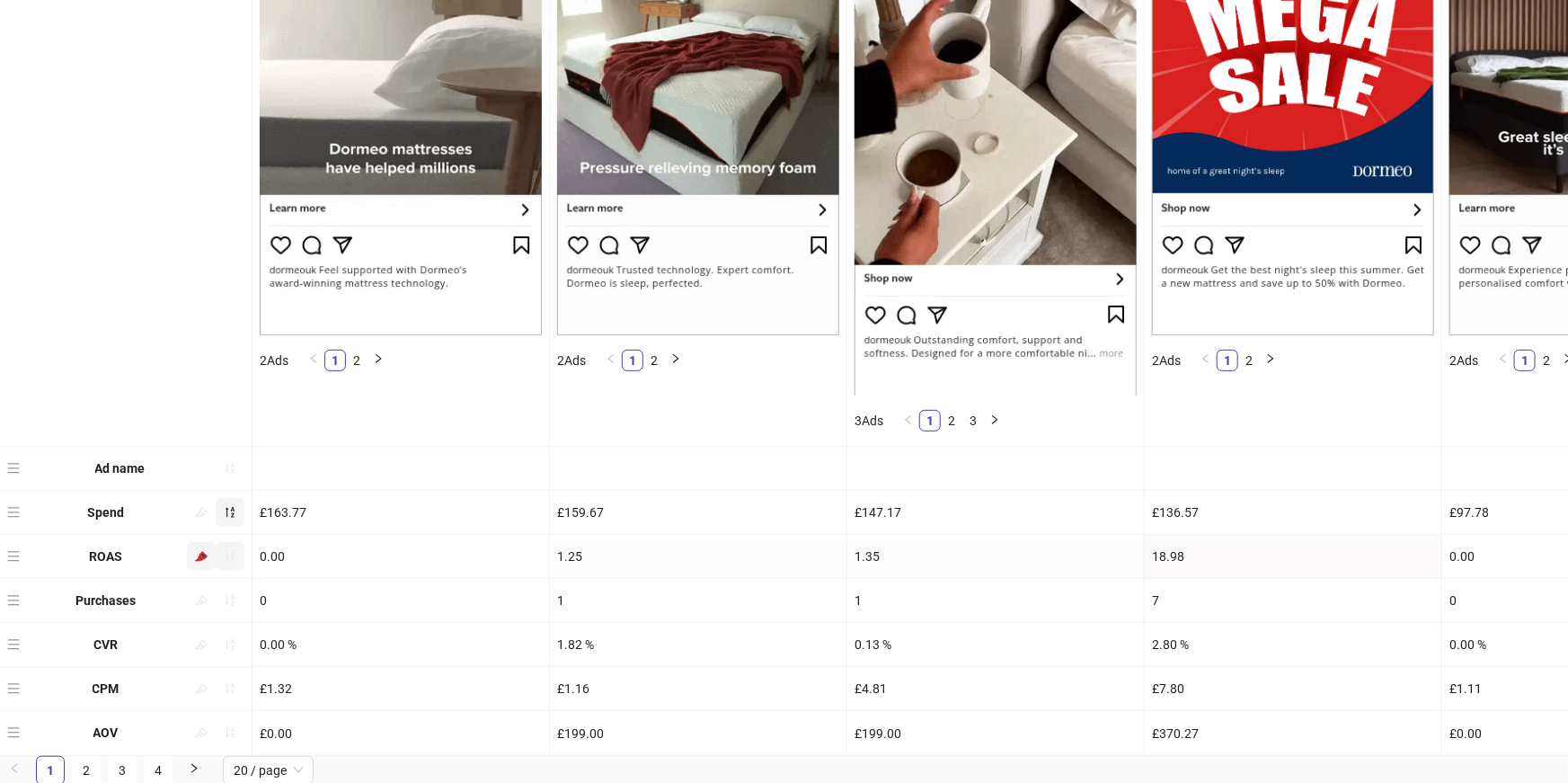
click at [236, 554] on button "button" at bounding box center [230, 556] width 29 height 29
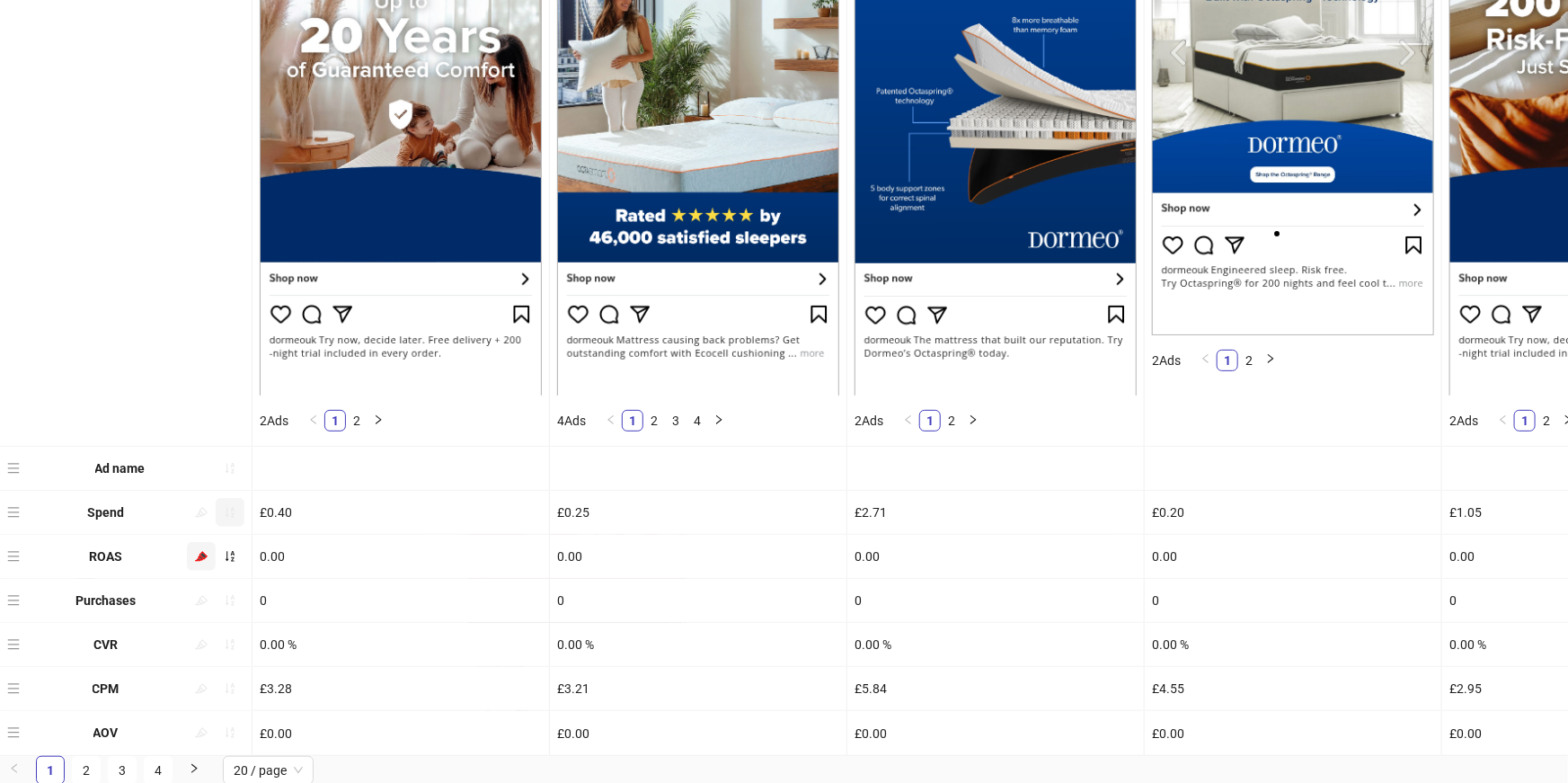
click at [201, 558] on icon "highlight" at bounding box center [201, 555] width 13 height 10
click at [239, 559] on button "button" at bounding box center [230, 556] width 29 height 29
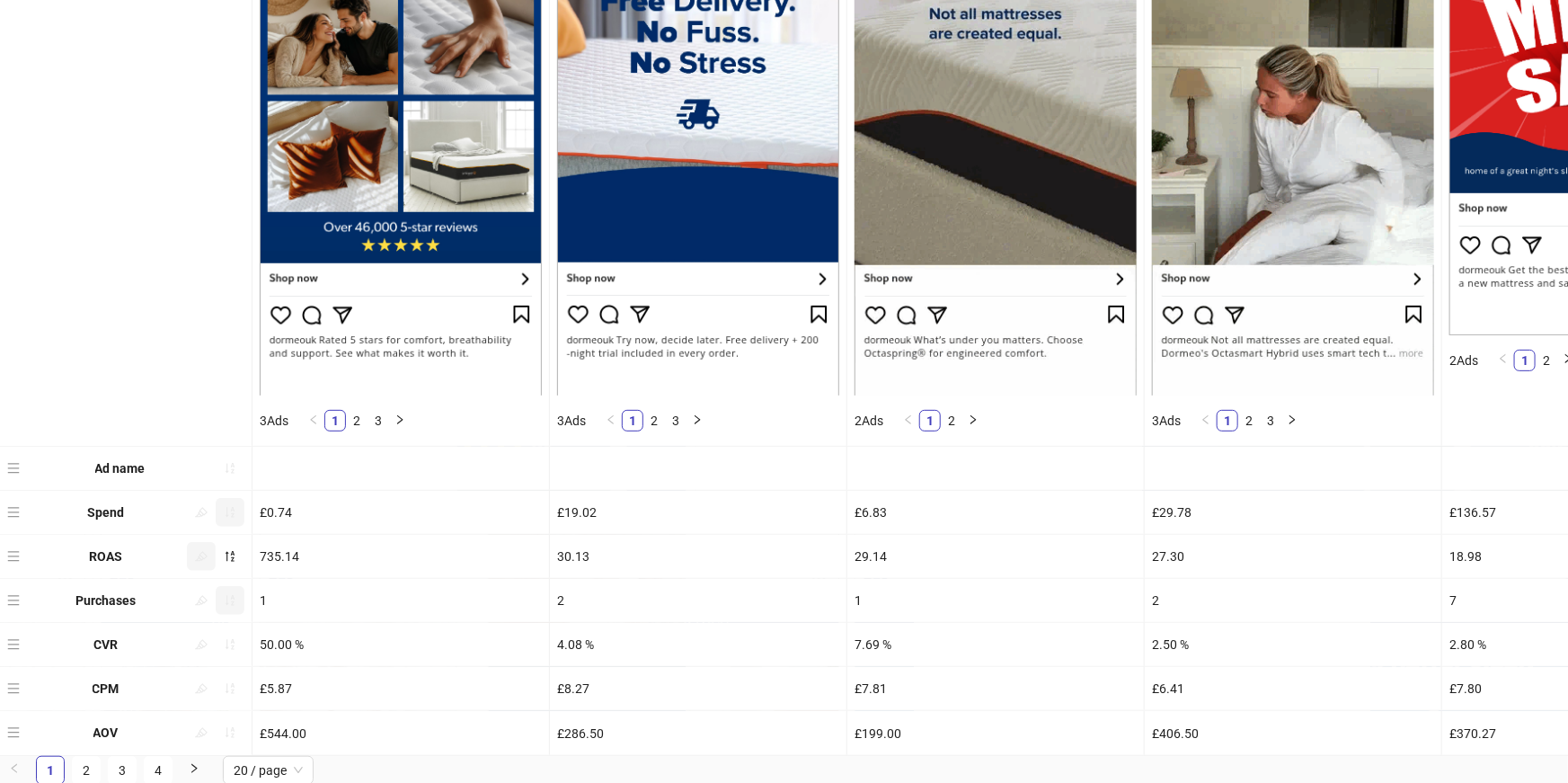
click at [239, 607] on button "button" at bounding box center [230, 601] width 29 height 29
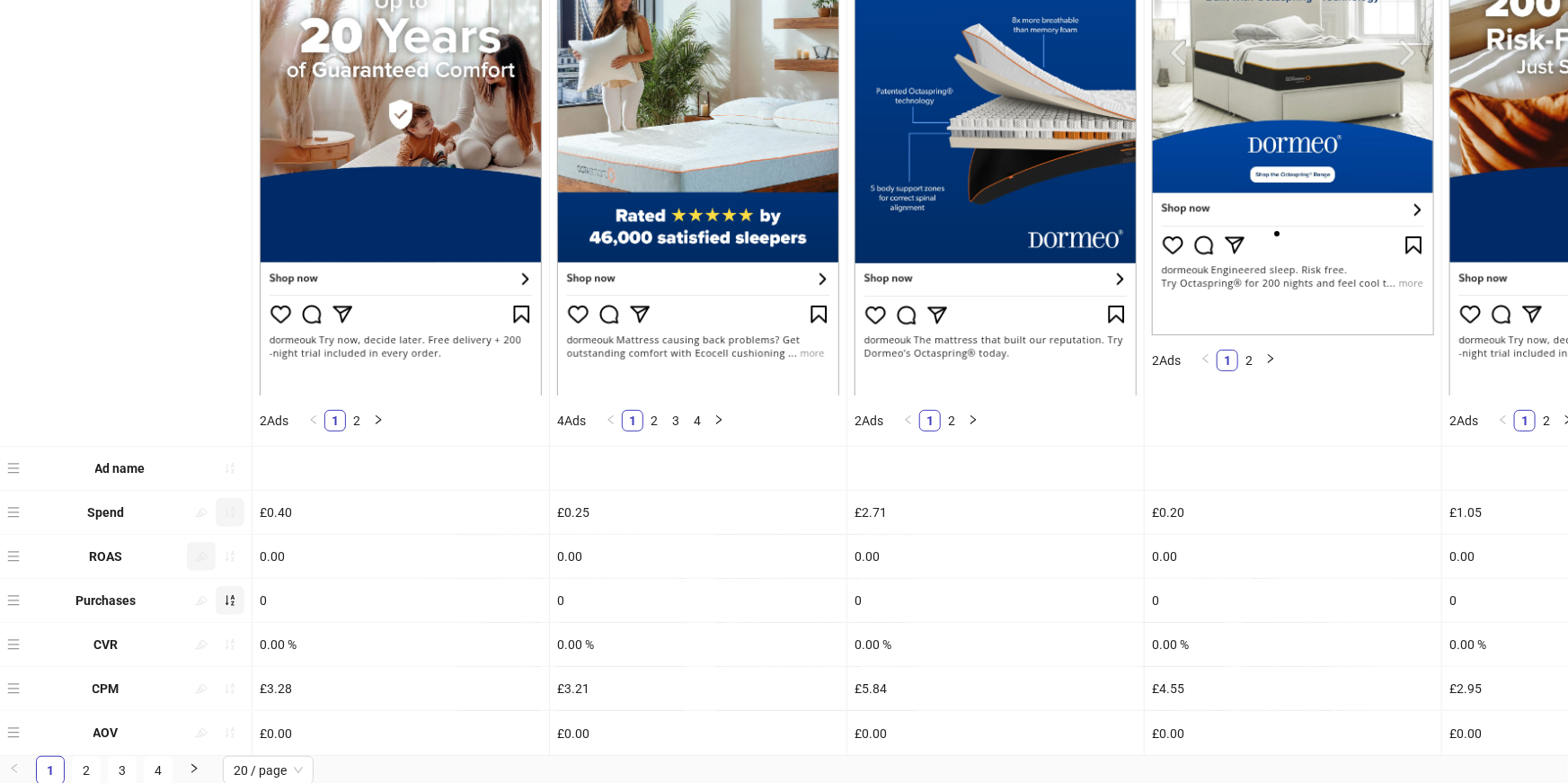
click at [239, 607] on button "button" at bounding box center [230, 601] width 29 height 29
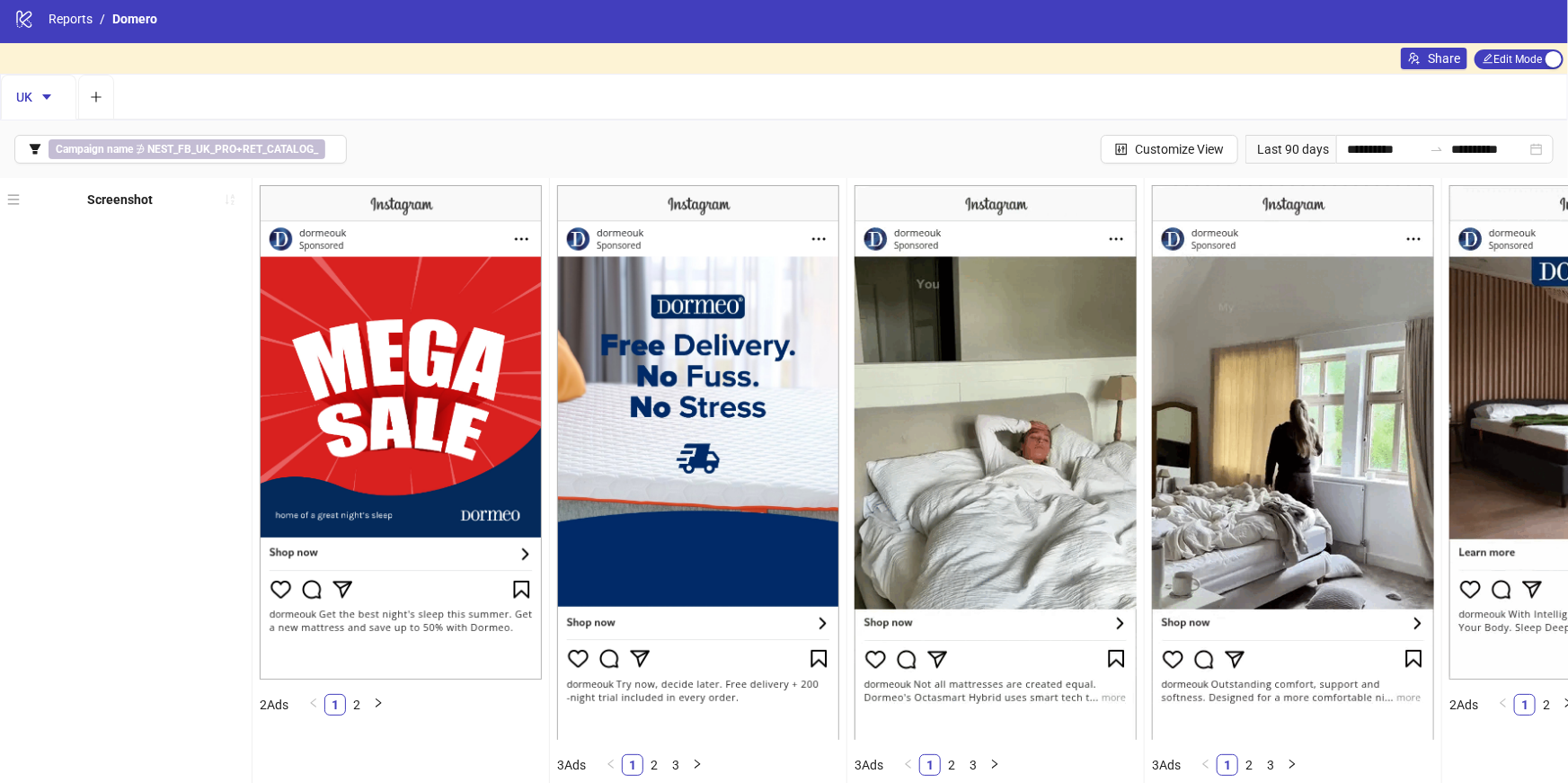
scroll to position [0, 0]
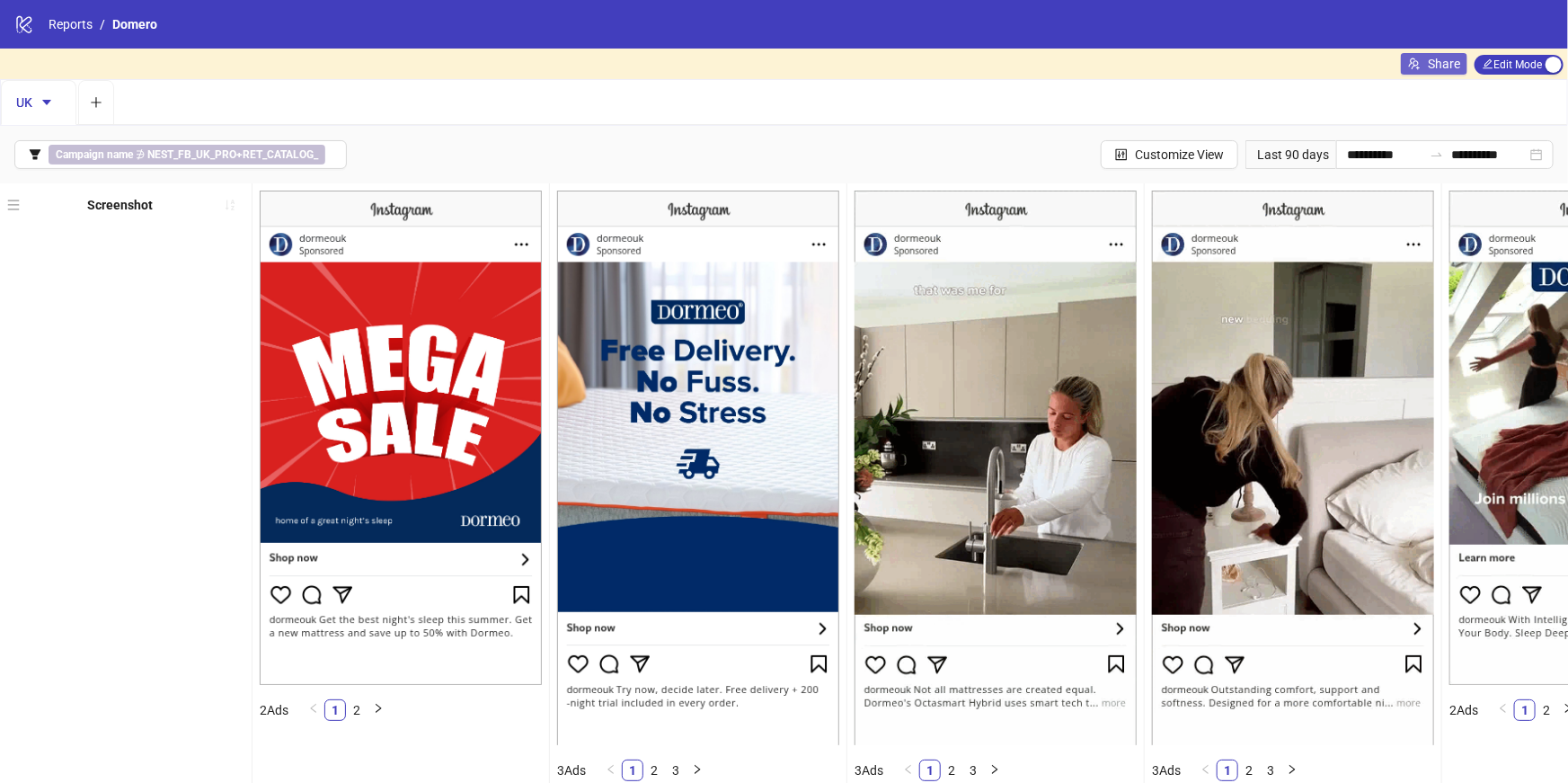
click at [1444, 64] on span "Share" at bounding box center [1445, 64] width 33 height 15
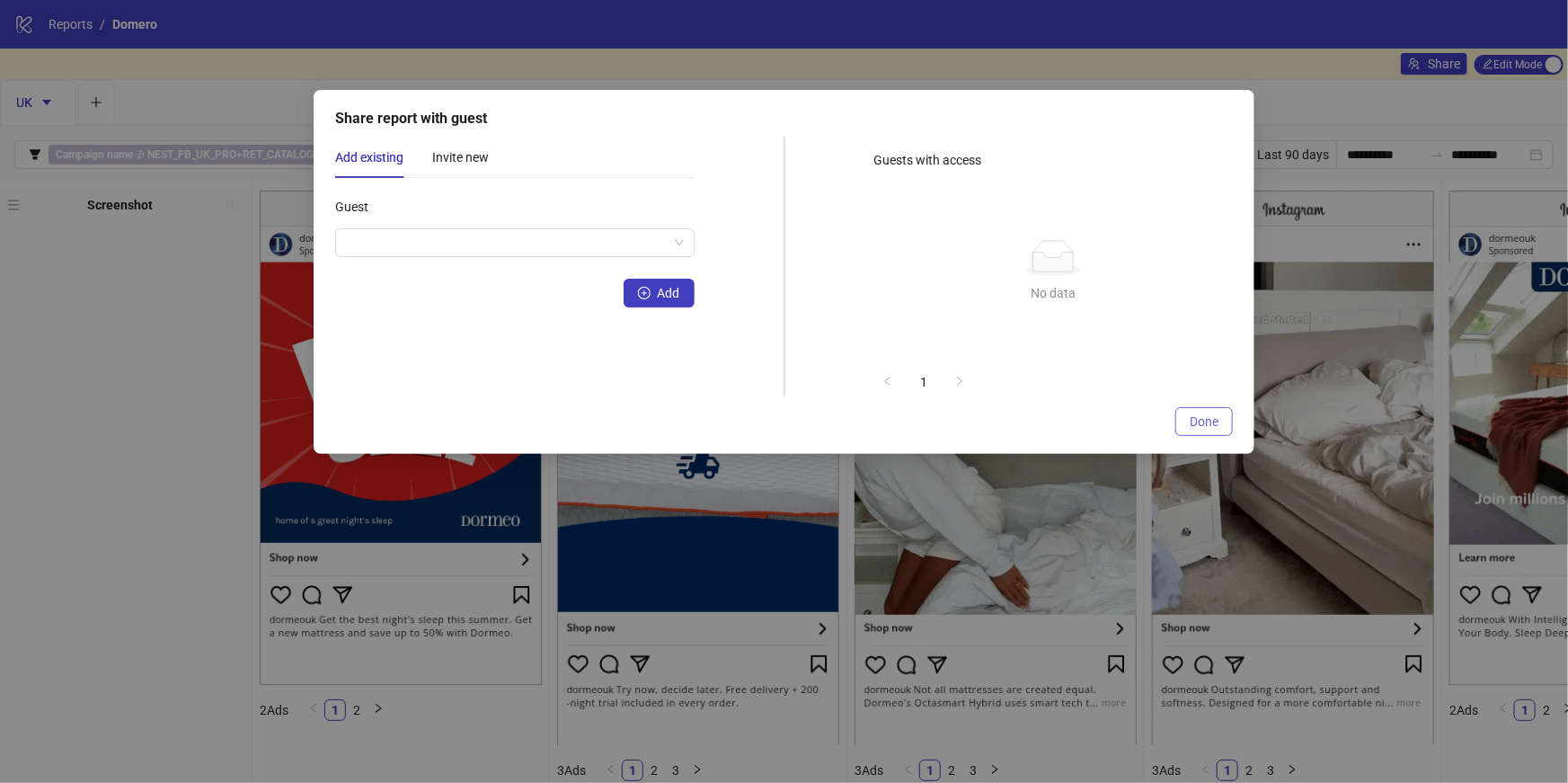
click at [1194, 416] on span "Done" at bounding box center [1204, 422] width 29 height 15
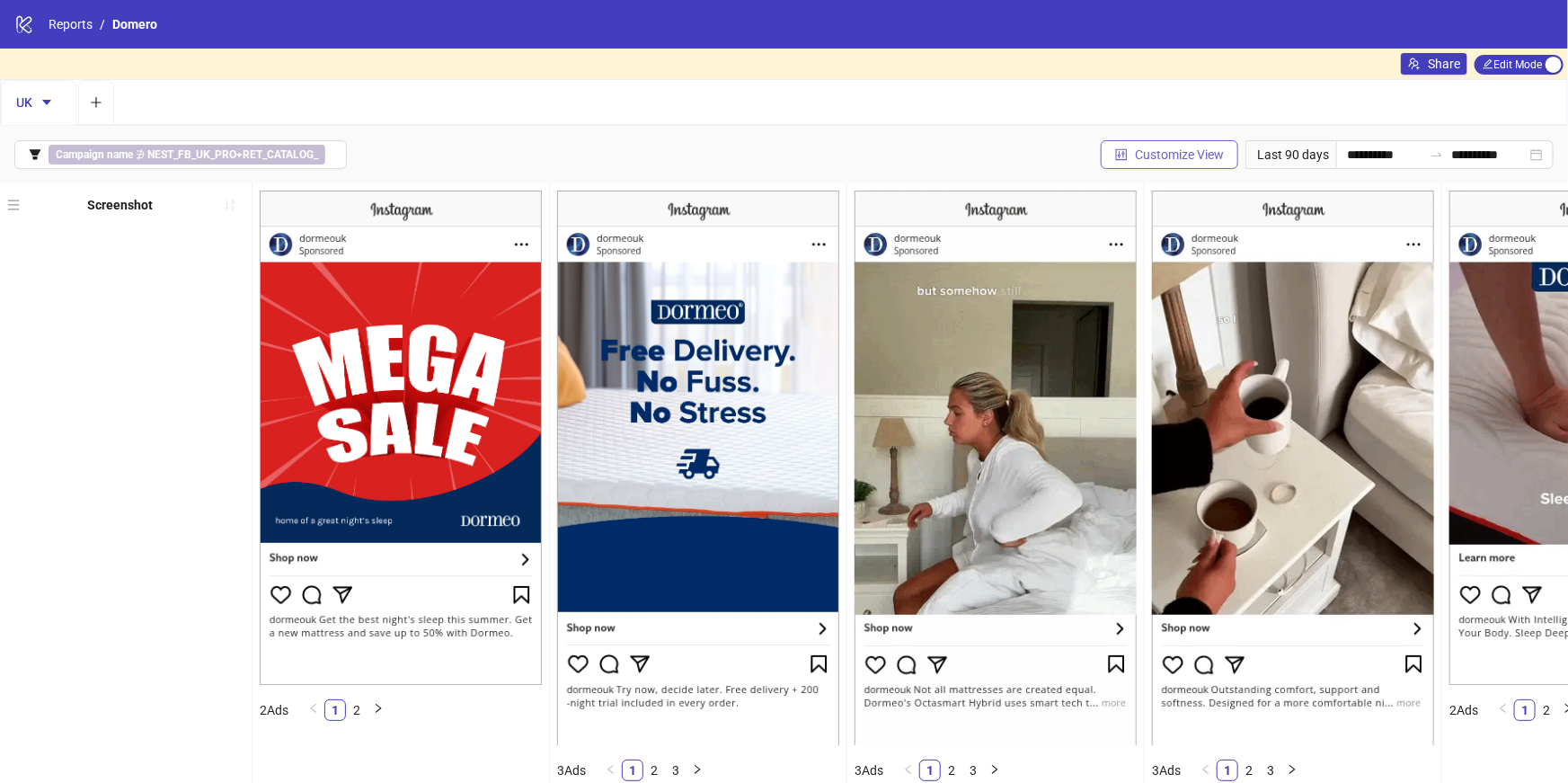
click at [1152, 162] on button "Customize View" at bounding box center [1170, 155] width 138 height 29
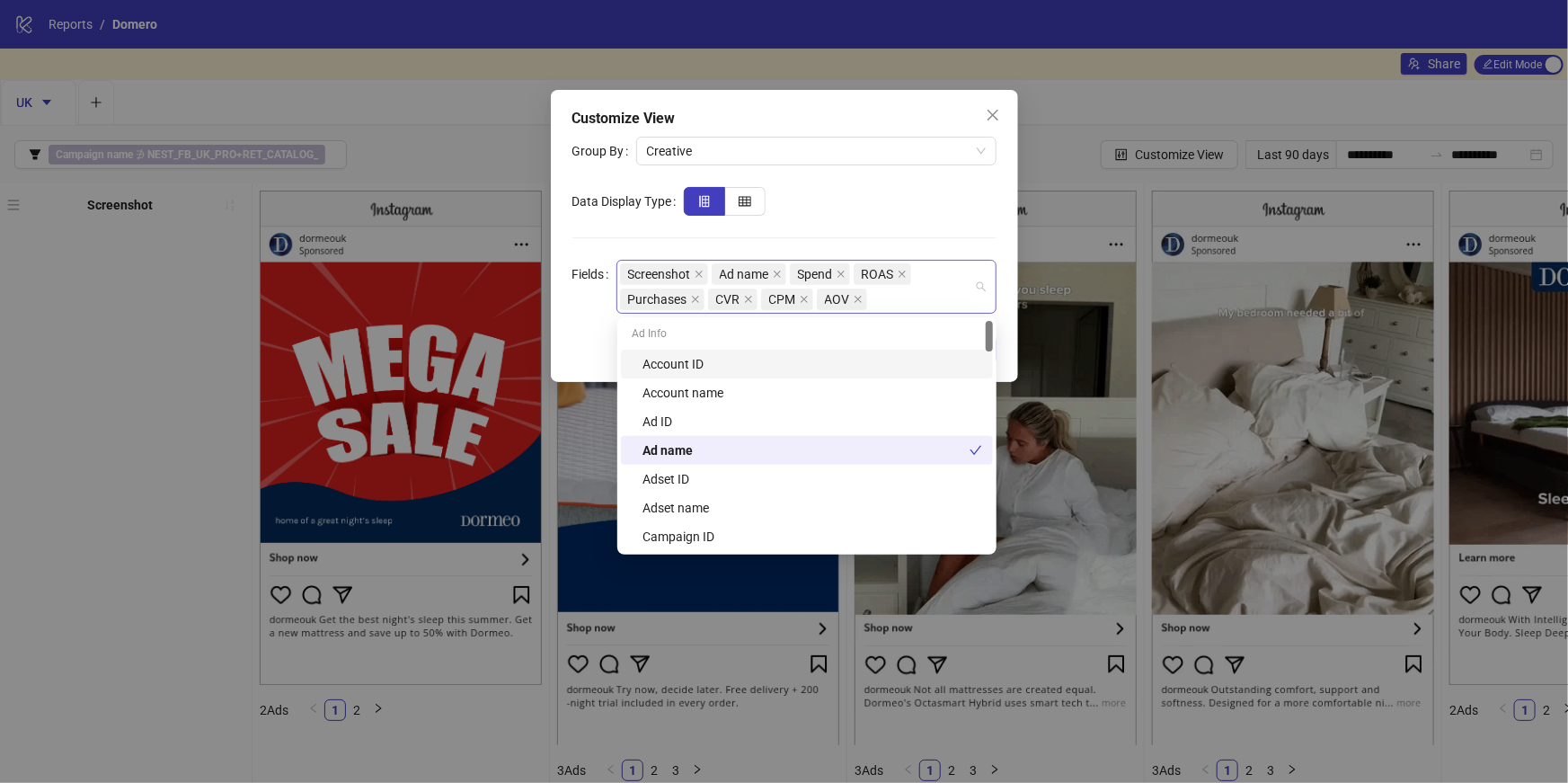
click at [900, 296] on div "Screenshot Ad name Spend ROAS Purchases CVR CPM AOV" at bounding box center [797, 286] width 354 height 50
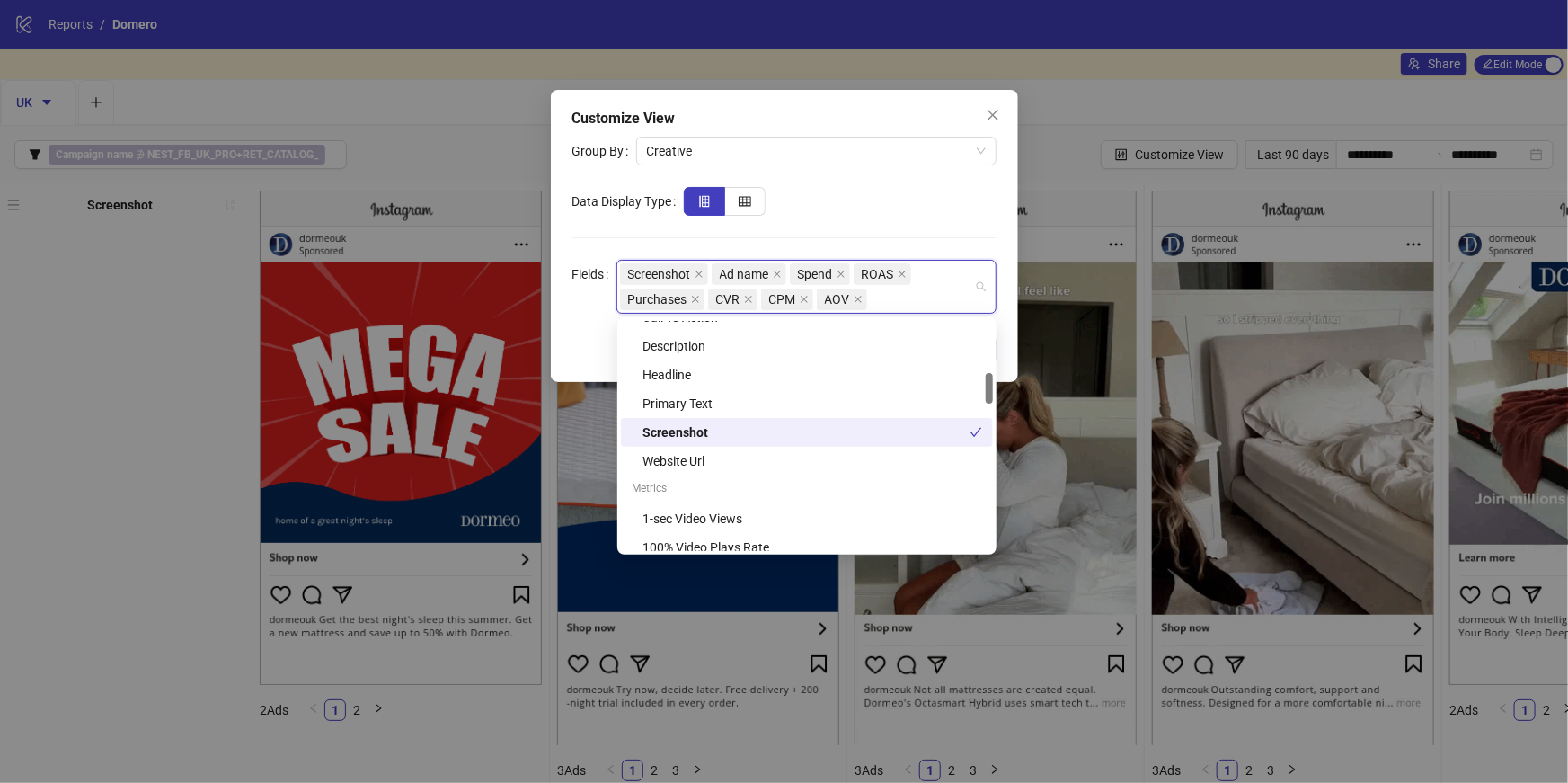
scroll to position [392, 0]
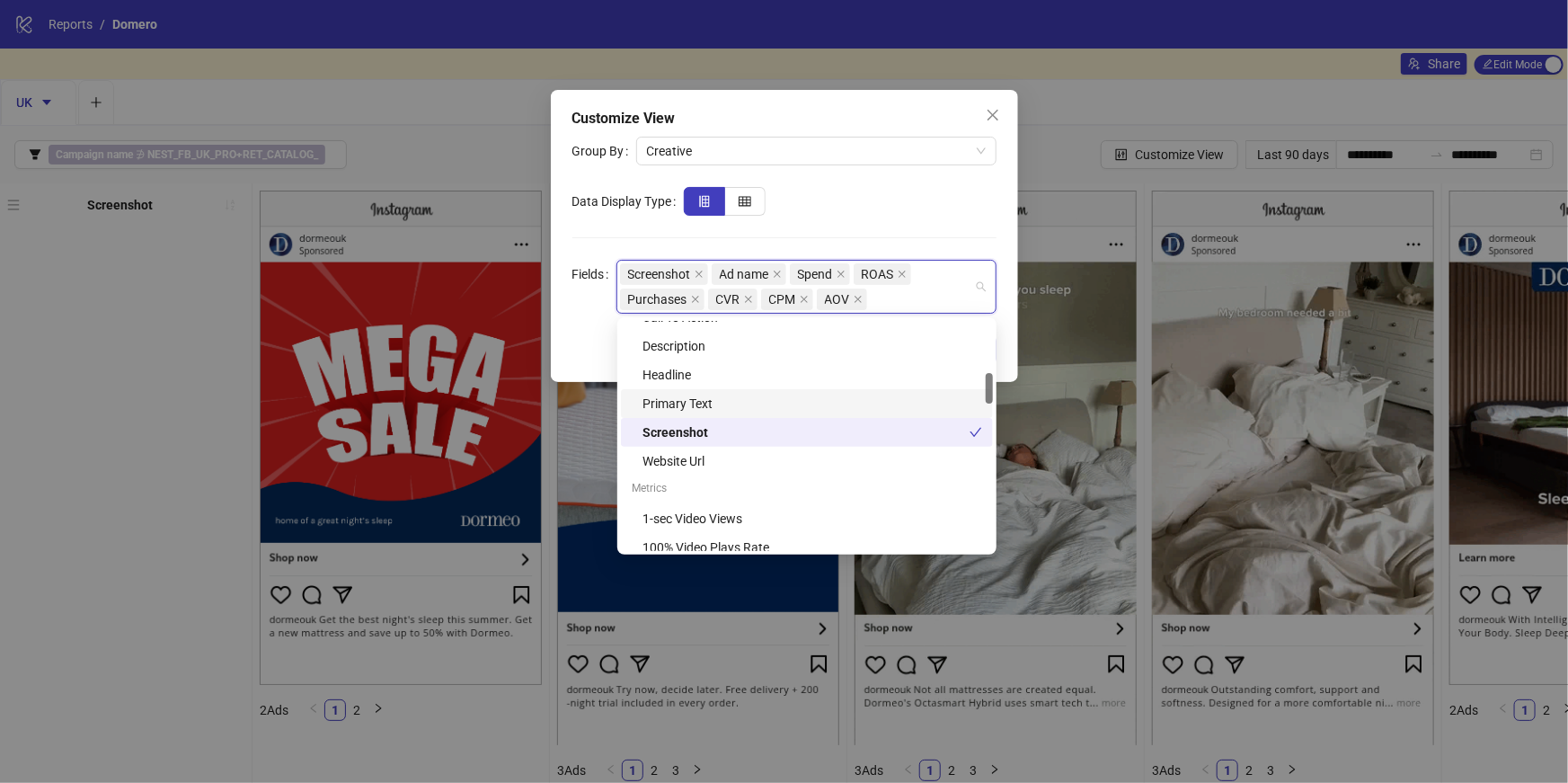
click at [667, 394] on div "Primary Text" at bounding box center [812, 404] width 339 height 20
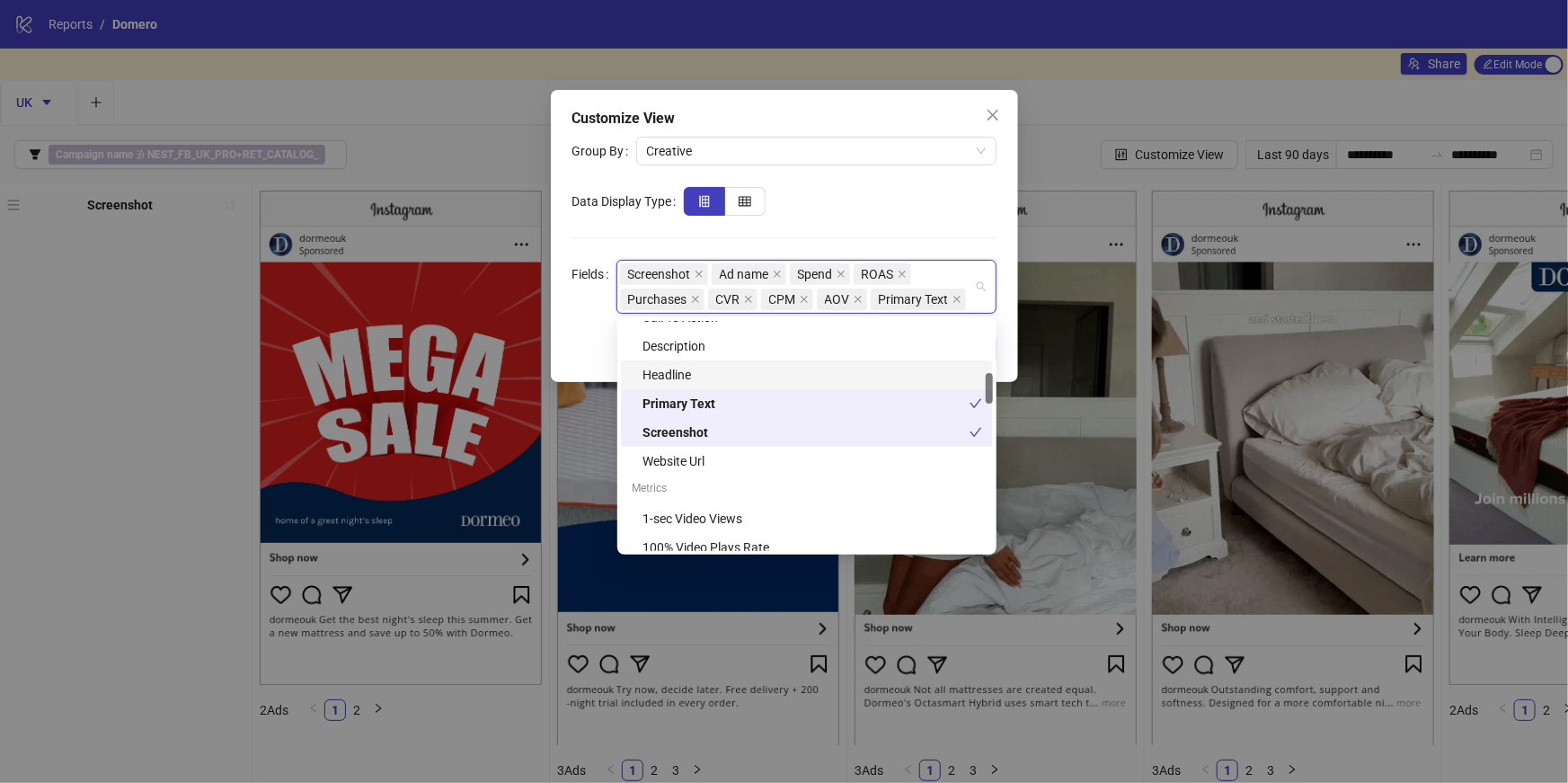
click at [665, 377] on div "Headline" at bounding box center [812, 375] width 339 height 20
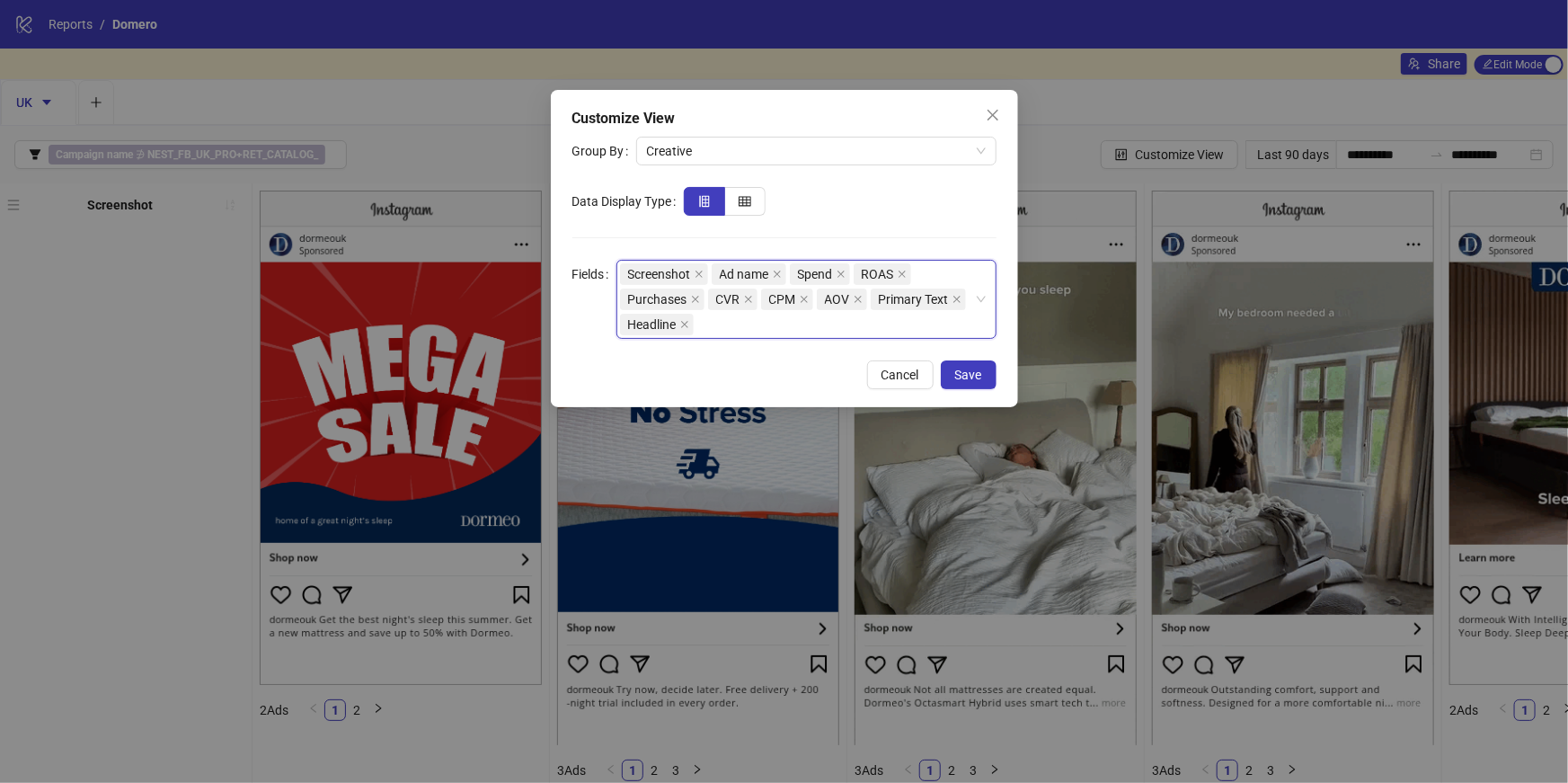
drag, startPoint x: 897, startPoint y: 310, endPoint x: 870, endPoint y: 300, distance: 28.8
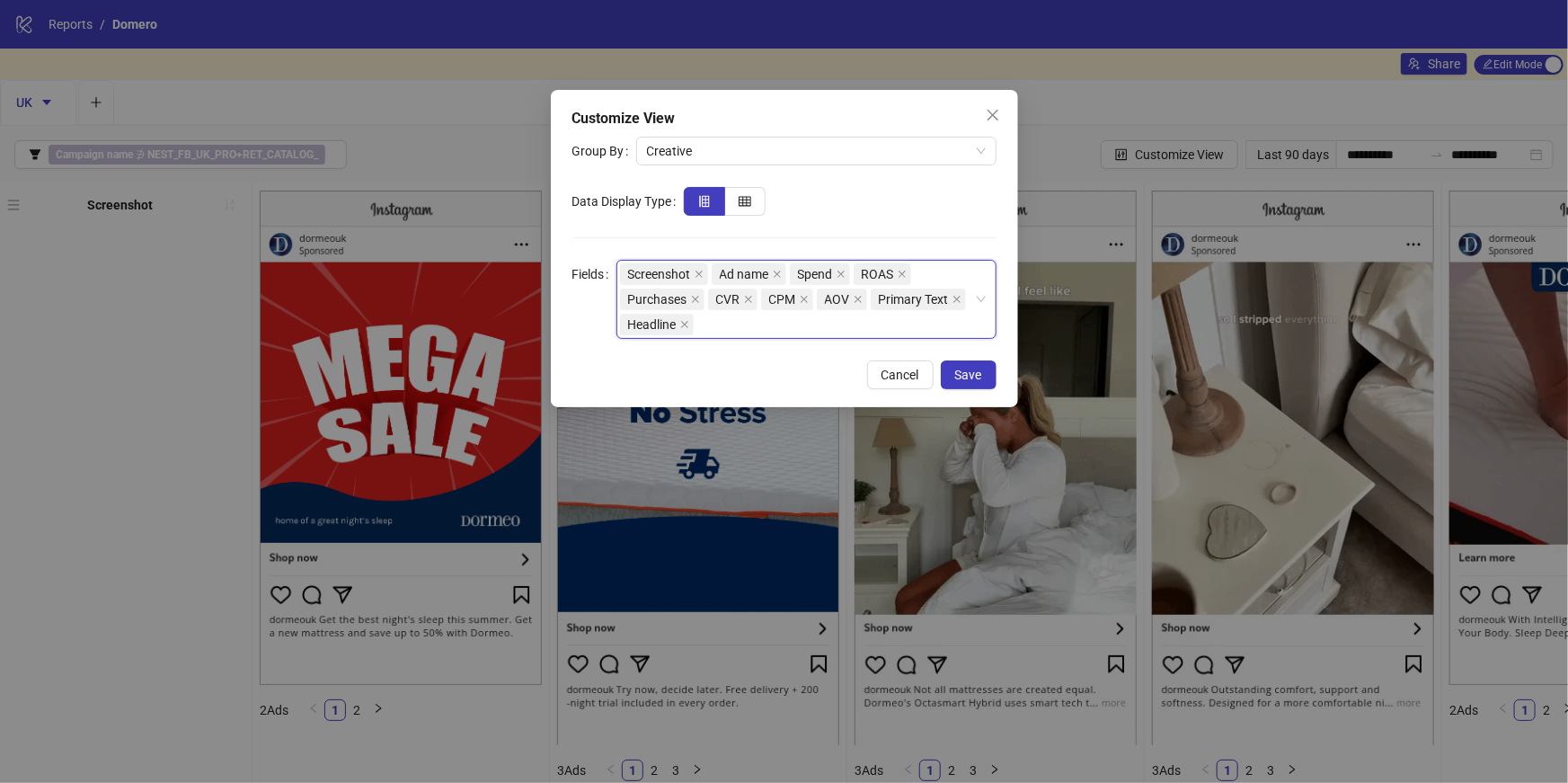
click at [871, 300] on div "Primary Text" at bounding box center [920, 299] width 99 height 25
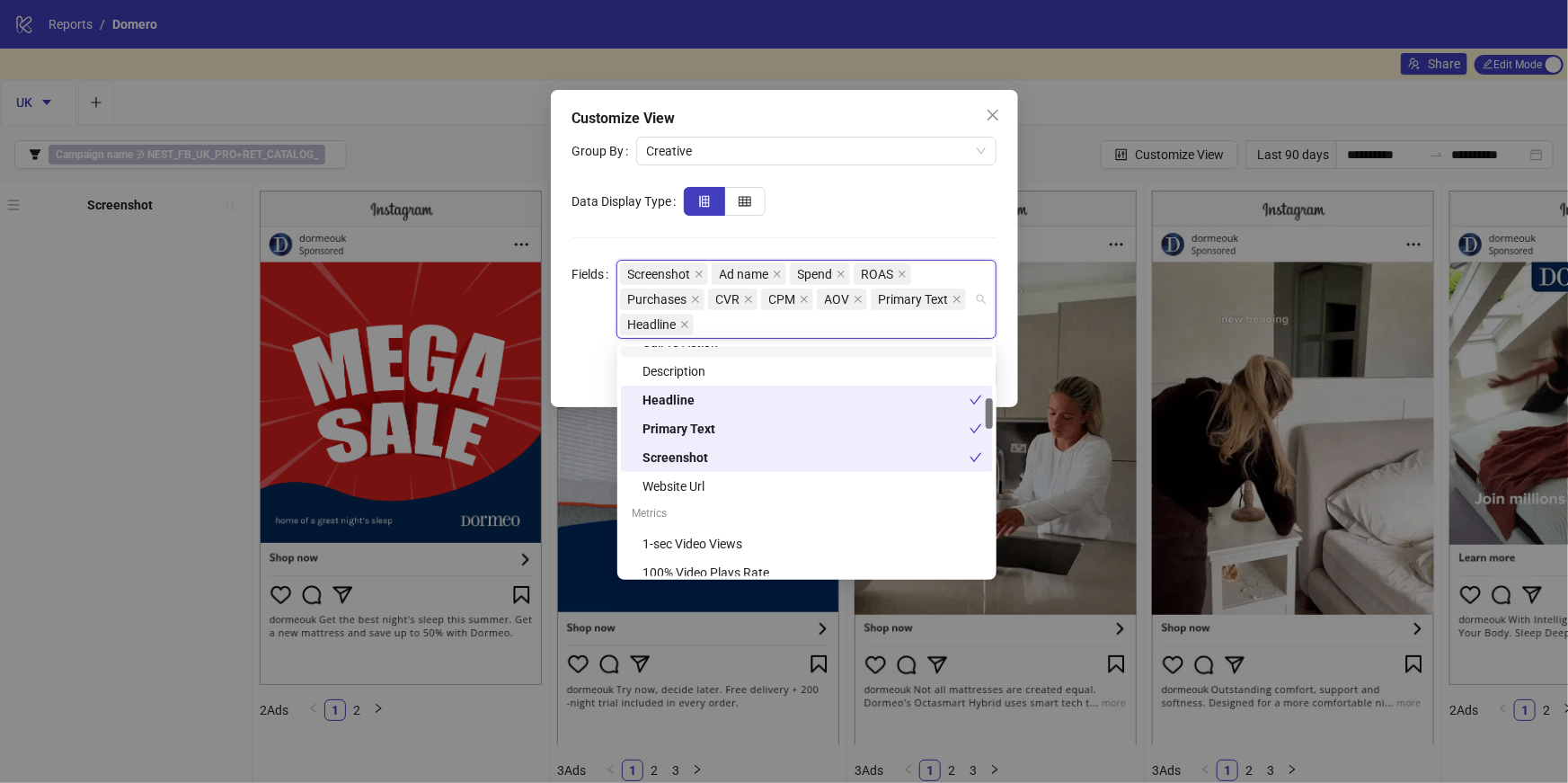
drag, startPoint x: 896, startPoint y: 300, endPoint x: 866, endPoint y: 299, distance: 30.0
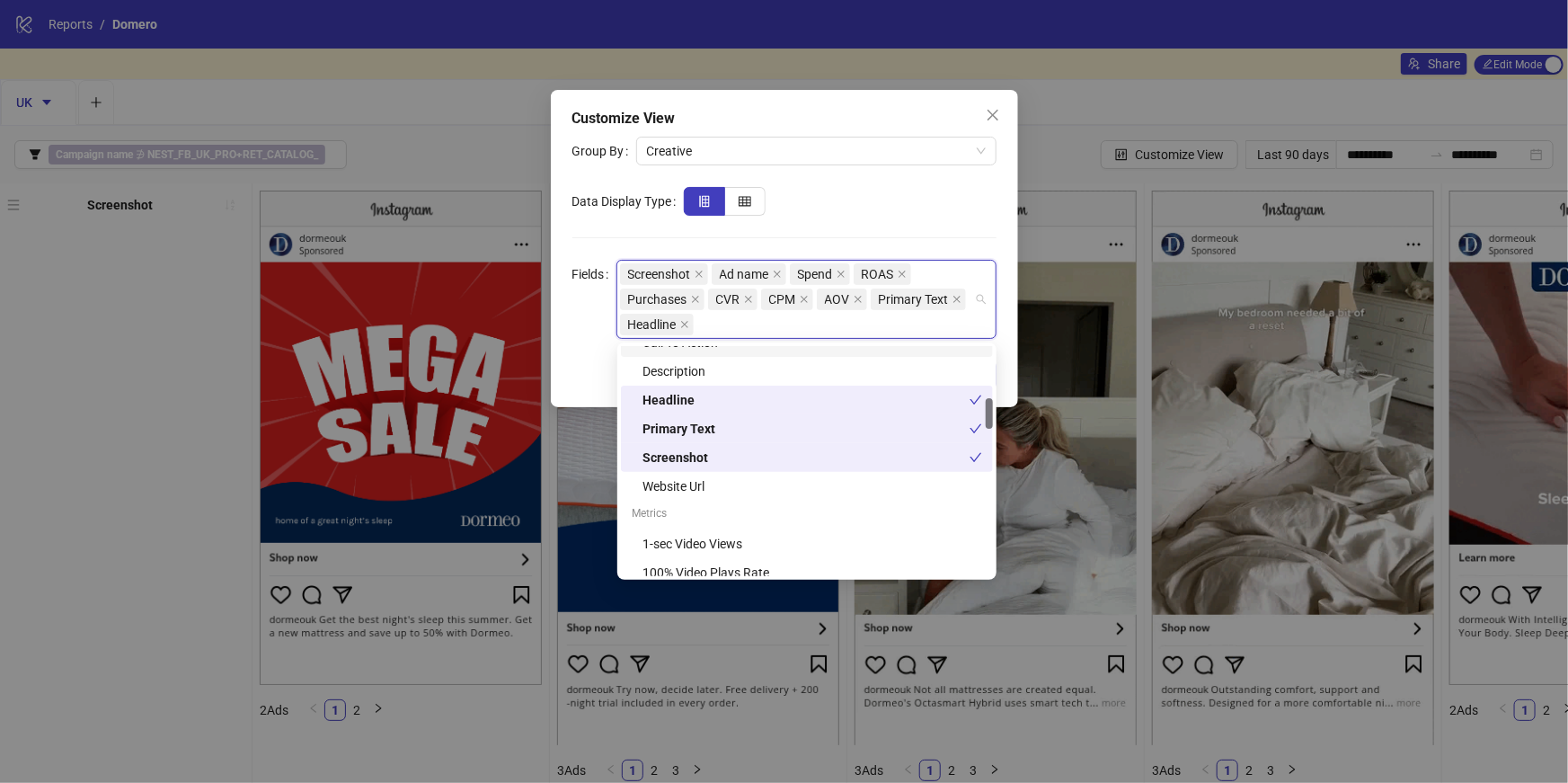
click at [866, 299] on div "Screenshot Ad name Spend ROAS Purchases CVR CPM AOV Primary Text Headline" at bounding box center [797, 299] width 354 height 75
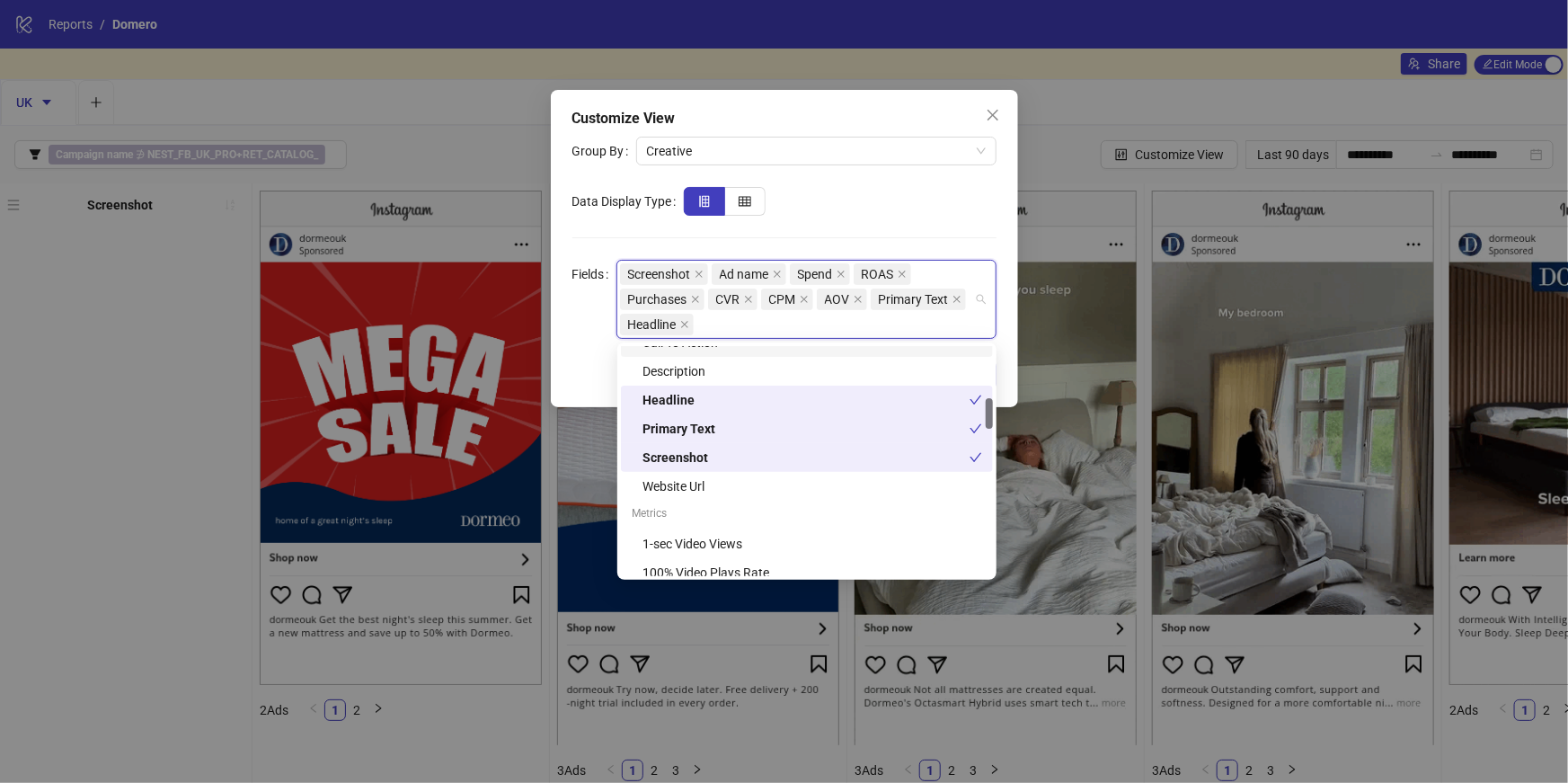
click at [921, 181] on form "Group By Creative Data Display Type Fields Screenshot Ad name Spend ROAS Purcha…" at bounding box center [784, 238] width 424 height 202
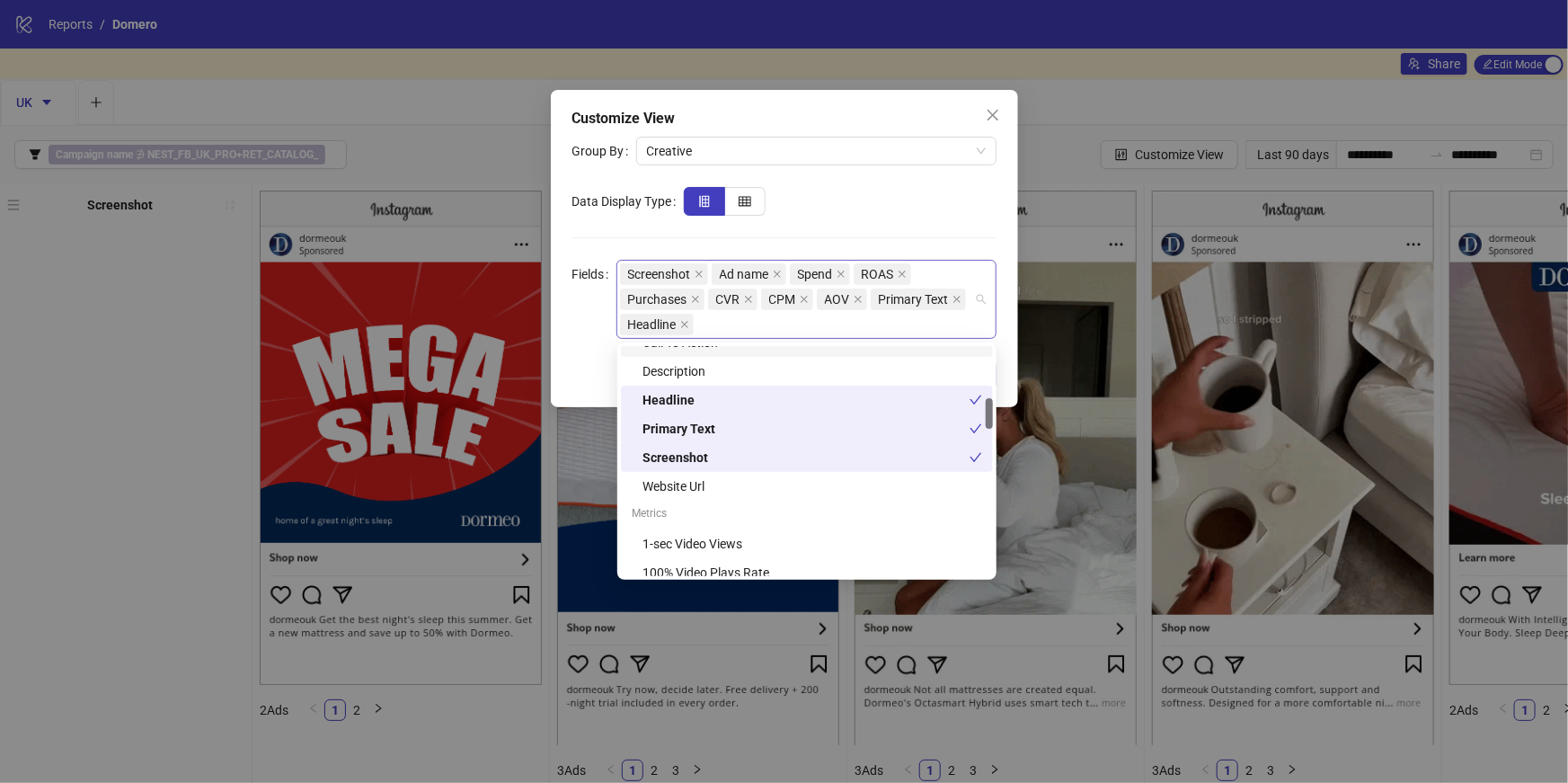
drag, startPoint x: 890, startPoint y: 308, endPoint x: 868, endPoint y: 302, distance: 22.8
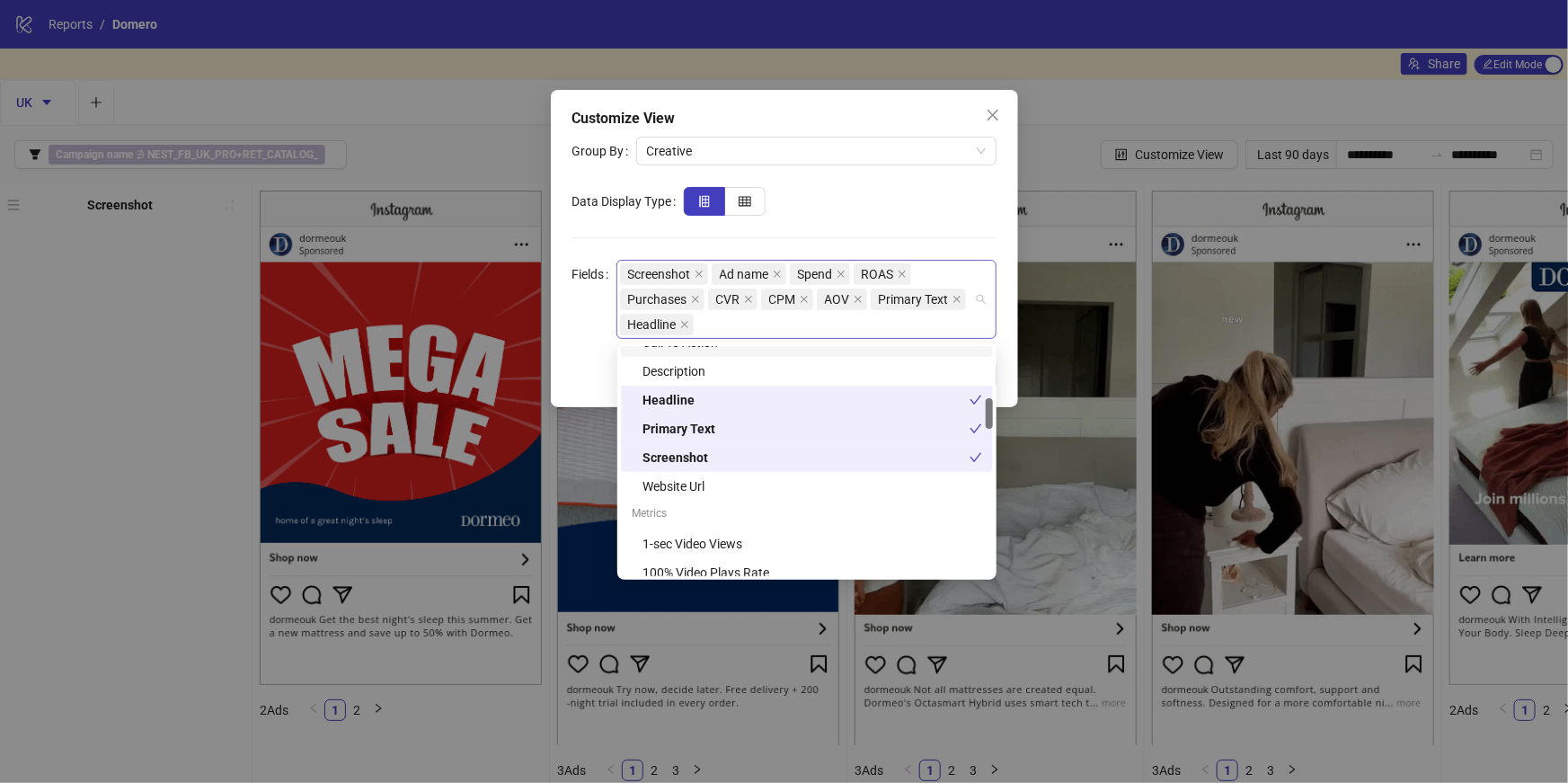
click at [868, 302] on div "Screenshot Ad name Spend ROAS Purchases CVR CPM AOV Primary Text Headline" at bounding box center [797, 299] width 354 height 75
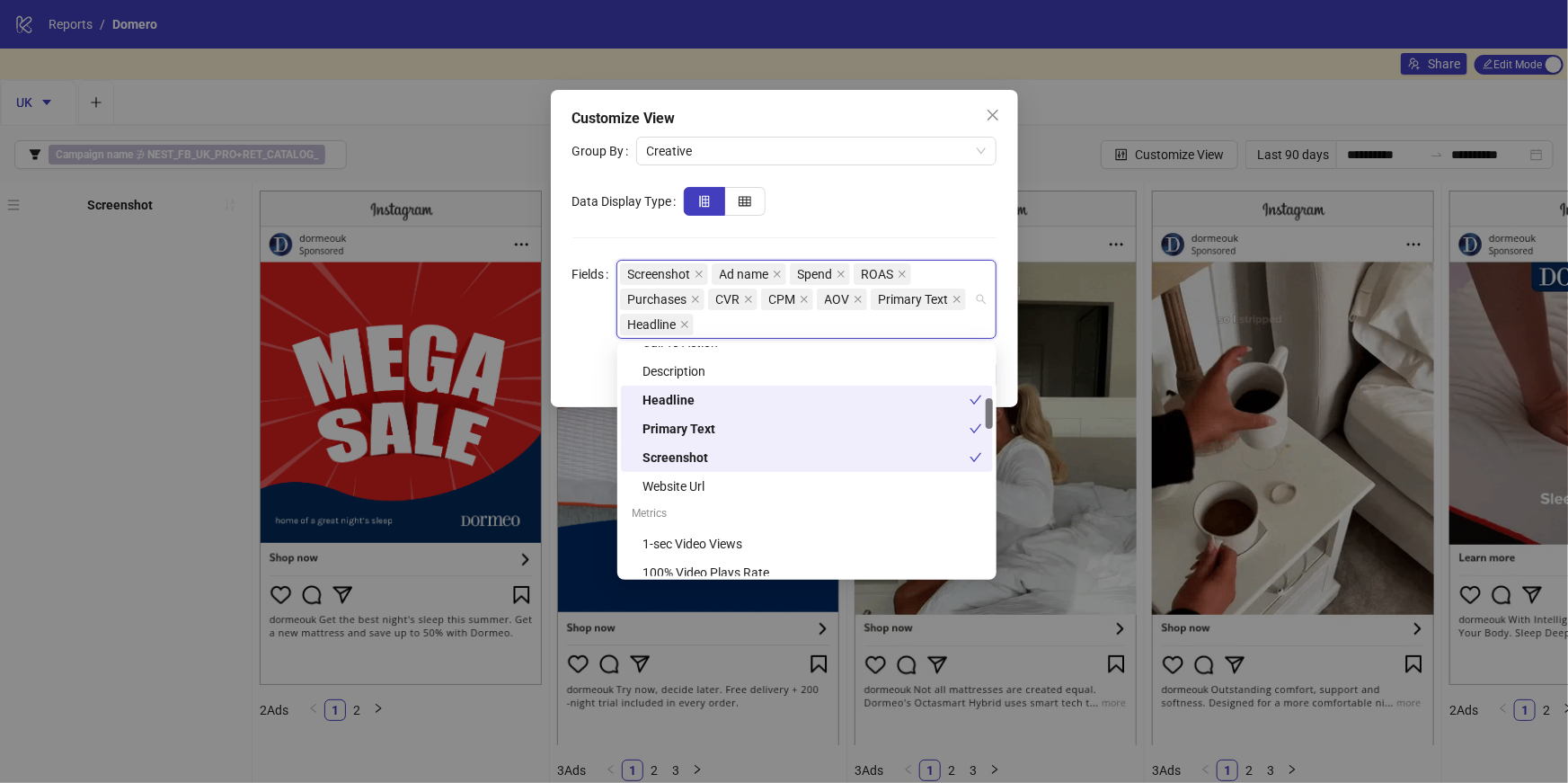
drag, startPoint x: 874, startPoint y: 406, endPoint x: 872, endPoint y: 391, distance: 15.1
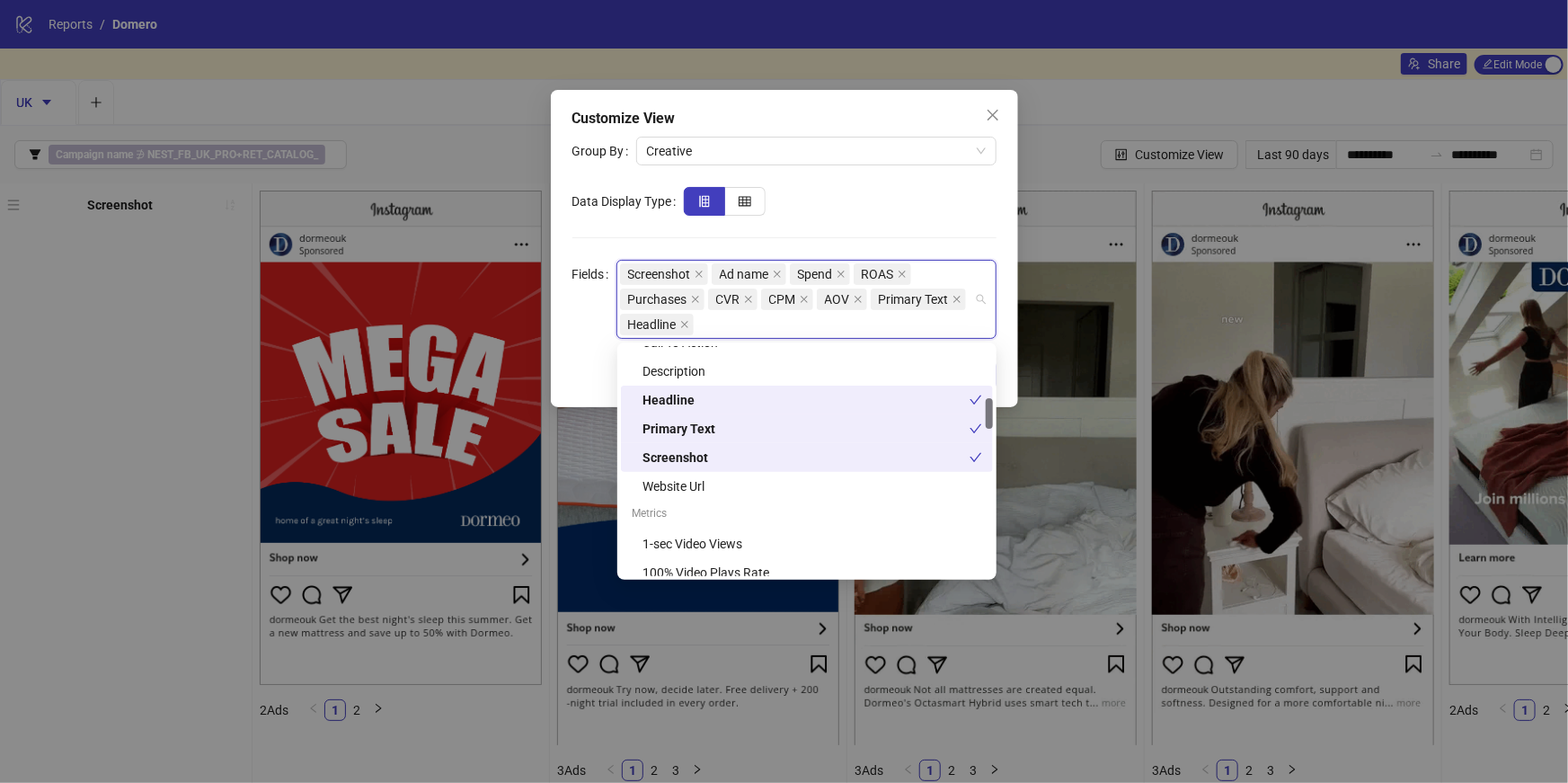
click at [872, 391] on div "Headline" at bounding box center [806, 400] width 328 height 20
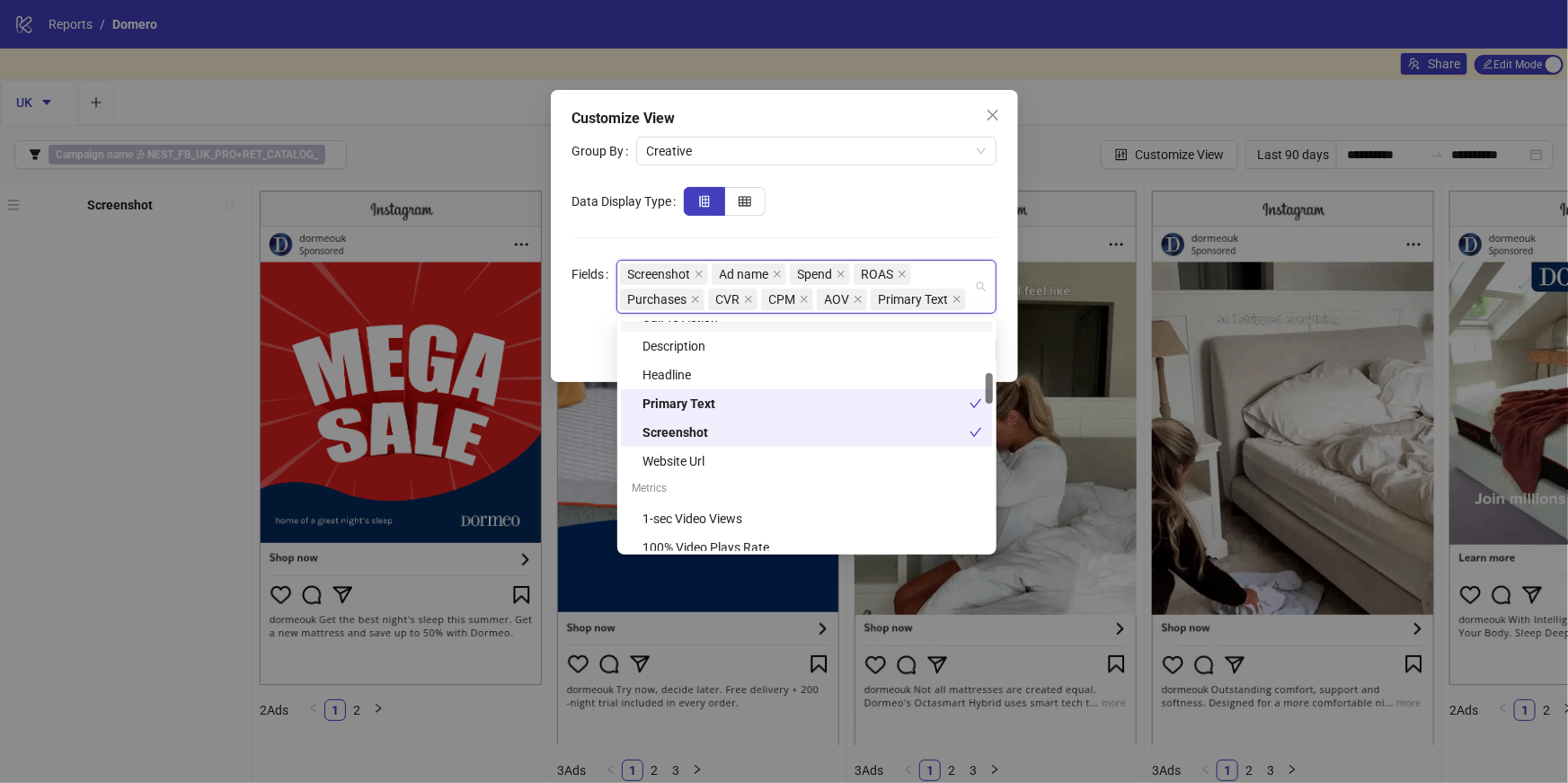
click at [880, 205] on div at bounding box center [840, 201] width 313 height 29
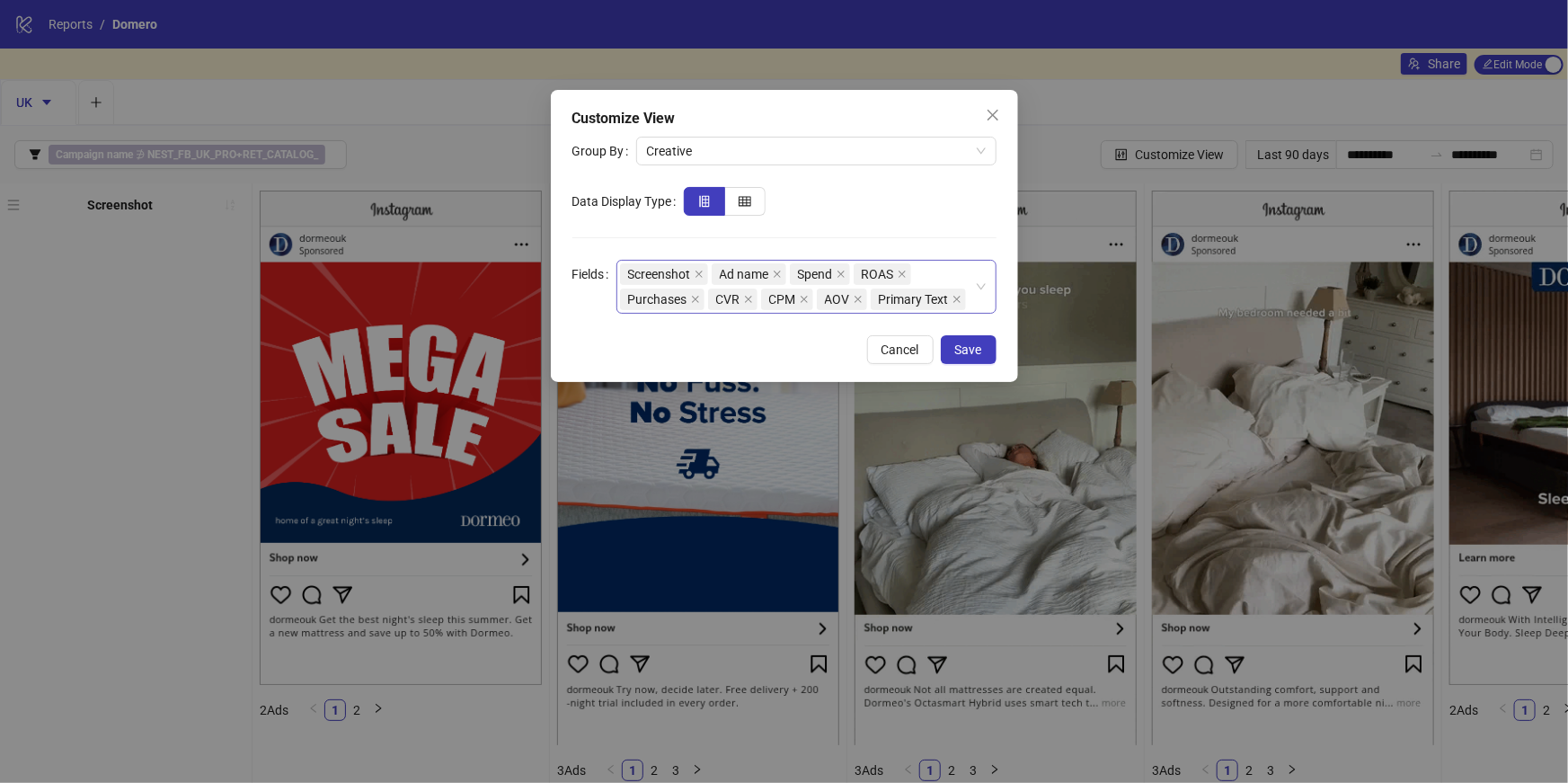
click at [963, 272] on div "Screenshot Ad name Spend ROAS Purchases CVR CPM AOV Primary Text" at bounding box center [797, 286] width 354 height 50
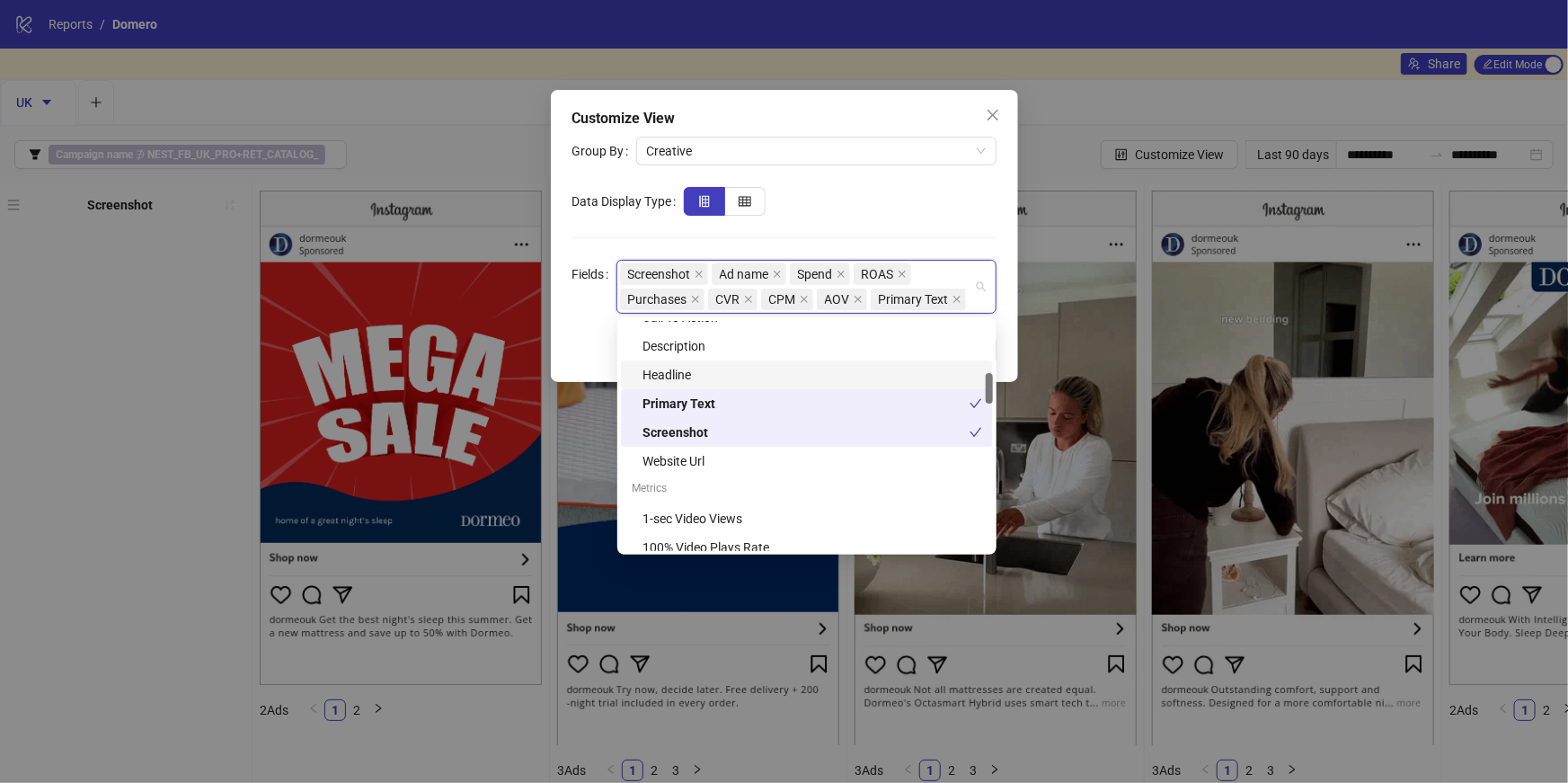
click at [694, 366] on div "Headline" at bounding box center [812, 375] width 339 height 20
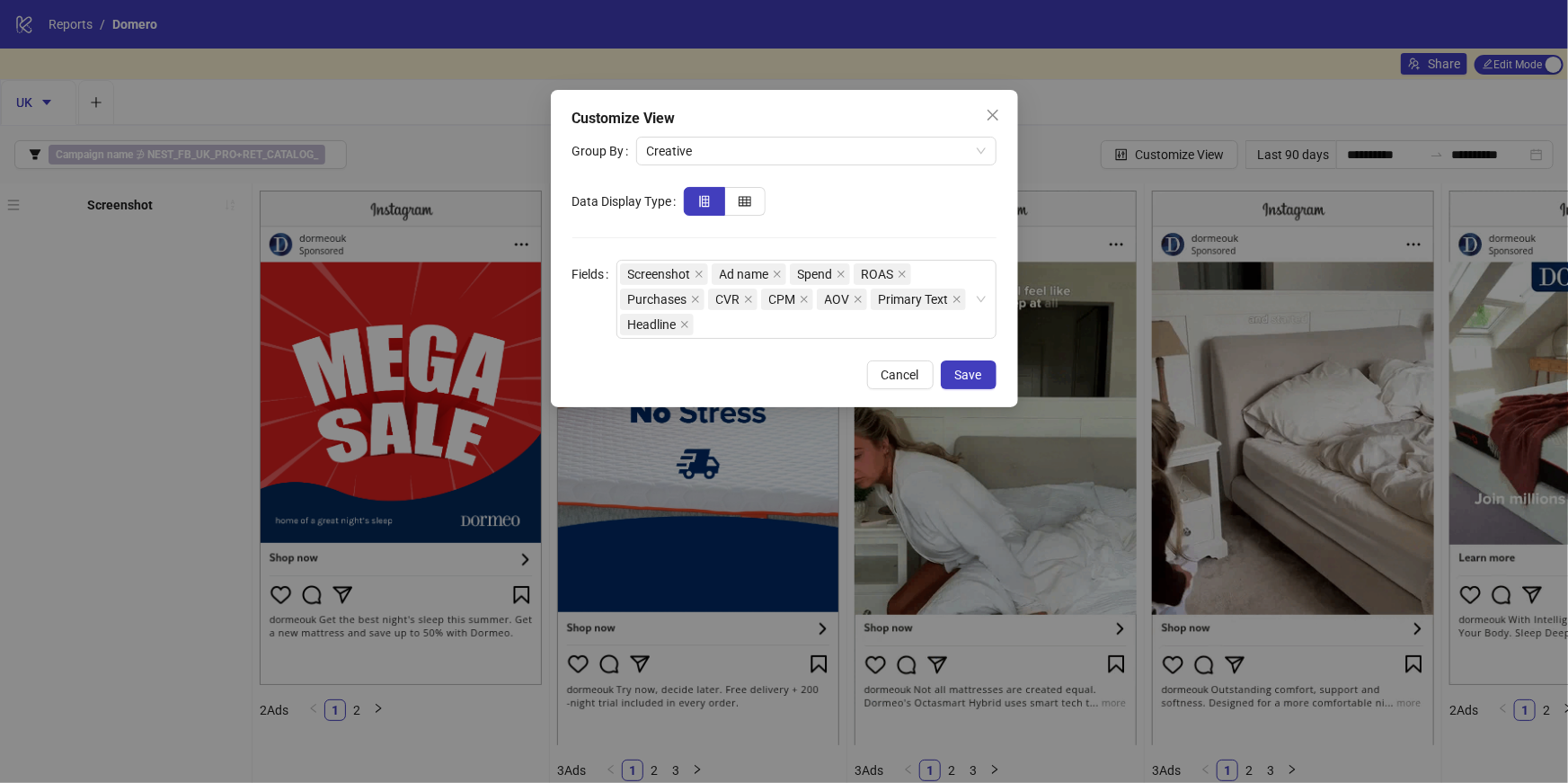
click at [854, 246] on form "Group By Creative Data Display Type Fields Screenshot Ad name Spend ROAS Purcha…" at bounding box center [784, 238] width 424 height 202
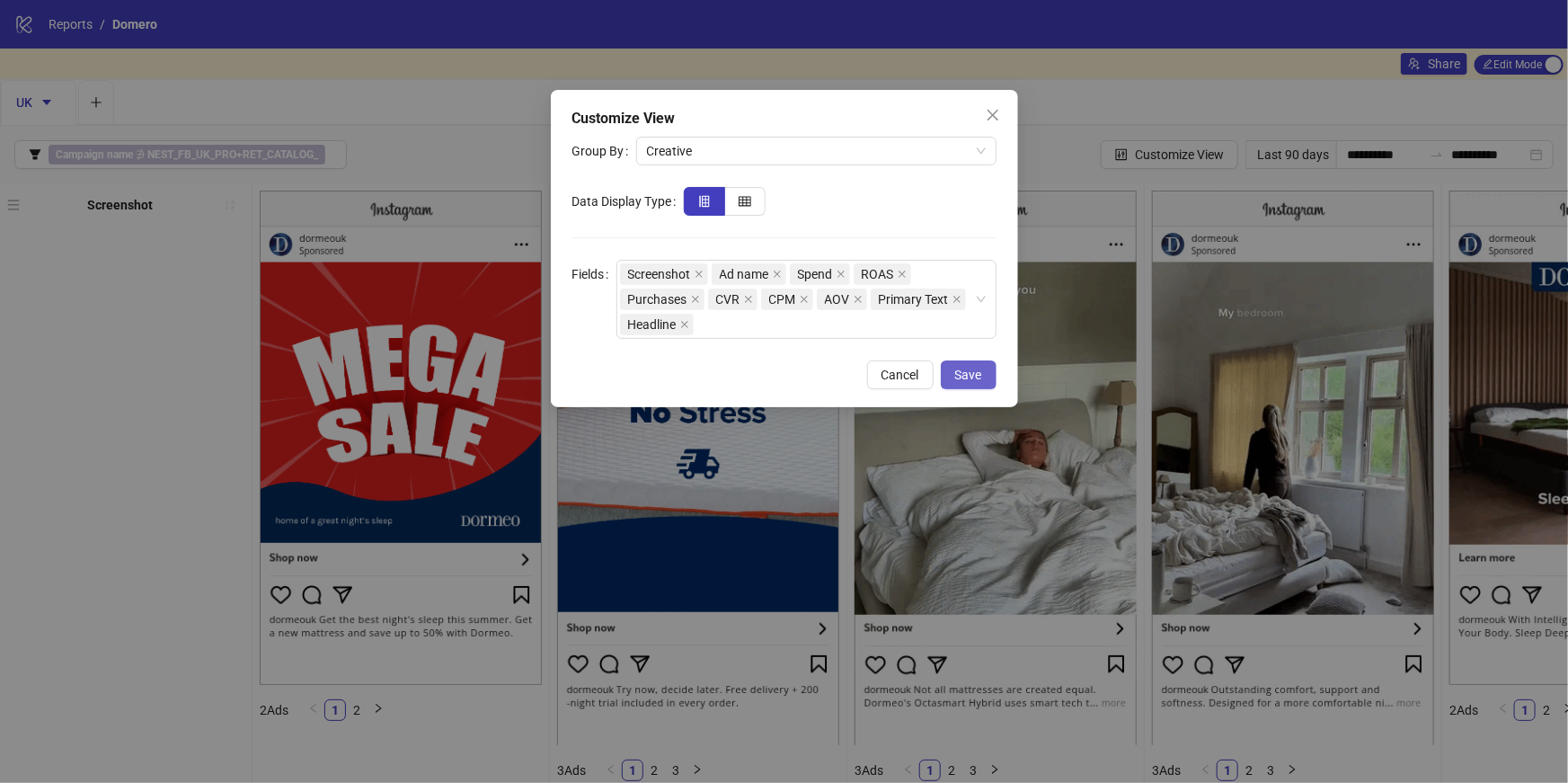
click at [962, 376] on span "Save" at bounding box center [969, 375] width 27 height 15
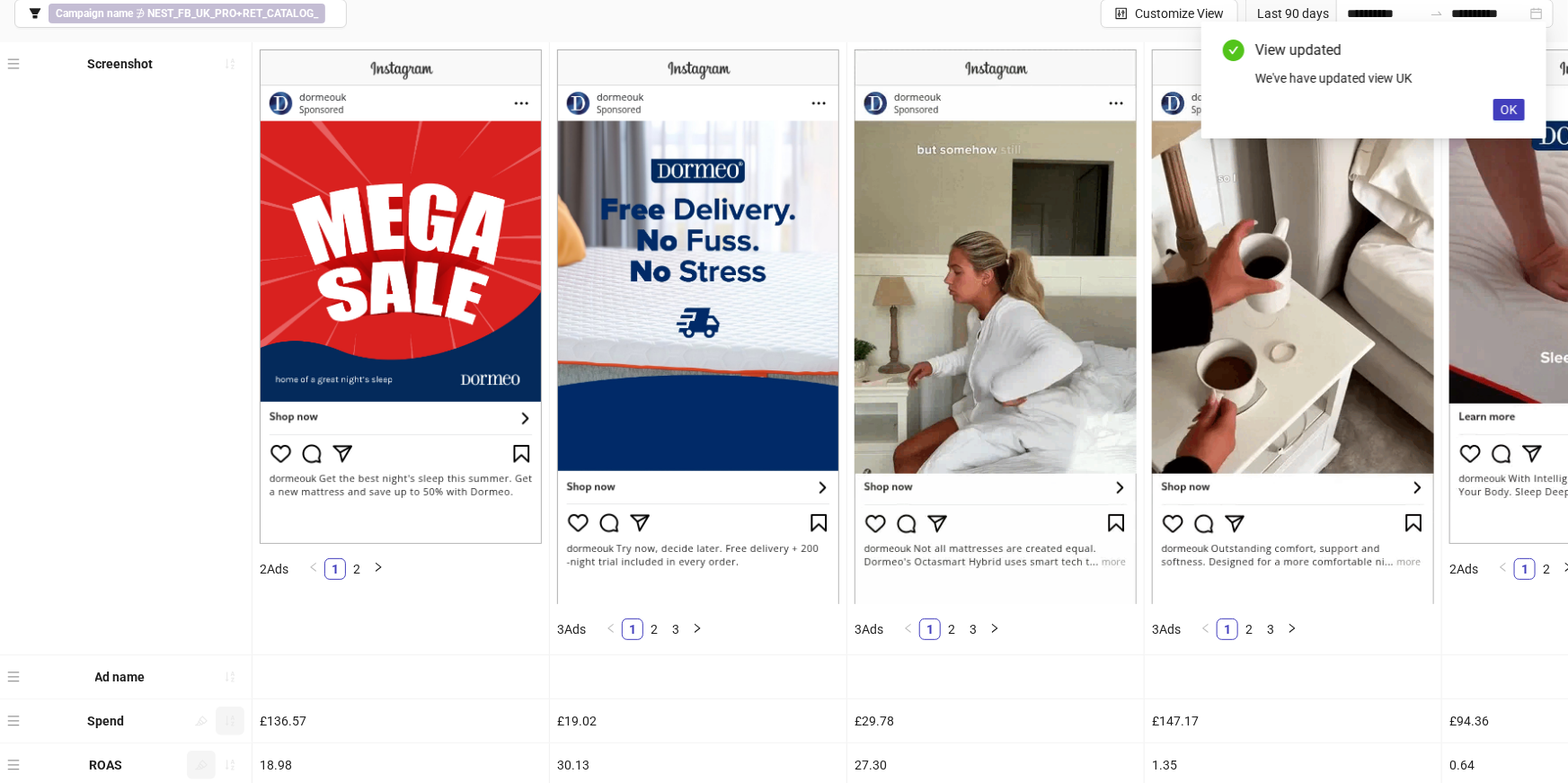
scroll to position [133, 0]
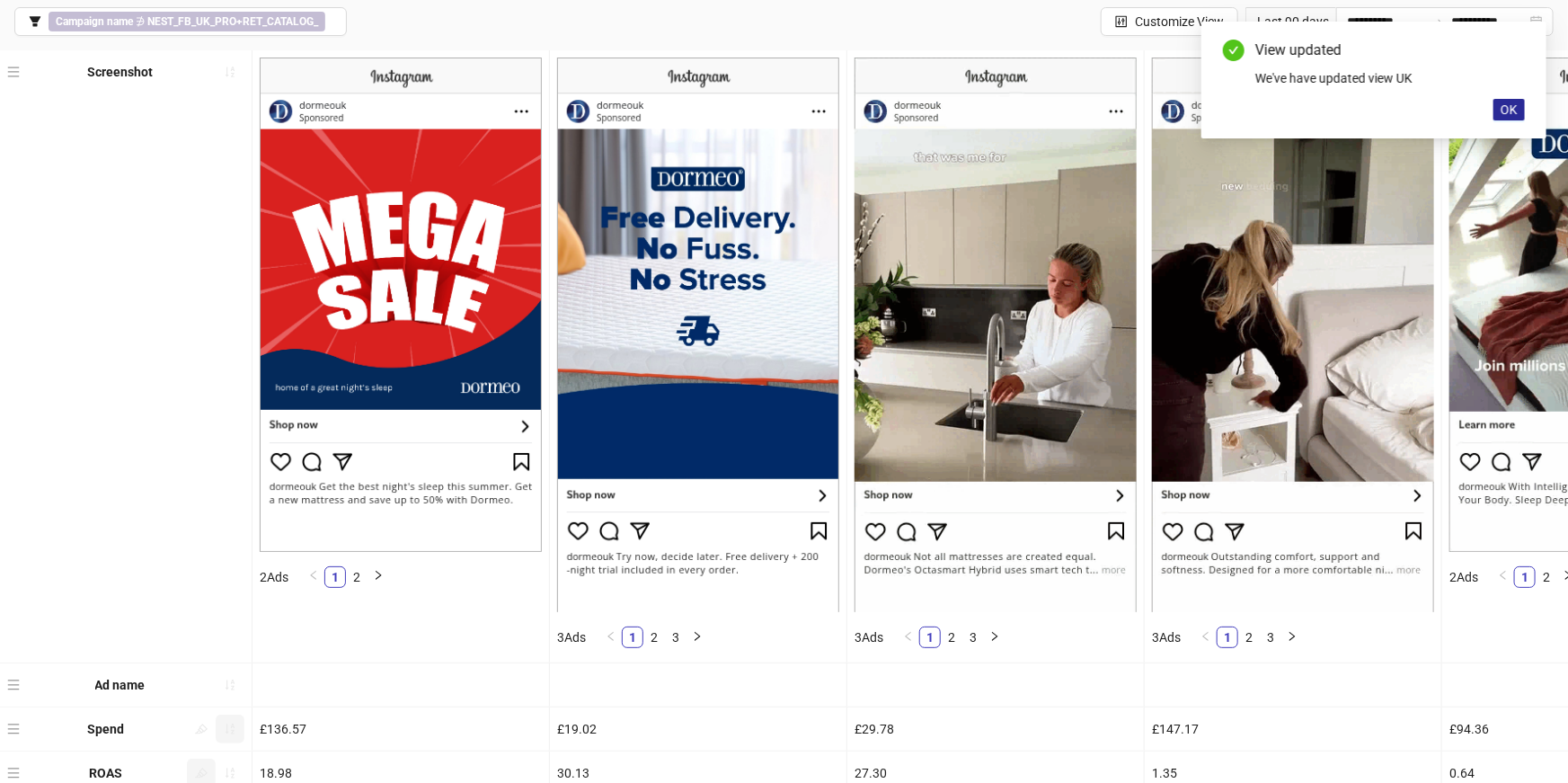
click at [1514, 112] on span "OK" at bounding box center [1509, 110] width 17 height 15
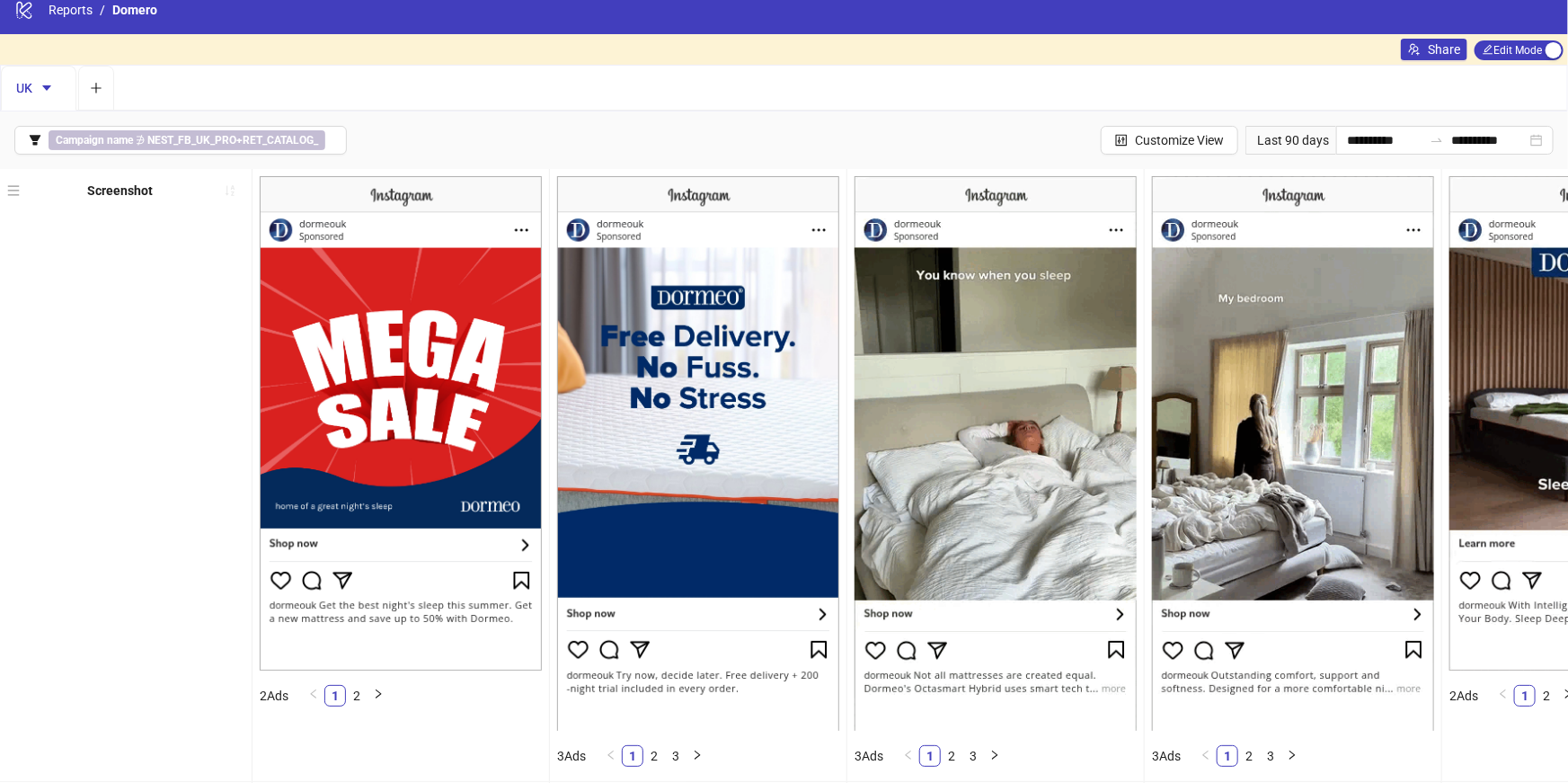
scroll to position [0, 0]
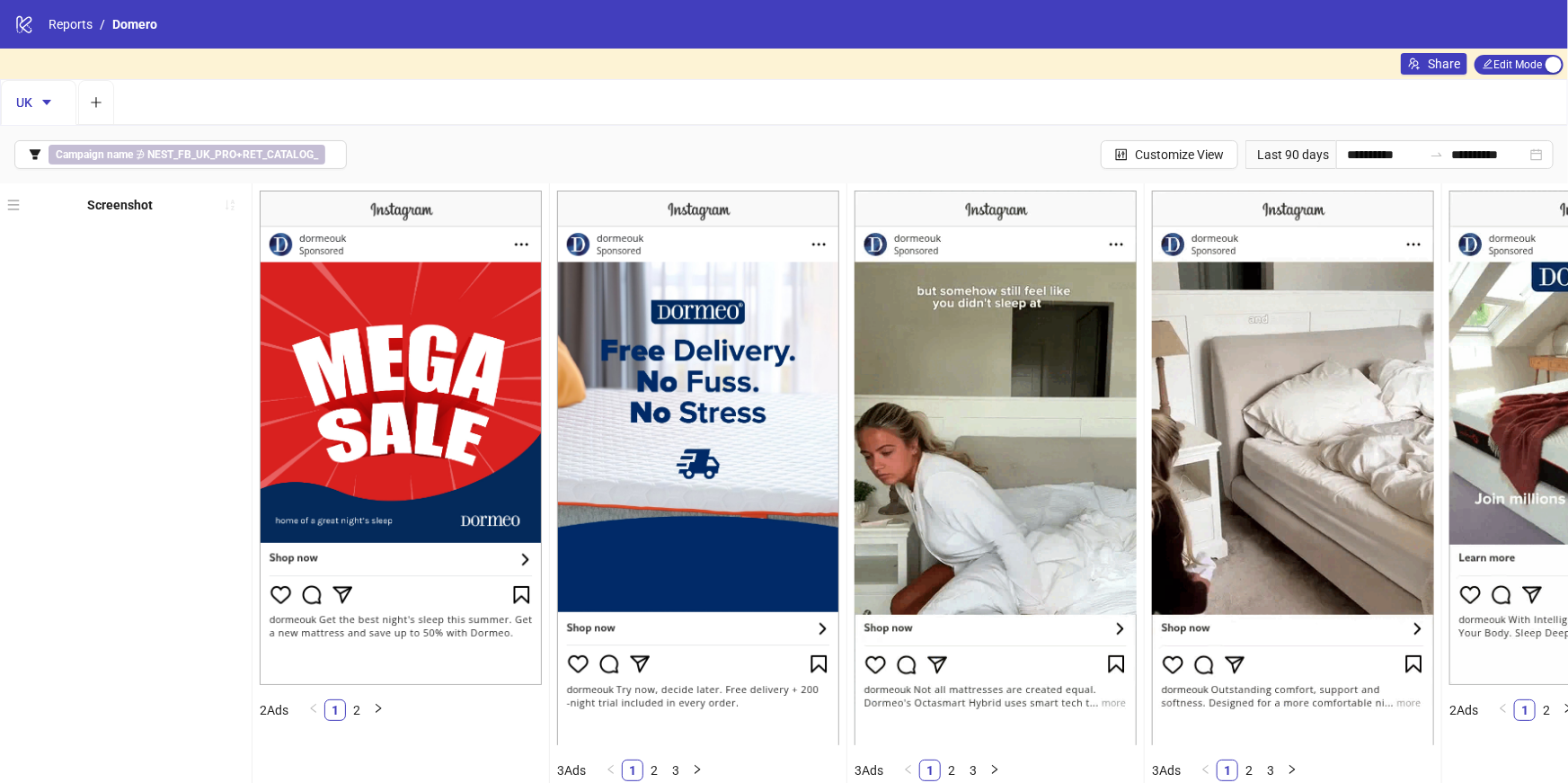
click at [22, 22] on icon at bounding box center [24, 24] width 15 height 17
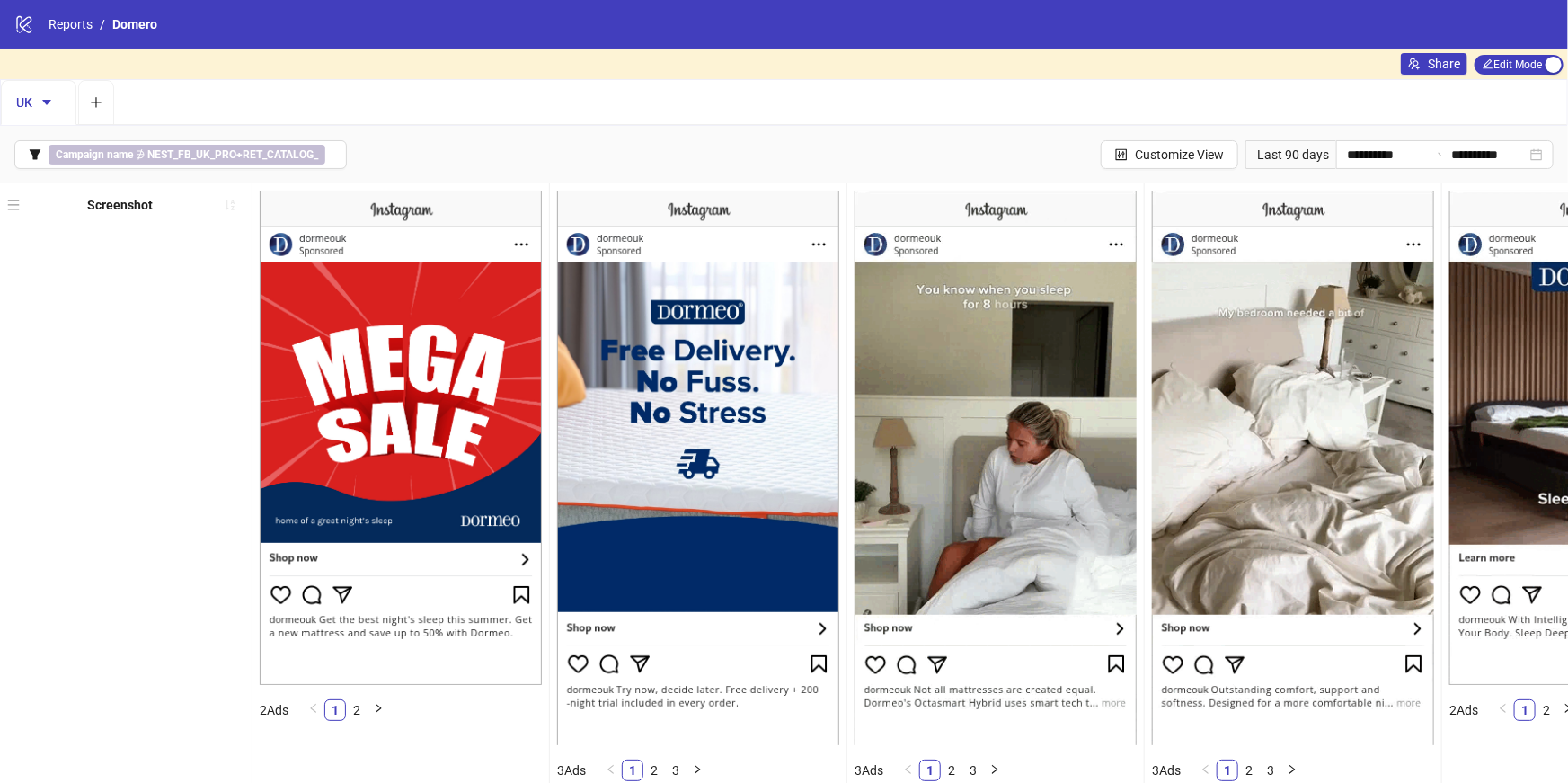
click at [27, 25] on icon "logo/logo-mobile" at bounding box center [24, 24] width 20 height 20
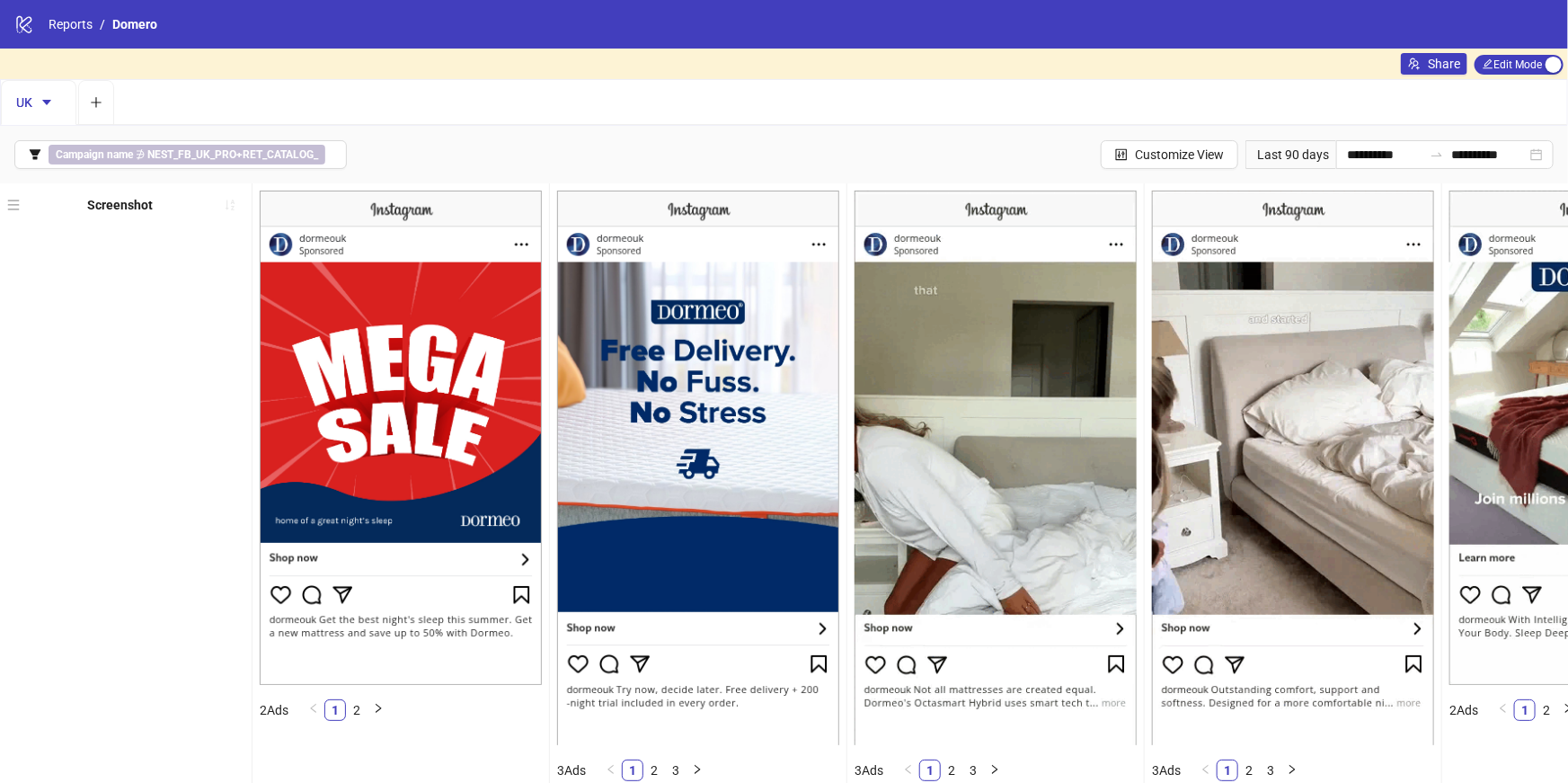
click at [15, 23] on icon "logo/logo-mobile" at bounding box center [24, 24] width 20 height 20
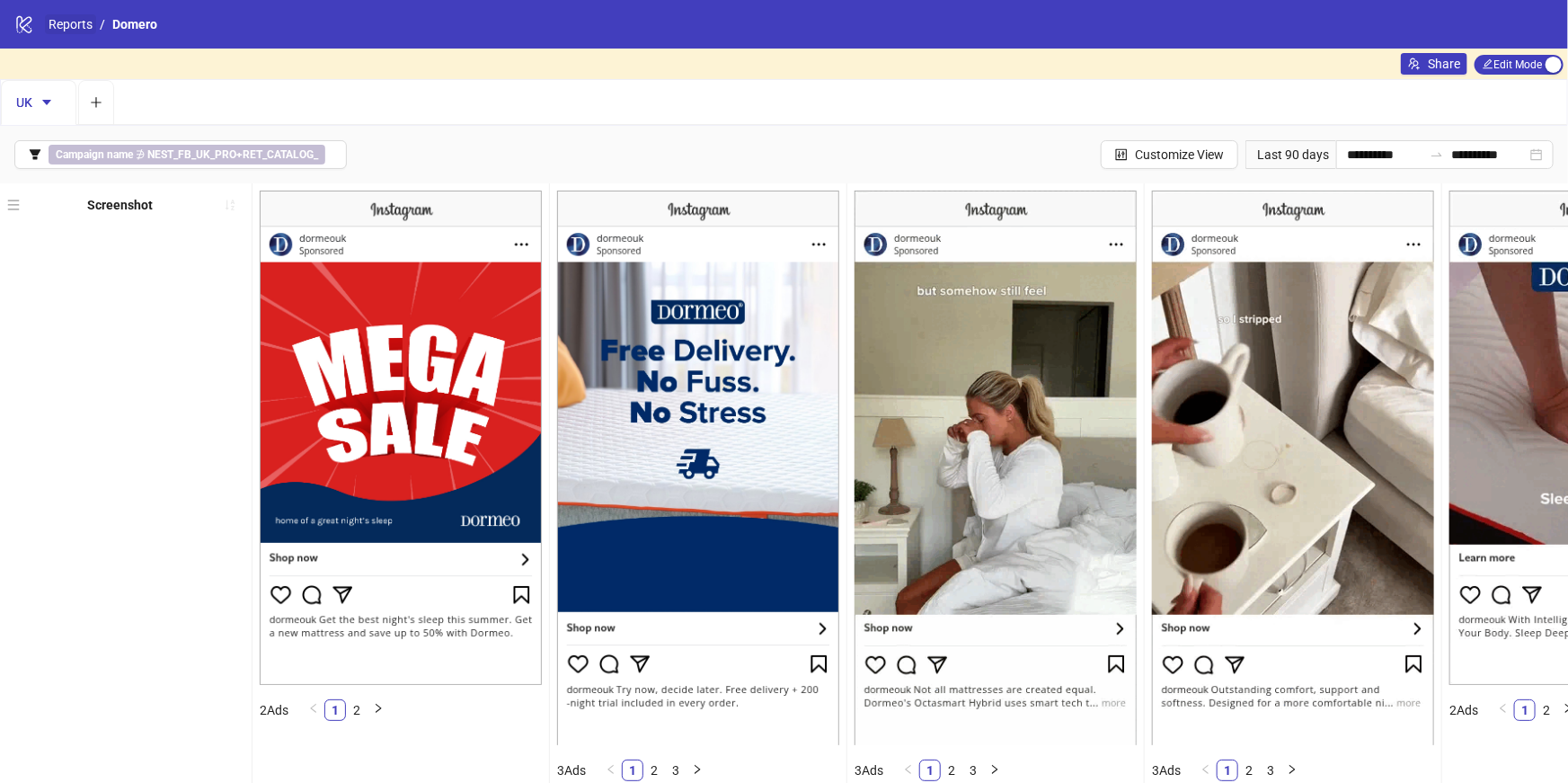
click at [80, 23] on link "Reports" at bounding box center [71, 24] width 51 height 20
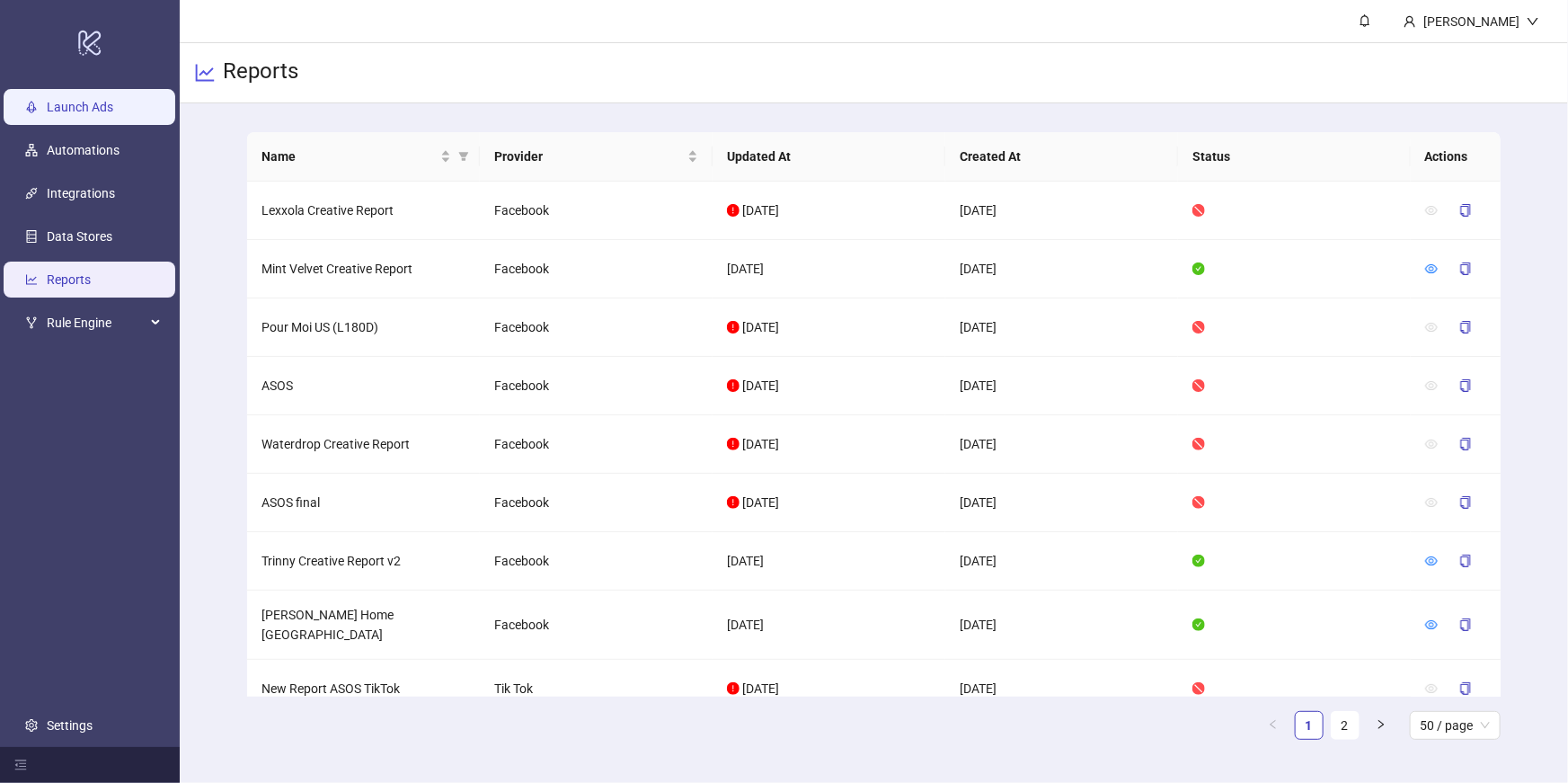
click at [55, 100] on link "Launch Ads" at bounding box center [80, 107] width 66 height 15
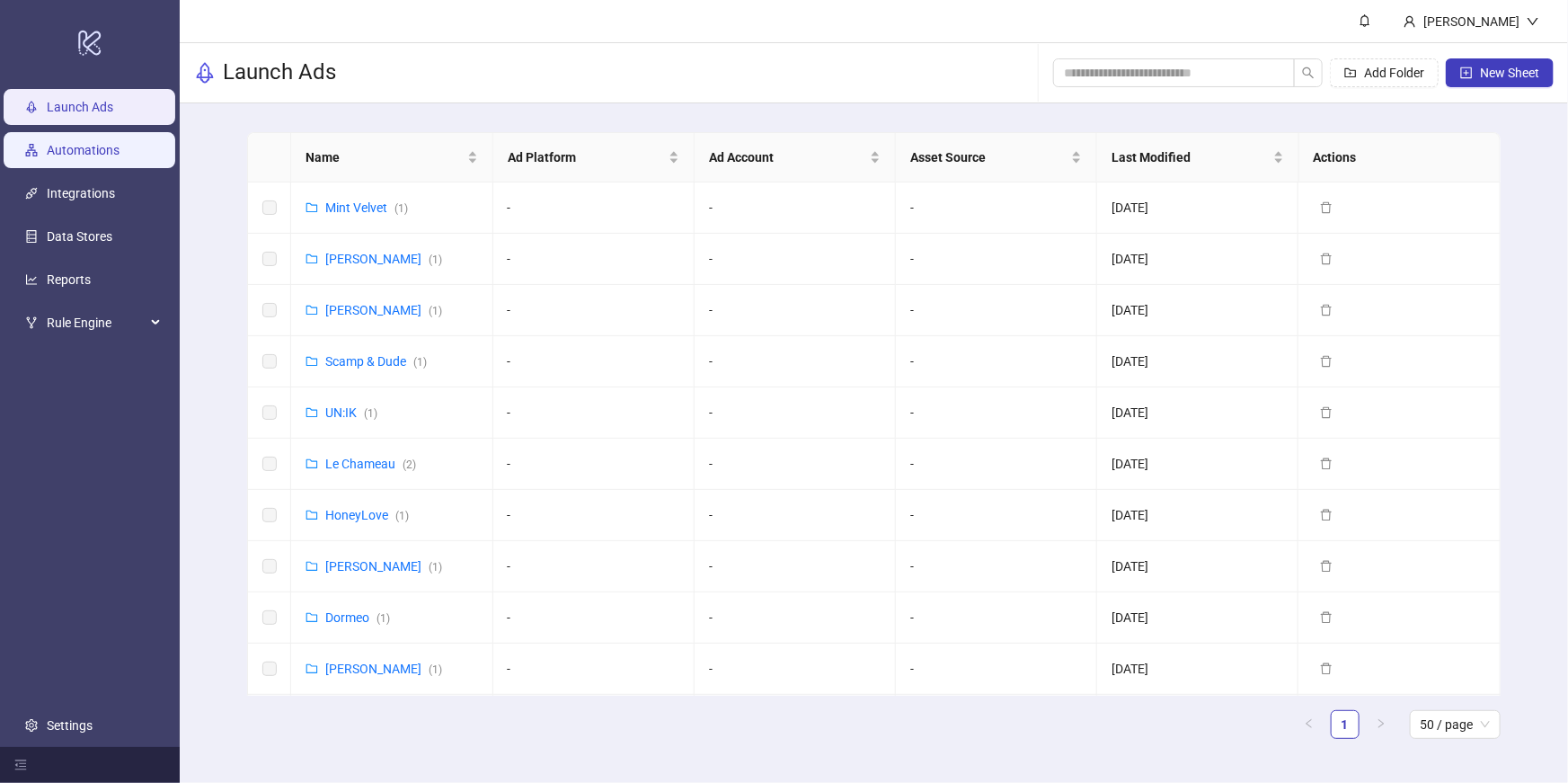
click at [93, 146] on link "Automations" at bounding box center [83, 150] width 73 height 15
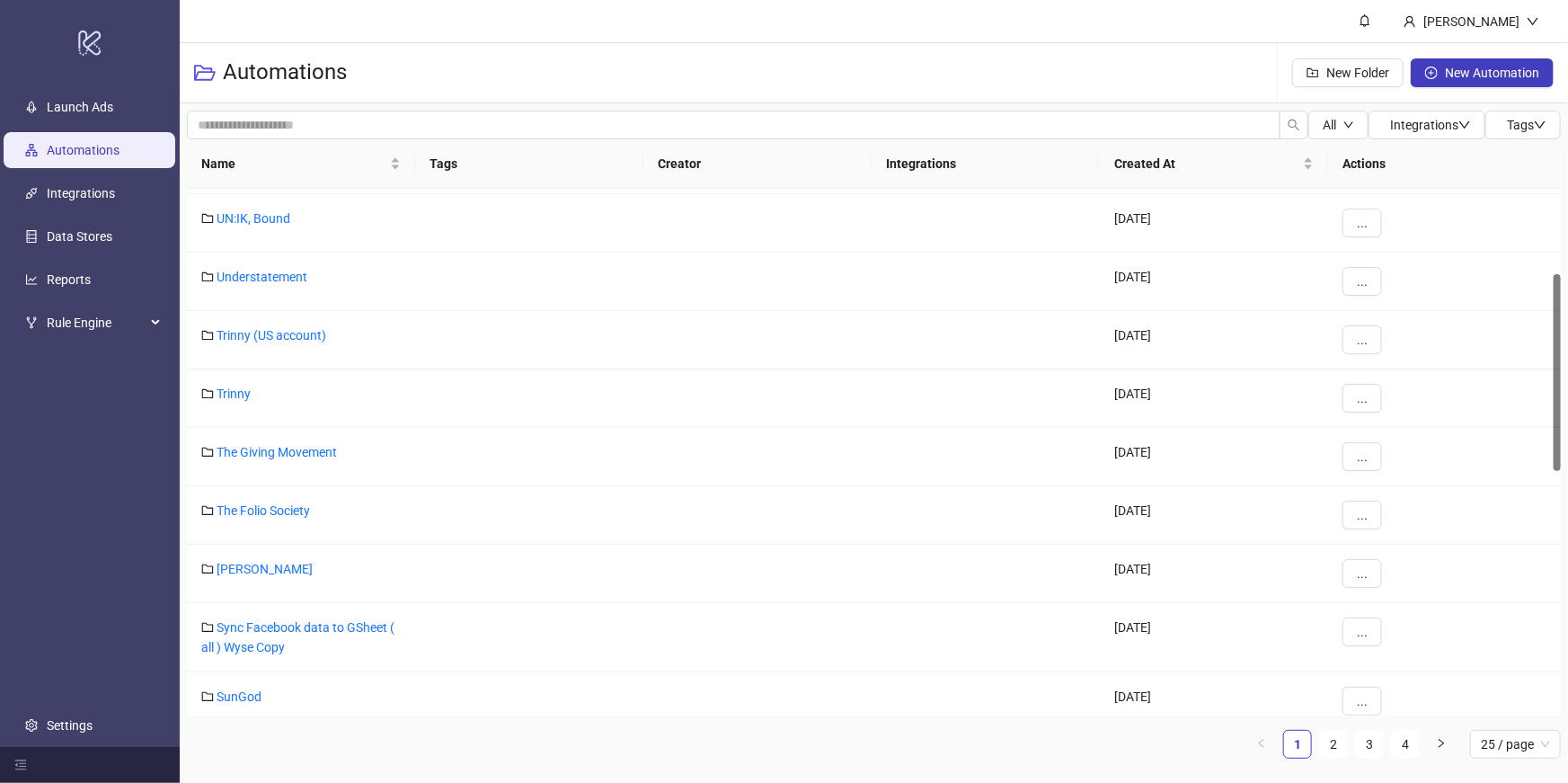
scroll to position [227, 0]
click at [365, 165] on span "Name" at bounding box center [294, 163] width 185 height 20
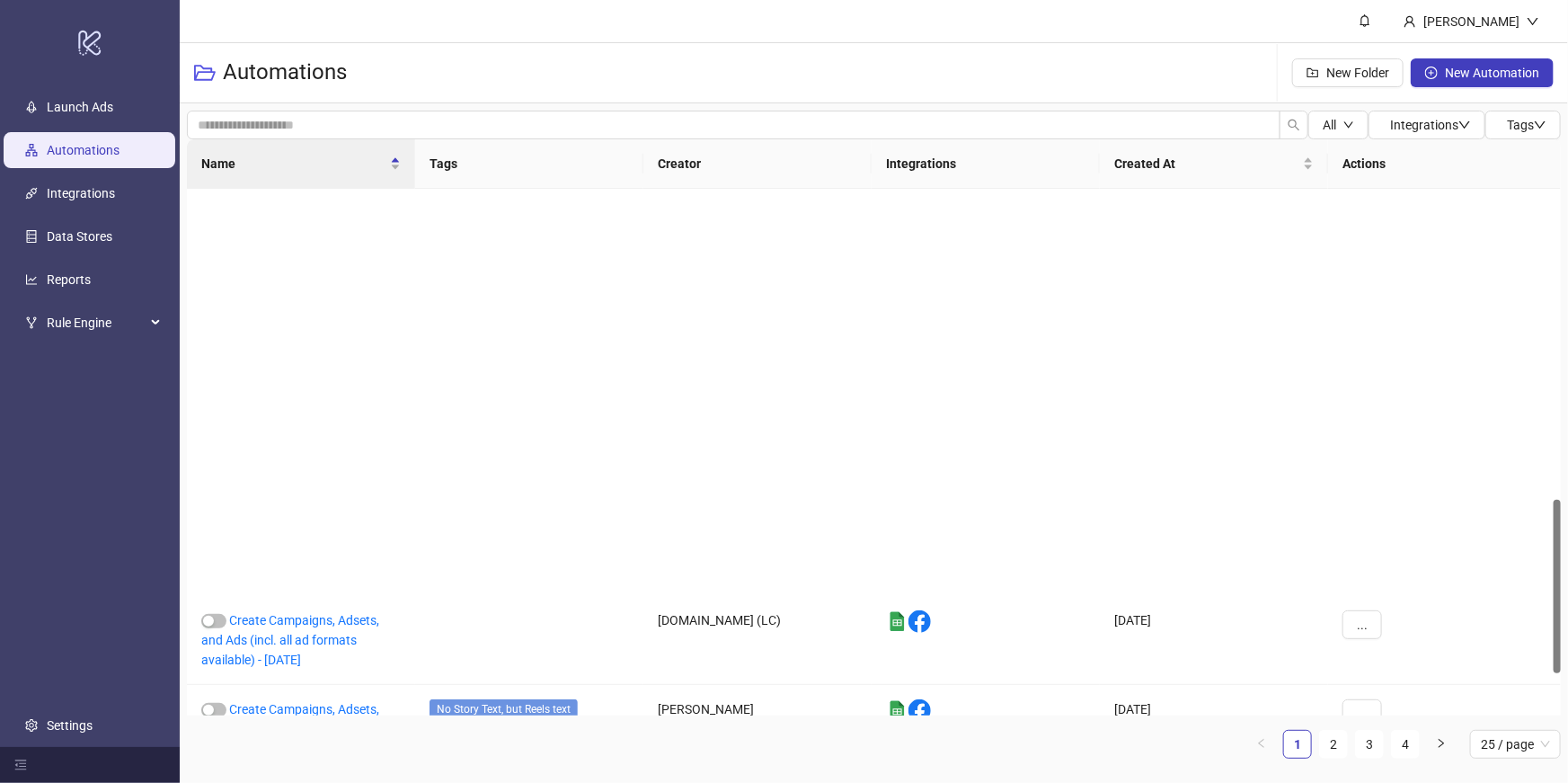
scroll to position [1073, 0]
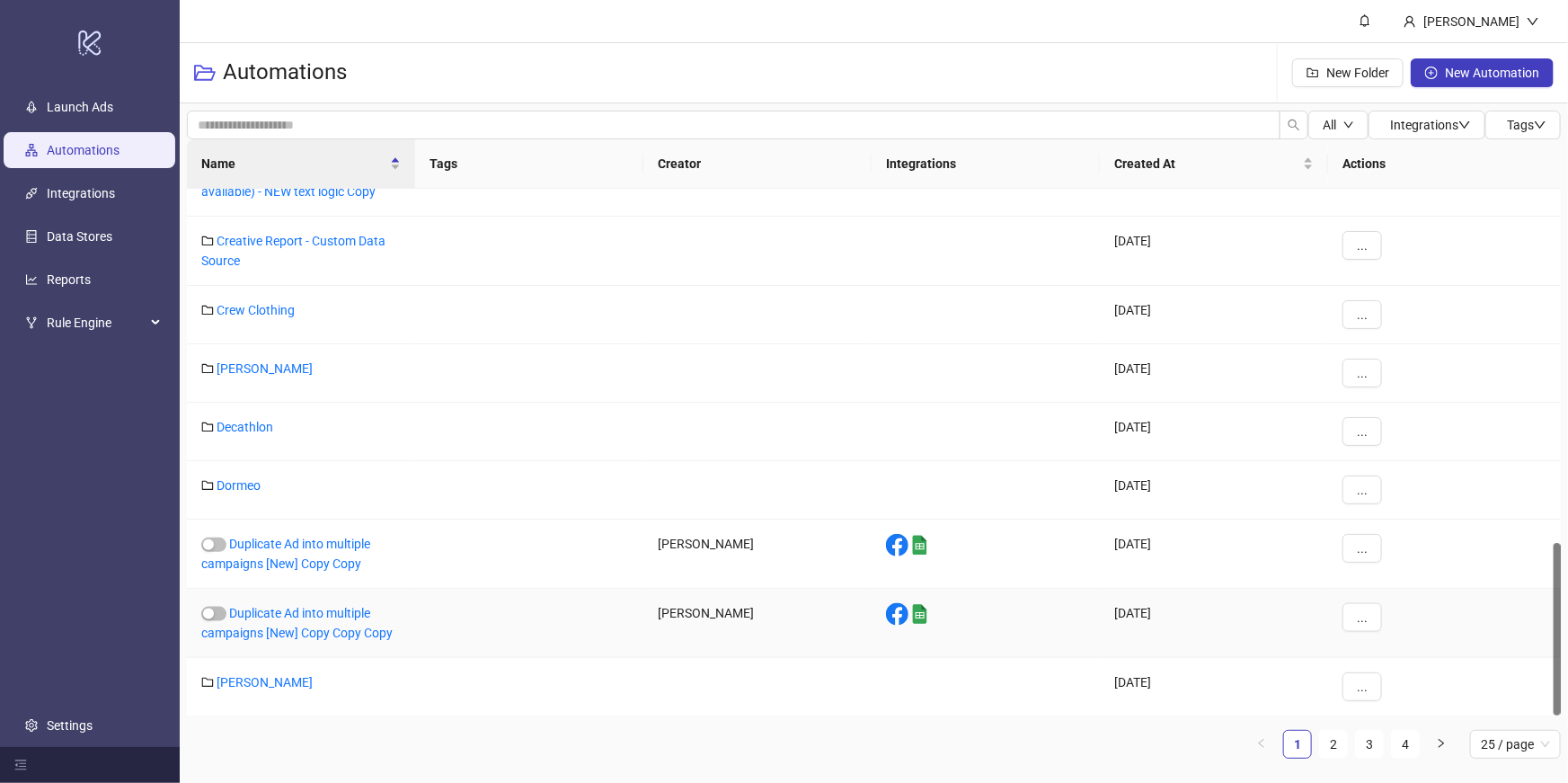
click at [335, 620] on div "Duplicate Ad into multiple campaigns [New] Copy Copy Copy" at bounding box center [301, 623] width 229 height 69
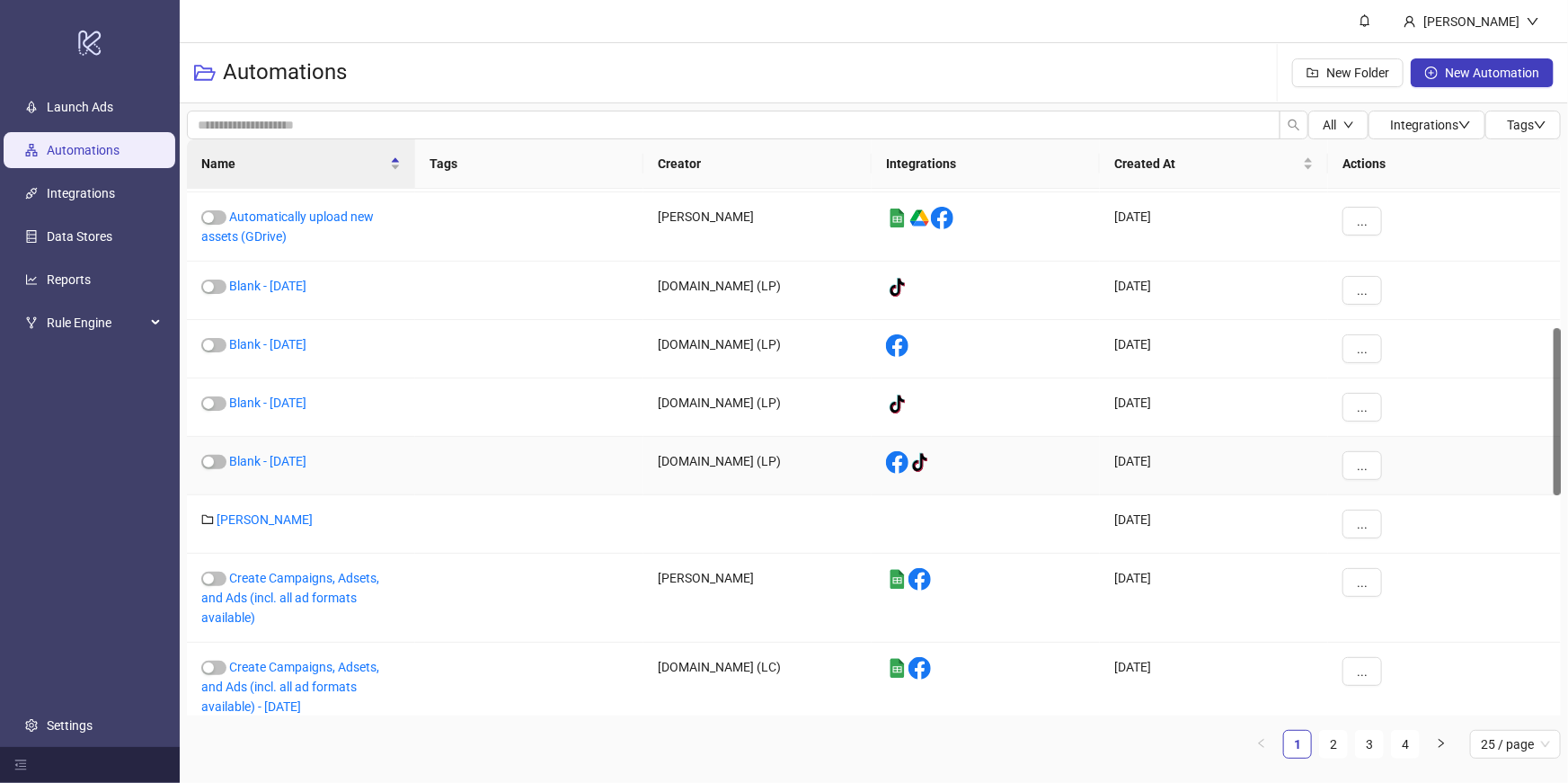
scroll to position [1131, 0]
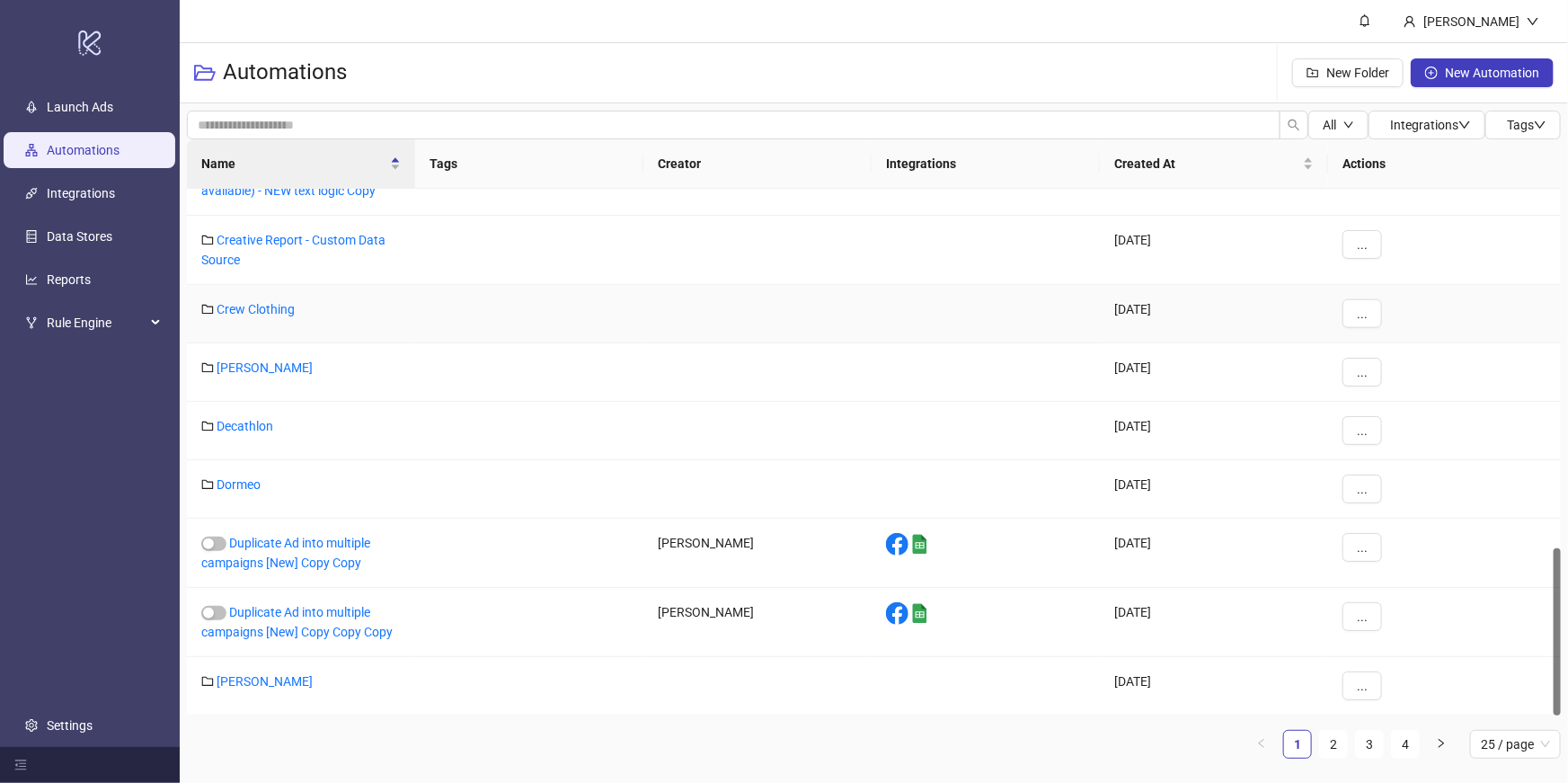
click at [270, 299] on div "Crew Clothing" at bounding box center [301, 314] width 229 height 58
click at [270, 303] on link "Crew Clothing" at bounding box center [256, 309] width 78 height 15
